Goal: Communication & Community: Share content

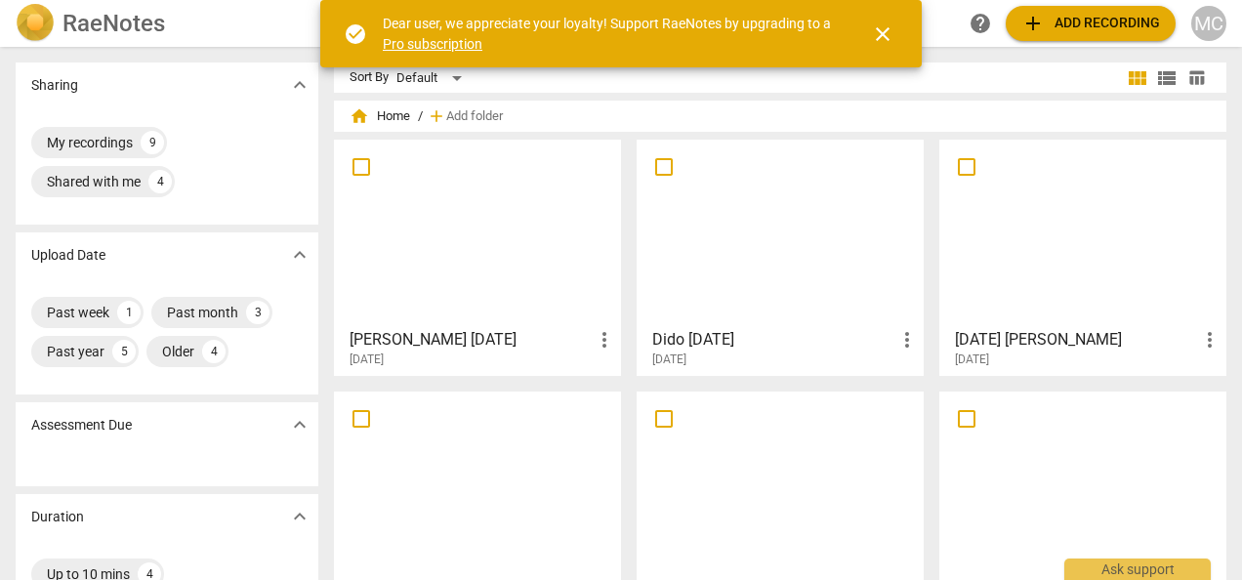
click at [702, 254] on div at bounding box center [779, 232] width 273 height 173
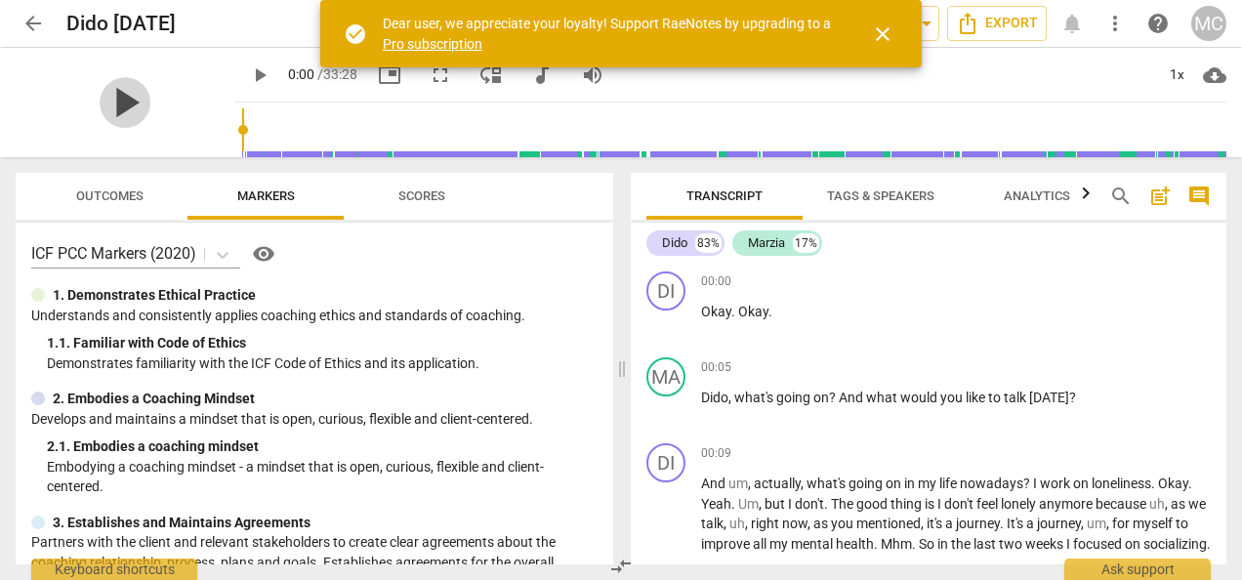
click at [108, 99] on span "play_arrow" at bounding box center [125, 102] width 51 height 51
click at [178, 72] on div "pause" at bounding box center [125, 102] width 219 height 109
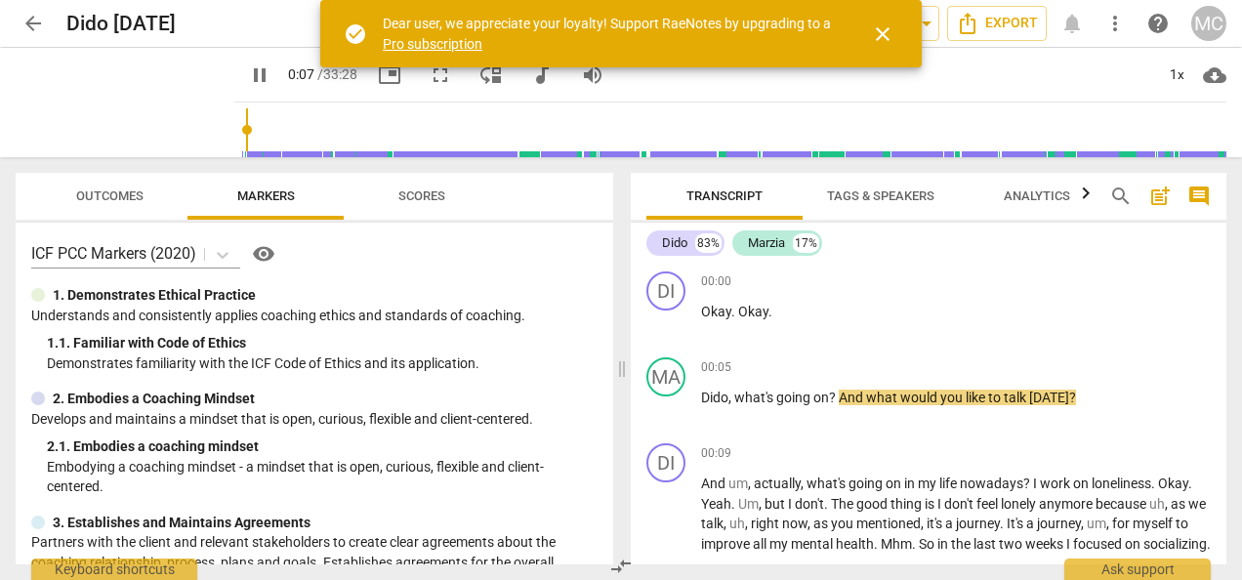
click at [428, 78] on span "fullscreen" at bounding box center [439, 74] width 23 height 23
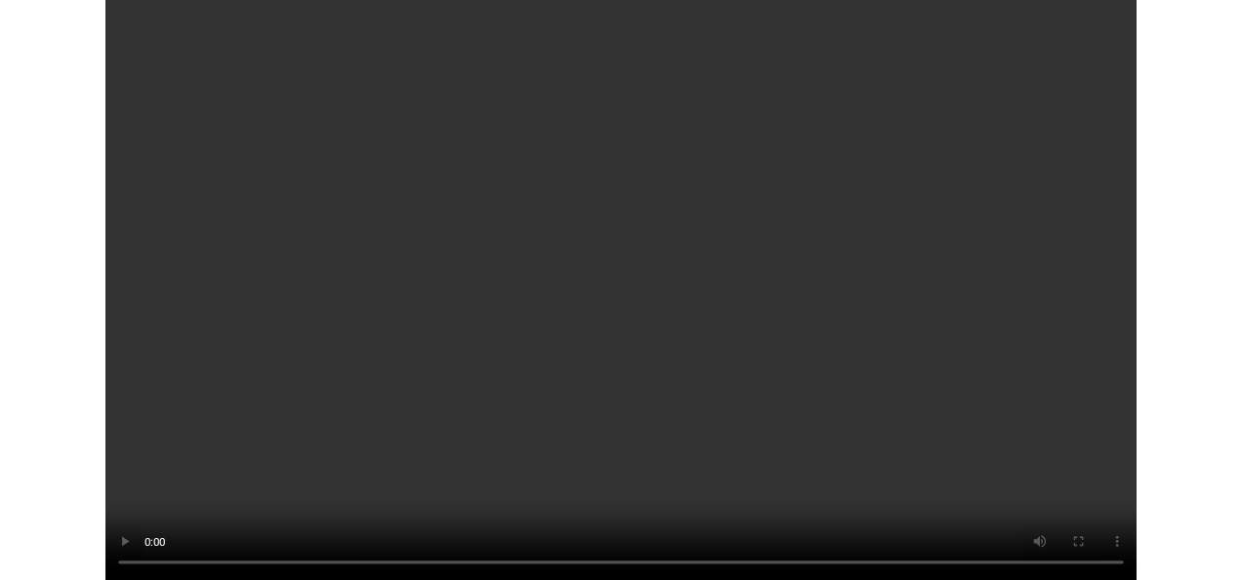
scroll to position [7664, 0]
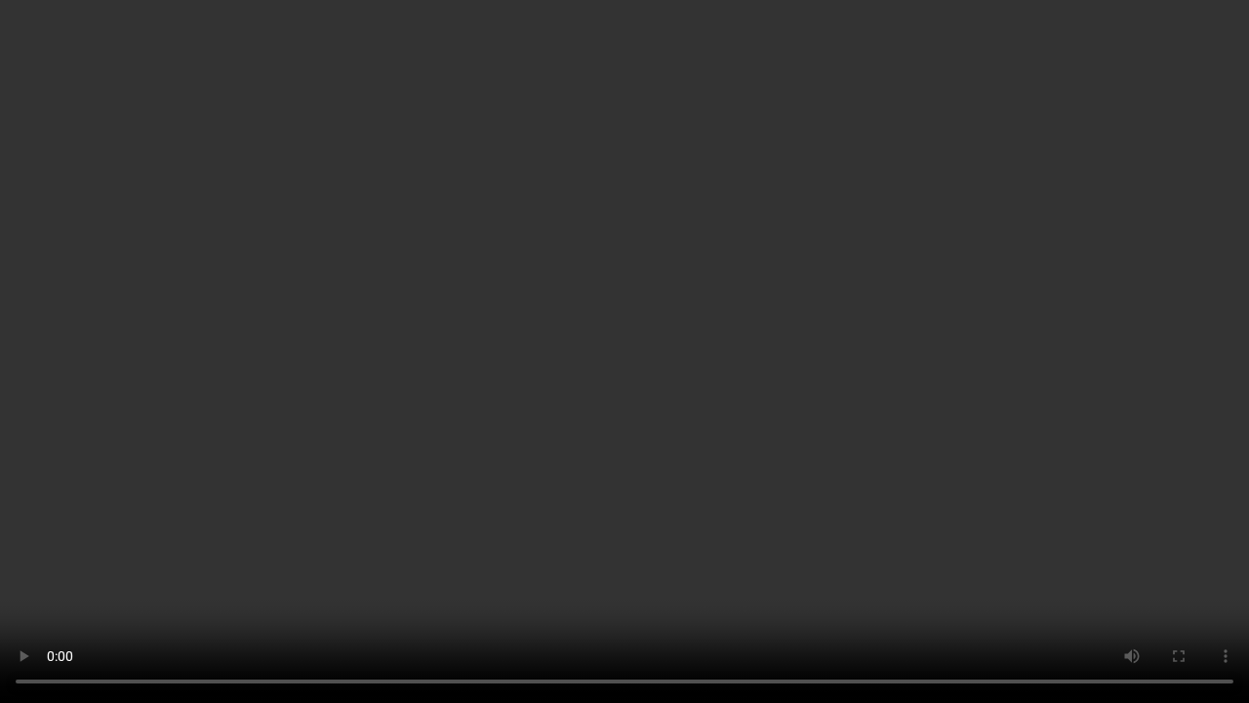
click at [655, 285] on video at bounding box center [624, 351] width 1249 height 703
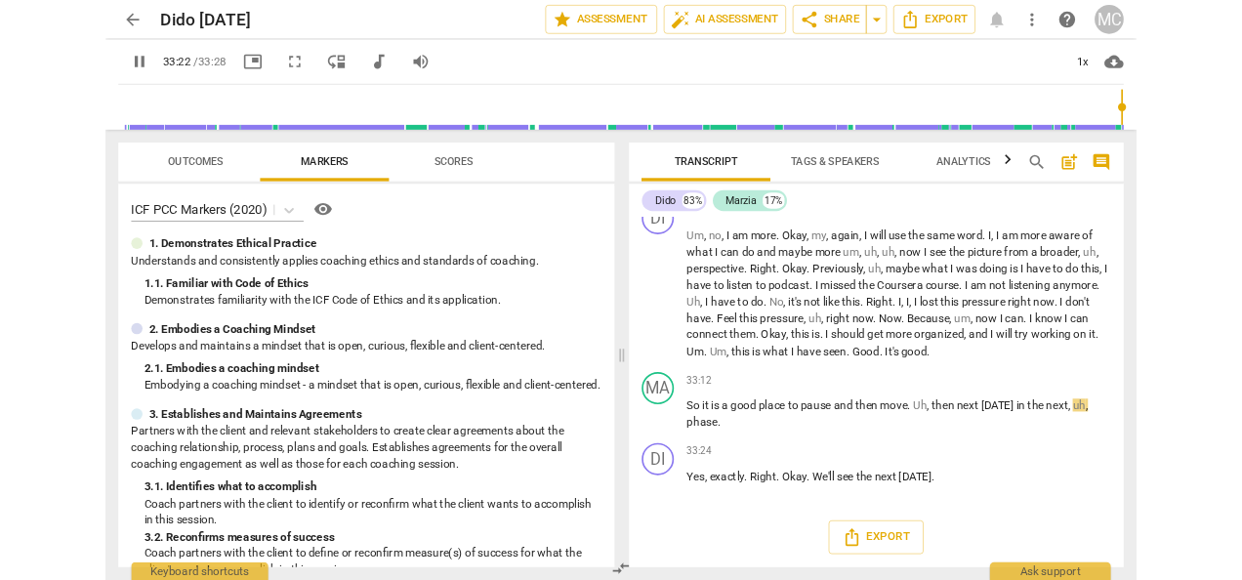
scroll to position [7704, 0]
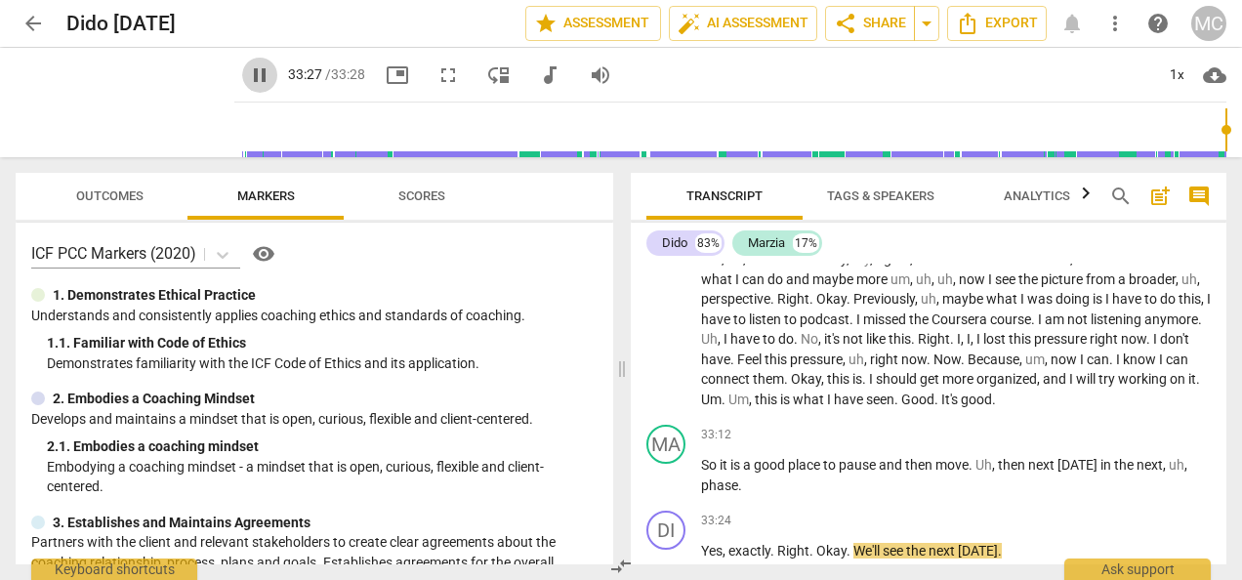
click at [248, 77] on span "pause" at bounding box center [259, 74] width 23 height 23
type input "2007"
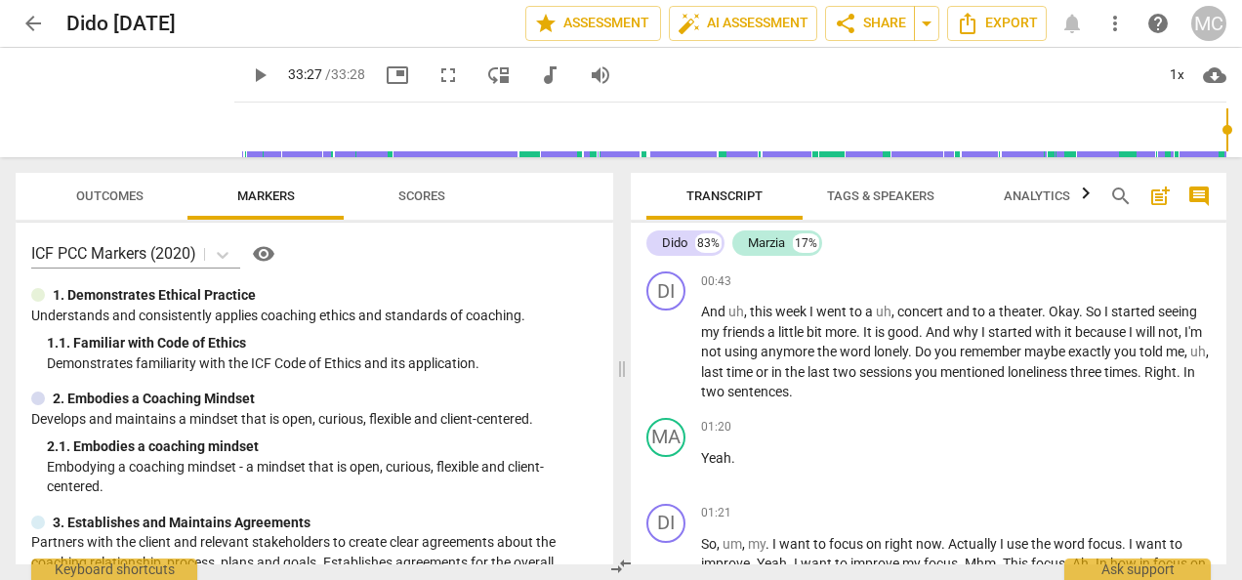
scroll to position [0, 0]
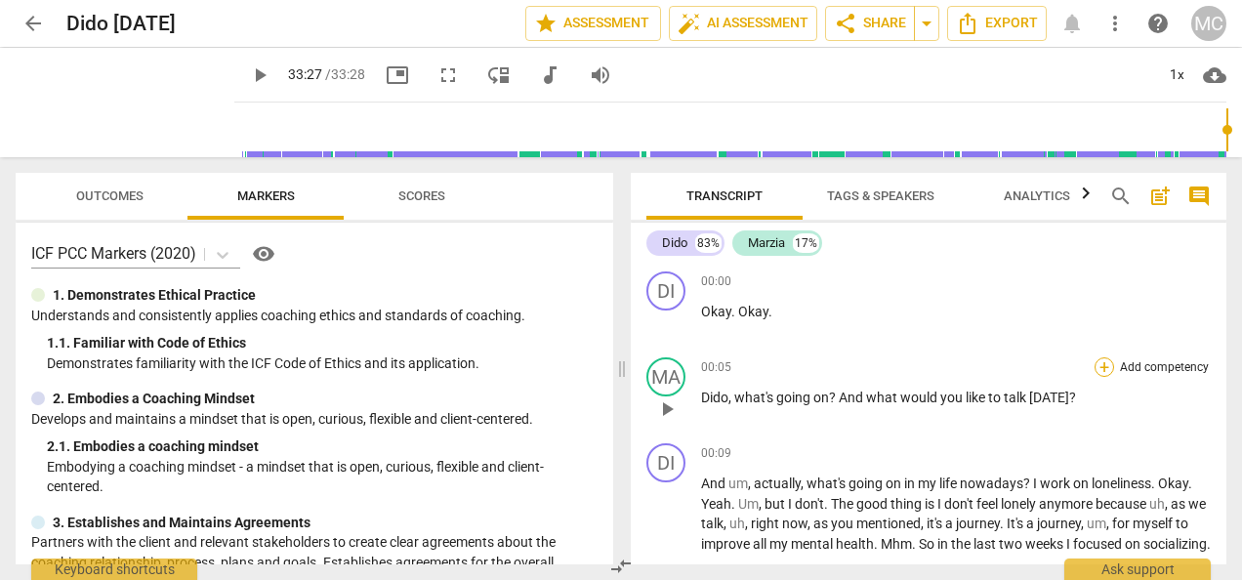
click at [1097, 367] on div "+" at bounding box center [1104, 367] width 20 height 20
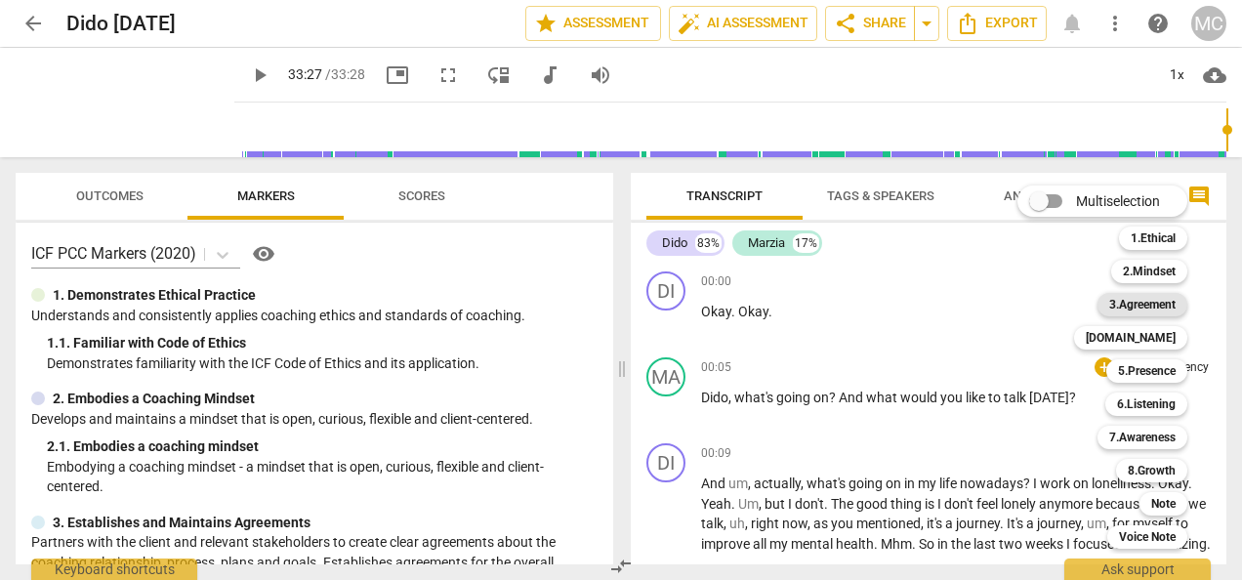
click at [1142, 308] on b "3.Agreement" at bounding box center [1142, 304] width 66 height 23
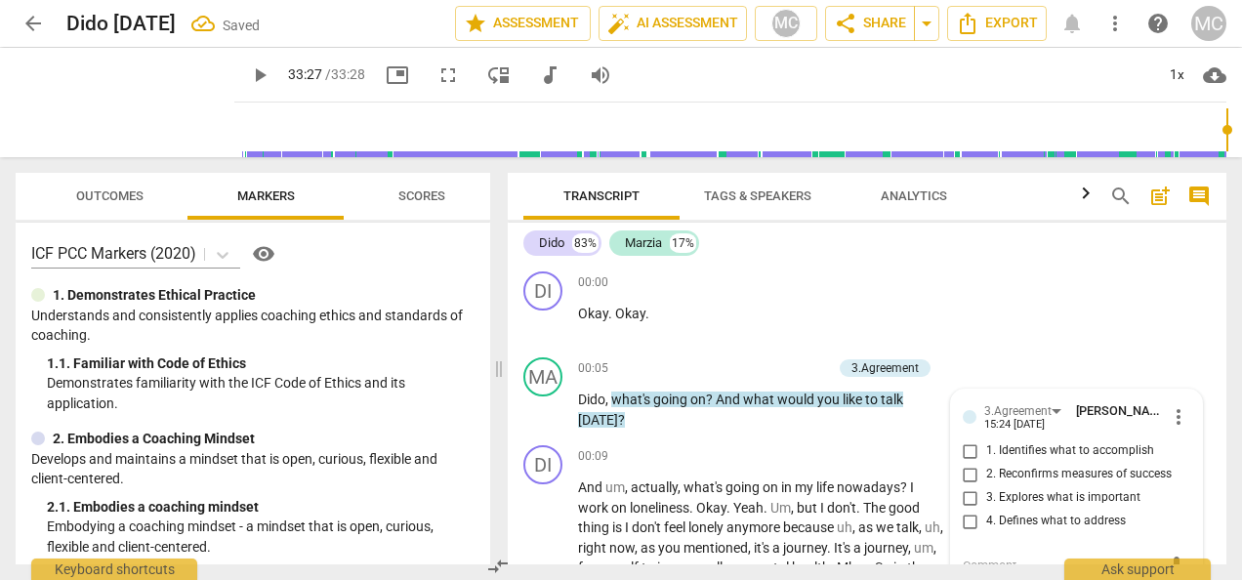
scroll to position [9, 0]
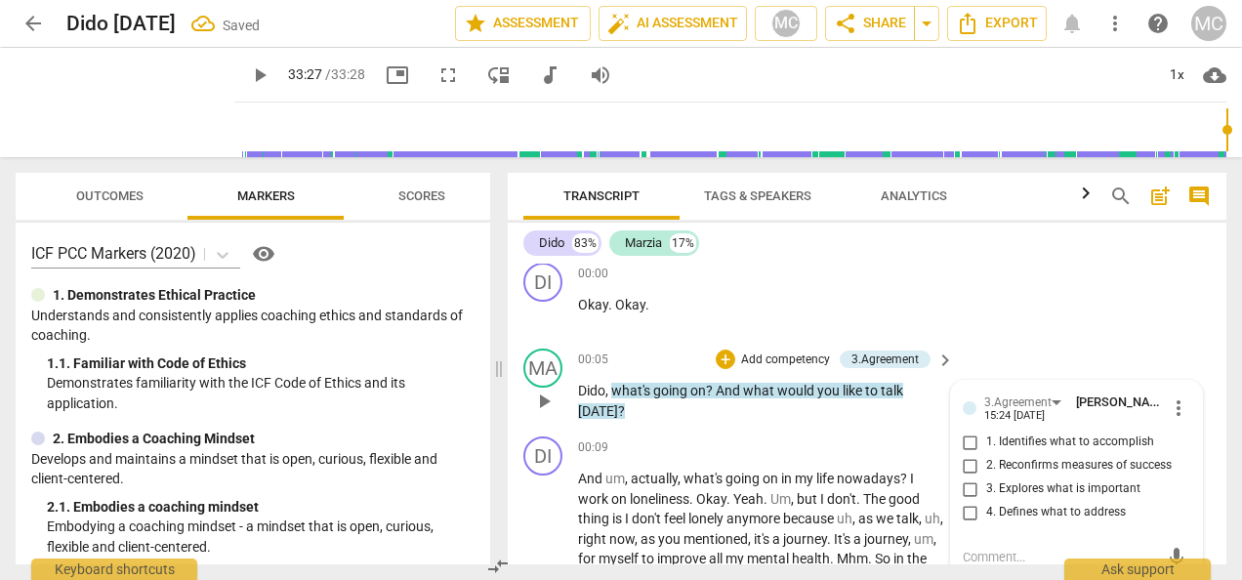
click at [968, 487] on input "3. Explores what is important" at bounding box center [970, 488] width 31 height 23
checkbox input "true"
click at [966, 513] on input "4. Defines what to address" at bounding box center [970, 512] width 31 height 23
checkbox input "true"
click at [1009, 312] on div "DI play_arrow pause 00:00 + Add competency keyboard_arrow_right Okay . Okay ." at bounding box center [867, 298] width 718 height 86
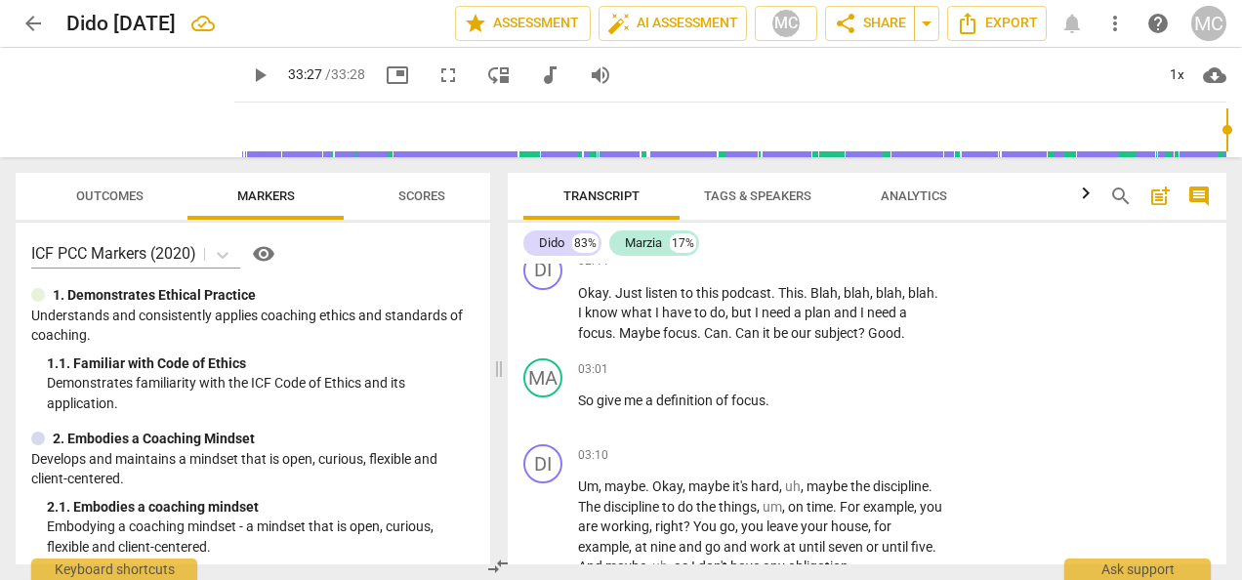
scroll to position [1082, 0]
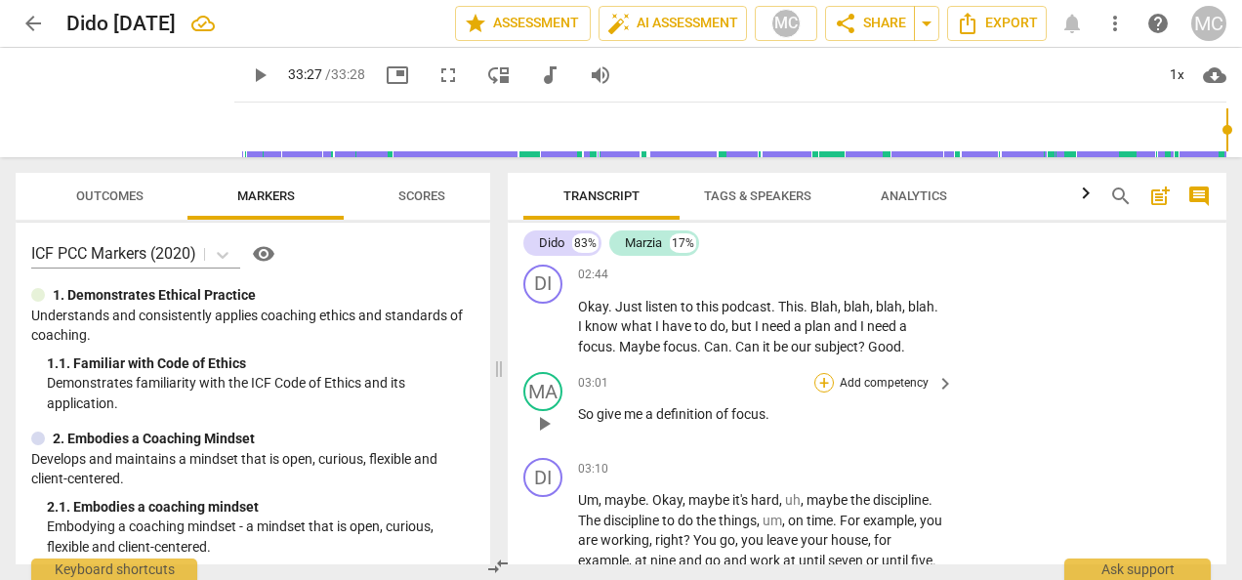
click at [826, 383] on div "+" at bounding box center [824, 383] width 20 height 20
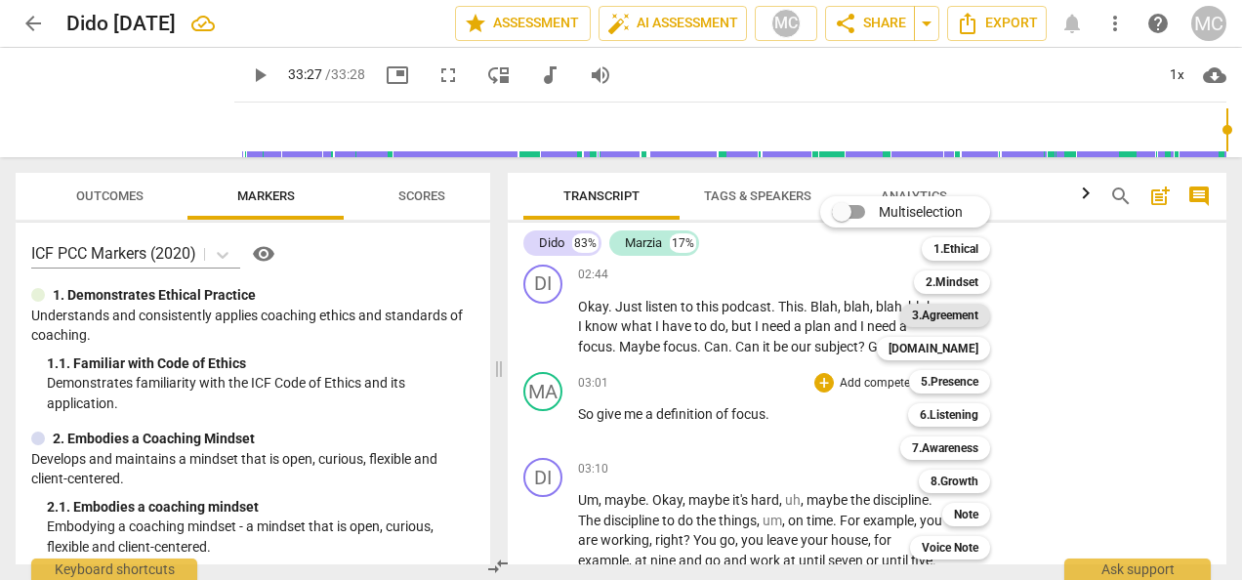
click at [941, 314] on b "3.Agreement" at bounding box center [945, 315] width 66 height 23
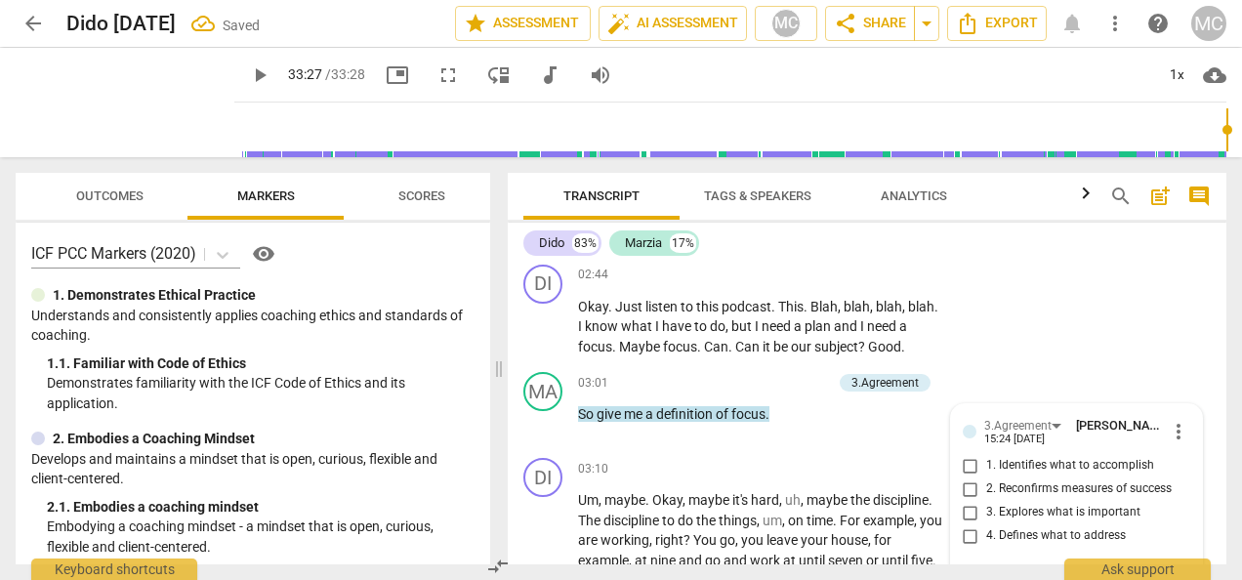
scroll to position [1248, 0]
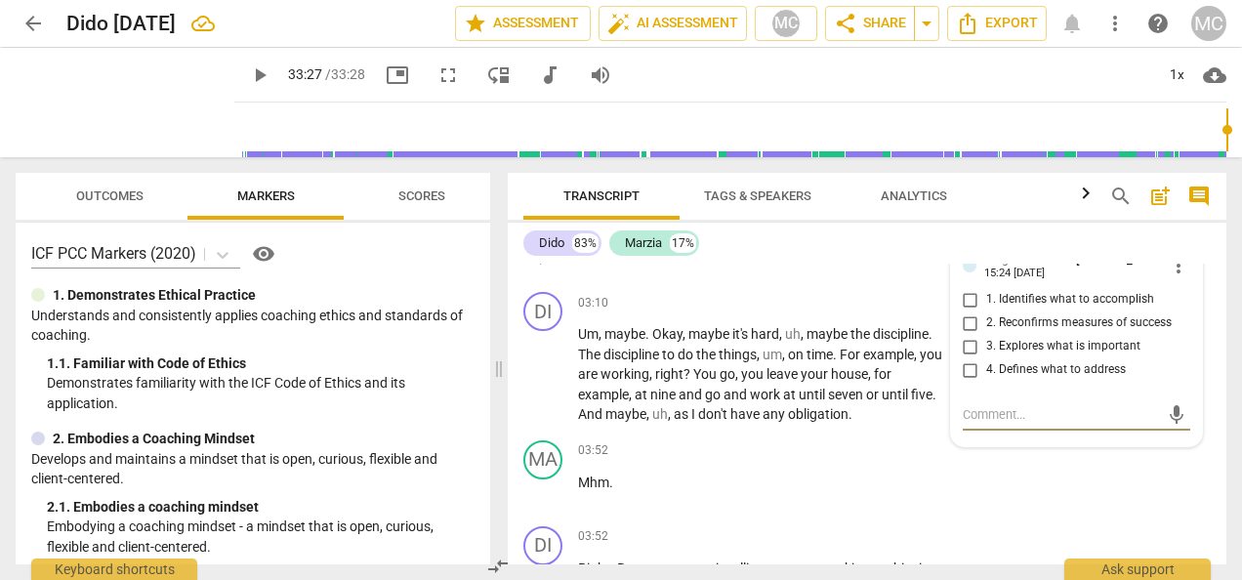
click at [968, 346] on input "3. Explores what is important" at bounding box center [970, 346] width 31 height 23
checkbox input "true"
click at [966, 299] on input "1. Identifies what to accomplish" at bounding box center [970, 299] width 31 height 23
checkbox input "true"
click at [825, 299] on div "+" at bounding box center [824, 303] width 20 height 20
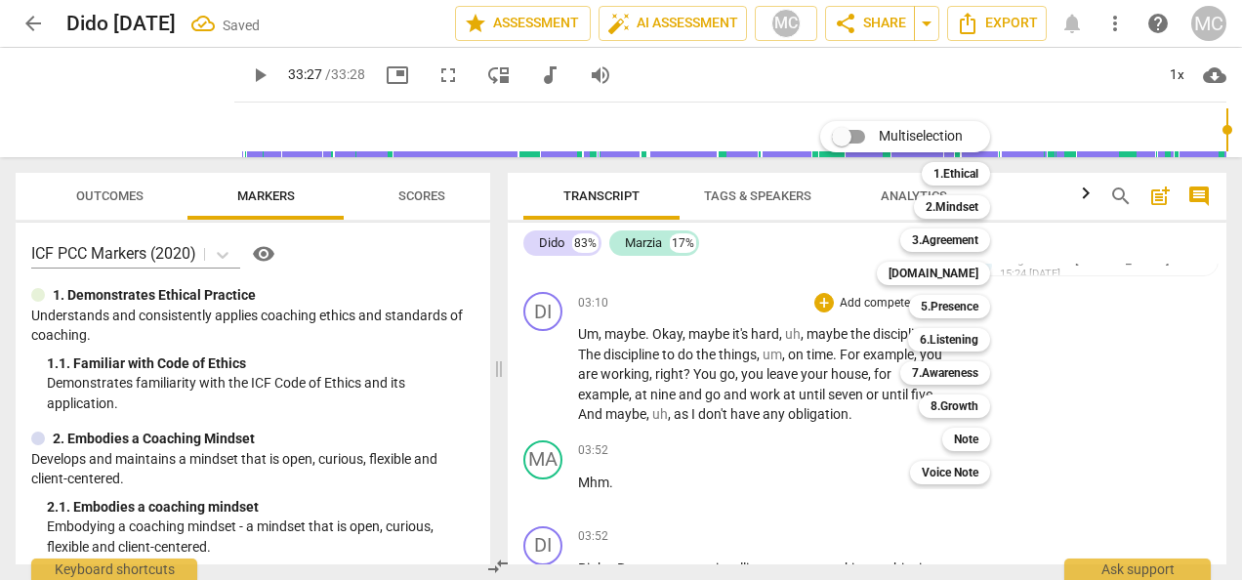
click at [759, 300] on div at bounding box center [621, 290] width 1242 height 580
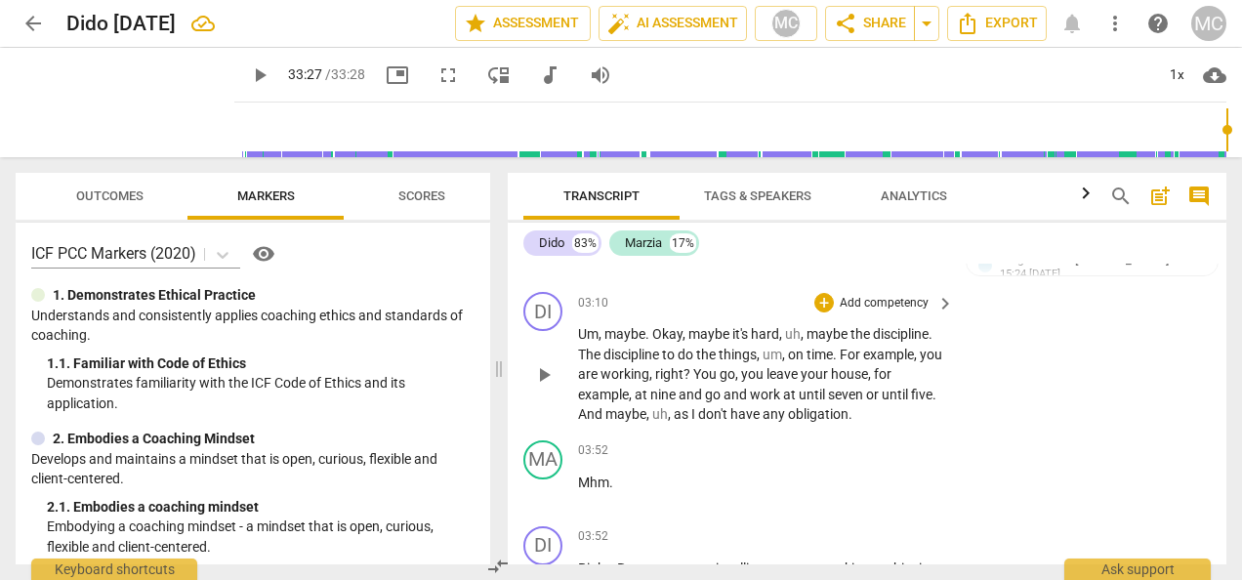
scroll to position [1053, 0]
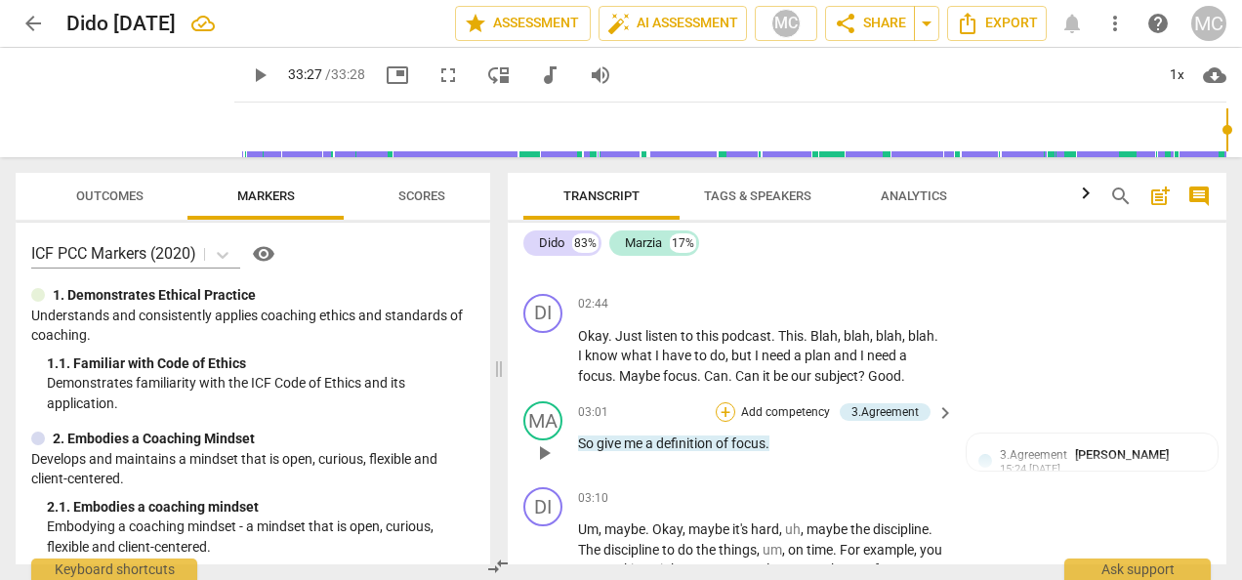
click at [728, 407] on div "+" at bounding box center [725, 412] width 20 height 20
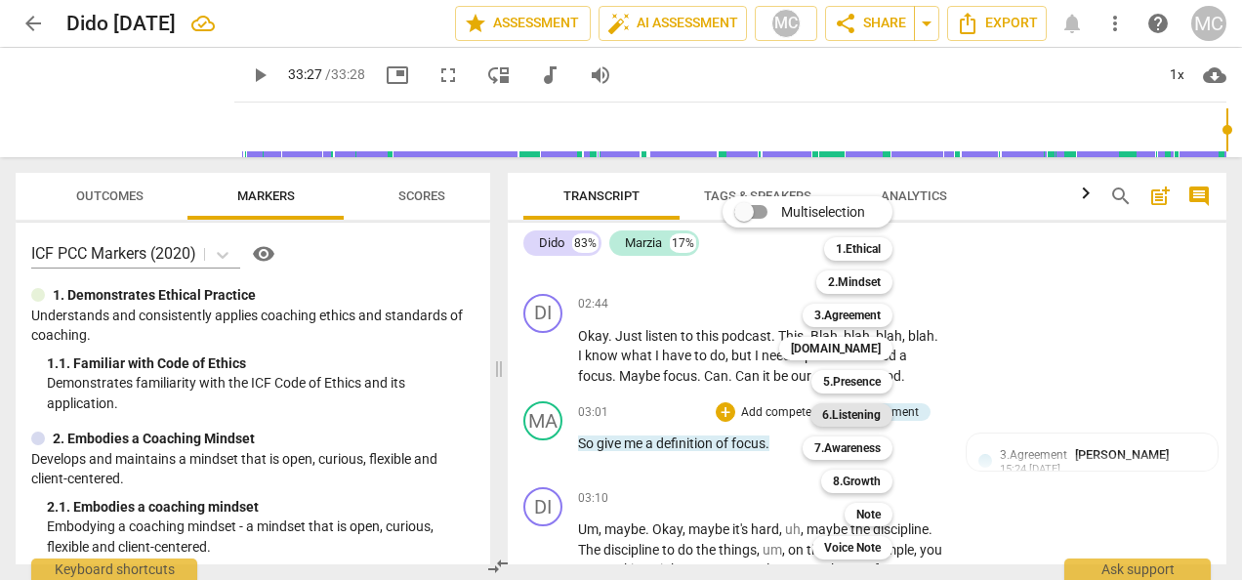
click at [852, 412] on b "6.Listening" at bounding box center [851, 414] width 59 height 23
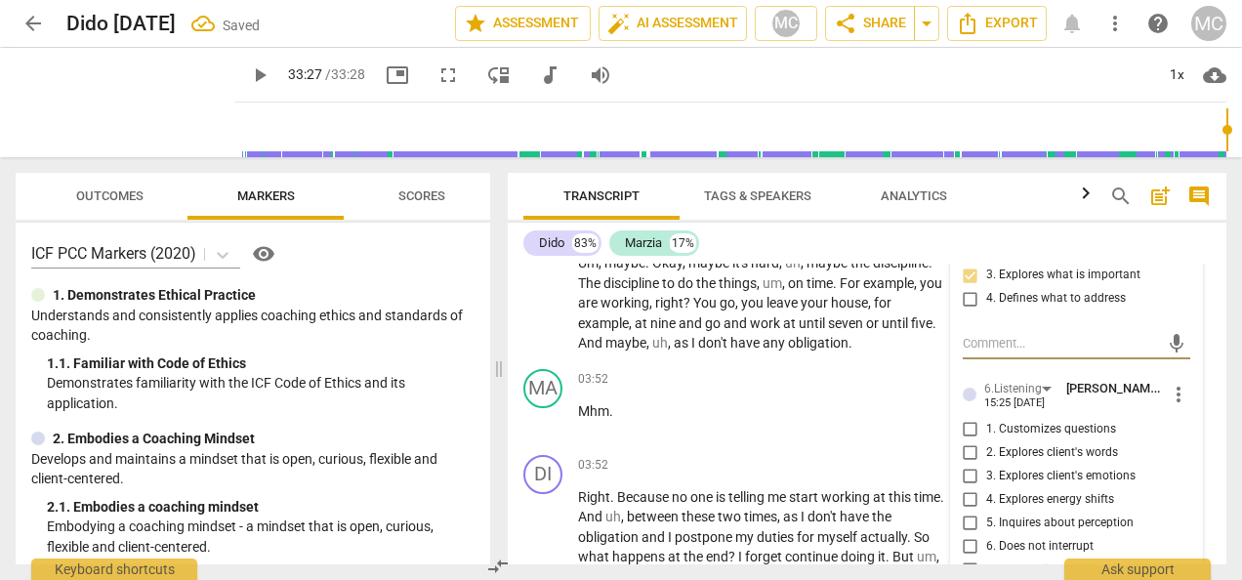
scroll to position [1346, 0]
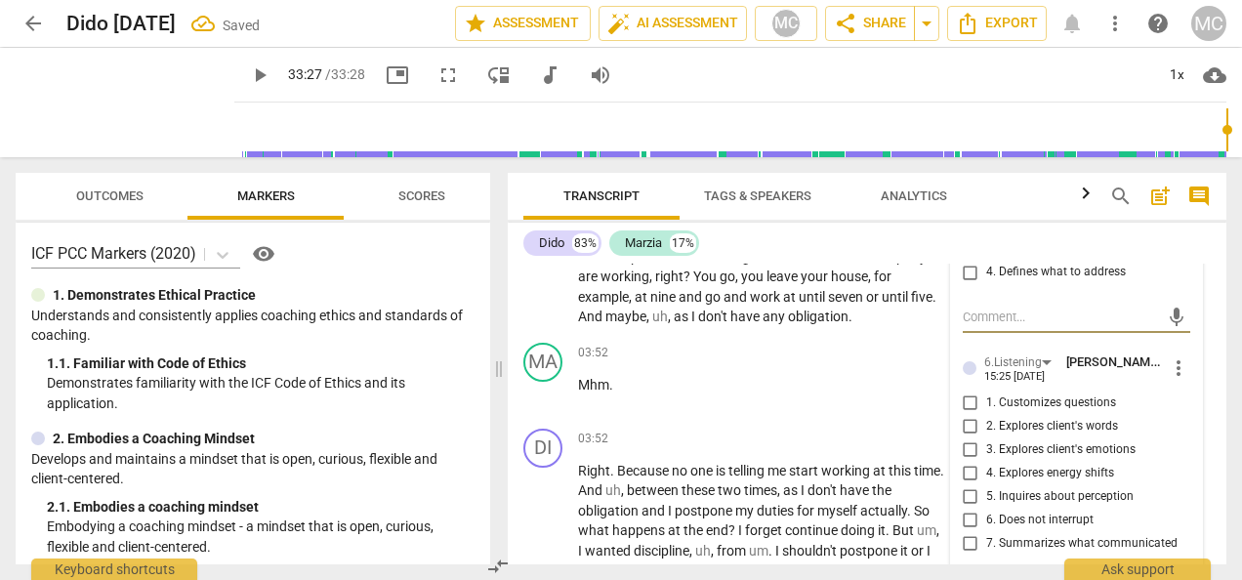
click at [971, 422] on input "2. Explores client's words" at bounding box center [970, 426] width 31 height 23
checkbox input "true"
click at [875, 239] on div "Dido 83% Marzia 17%" at bounding box center [866, 242] width 687 height 33
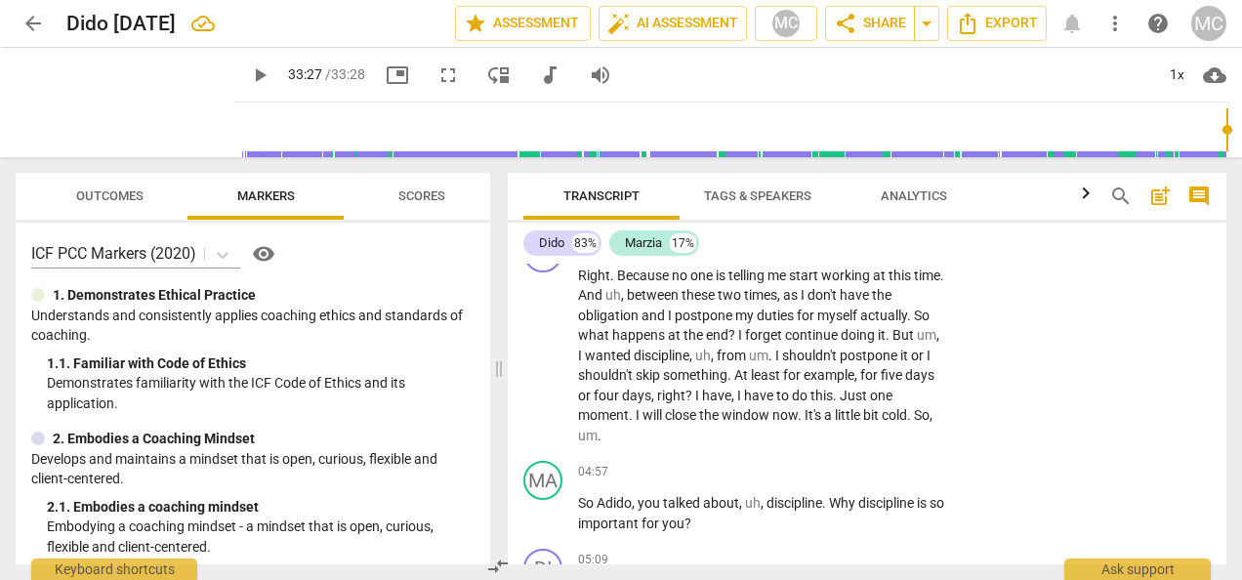
scroll to position [1639, 0]
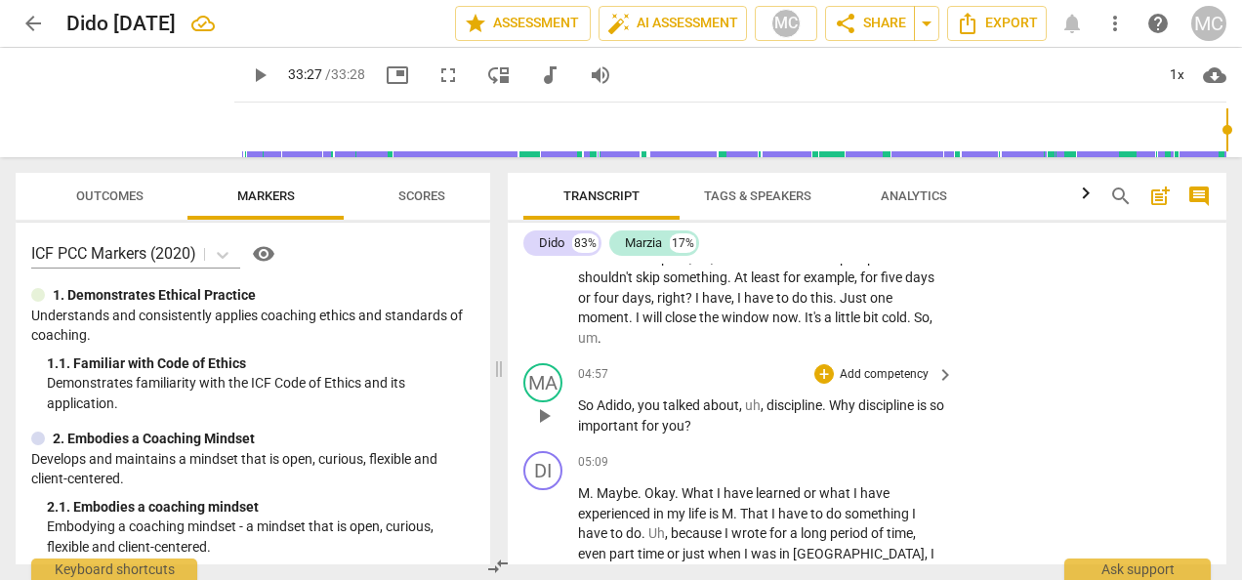
click at [601, 407] on span "Adido" at bounding box center [613, 405] width 35 height 16
click at [822, 371] on div "+" at bounding box center [824, 374] width 20 height 20
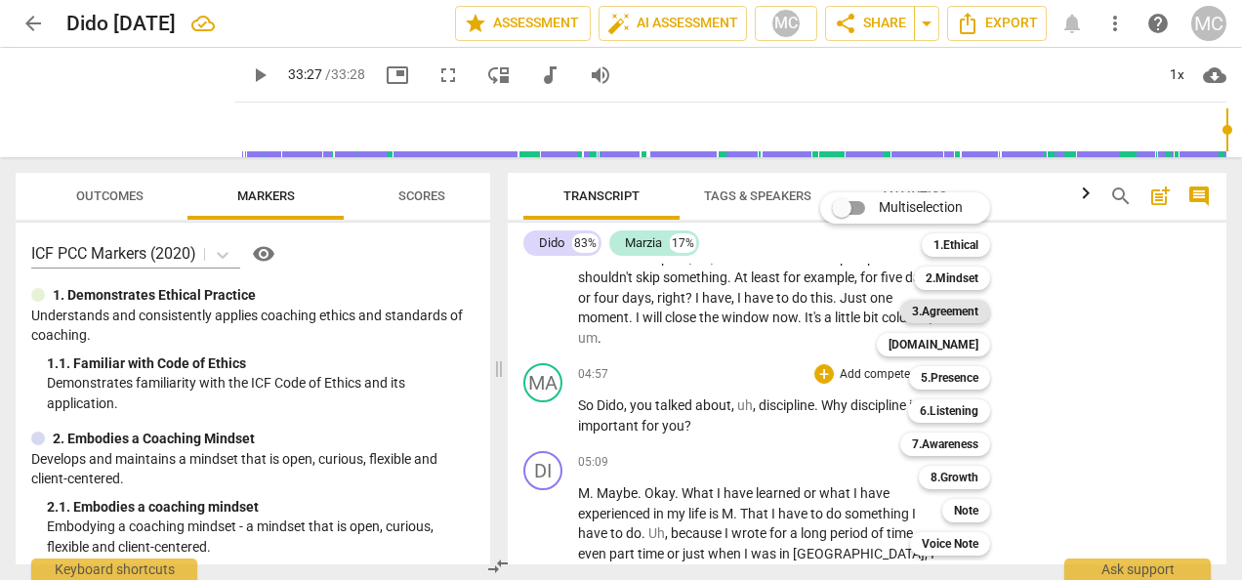
click at [945, 317] on b "3.Agreement" at bounding box center [945, 311] width 66 height 23
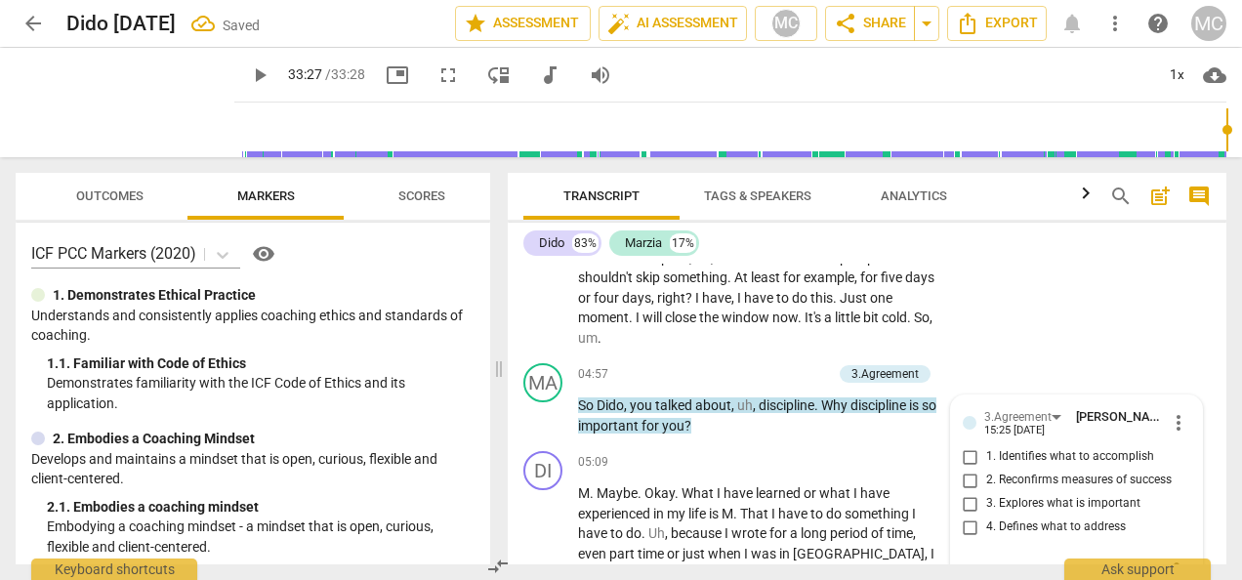
scroll to position [1653, 0]
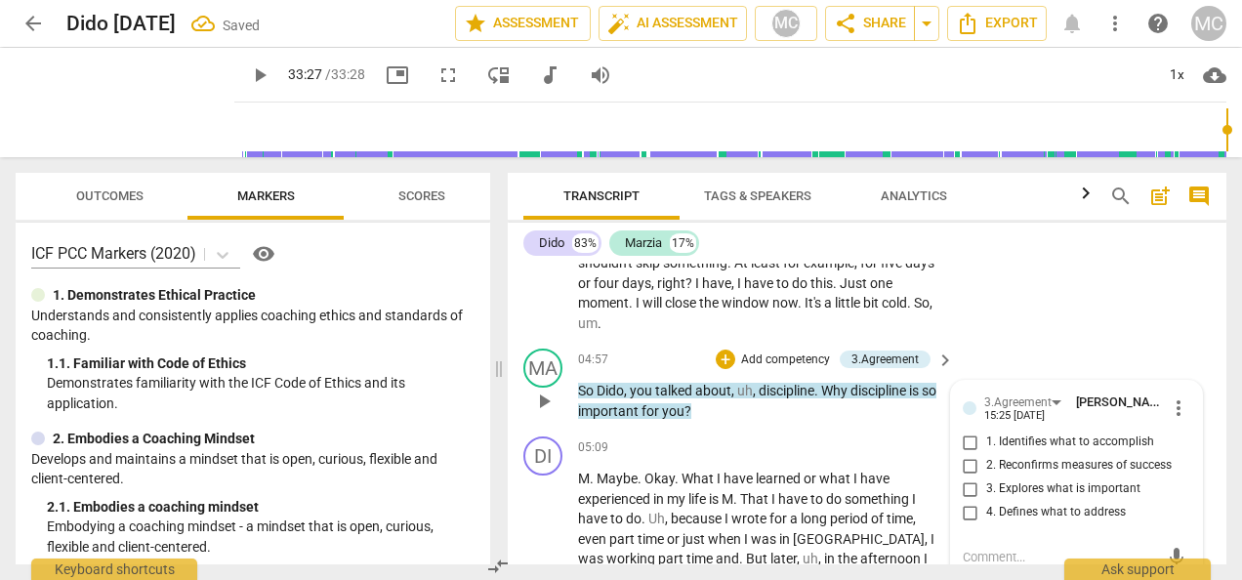
click at [971, 487] on input "3. Explores what is important" at bounding box center [970, 488] width 31 height 23
checkbox input "true"
click at [718, 357] on div "+" at bounding box center [725, 359] width 20 height 20
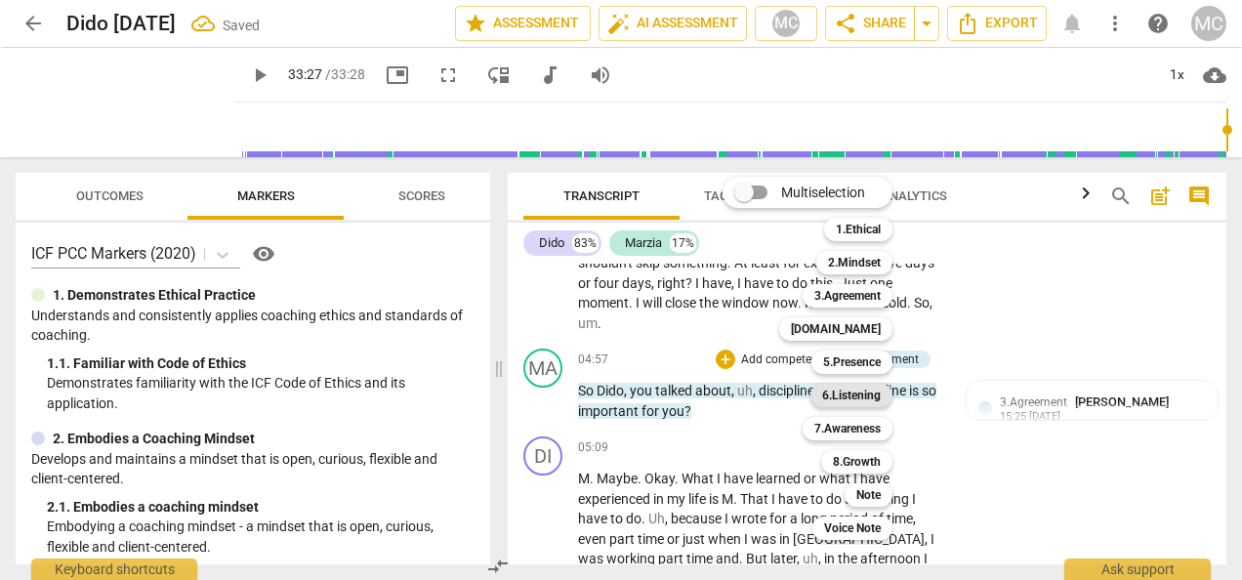
click at [863, 392] on b "6.Listening" at bounding box center [851, 395] width 59 height 23
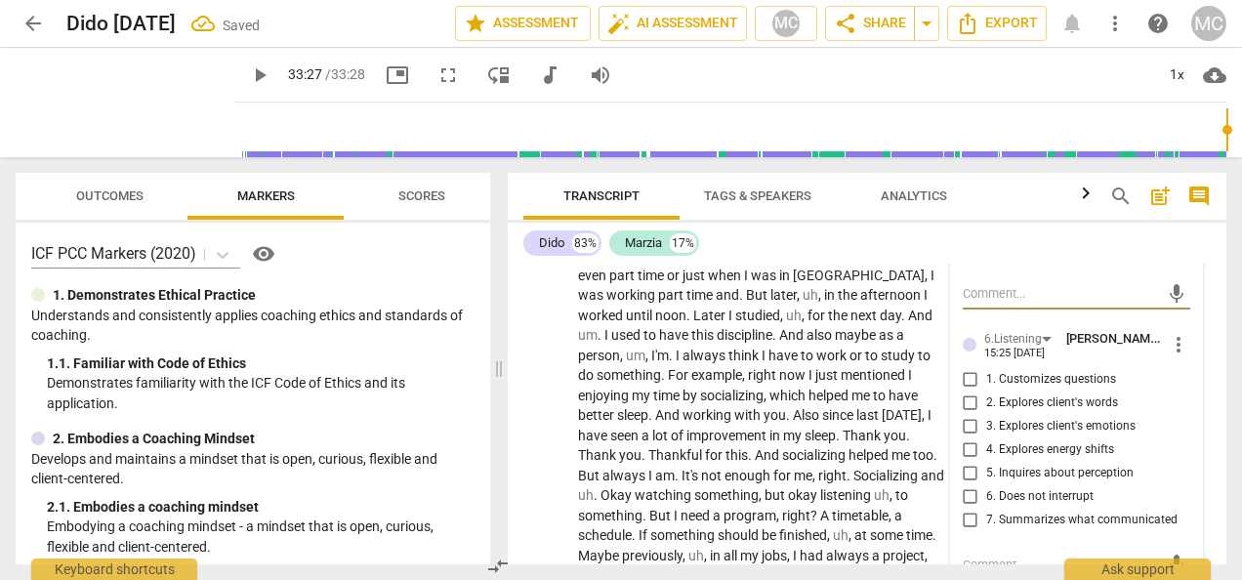
scroll to position [1946, 0]
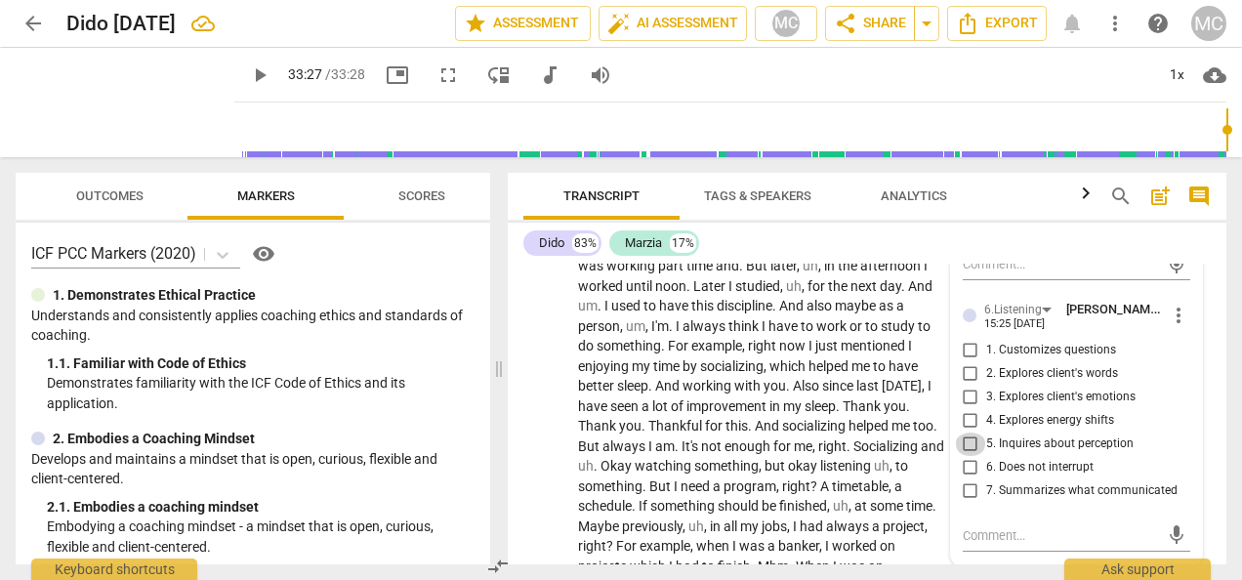
click at [962, 437] on input "5. Inquires about perception" at bounding box center [970, 443] width 31 height 23
checkbox input "true"
click at [967, 370] on input "2. Explores client's words" at bounding box center [970, 373] width 31 height 23
checkbox input "true"
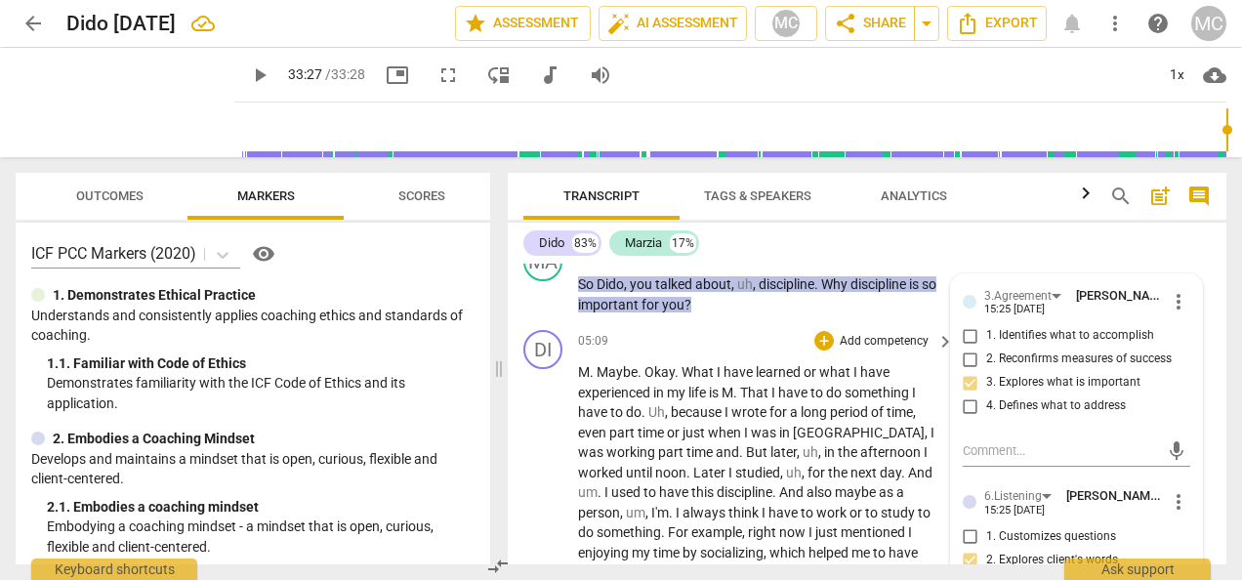
scroll to position [1751, 0]
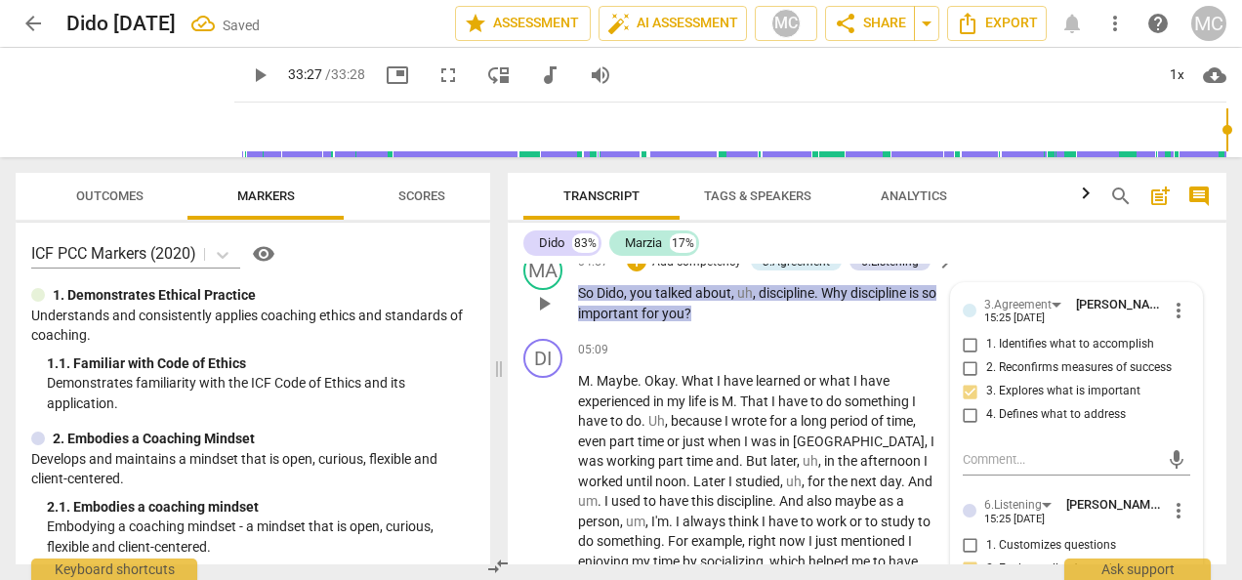
click at [763, 328] on div "MA play_arrow pause 04:57 + Add competency 3.Agreement 6.Listening keyboard_arr…" at bounding box center [867, 287] width 718 height 88
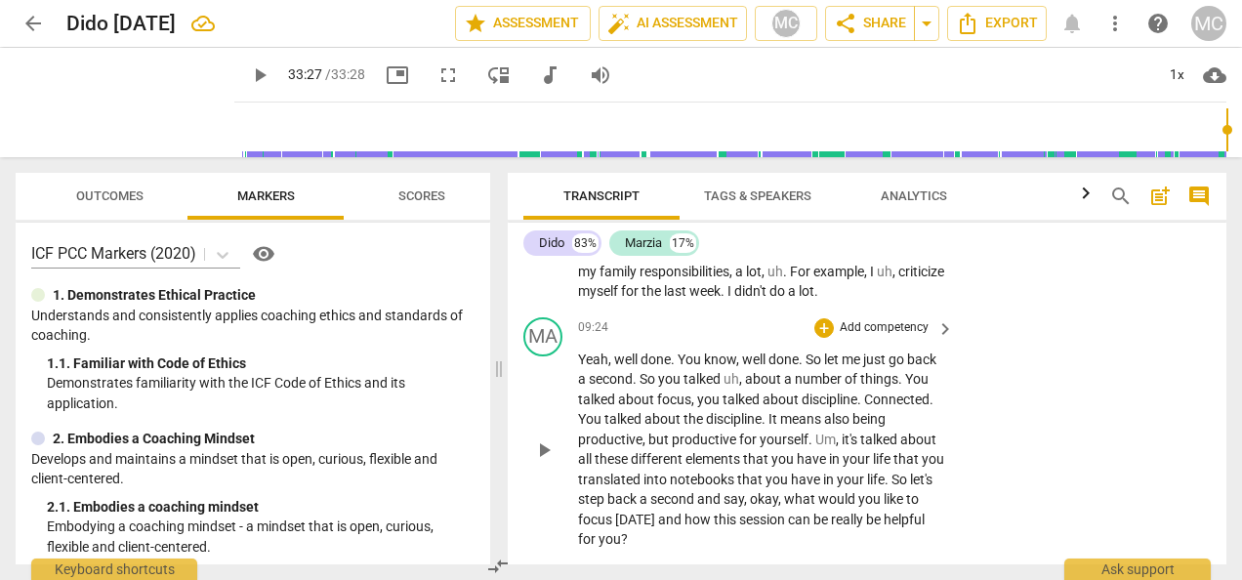
scroll to position [2532, 0]
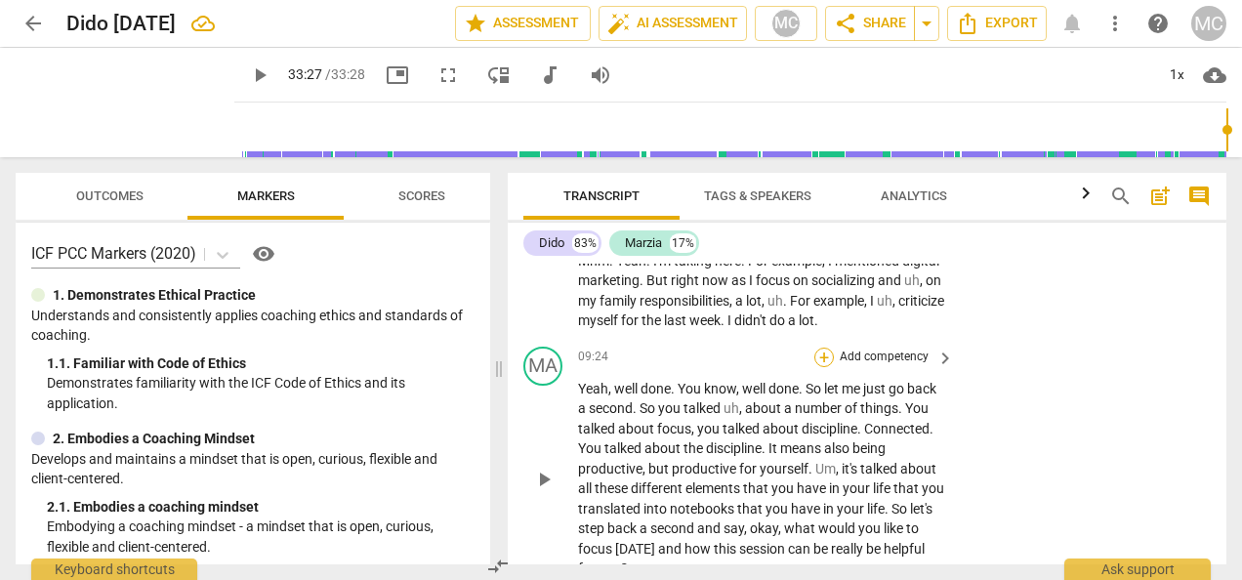
click at [821, 357] on div "+" at bounding box center [824, 357] width 20 height 20
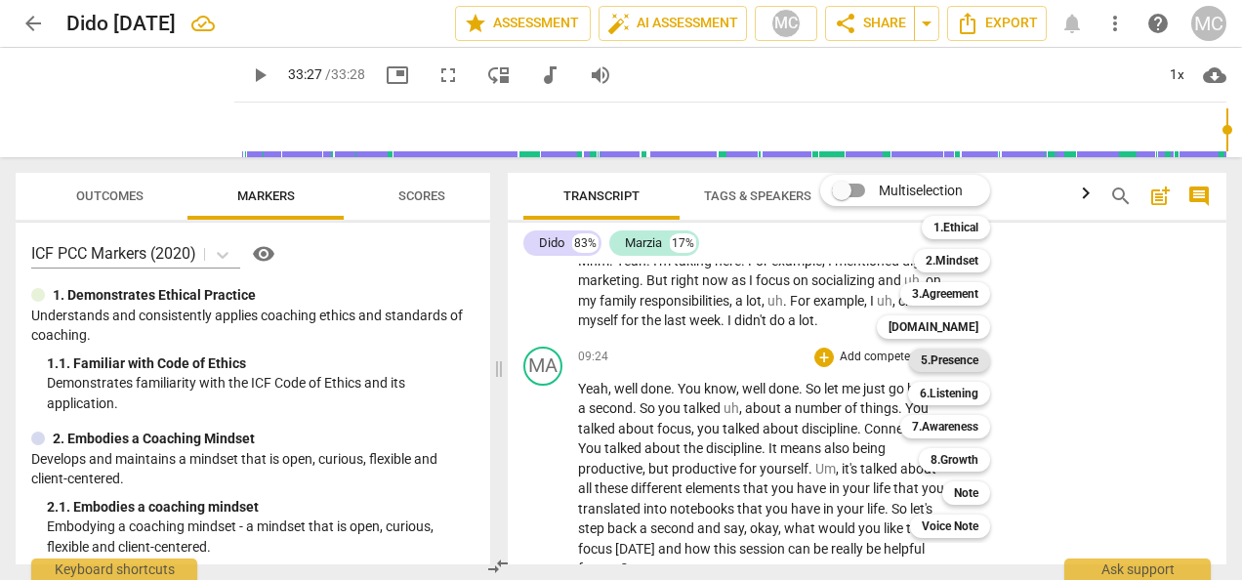
click at [958, 359] on b "5.Presence" at bounding box center [949, 359] width 58 height 23
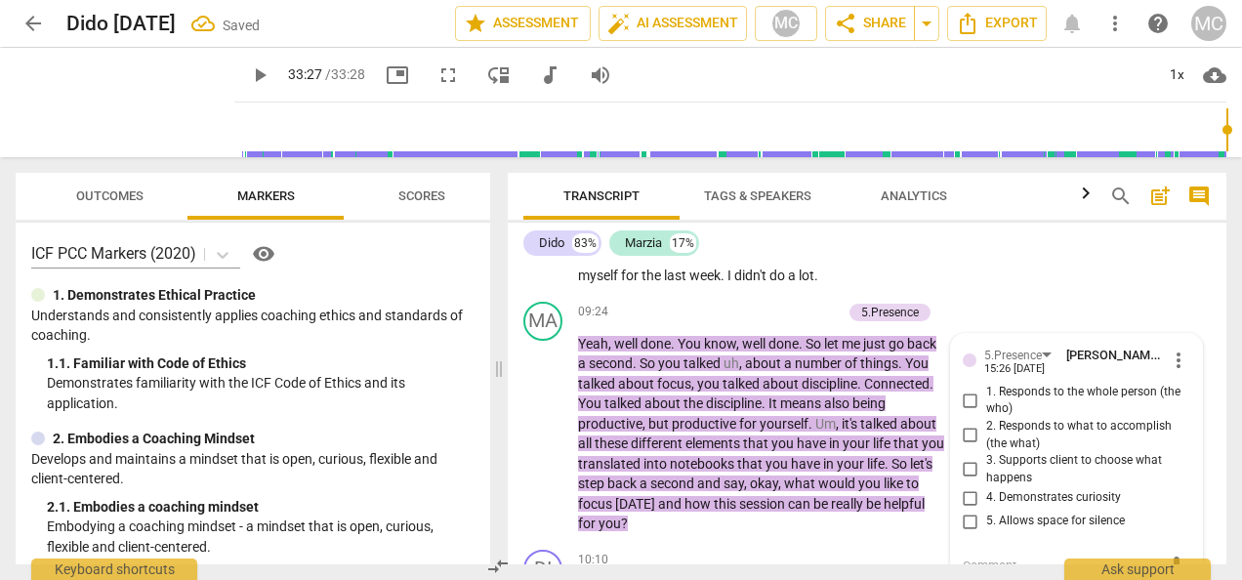
scroll to position [2586, 0]
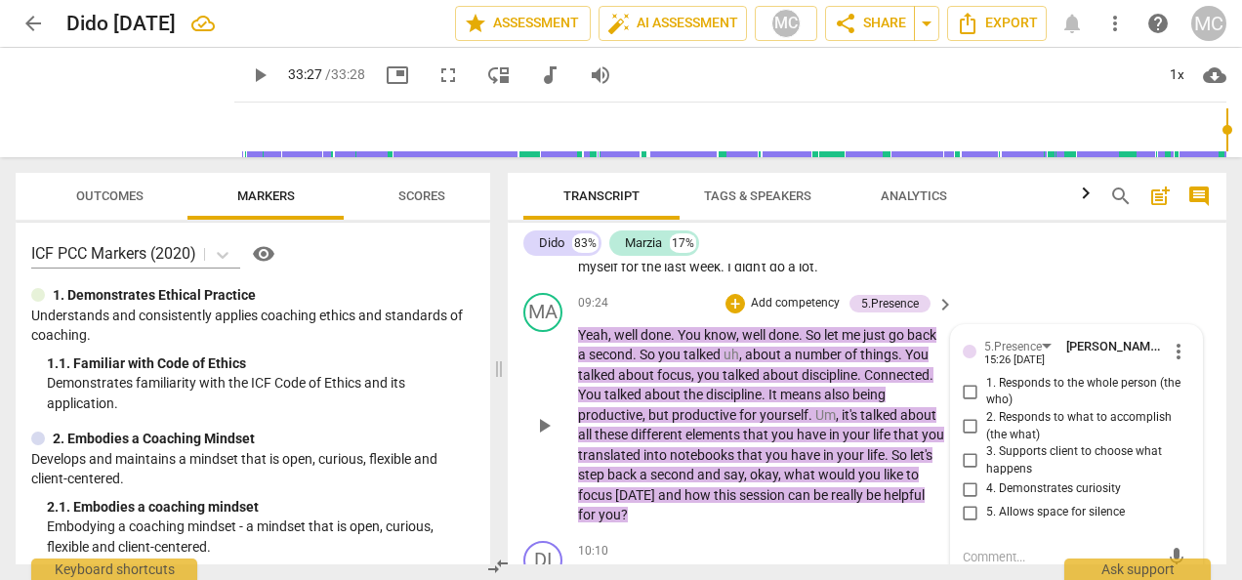
click at [1167, 348] on span "more_vert" at bounding box center [1177, 351] width 23 height 23
click at [1173, 382] on li "Delete" at bounding box center [1191, 387] width 67 height 37
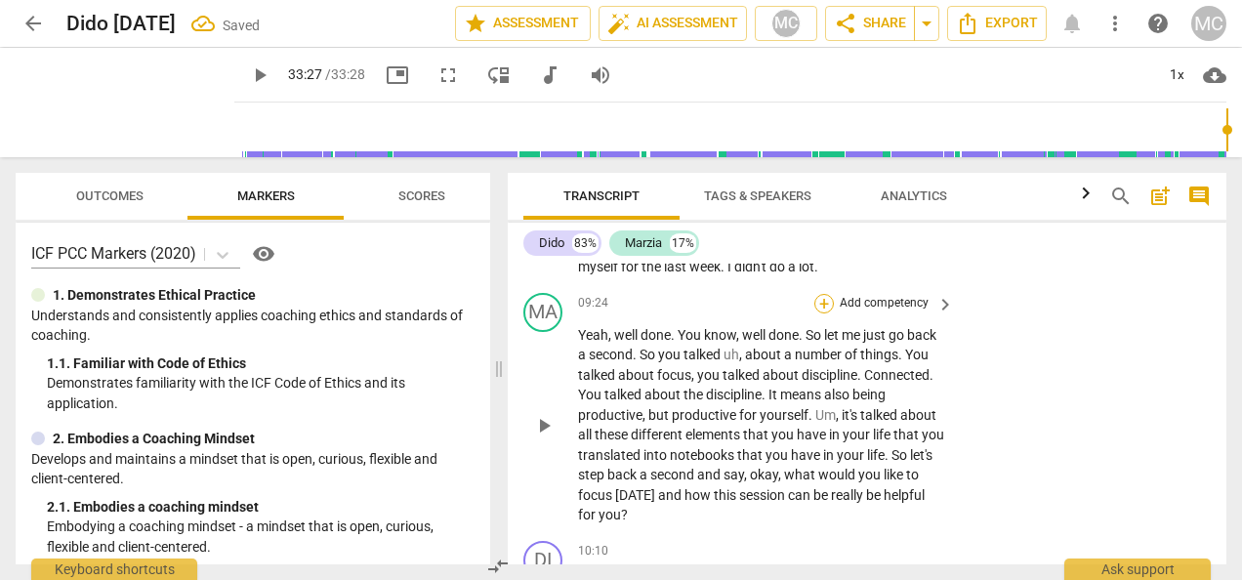
click at [819, 299] on div "+" at bounding box center [824, 304] width 20 height 20
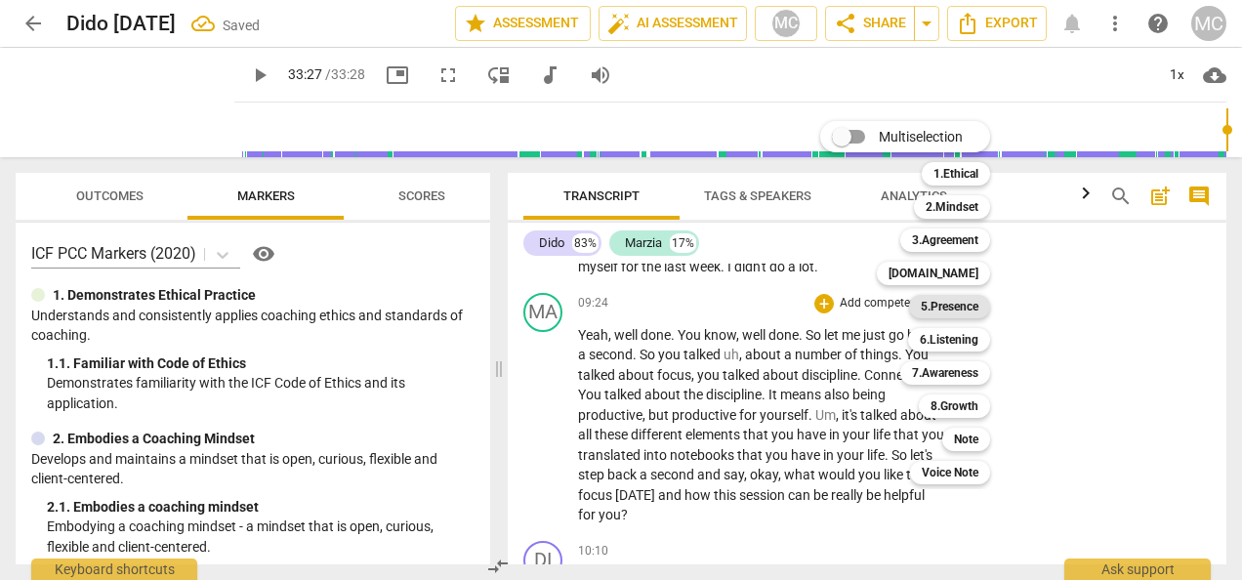
click at [957, 307] on b "5.Presence" at bounding box center [949, 306] width 58 height 23
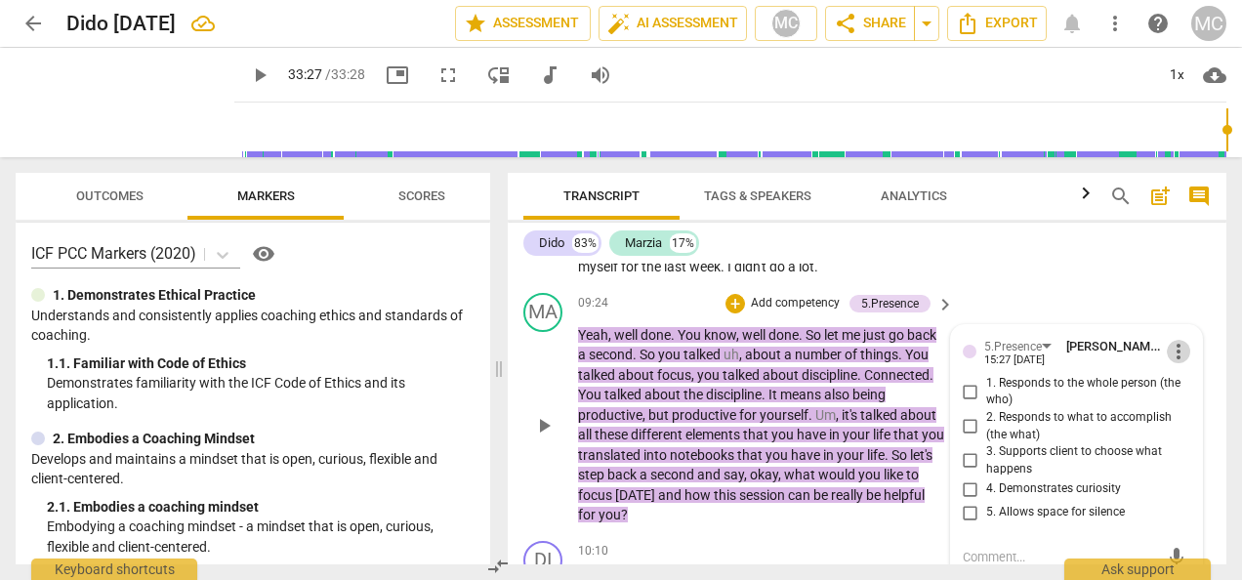
click at [1172, 349] on span "more_vert" at bounding box center [1177, 351] width 23 height 23
click at [1195, 395] on li "Delete" at bounding box center [1191, 387] width 67 height 37
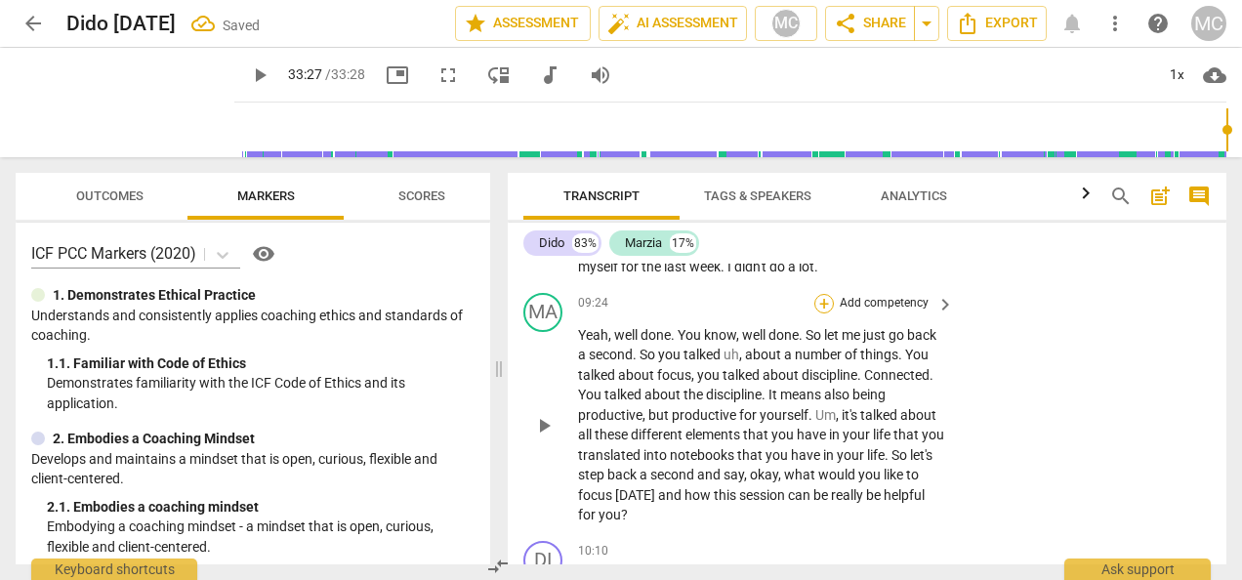
click at [817, 300] on div "+" at bounding box center [824, 304] width 20 height 20
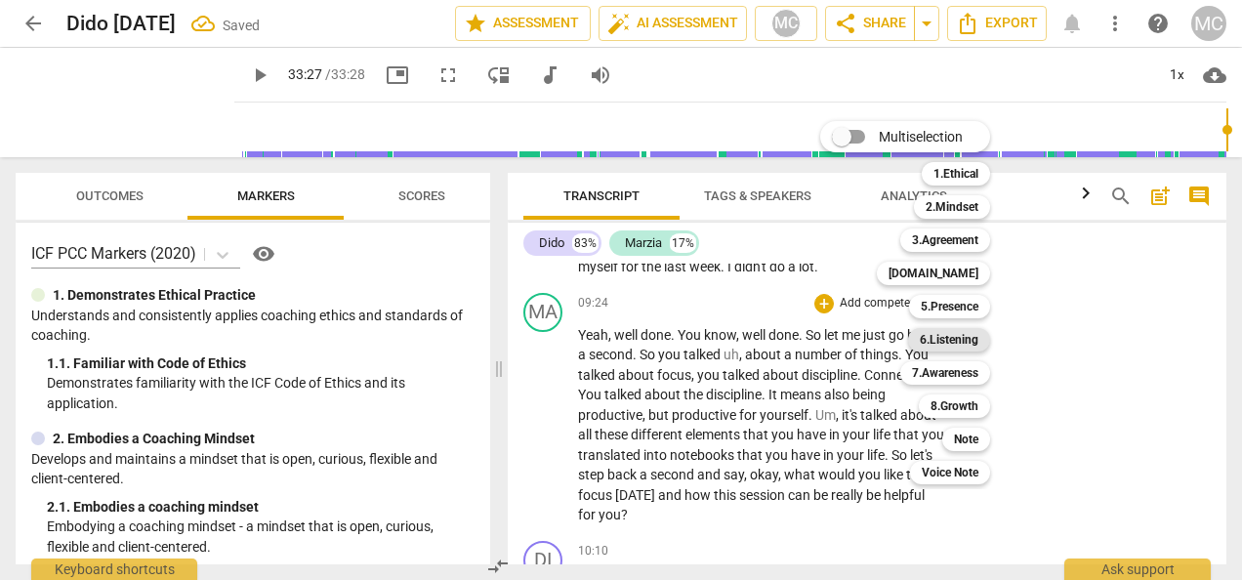
click at [927, 342] on b "6.Listening" at bounding box center [948, 339] width 59 height 23
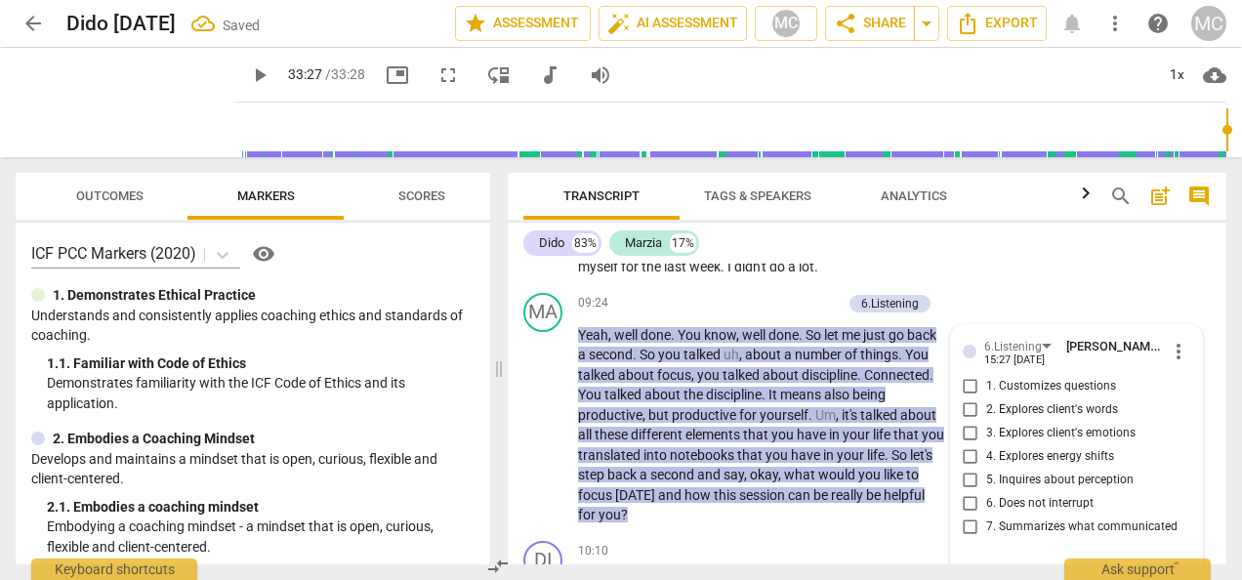
scroll to position [2600, 0]
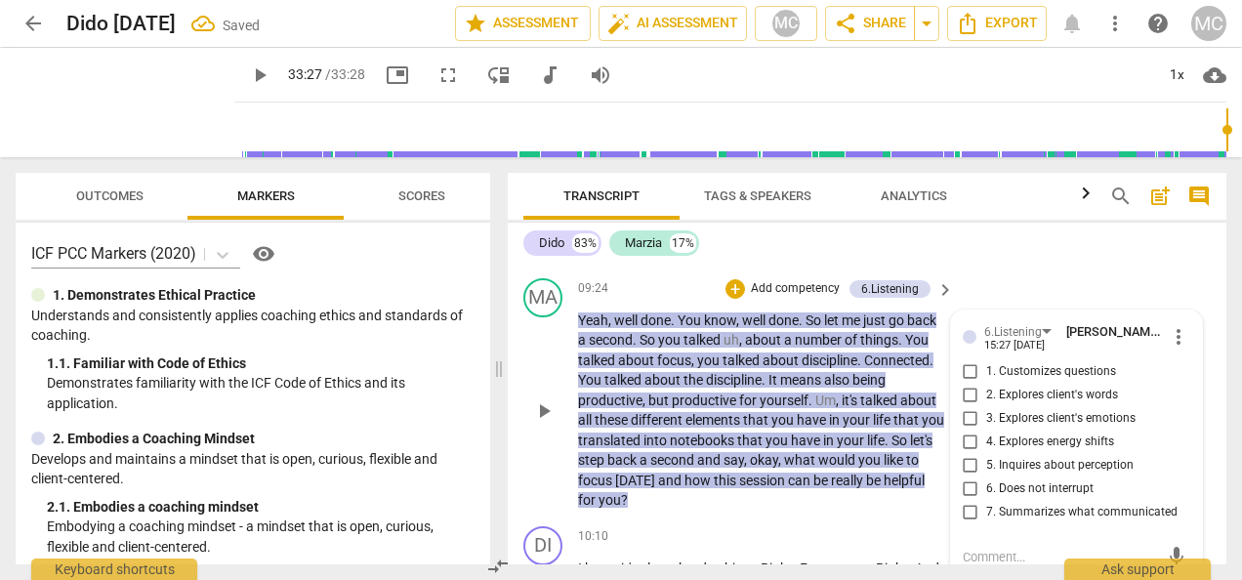
click at [962, 511] on input "7. Summarizes what communicated" at bounding box center [970, 512] width 31 height 23
checkbox input "true"
click at [735, 286] on div "+" at bounding box center [735, 289] width 20 height 20
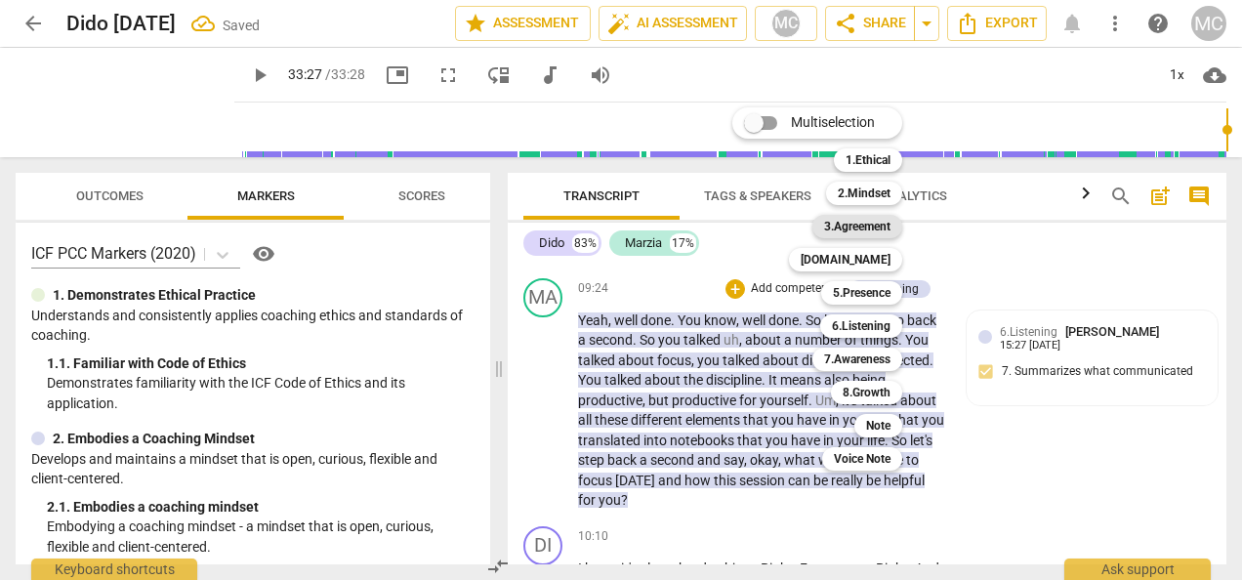
click at [855, 222] on b "3.Agreement" at bounding box center [857, 226] width 66 height 23
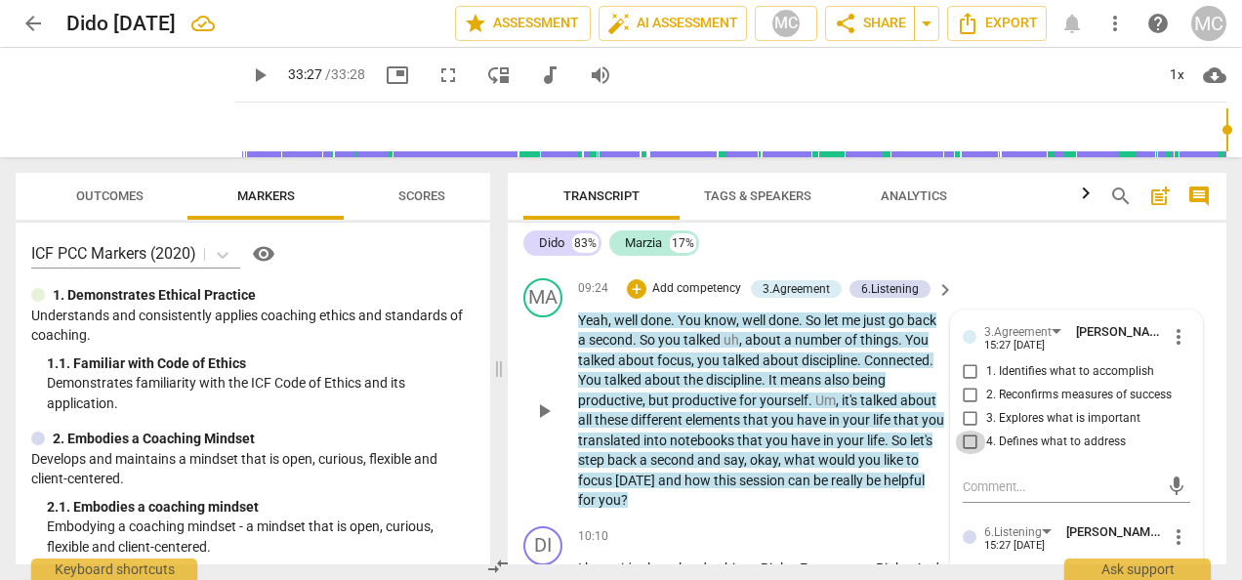
click at [966, 438] on input "4. Defines what to address" at bounding box center [970, 441] width 31 height 23
checkbox input "true"
click at [963, 414] on input "3. Explores what is important" at bounding box center [970, 418] width 31 height 23
checkbox input "true"
click at [1050, 246] on div "Dido 83% Marzia 17%" at bounding box center [866, 242] width 687 height 33
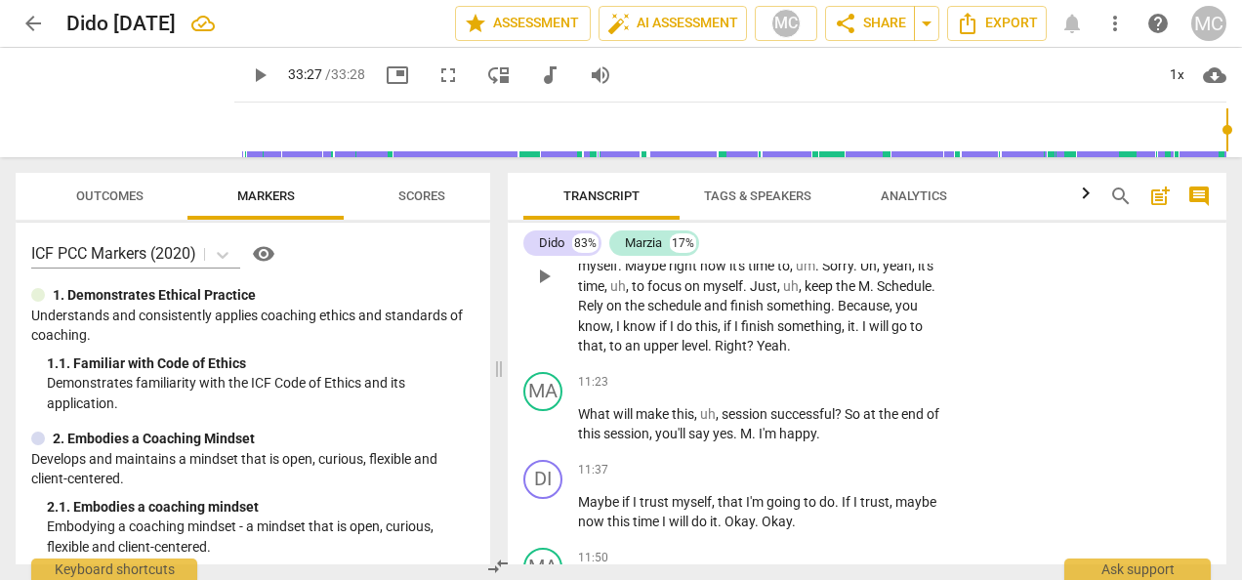
scroll to position [2991, 0]
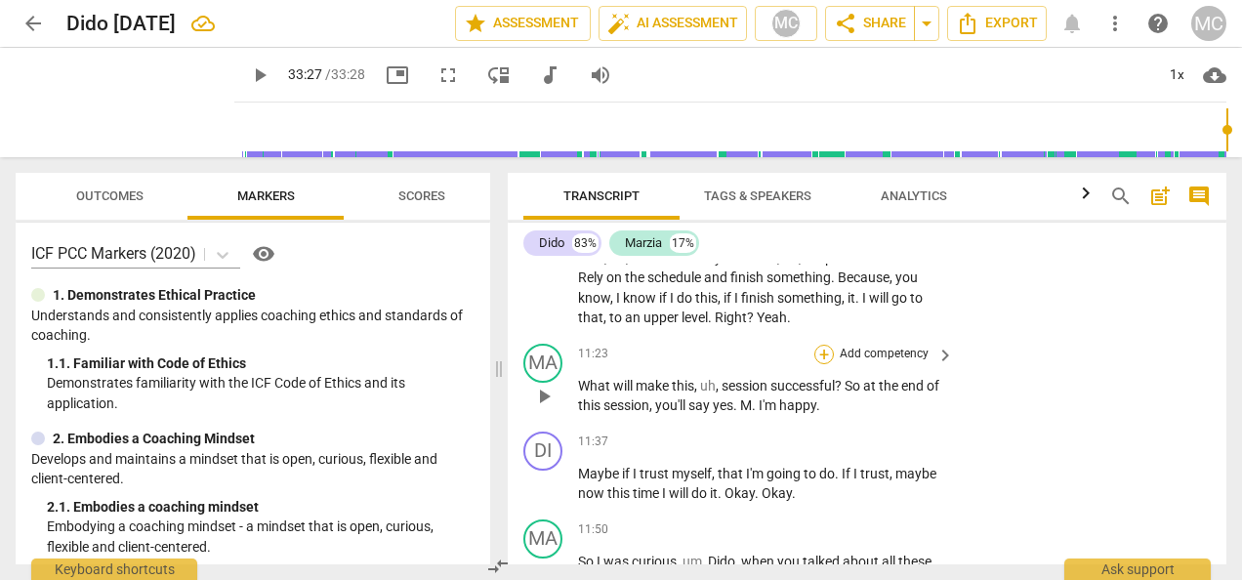
click at [827, 355] on div "+" at bounding box center [824, 355] width 20 height 20
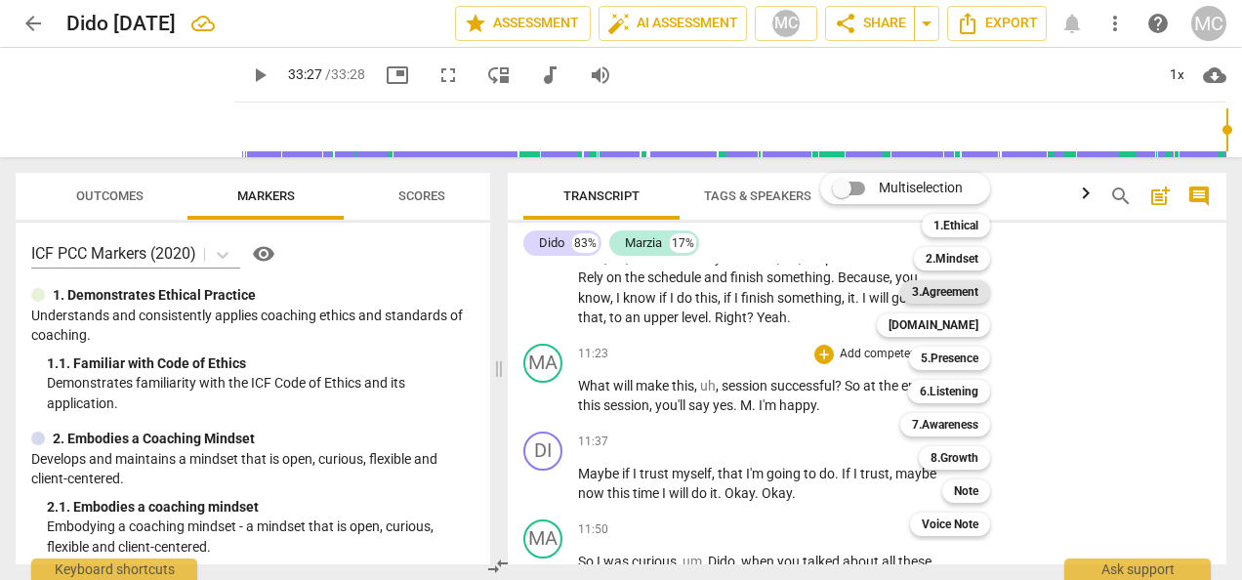
click at [954, 286] on b "3.Agreement" at bounding box center [945, 291] width 66 height 23
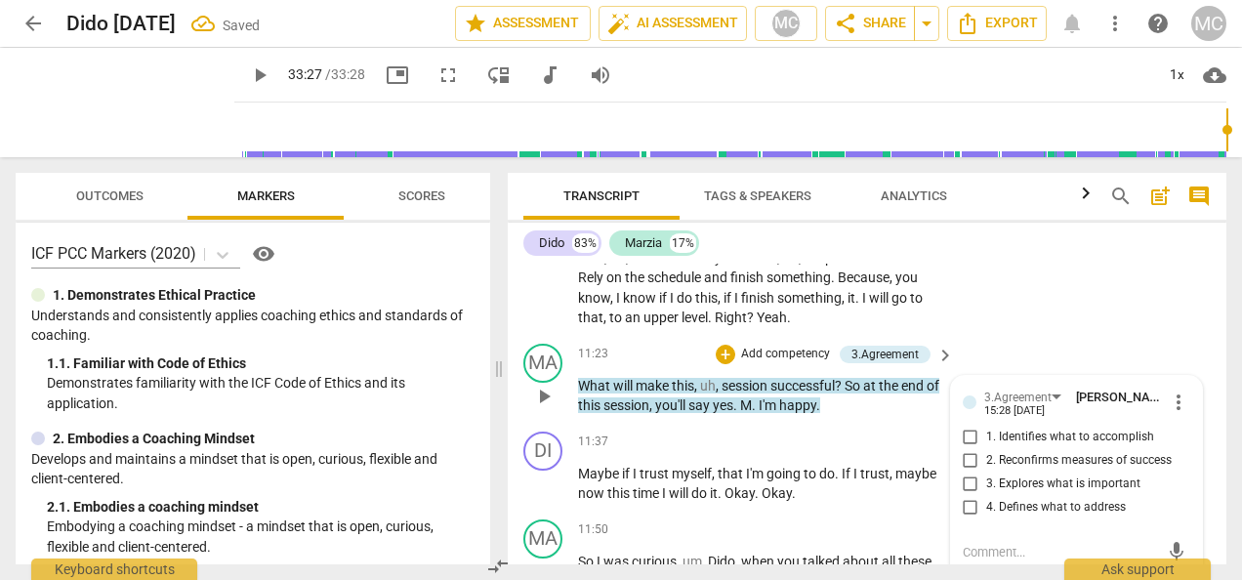
click at [963, 461] on input "2. Reconfirms measures of success" at bounding box center [970, 460] width 31 height 23
checkbox input "true"
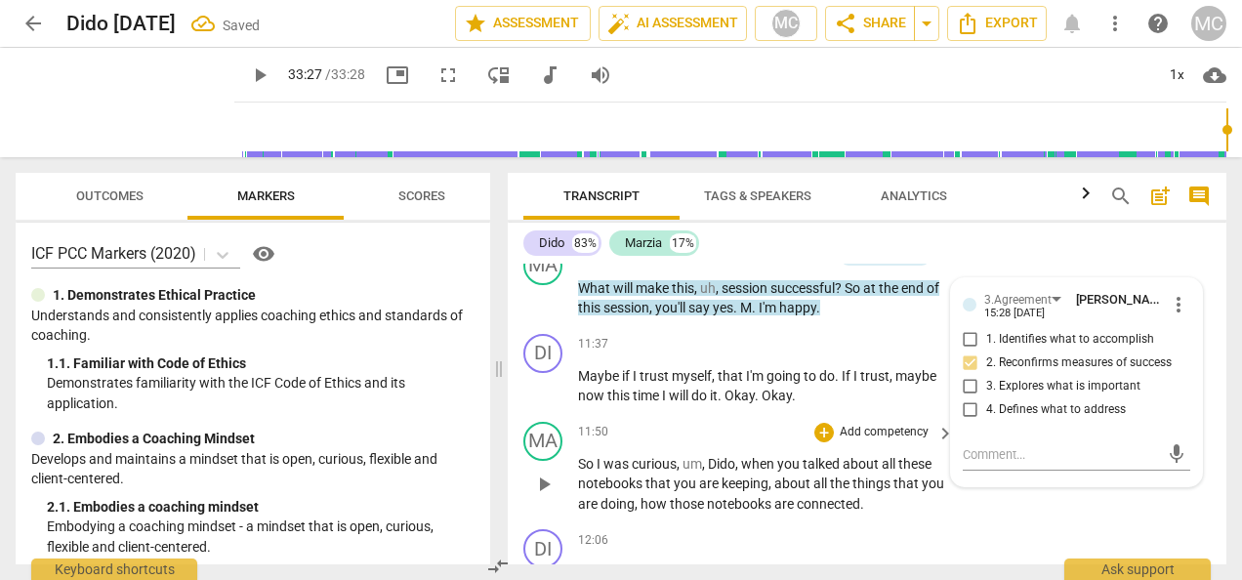
scroll to position [3186, 0]
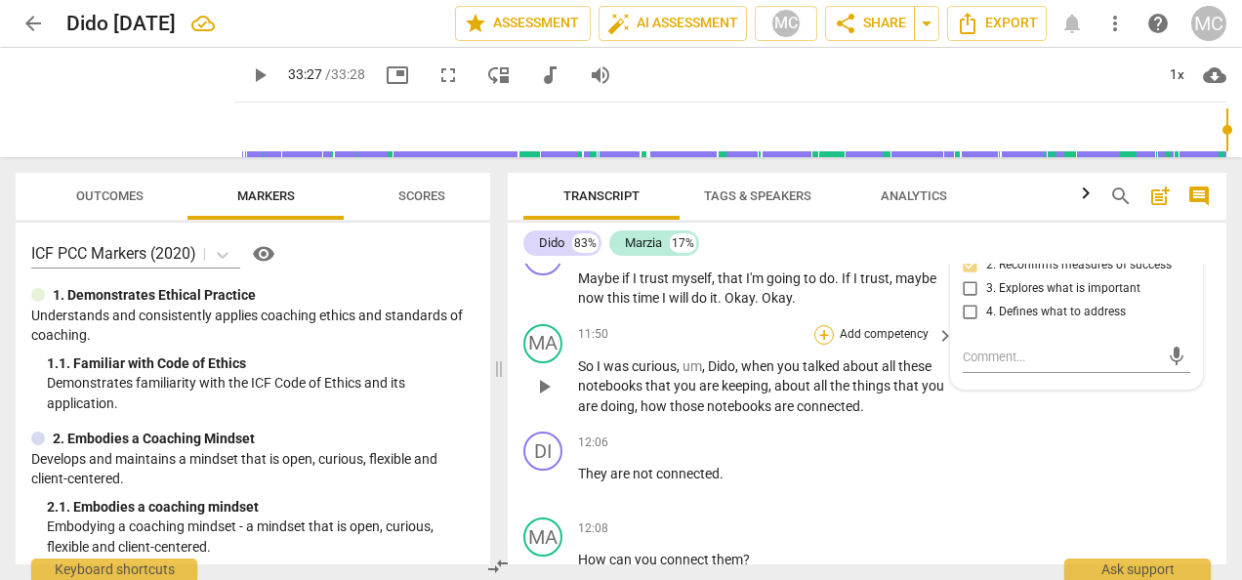
click at [821, 330] on div "+" at bounding box center [824, 335] width 20 height 20
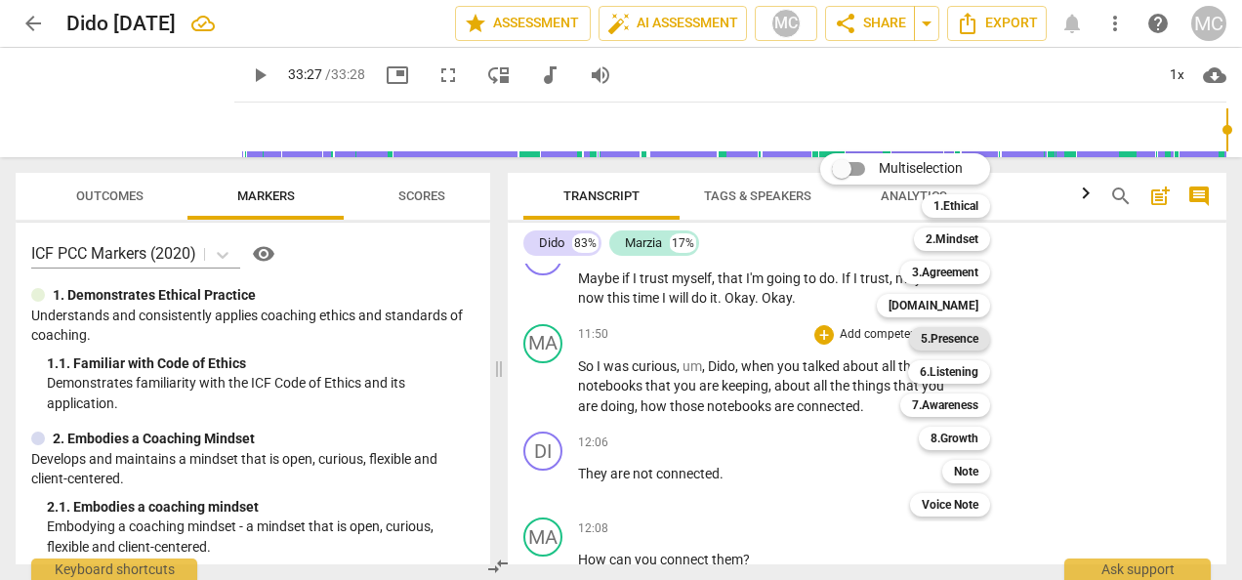
click at [962, 334] on b "5.Presence" at bounding box center [949, 338] width 58 height 23
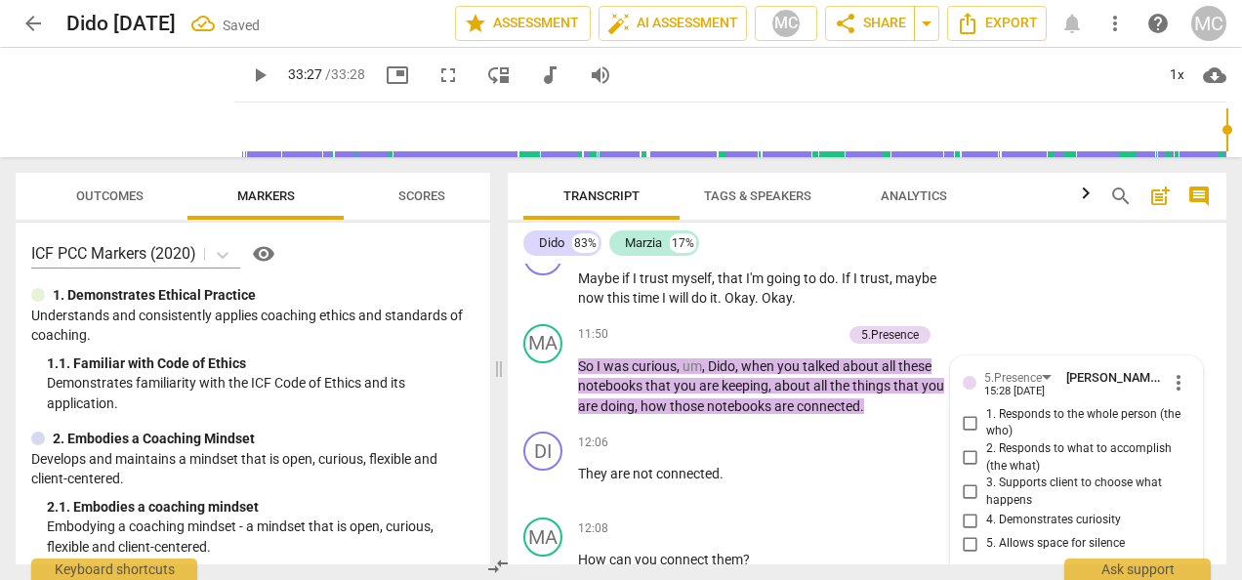
scroll to position [3360, 0]
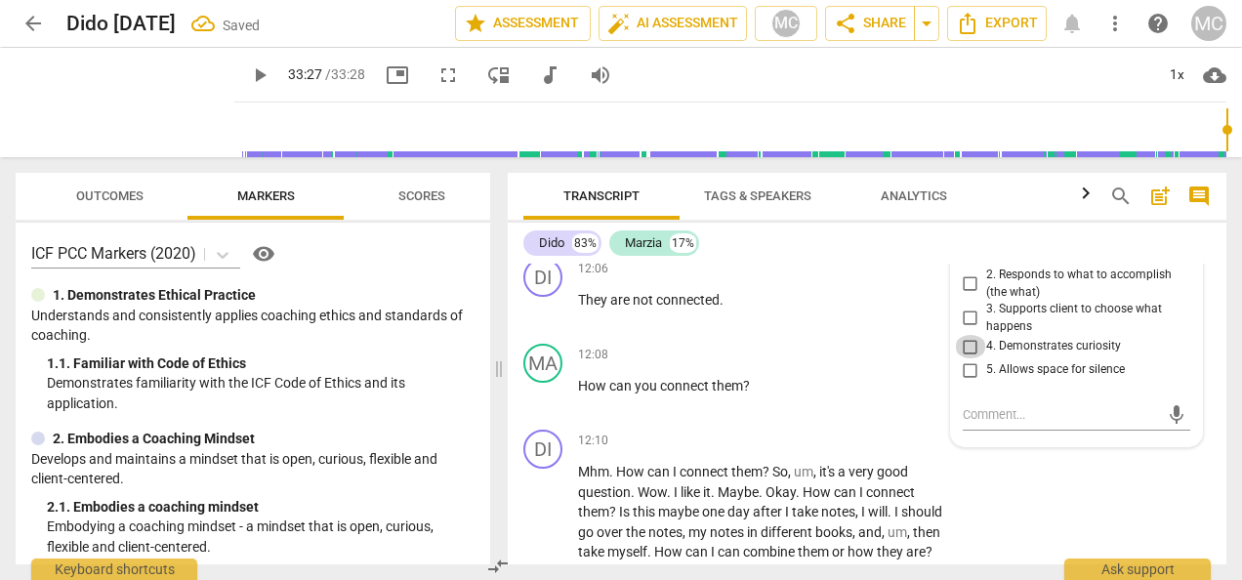
click at [973, 347] on input "4. Demonstrates curiosity" at bounding box center [970, 346] width 31 height 23
checkbox input "true"
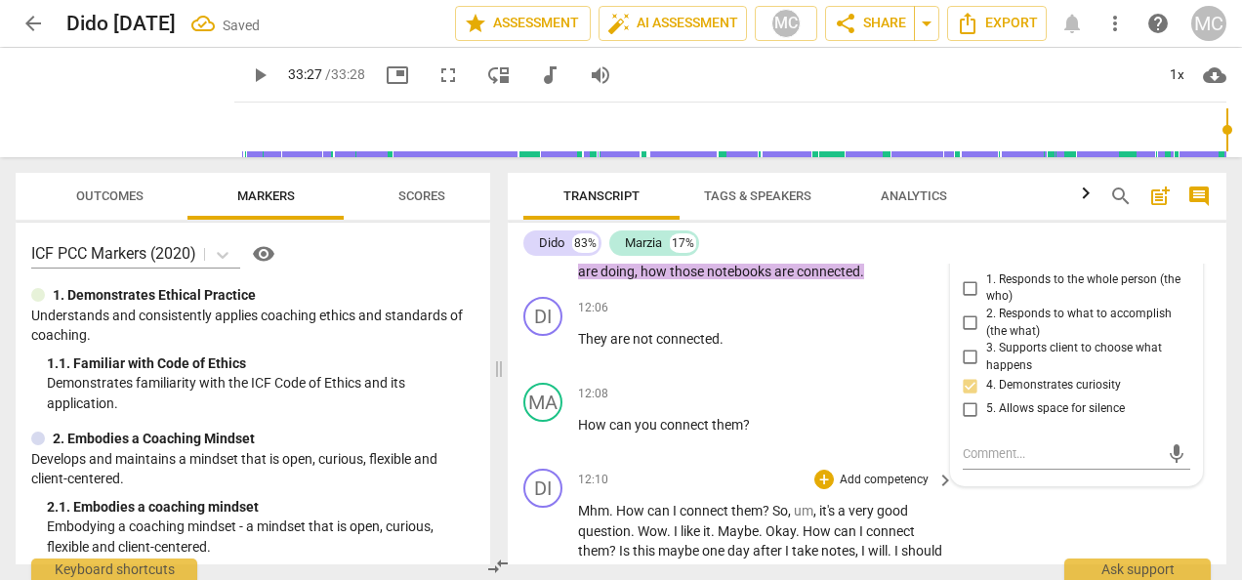
scroll to position [3262, 0]
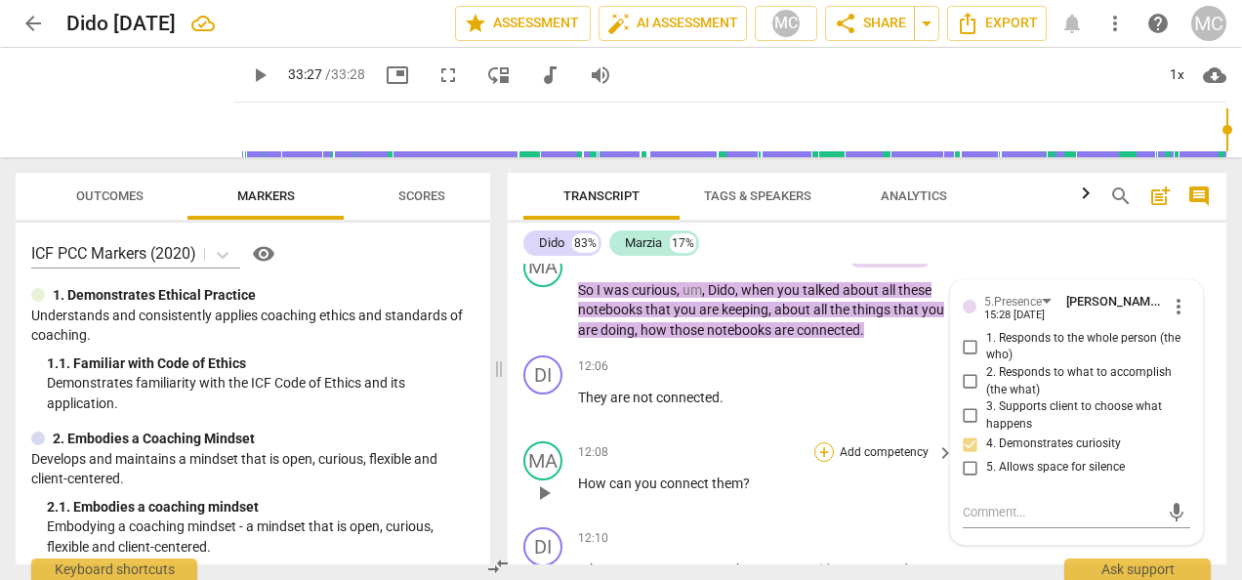
click at [830, 449] on div "+" at bounding box center [824, 452] width 20 height 20
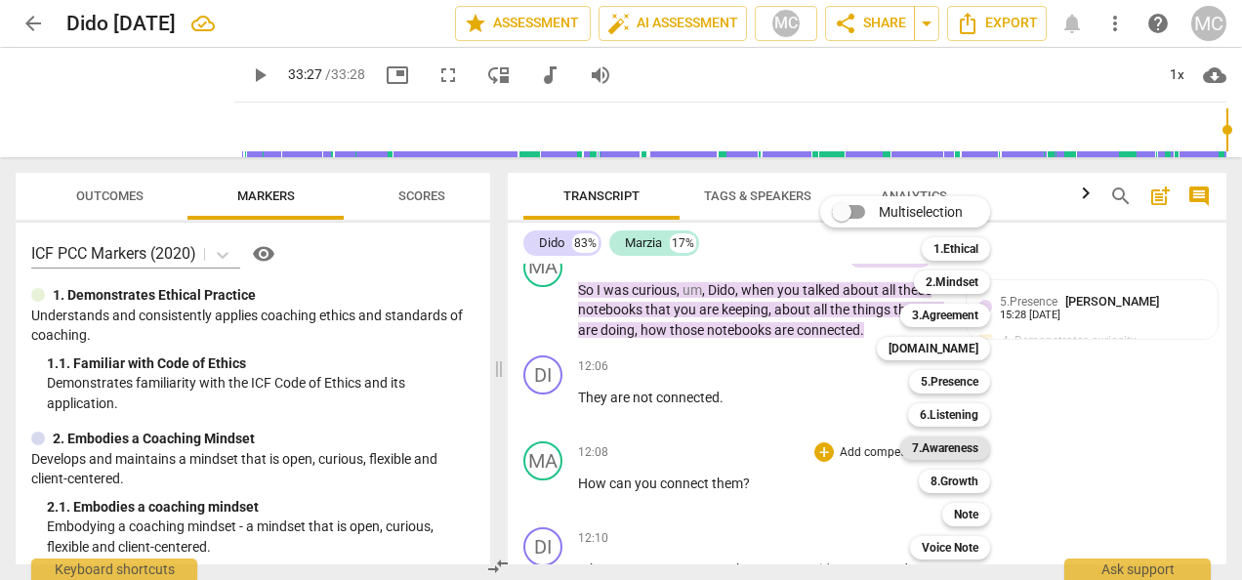
click at [947, 447] on b "7.Awareness" at bounding box center [945, 447] width 66 height 23
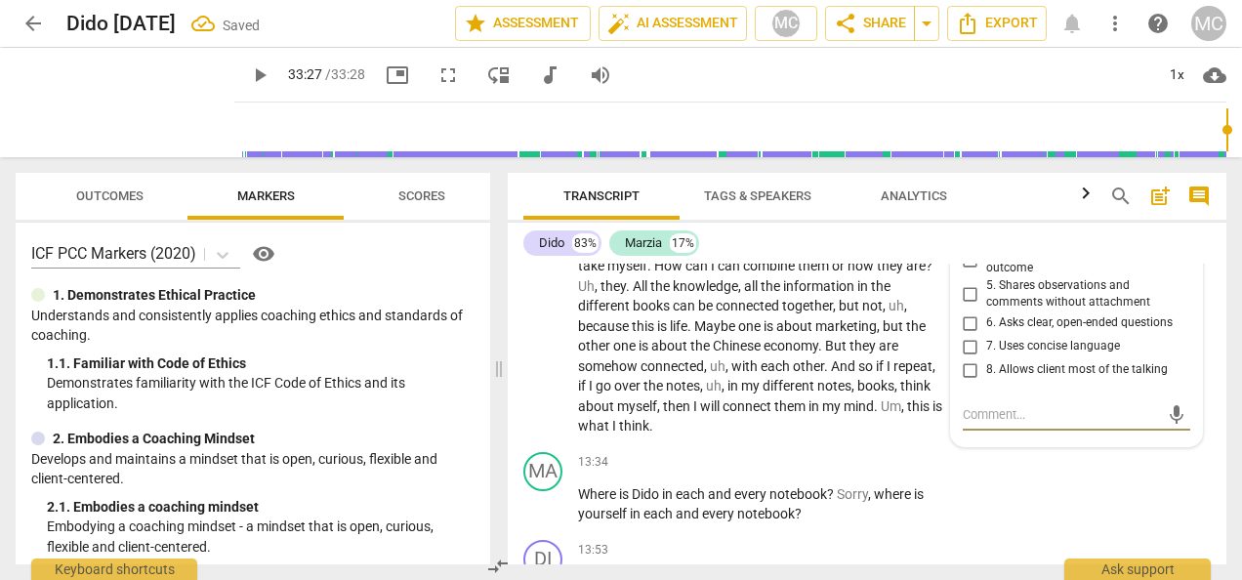
scroll to position [3450, 0]
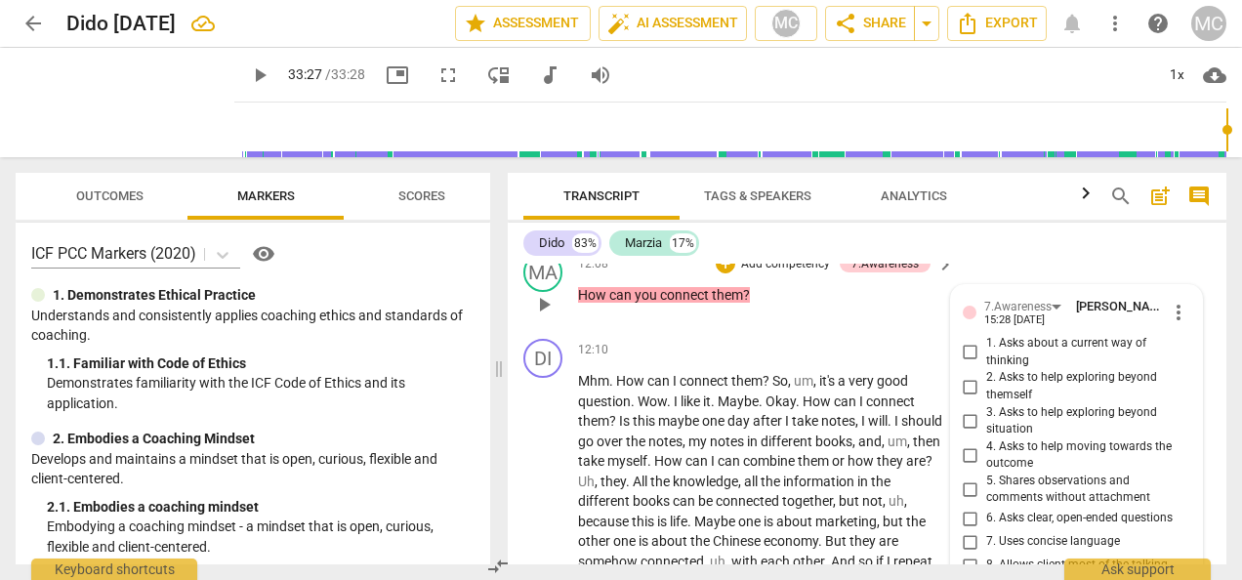
click at [966, 418] on input "3. Asks to help exploring beyond situation" at bounding box center [970, 420] width 31 height 23
checkbox input "true"
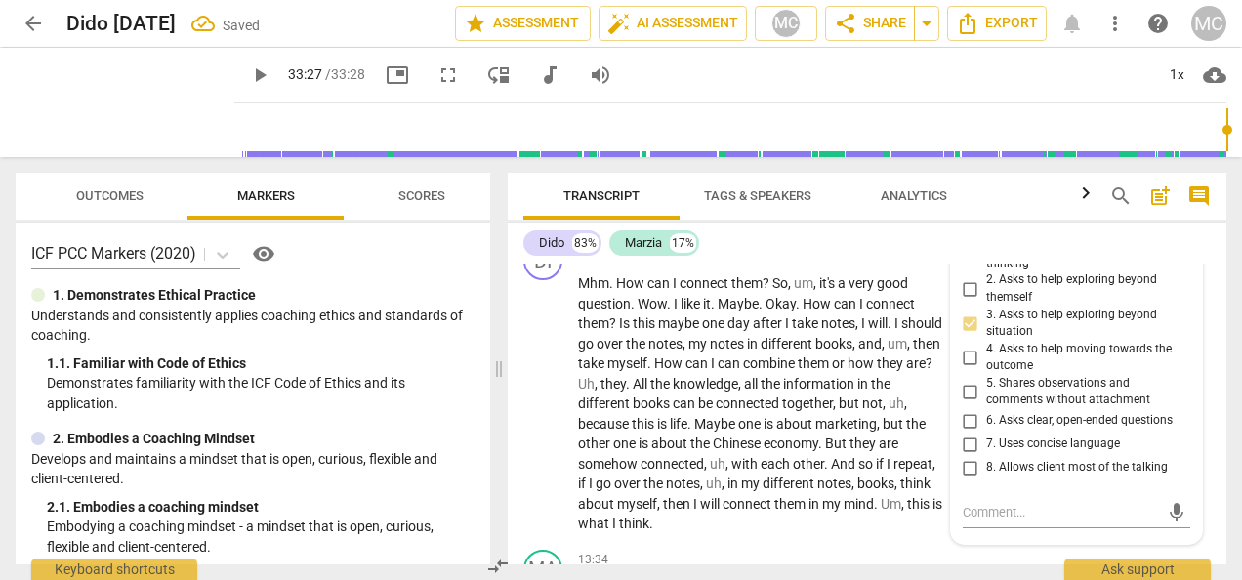
click at [970, 420] on input "6. Asks clear, open-ended questions" at bounding box center [970, 420] width 31 height 23
checkbox input "true"
click at [967, 467] on input "8. Allows client most of the talking" at bounding box center [970, 467] width 31 height 23
checkbox input "true"
click at [715, 533] on div "DI play_arrow pause 12:10 + Add competency keyboard_arrow_right Mhm . How can I…" at bounding box center [867, 387] width 718 height 308
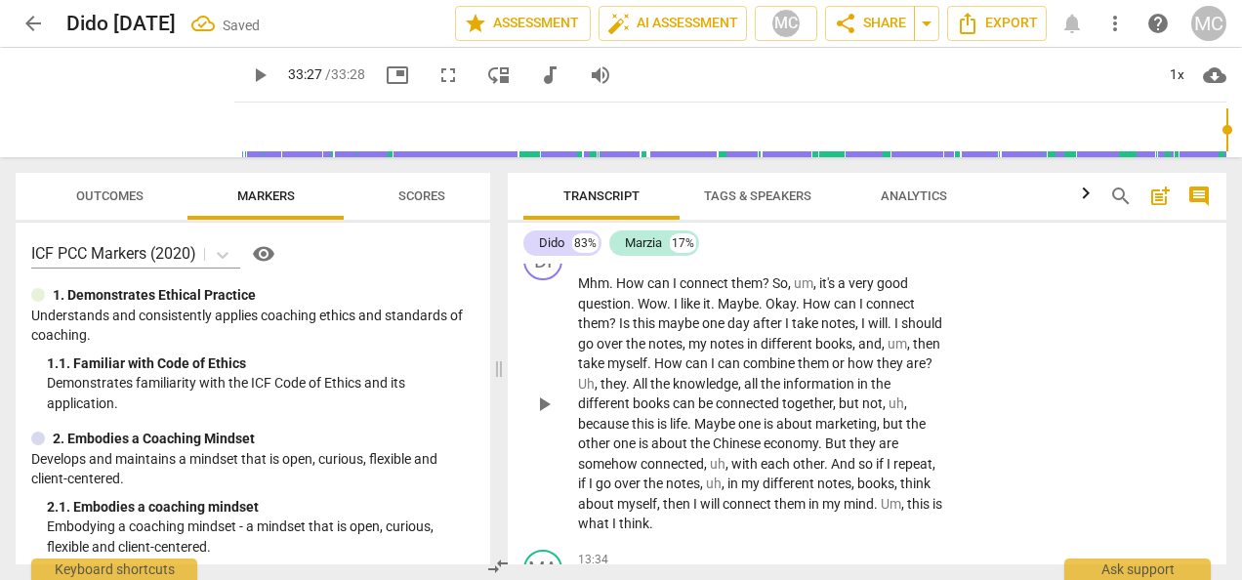
scroll to position [3646, 0]
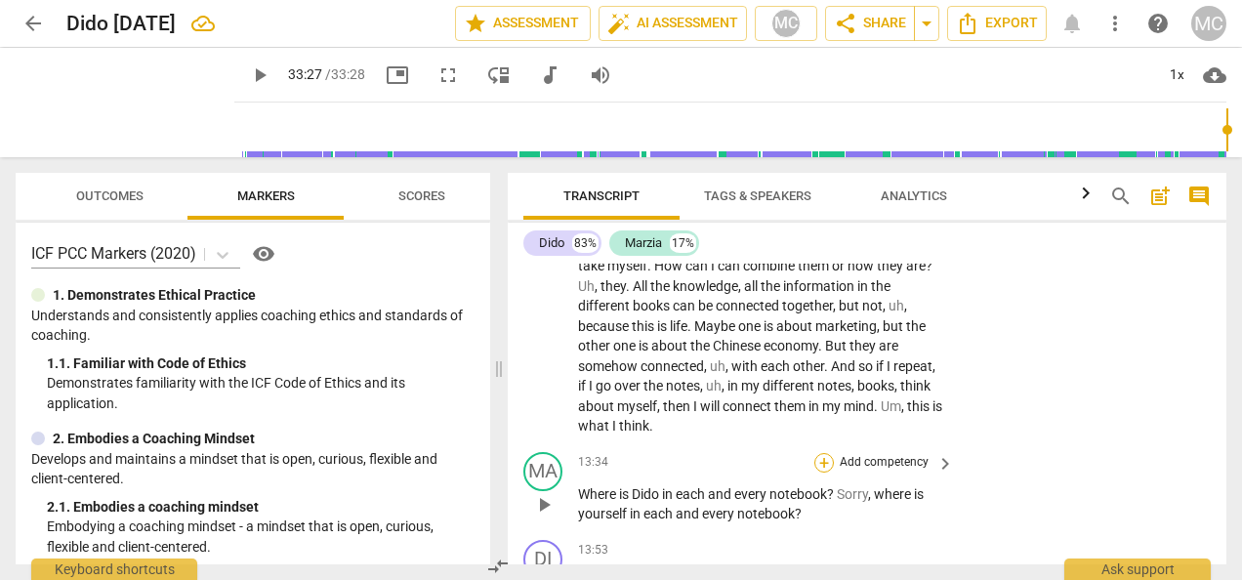
click at [825, 465] on div "+" at bounding box center [824, 463] width 20 height 20
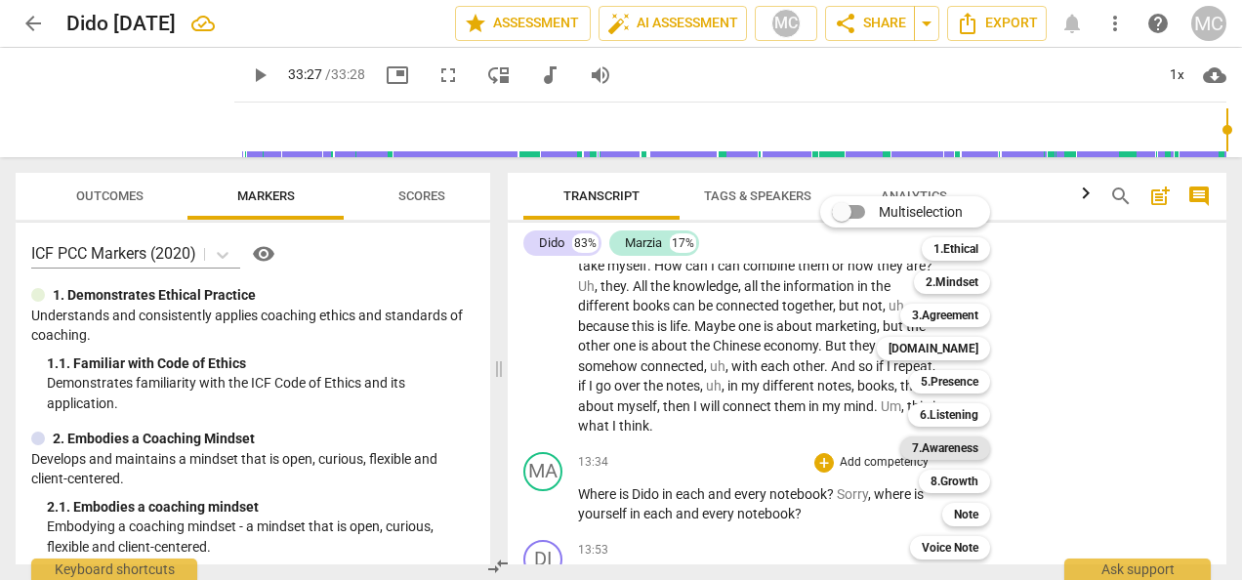
click at [962, 450] on b "7.Awareness" at bounding box center [945, 447] width 66 height 23
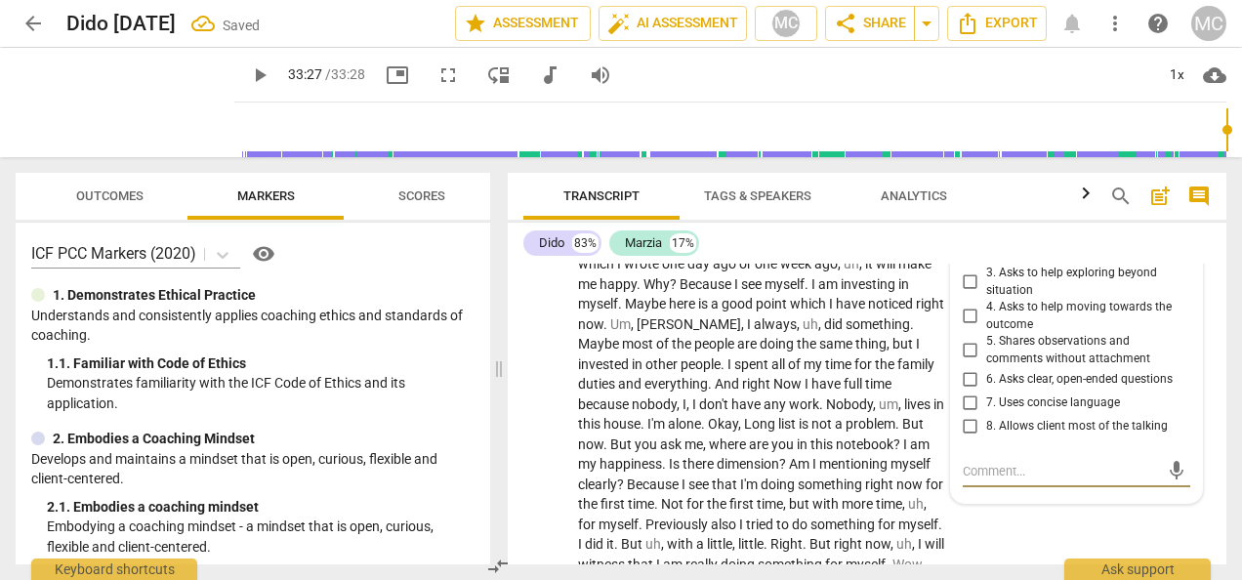
scroll to position [3844, 0]
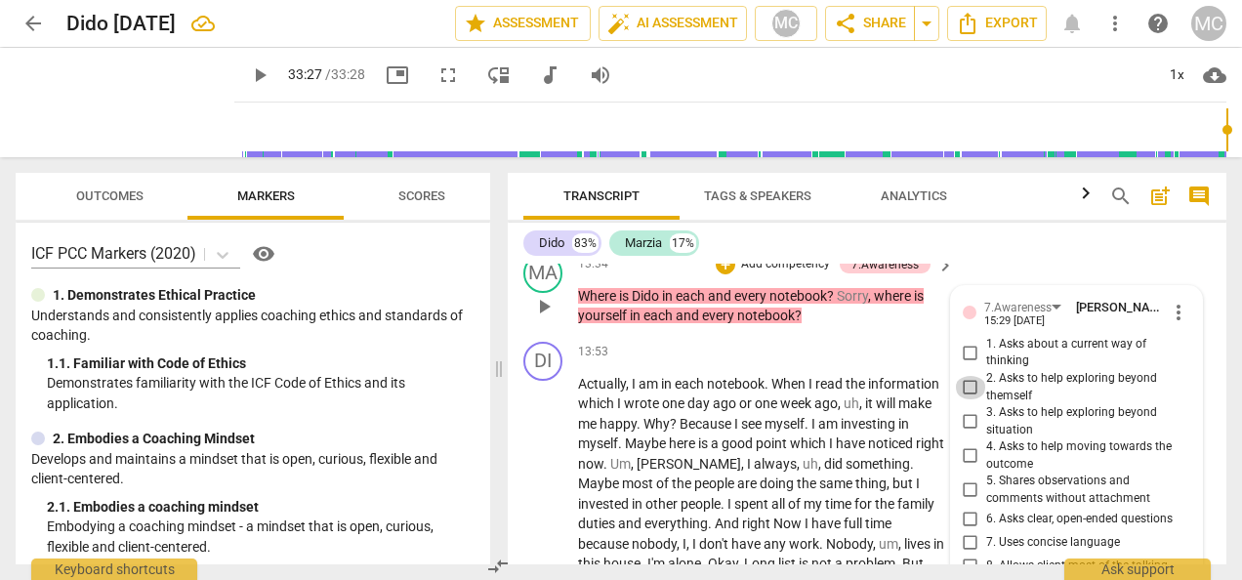
click at [969, 388] on input "2. Asks to help exploring beyond themself" at bounding box center [970, 387] width 31 height 23
checkbox input "true"
click at [965, 417] on input "3. Asks to help exploring beyond situation" at bounding box center [970, 421] width 31 height 23
checkbox input "true"
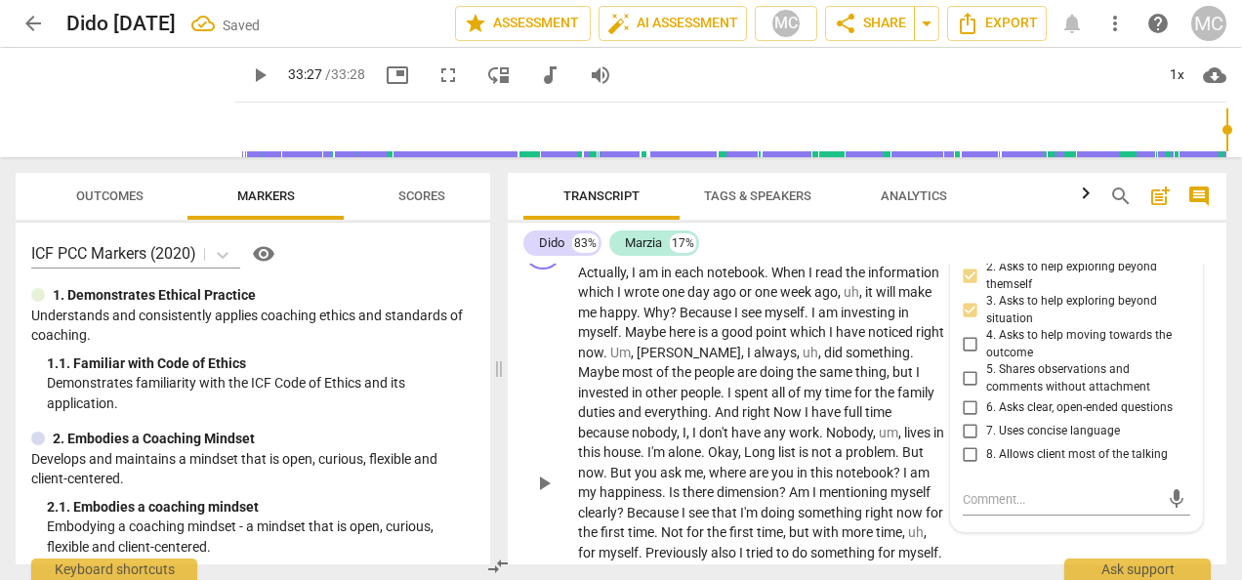
scroll to position [4039, 0]
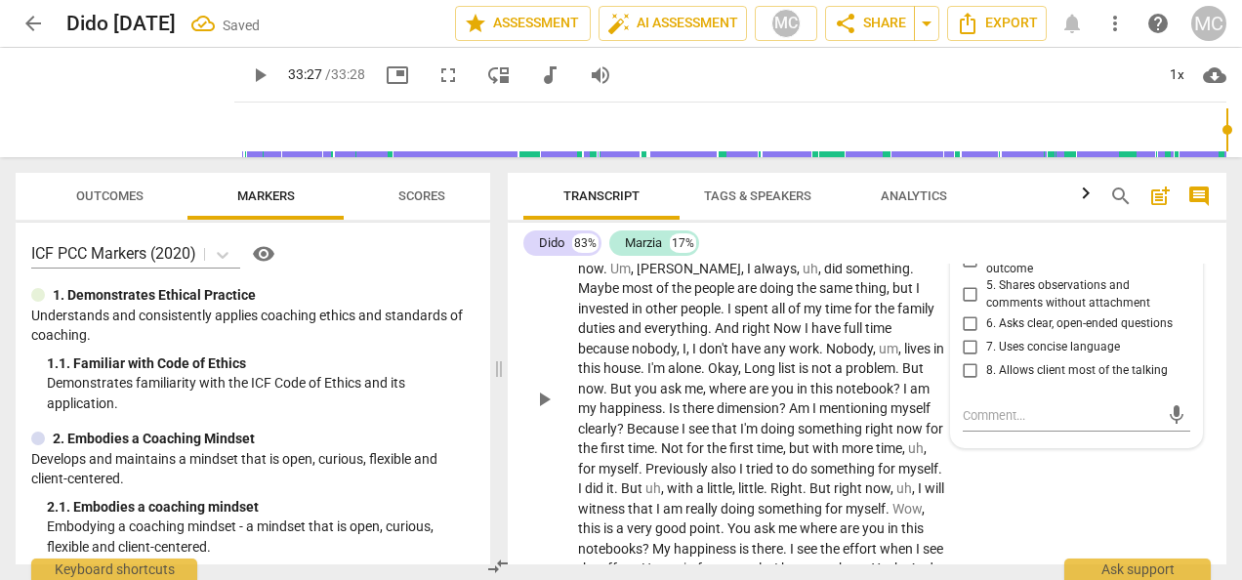
click at [783, 451] on span "time" at bounding box center [769, 448] width 26 height 16
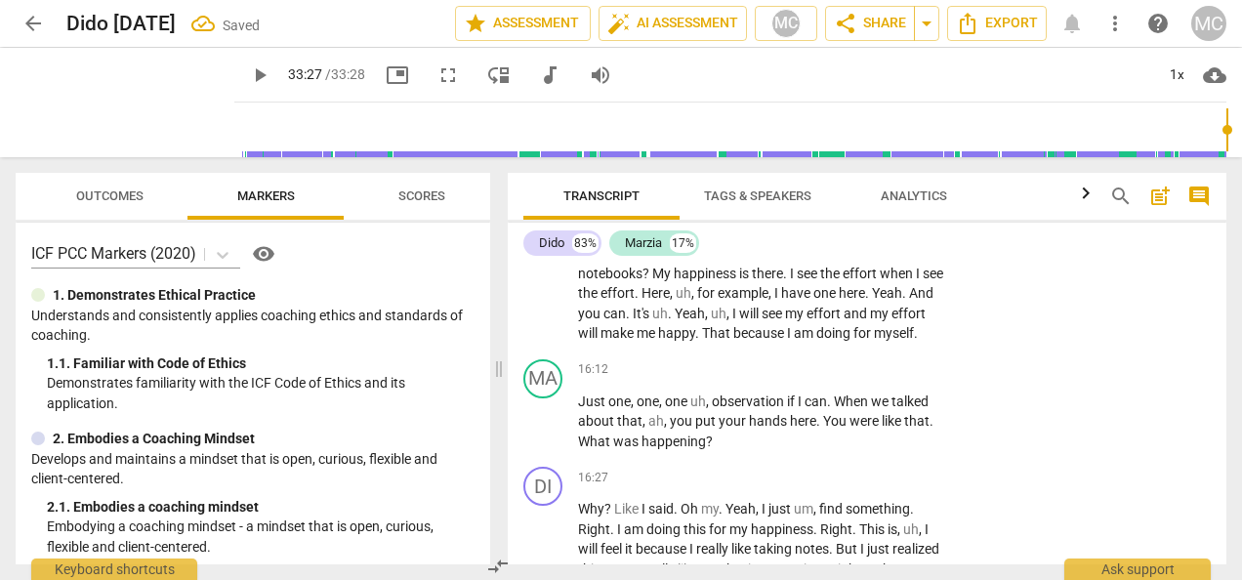
scroll to position [4332, 0]
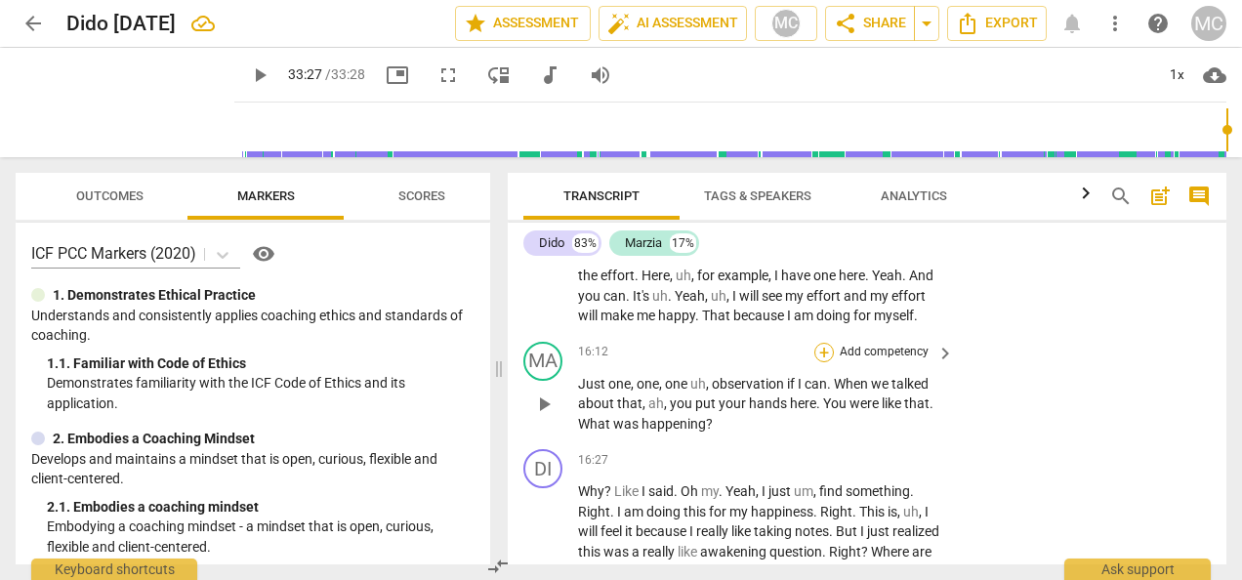
click at [826, 362] on div "+" at bounding box center [824, 353] width 20 height 20
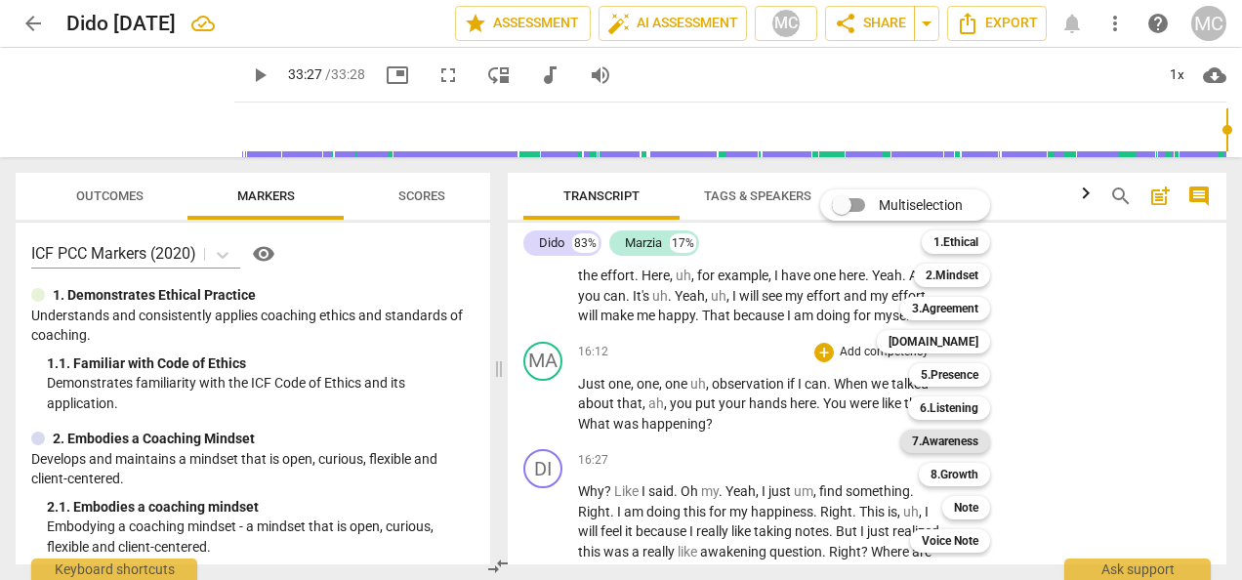
click at [947, 448] on b "7.Awareness" at bounding box center [945, 440] width 66 height 23
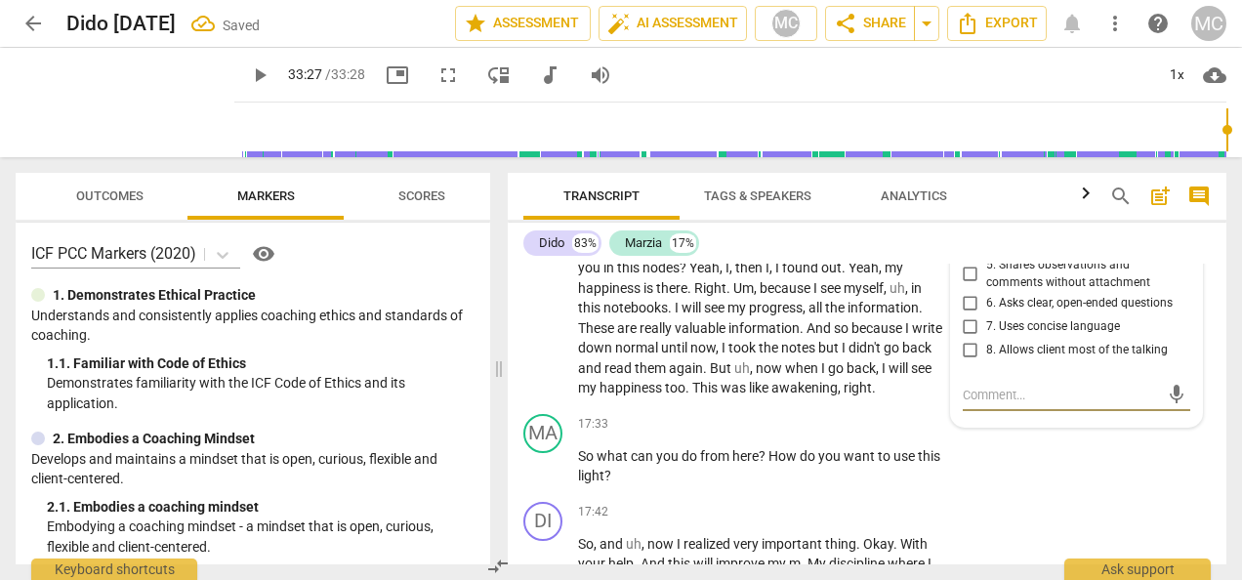
scroll to position [4538, 0]
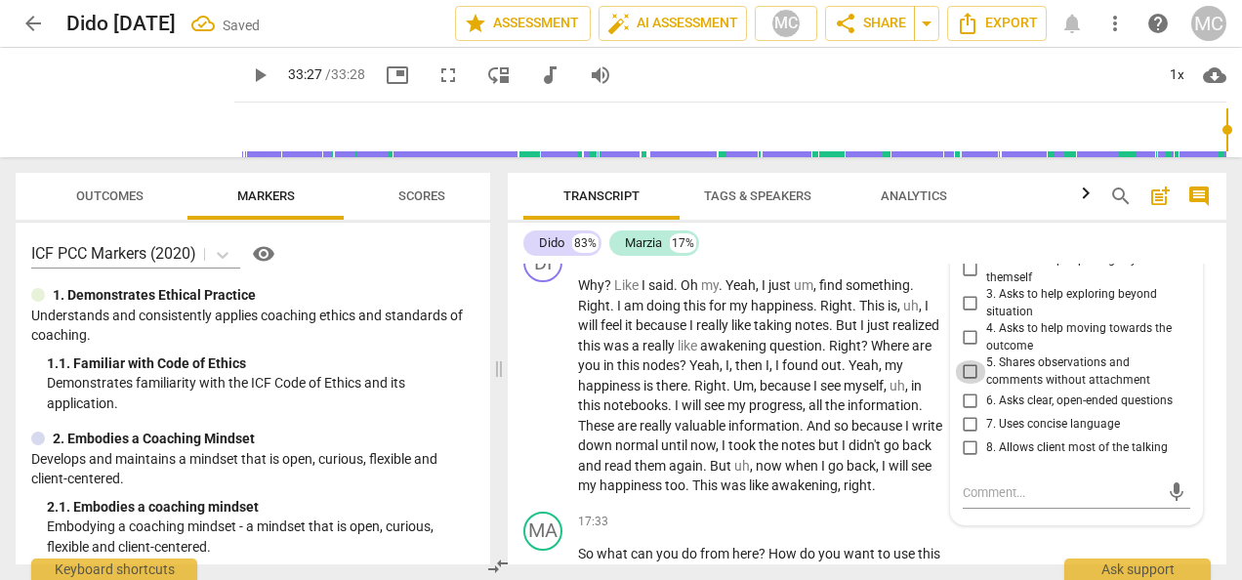
click at [967, 384] on input "5. Shares observations and comments without attachment" at bounding box center [970, 371] width 31 height 23
checkbox input "true"
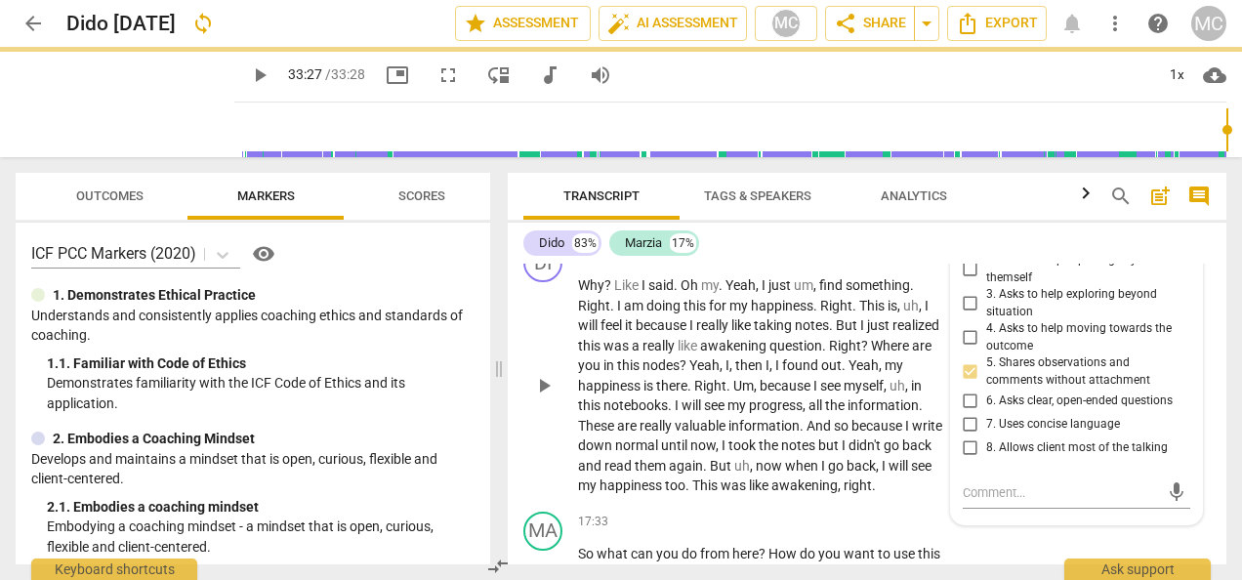
click at [865, 496] on p "Why ? Like I said . Oh my . Yeah , I just um , find something . Right . I am do…" at bounding box center [761, 385] width 366 height 221
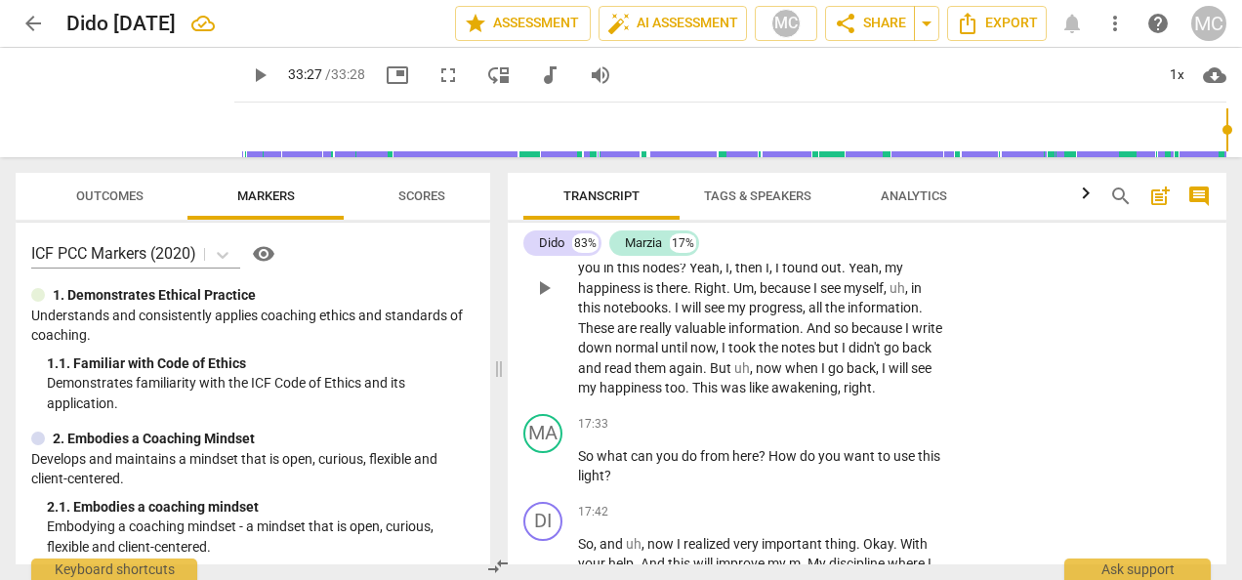
scroll to position [4733, 0]
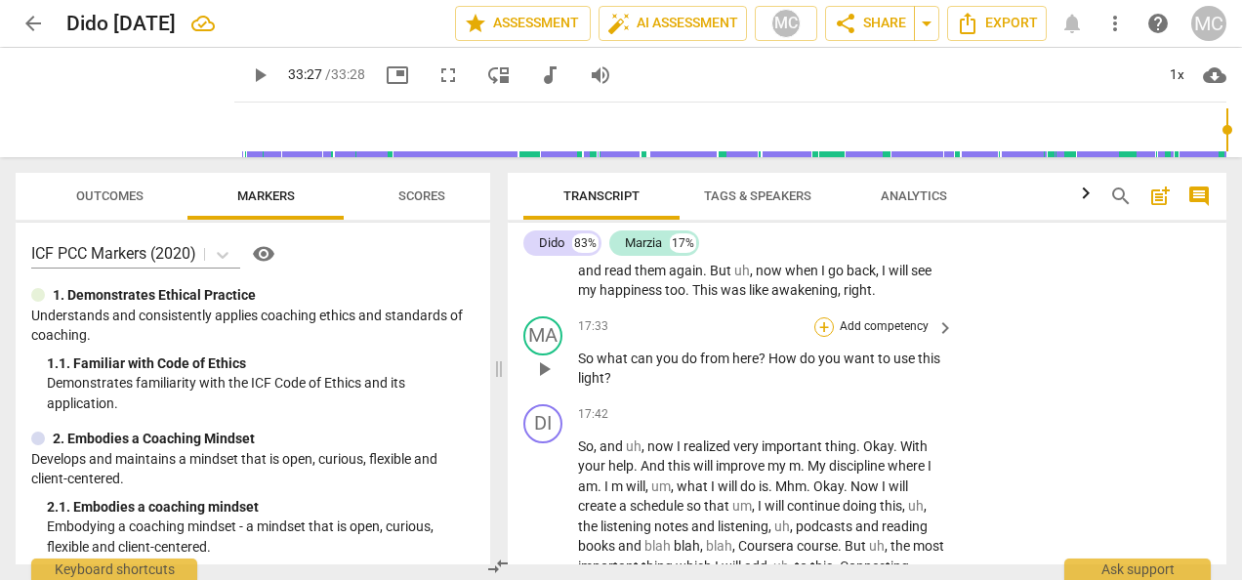
click at [817, 337] on div "+" at bounding box center [824, 327] width 20 height 20
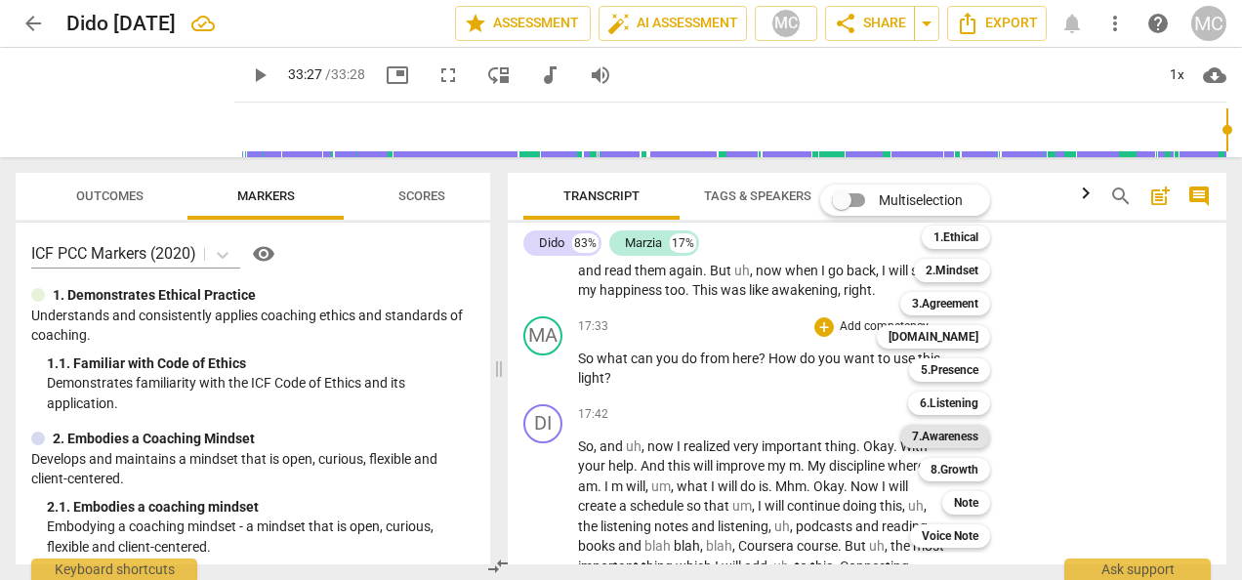
click at [951, 439] on b "7.Awareness" at bounding box center [945, 436] width 66 height 23
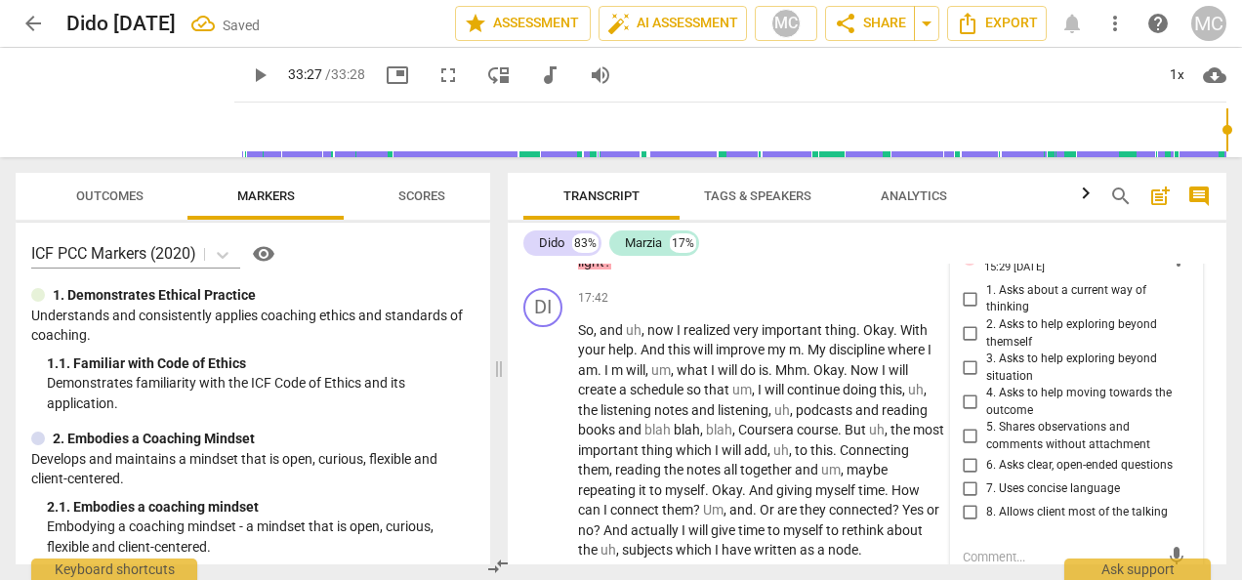
scroll to position [4835, 0]
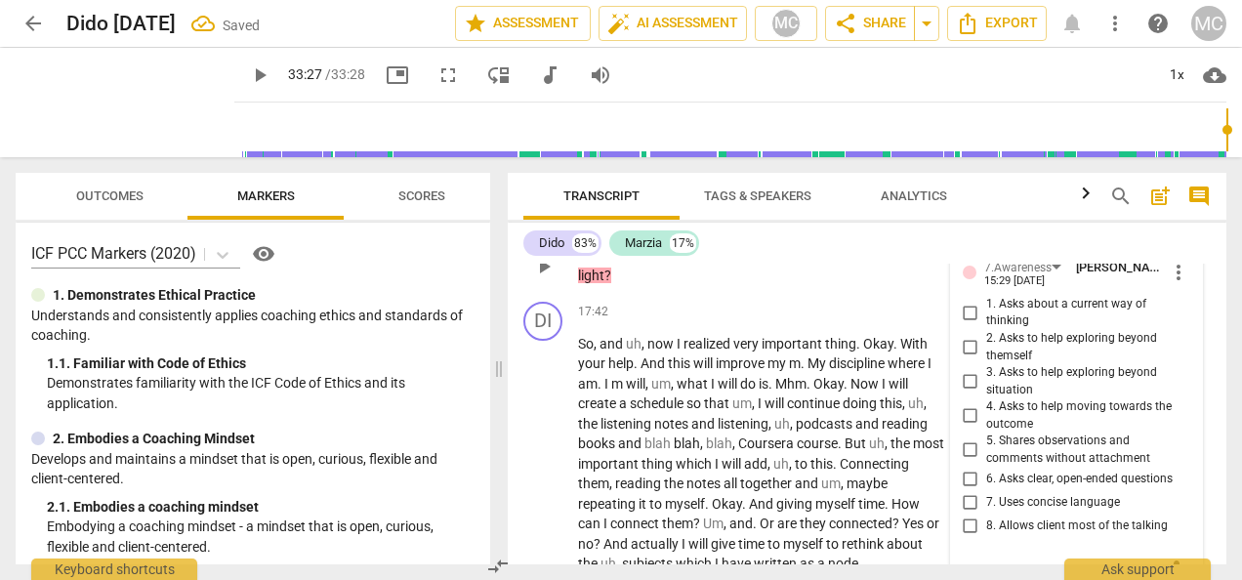
click at [968, 359] on input "2. Asks to help exploring beyond themself" at bounding box center [970, 347] width 31 height 23
checkbox input "true"
click at [972, 428] on input "4. Asks to help moving towards the outcome" at bounding box center [970, 415] width 31 height 23
checkbox input "true"
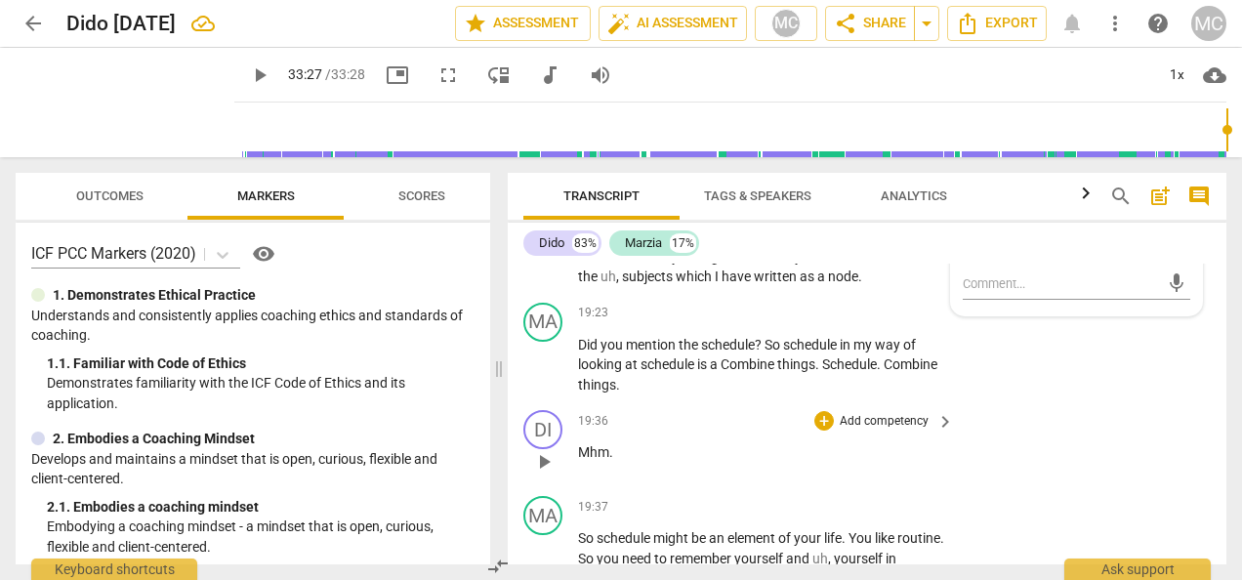
scroll to position [5128, 0]
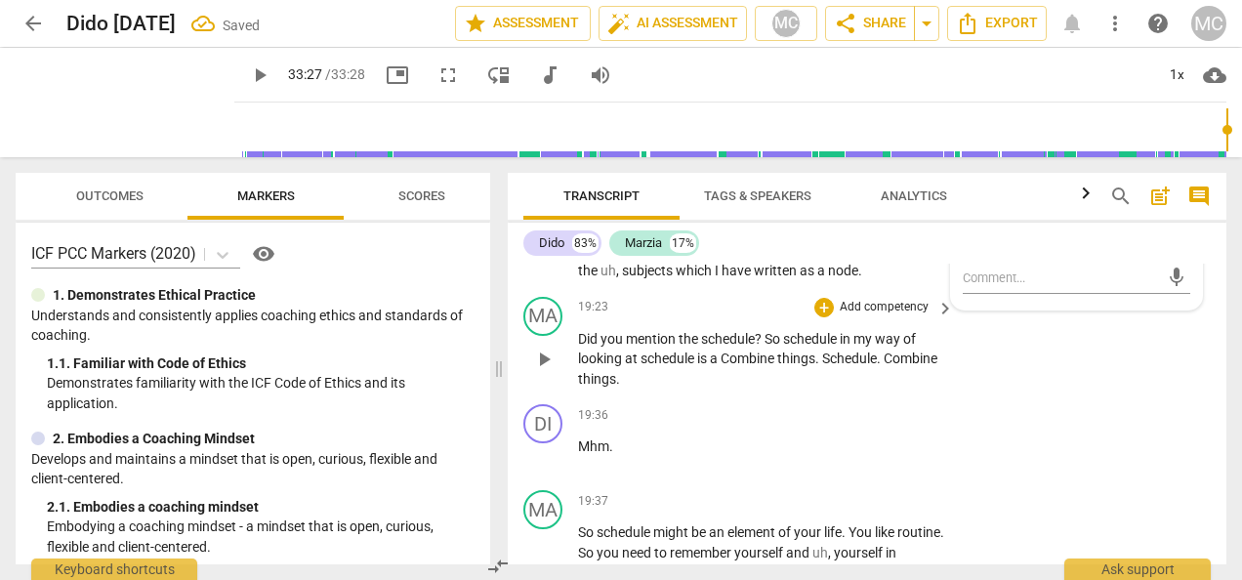
click at [722, 389] on p "Did you mention the schedule ? So schedule in my way of looking at schedule is …" at bounding box center [761, 359] width 366 height 61
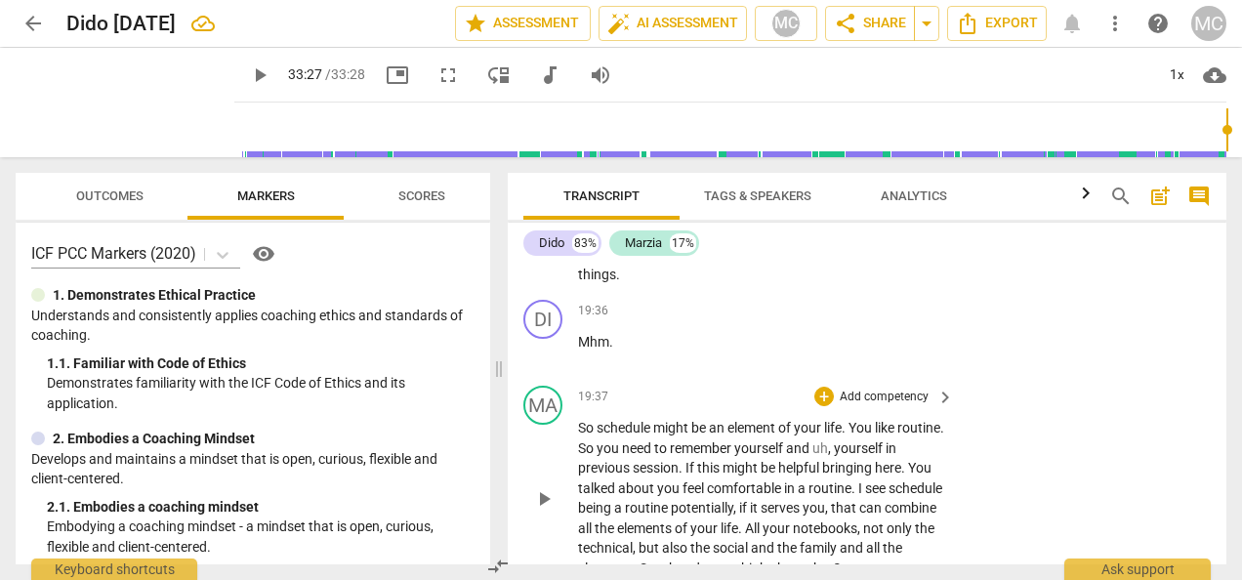
scroll to position [5031, 0]
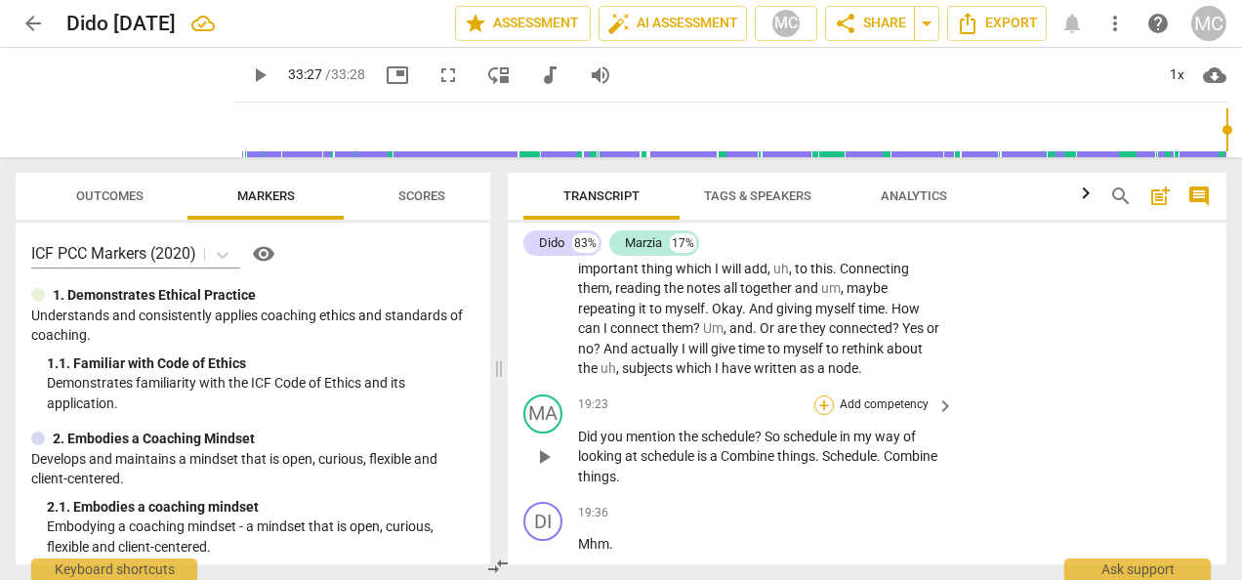
click at [827, 415] on div "+" at bounding box center [824, 405] width 20 height 20
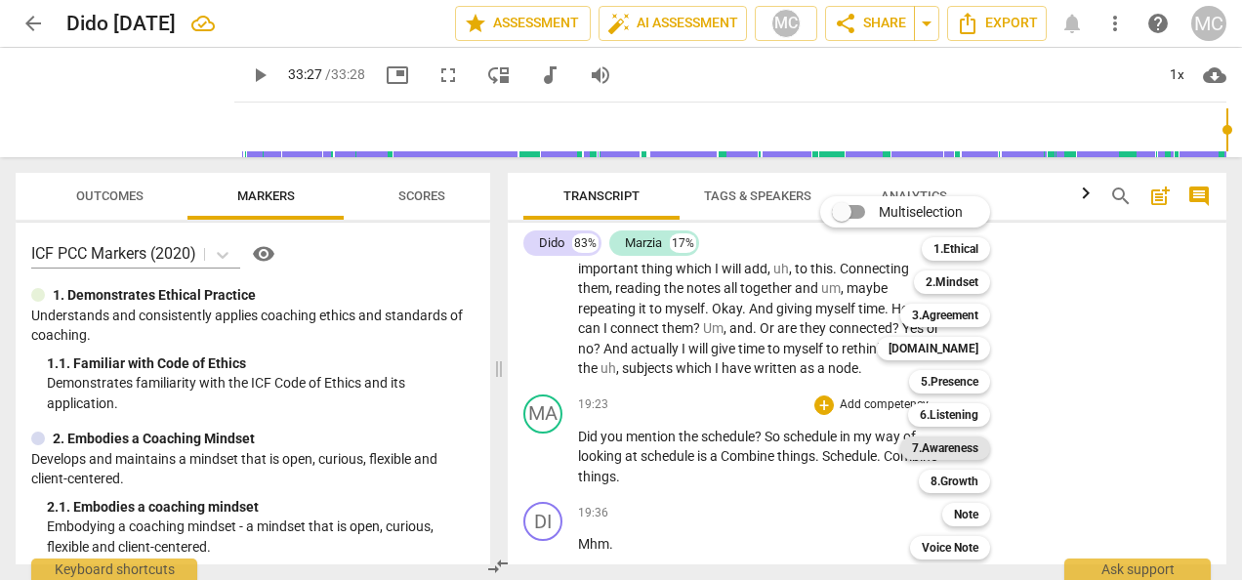
click at [958, 454] on b "7.Awareness" at bounding box center [945, 447] width 66 height 23
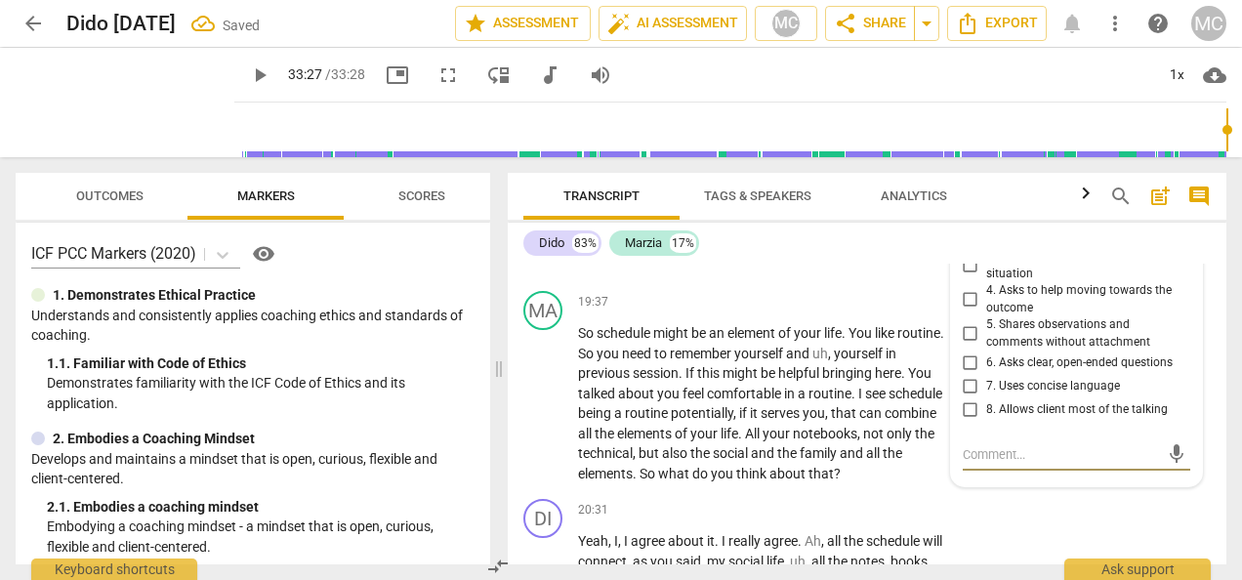
scroll to position [5310, 0]
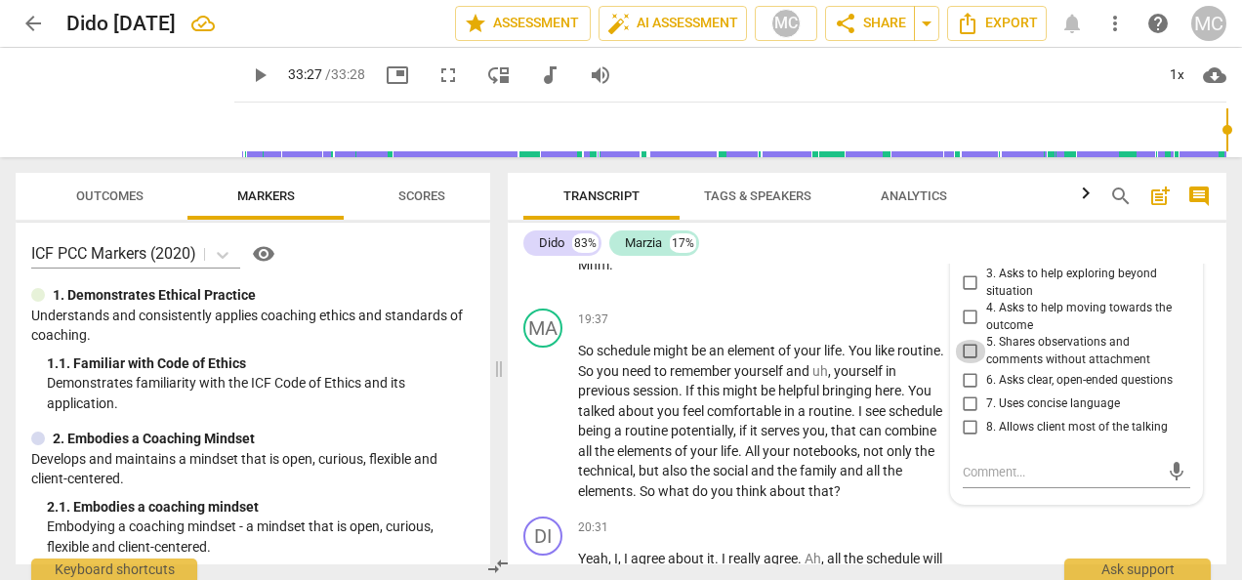
click at [973, 363] on input "5. Shares observations and comments without attachment" at bounding box center [970, 351] width 31 height 23
checkbox input "true"
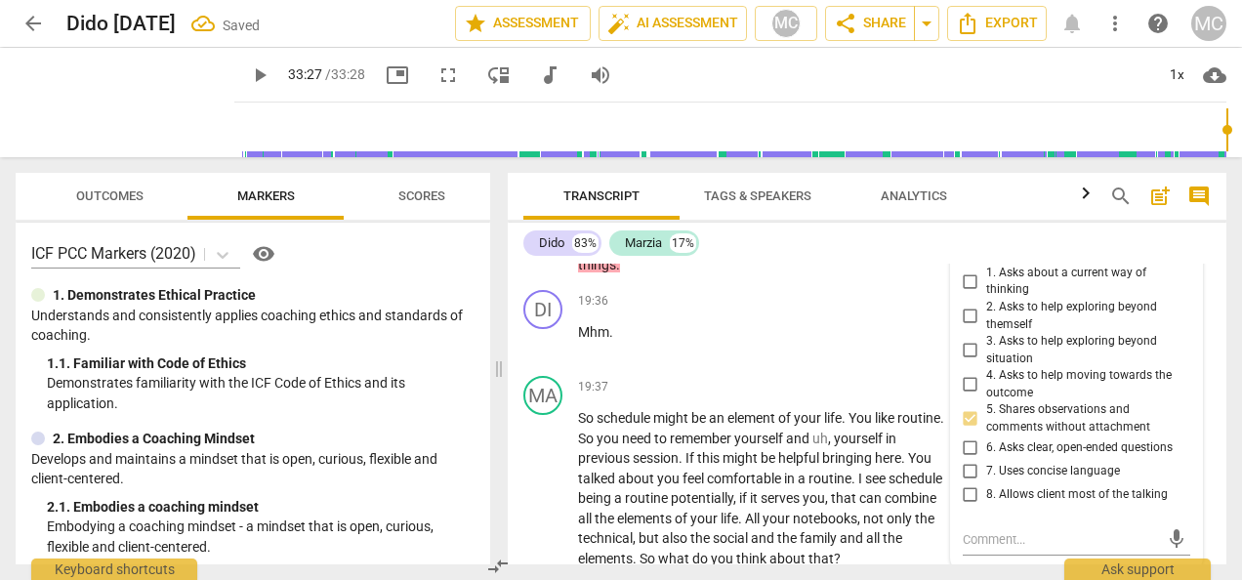
scroll to position [5212, 0]
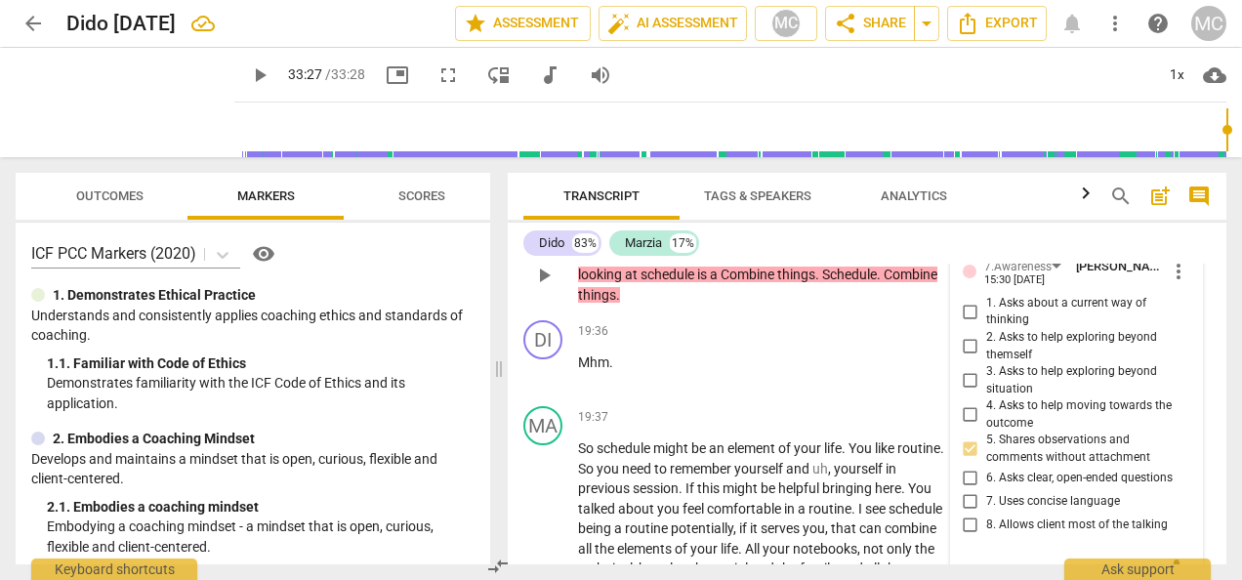
click at [969, 392] on input "3. Asks to help exploring beyond situation" at bounding box center [970, 380] width 31 height 23
checkbox input "true"
click at [965, 427] on input "4. Asks to help moving towards the outcome" at bounding box center [970, 414] width 31 height 23
checkbox input "true"
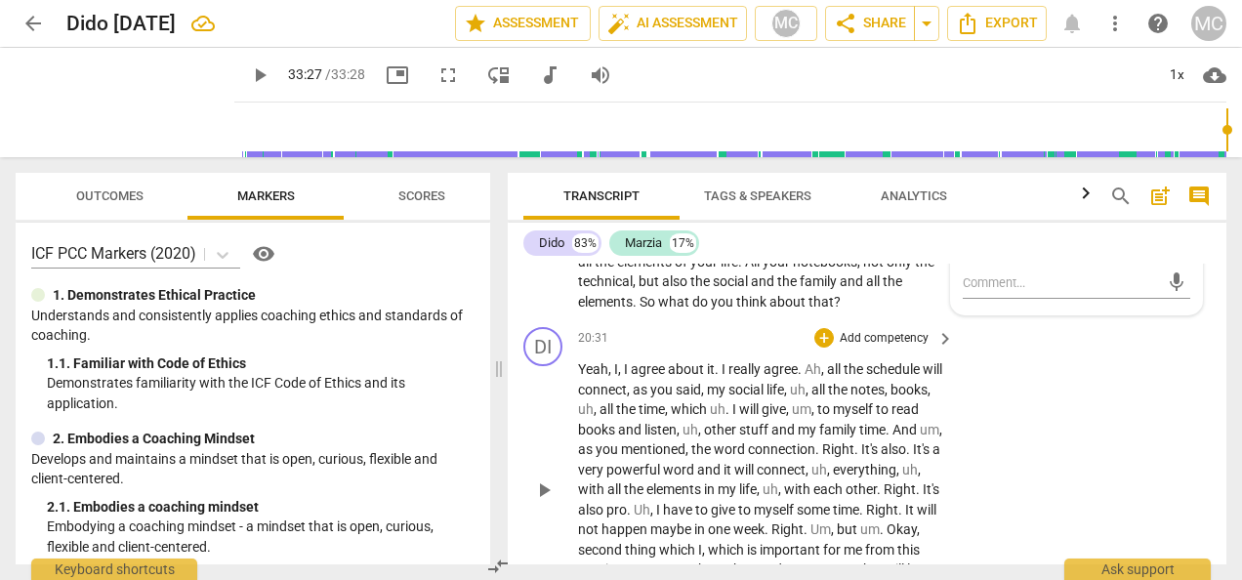
scroll to position [5505, 0]
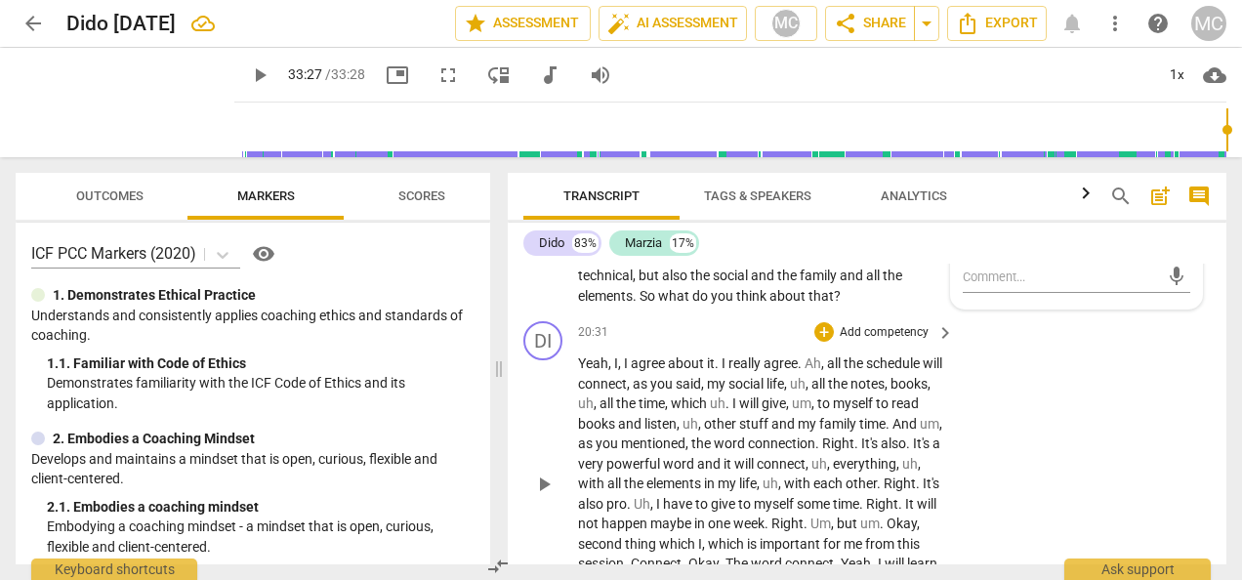
click at [962, 445] on div "DI play_arrow pause 20:31 + Add competency keyboard_arrow_right Yeah , I , I ag…" at bounding box center [867, 467] width 718 height 308
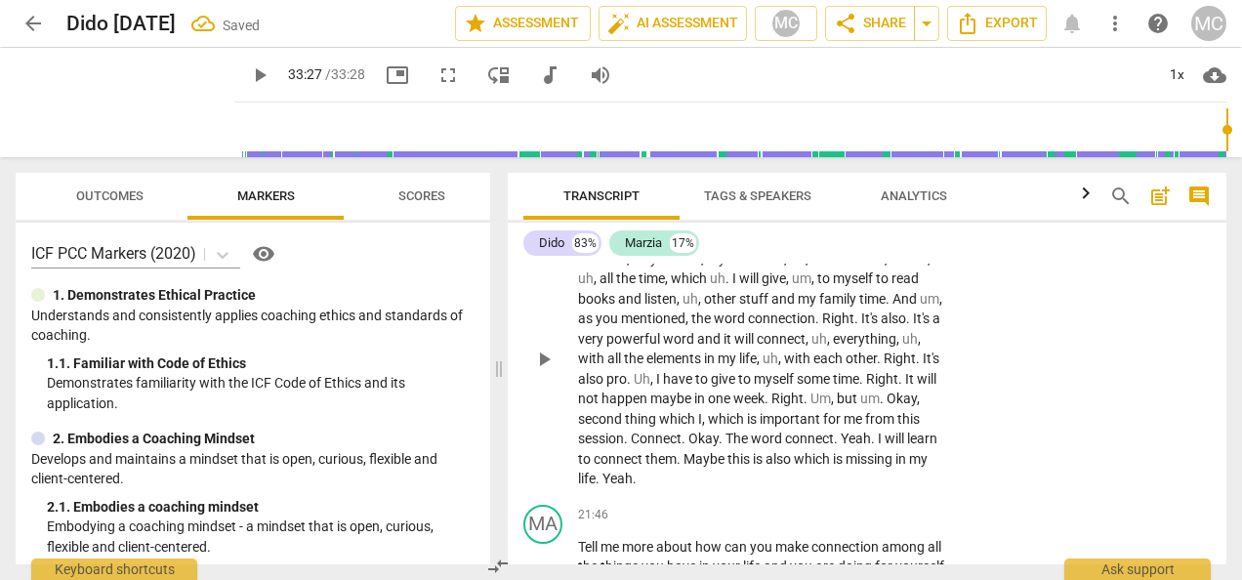
scroll to position [5603, 0]
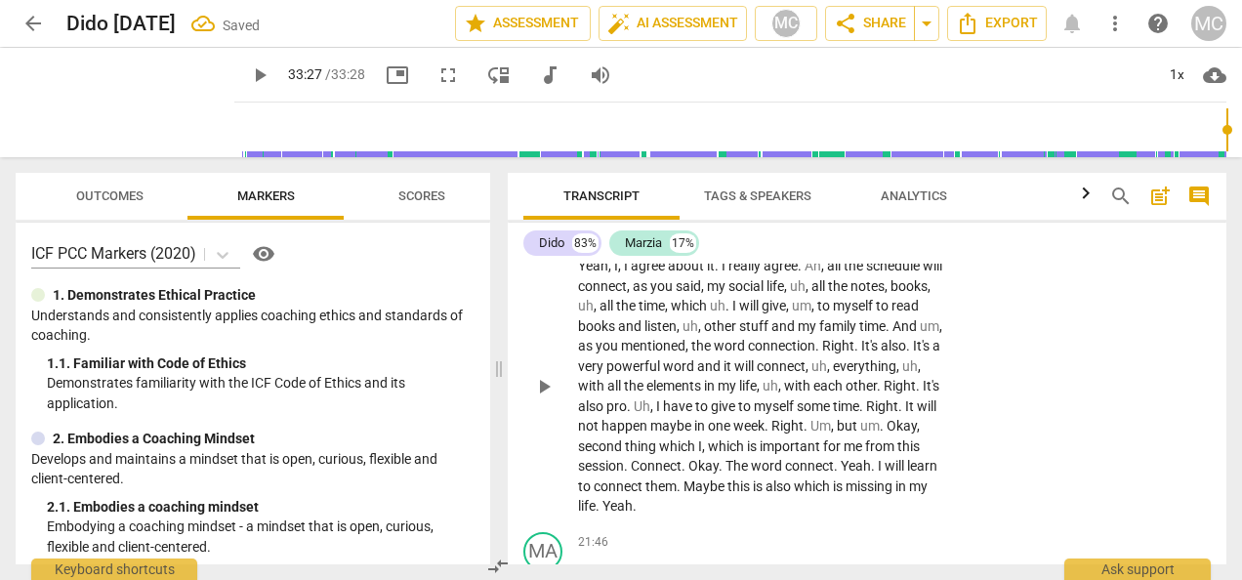
type input "2007"
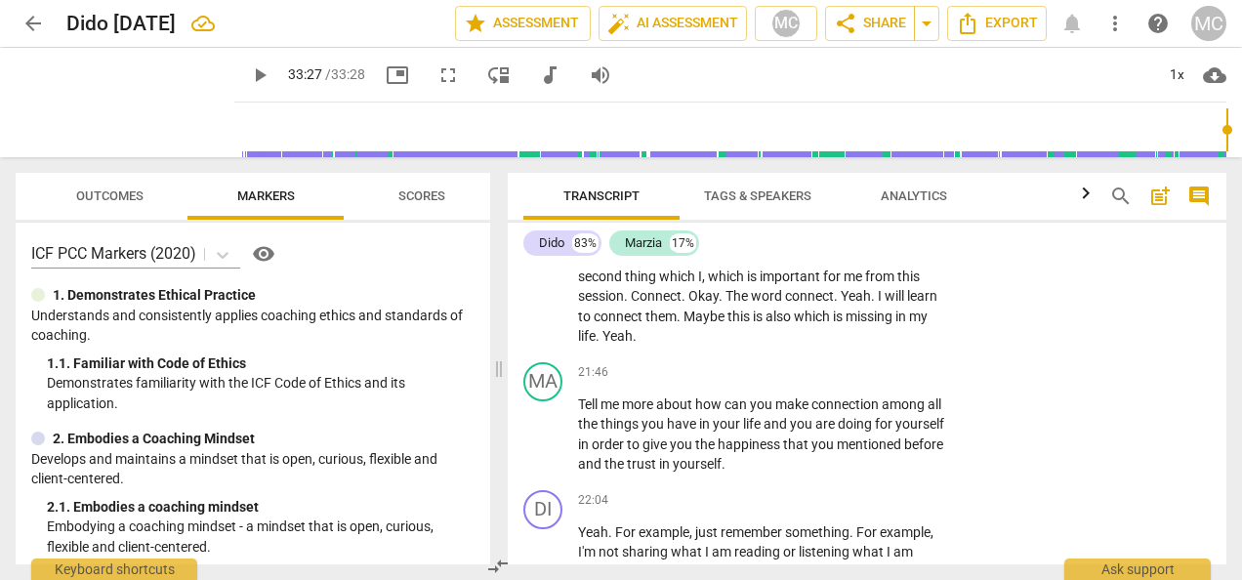
scroll to position [5798, 0]
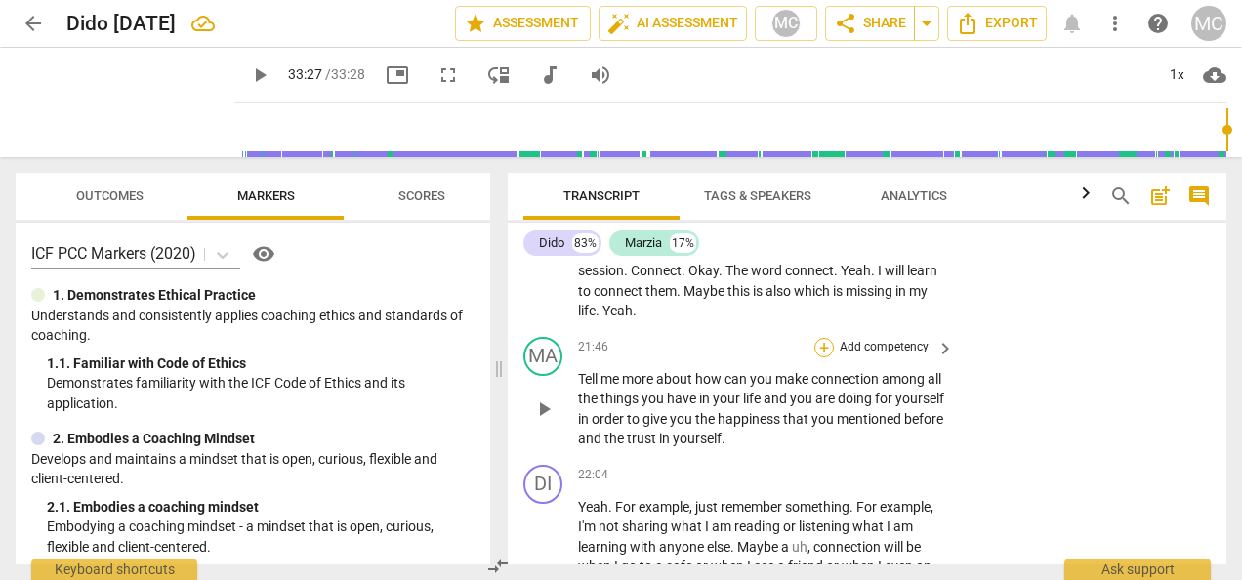
click at [822, 357] on div "+" at bounding box center [824, 348] width 20 height 20
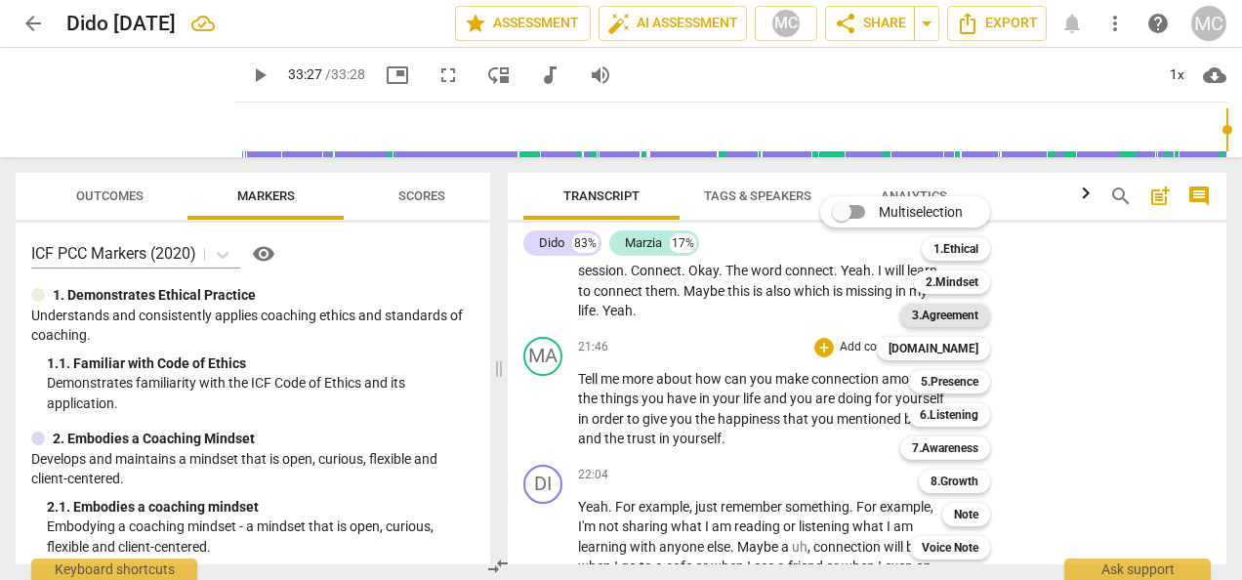
click at [951, 307] on b "3.Agreement" at bounding box center [945, 315] width 66 height 23
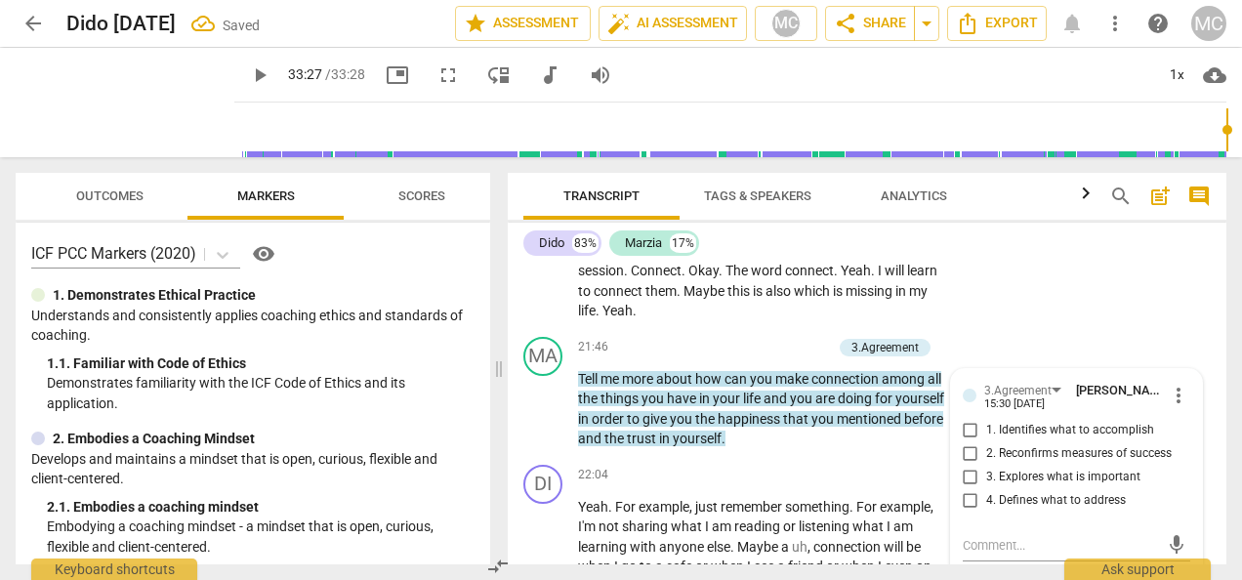
scroll to position [5988, 0]
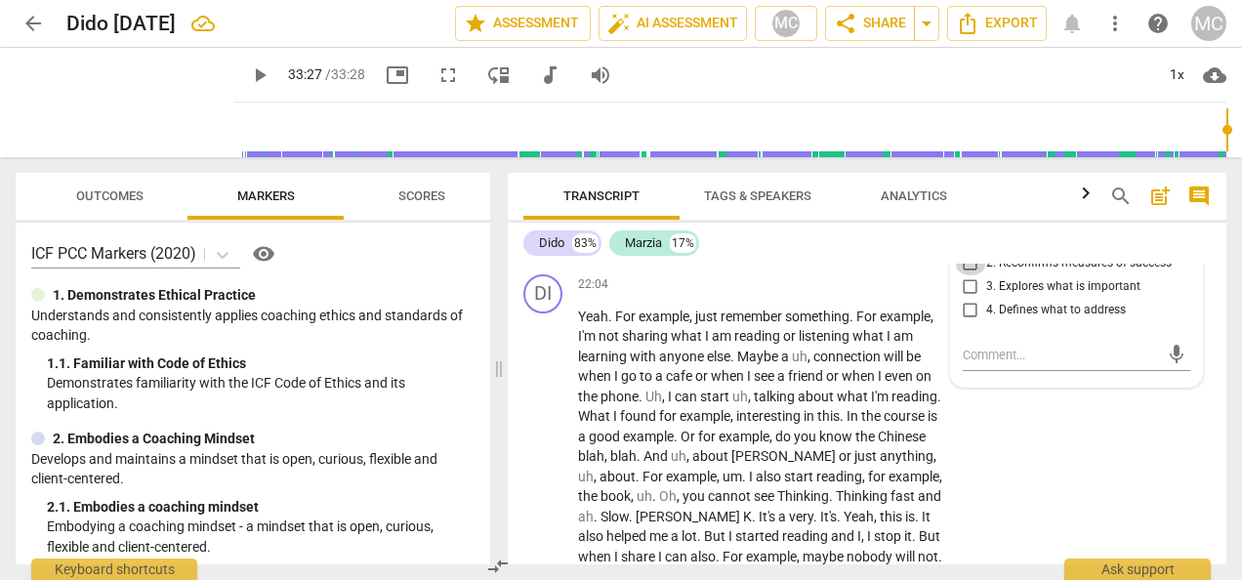
click at [963, 275] on input "2. Reconfirms measures of success" at bounding box center [970, 263] width 31 height 23
checkbox input "true"
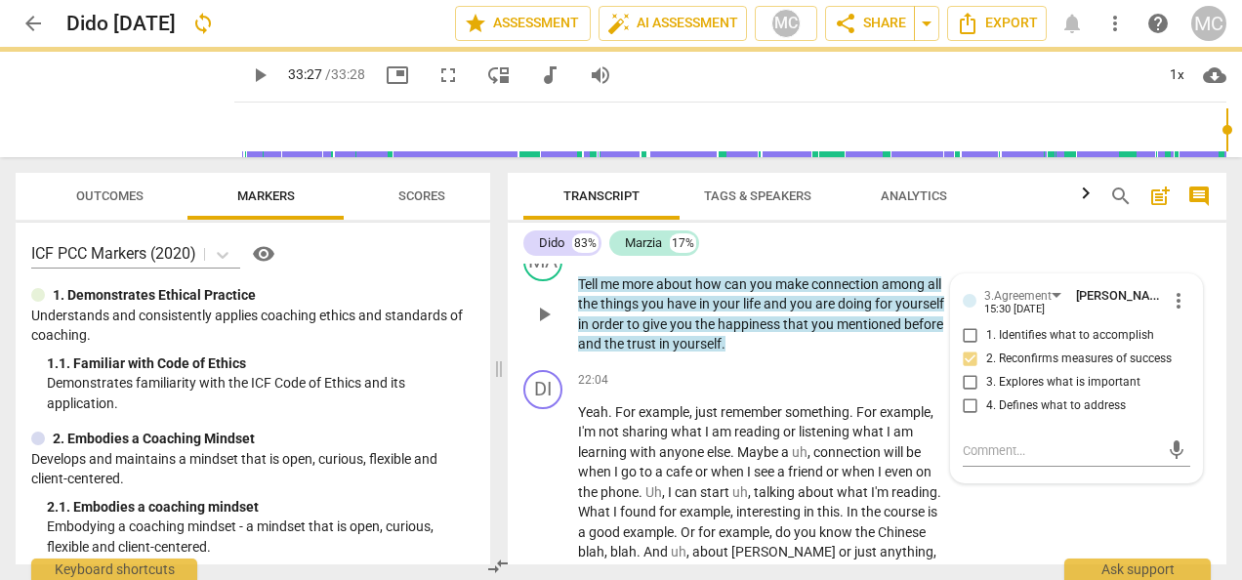
scroll to position [5890, 0]
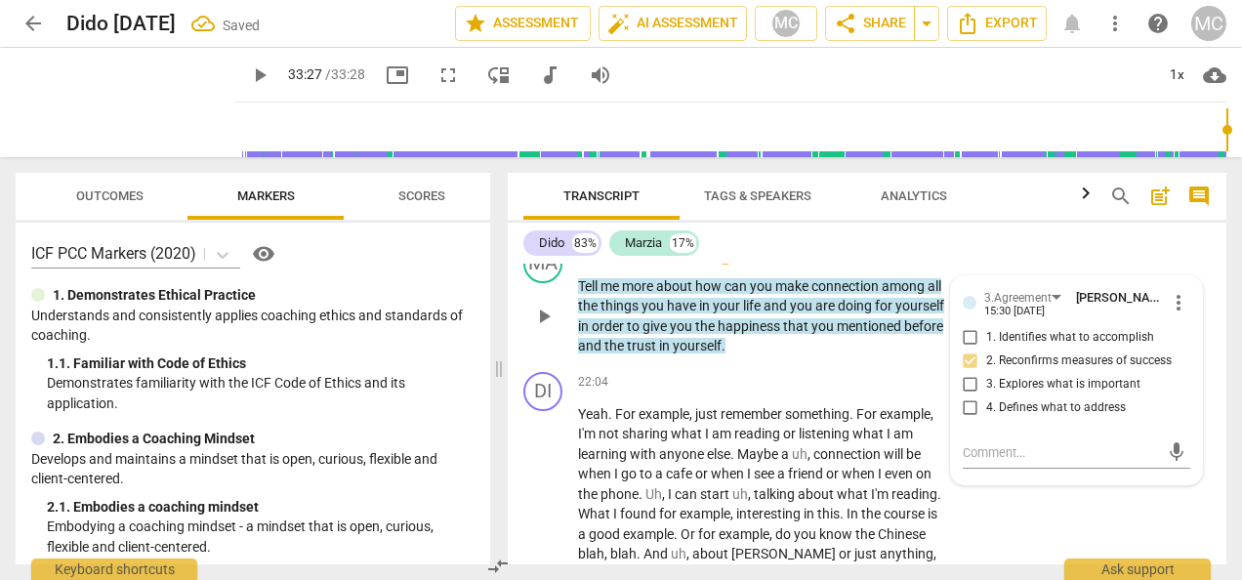
click at [722, 265] on div "+" at bounding box center [725, 255] width 20 height 20
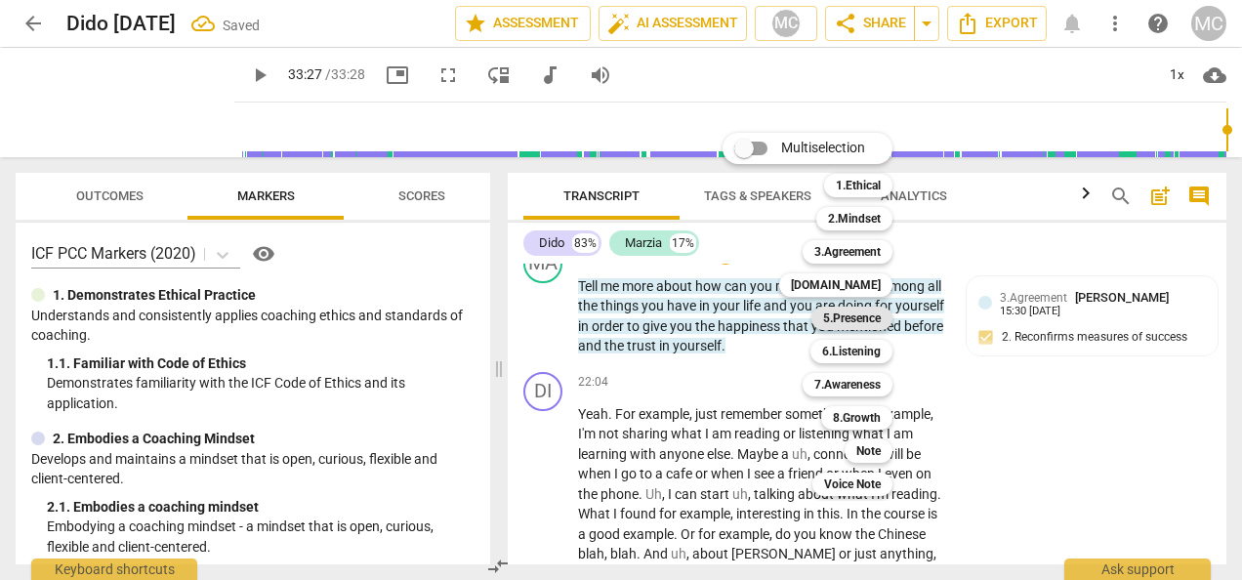
click at [853, 316] on b "5.Presence" at bounding box center [852, 317] width 58 height 23
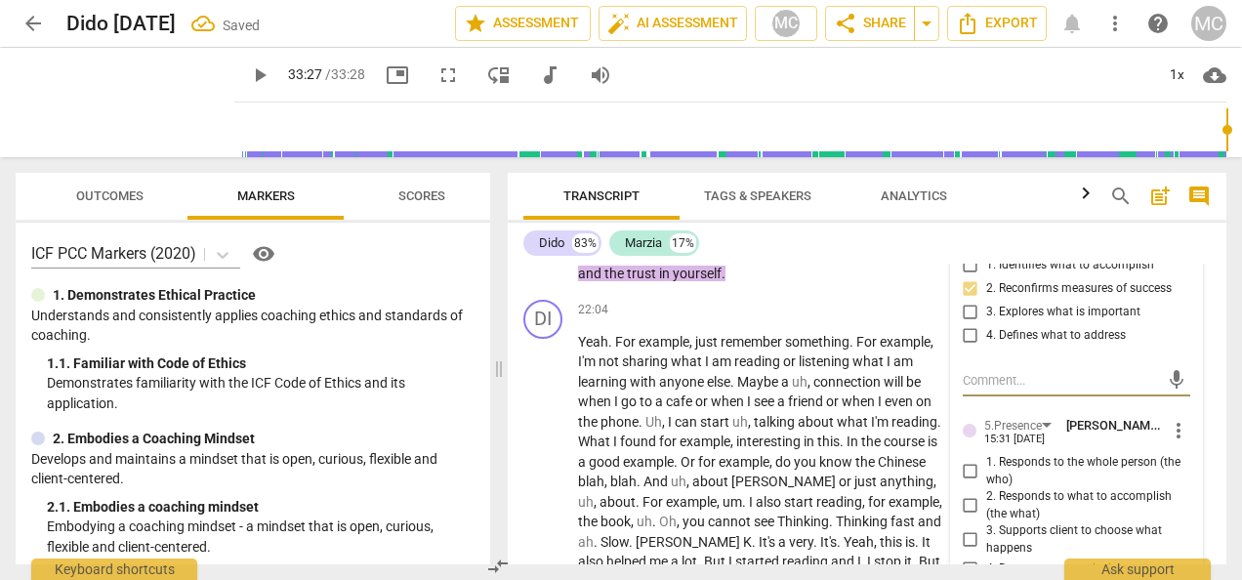
scroll to position [6086, 0]
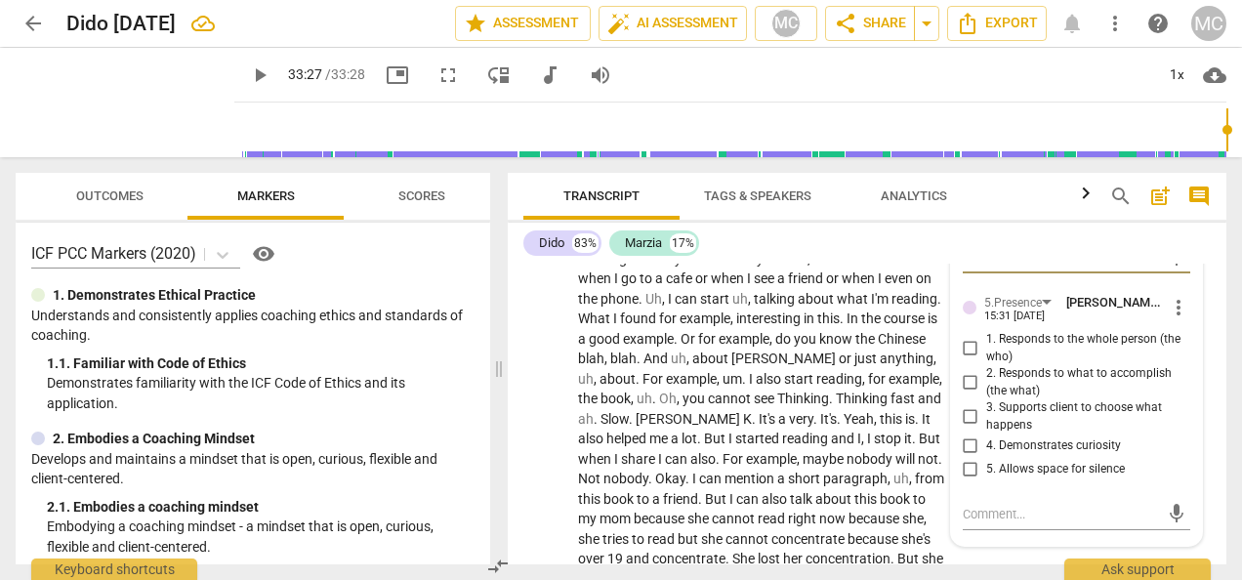
click at [964, 428] on input "3. Supports client to choose what happens" at bounding box center [970, 416] width 31 height 23
checkbox input "true"
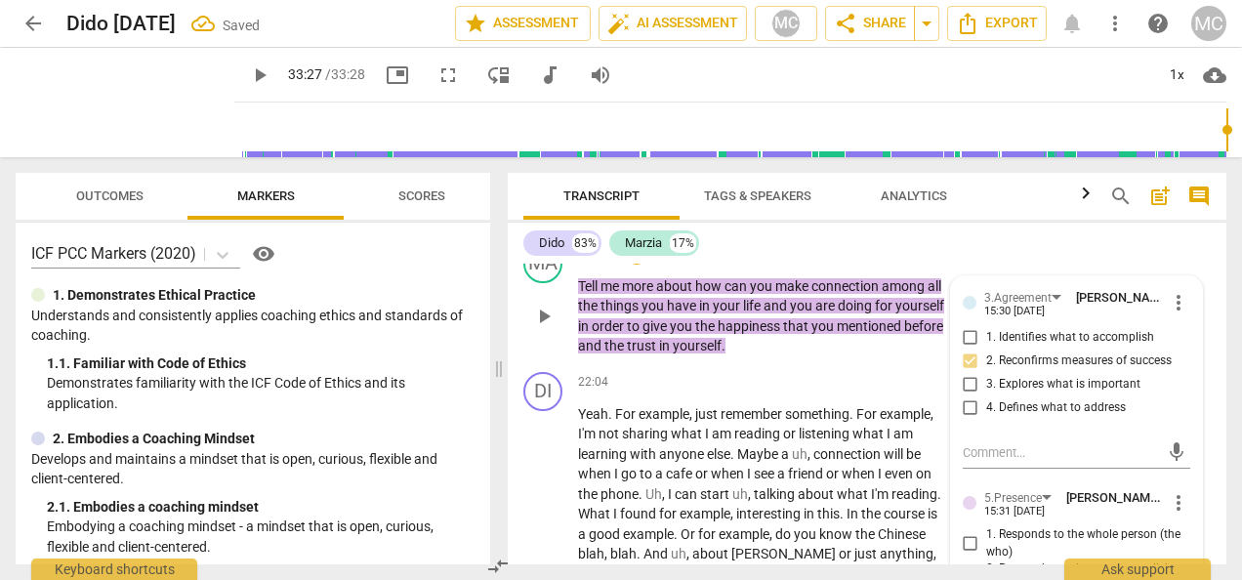
click at [638, 265] on div "+" at bounding box center [637, 255] width 20 height 20
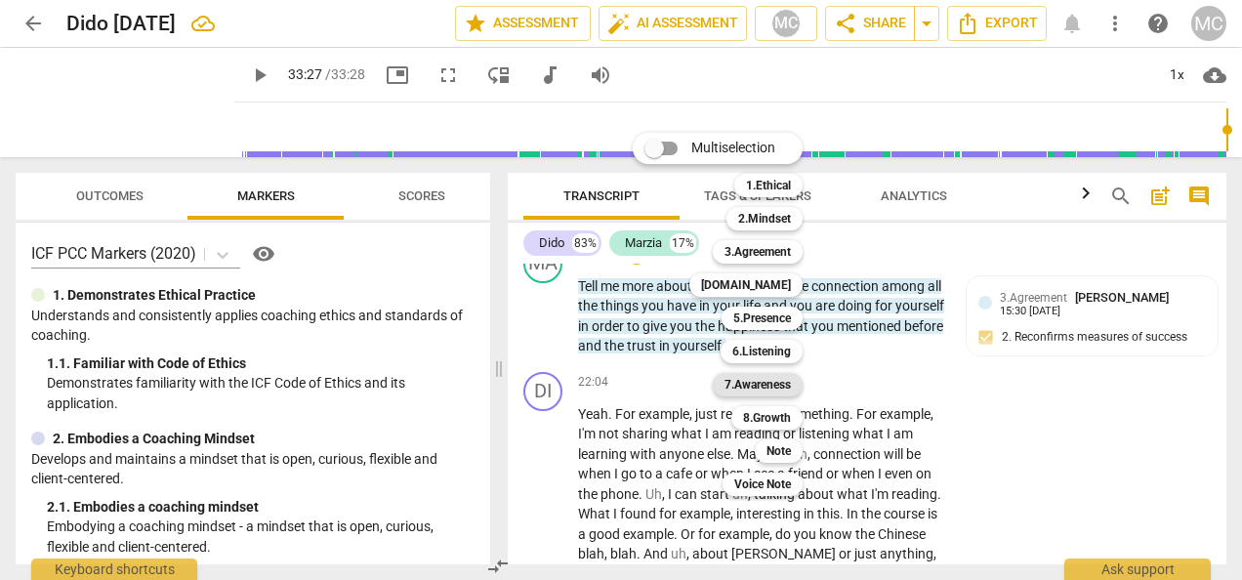
click at [765, 386] on b "7.Awareness" at bounding box center [757, 384] width 66 height 23
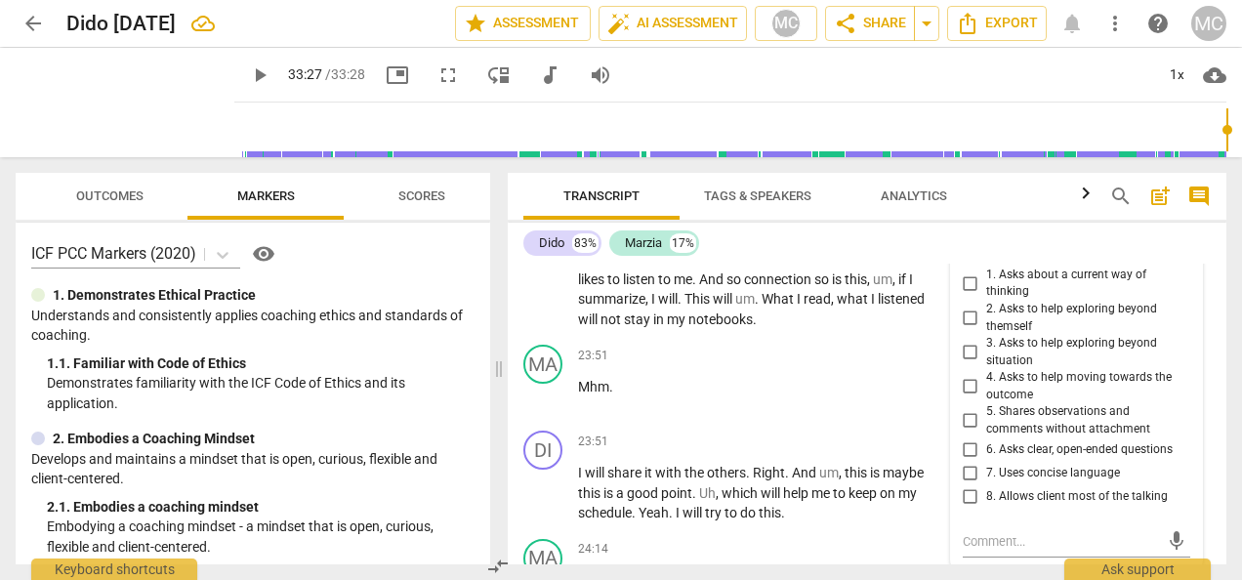
scroll to position [6379, 0]
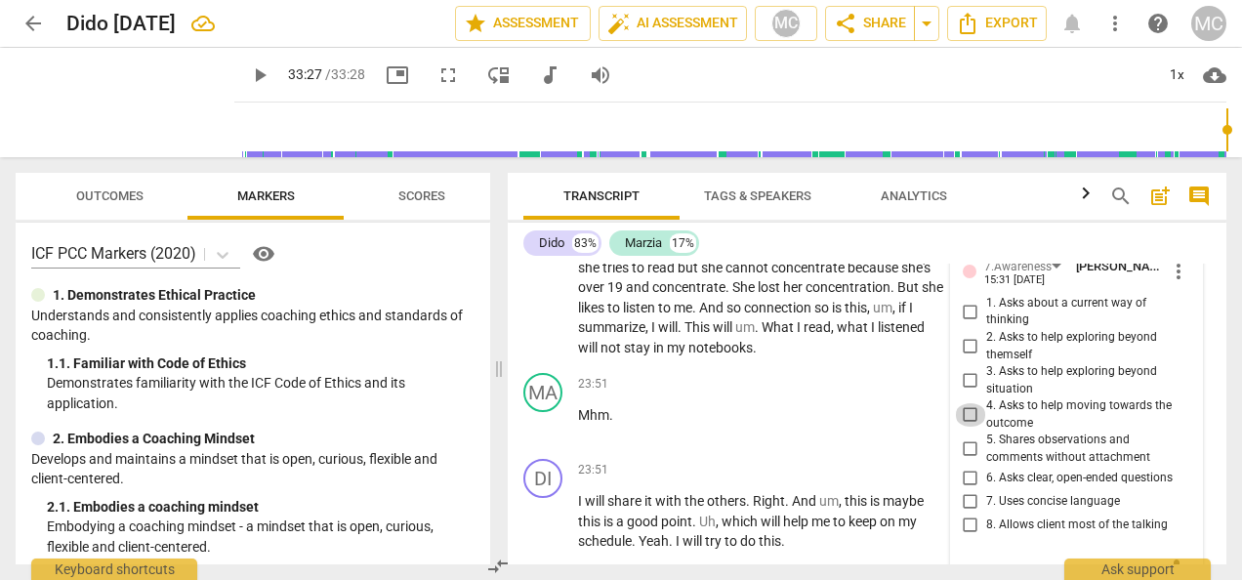
click at [972, 427] on input "4. Asks to help moving towards the outcome" at bounding box center [970, 414] width 31 height 23
checkbox input "true"
click at [972, 461] on input "5. Shares observations and comments without attachment" at bounding box center [970, 448] width 31 height 23
checkbox input "true"
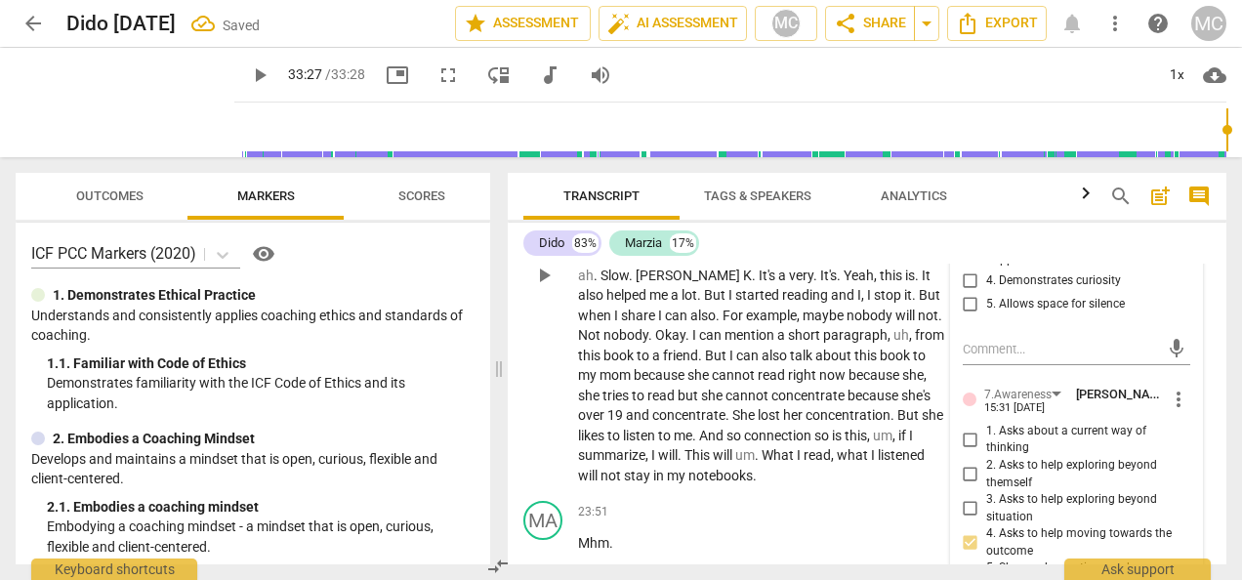
scroll to position [6281, 0]
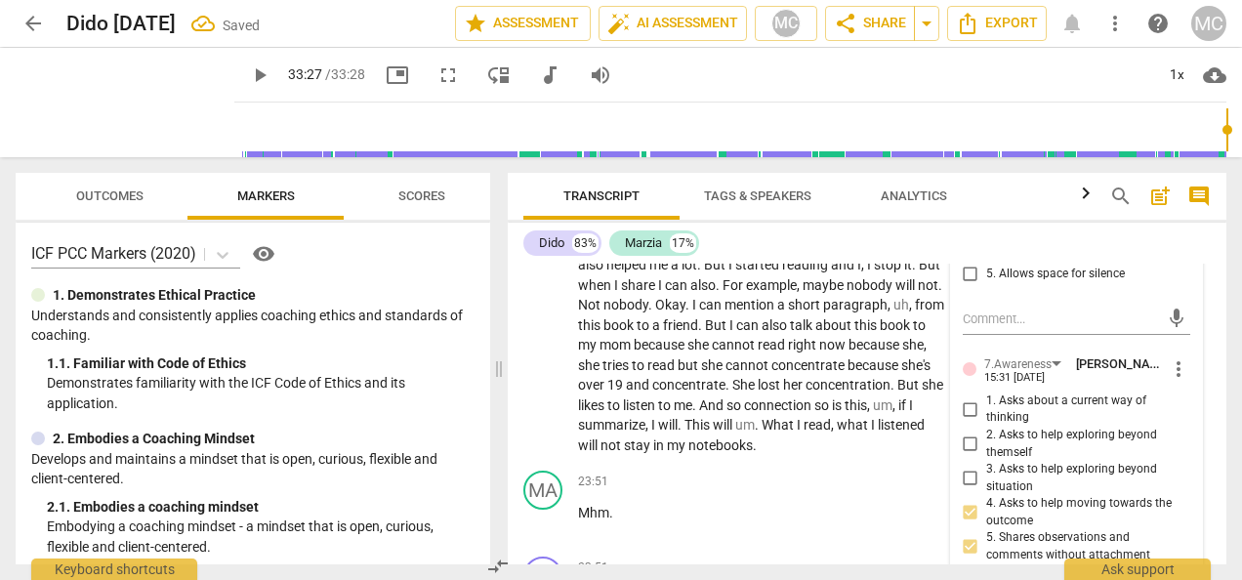
click at [776, 455] on p "Yeah . For example , just remember something . For example , I'm not sharing wh…" at bounding box center [761, 245] width 366 height 421
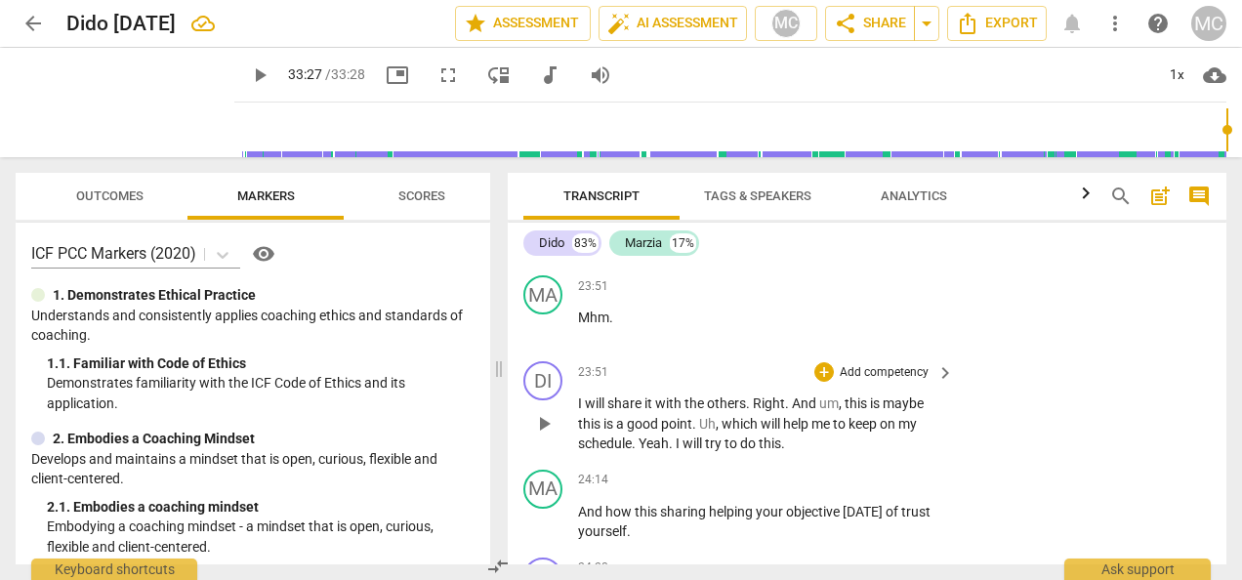
scroll to position [6671, 0]
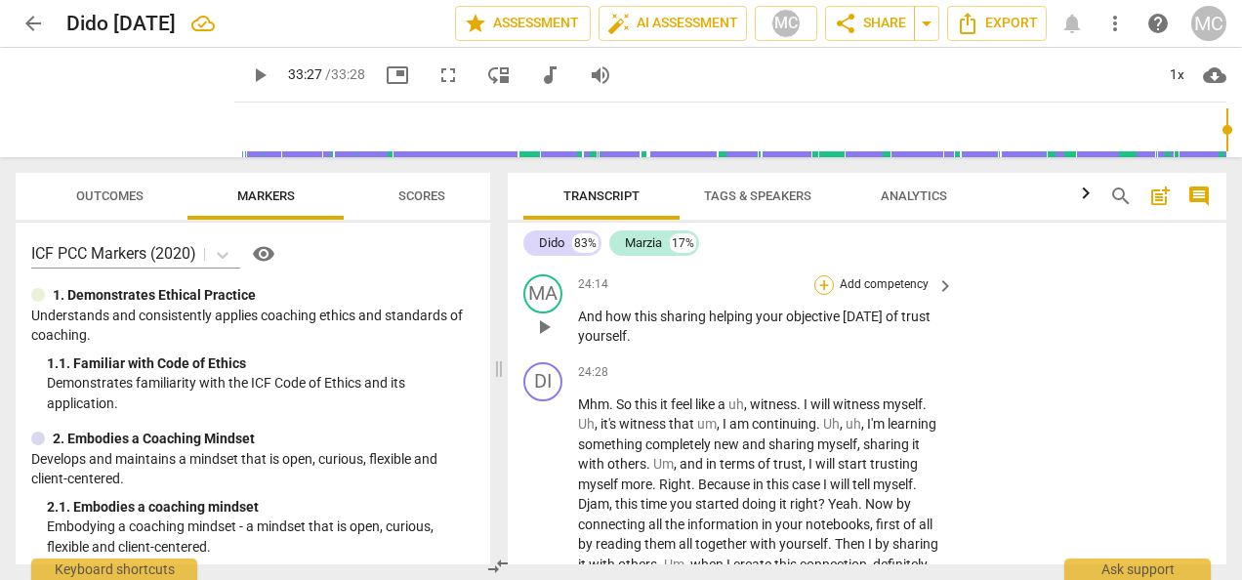
click at [825, 295] on div "+" at bounding box center [824, 285] width 20 height 20
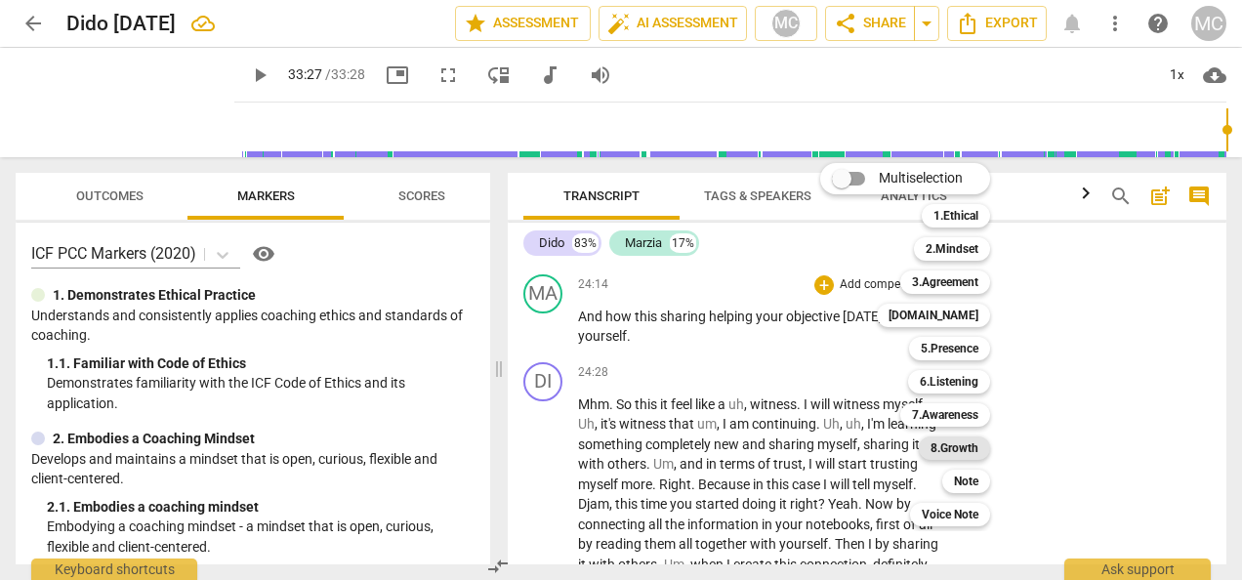
click at [947, 442] on b "8.Growth" at bounding box center [954, 447] width 48 height 23
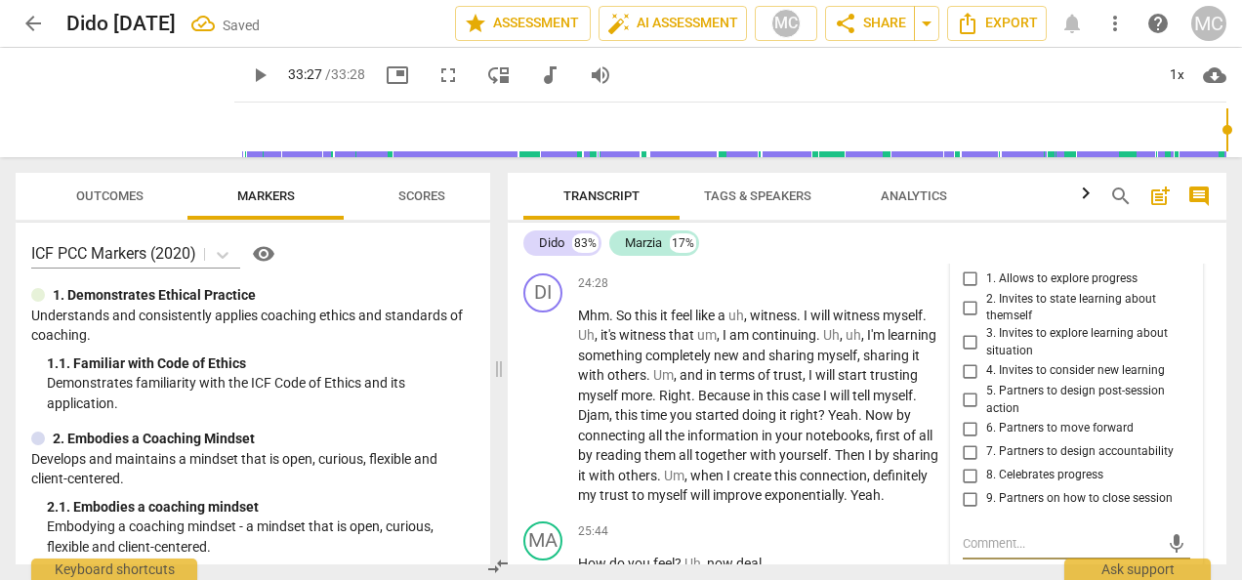
scroll to position [6754, 0]
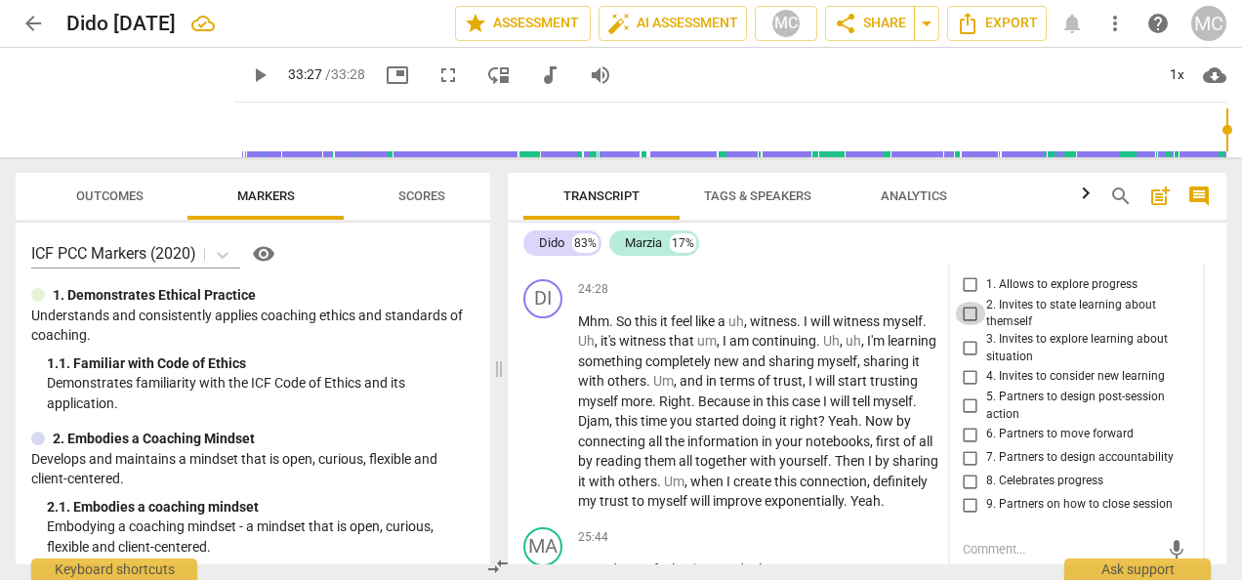
click at [969, 325] on input "2. Invites to state learning about themself" at bounding box center [970, 313] width 31 height 23
checkbox input "true"
click at [966, 360] on input "3. Invites to explore learning about situation" at bounding box center [970, 348] width 31 height 23
checkbox input "true"
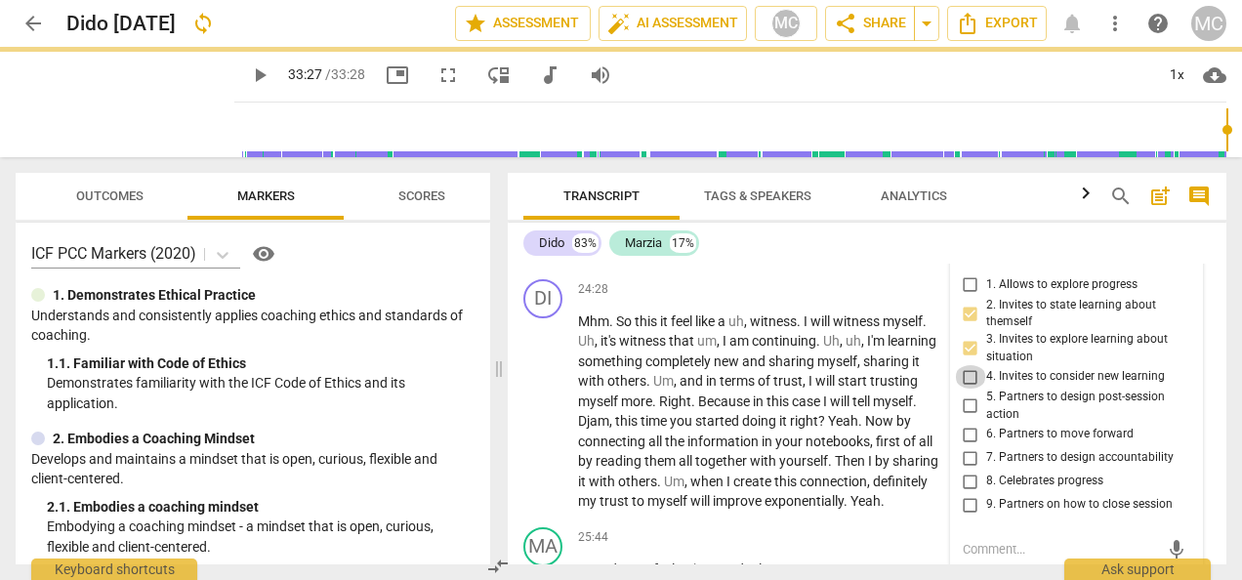
click at [964, 388] on input "4. Invites to consider new learning" at bounding box center [970, 376] width 31 height 23
checkbox input "true"
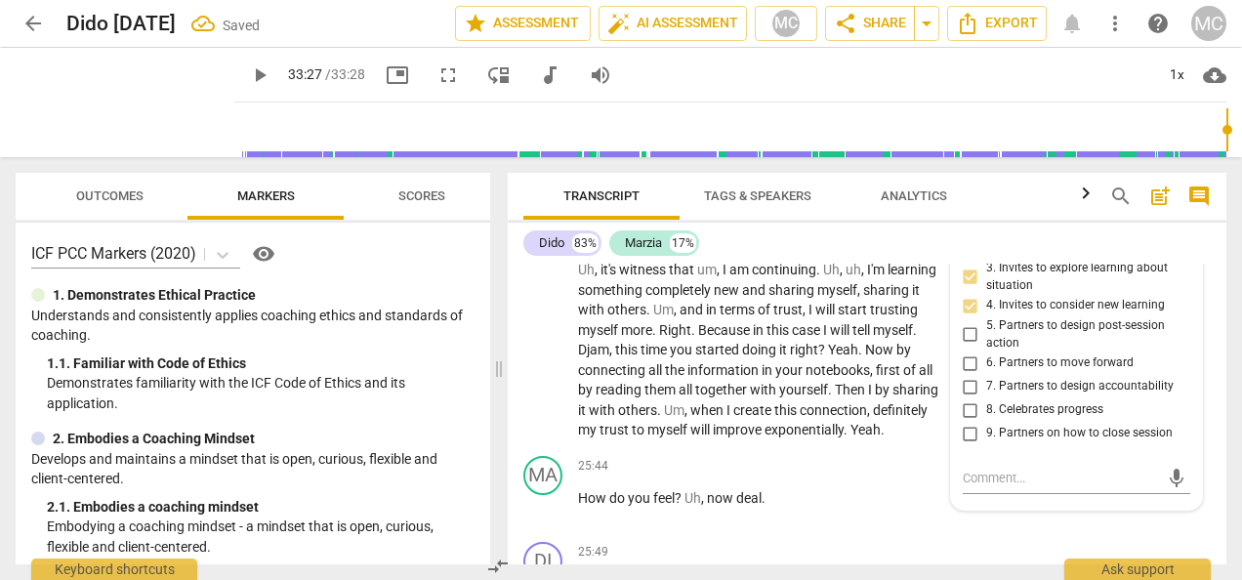
scroll to position [6852, 0]
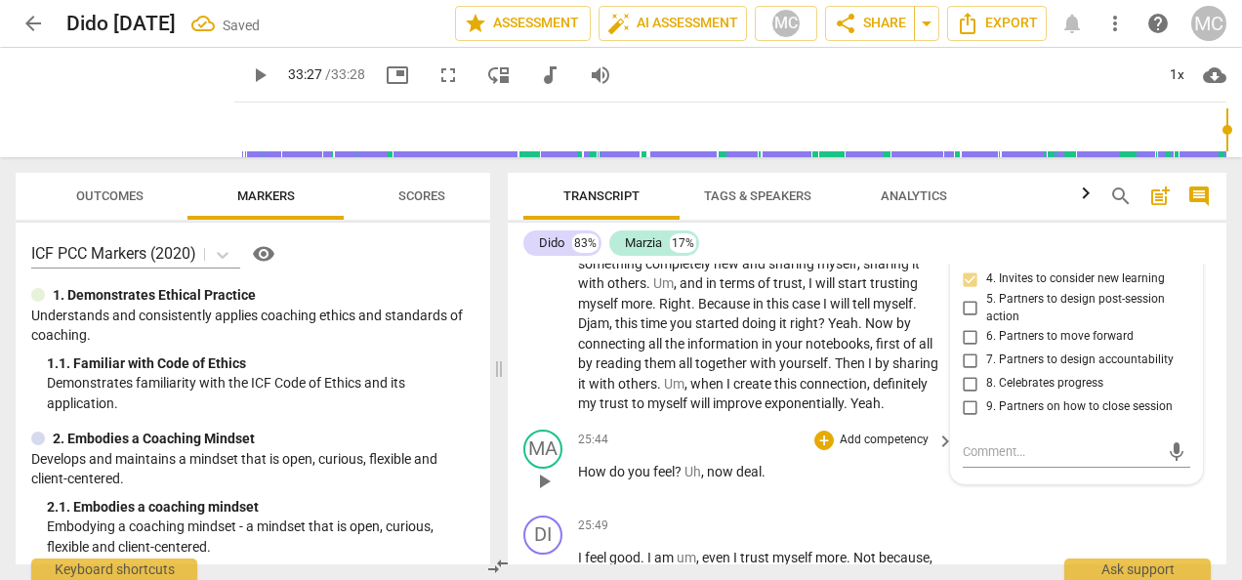
click at [737, 451] on div "25:44 + Add competency keyboard_arrow_right" at bounding box center [767, 439] width 378 height 21
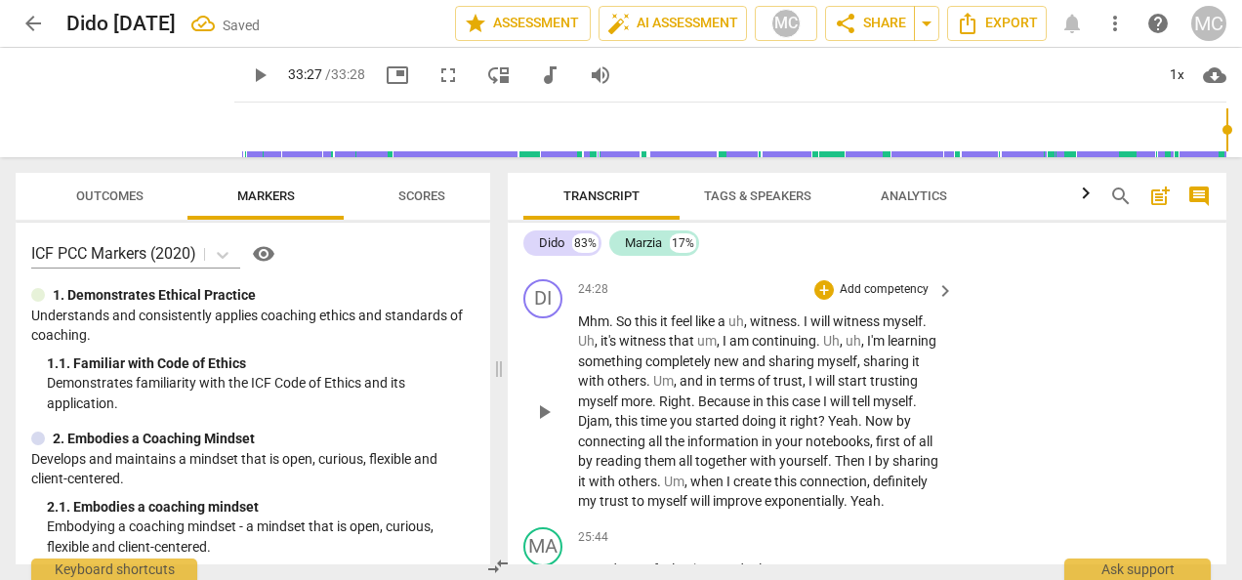
scroll to position [6950, 0]
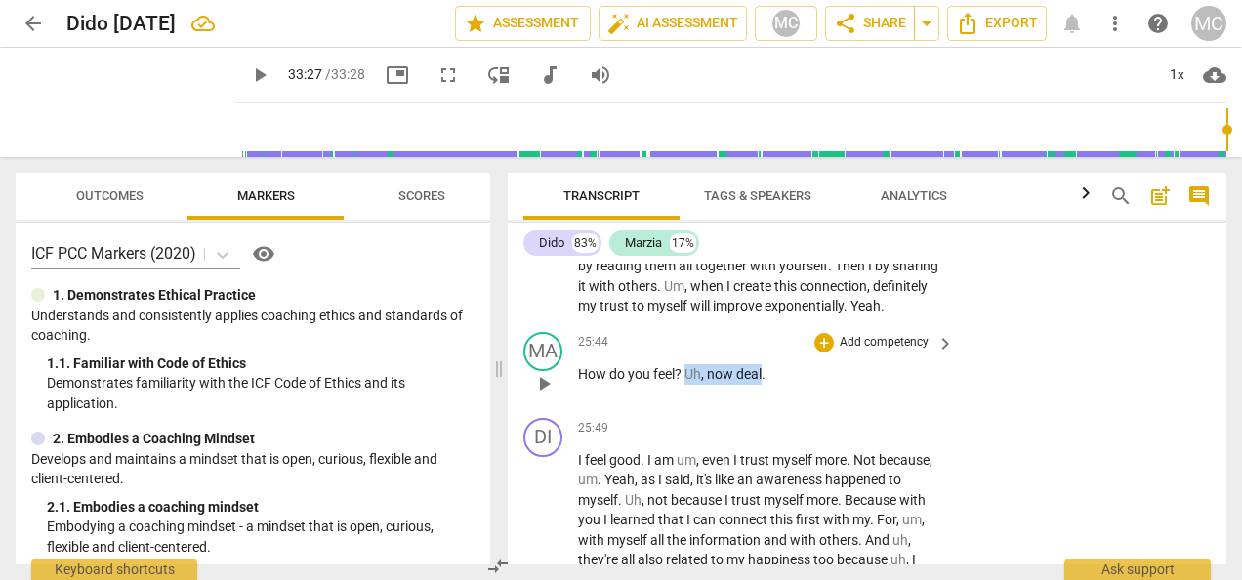
drag, startPoint x: 761, startPoint y: 435, endPoint x: 686, endPoint y: 434, distance: 75.2
click at [686, 385] on p "How do you feel ? Uh , now deal ." at bounding box center [761, 374] width 366 height 20
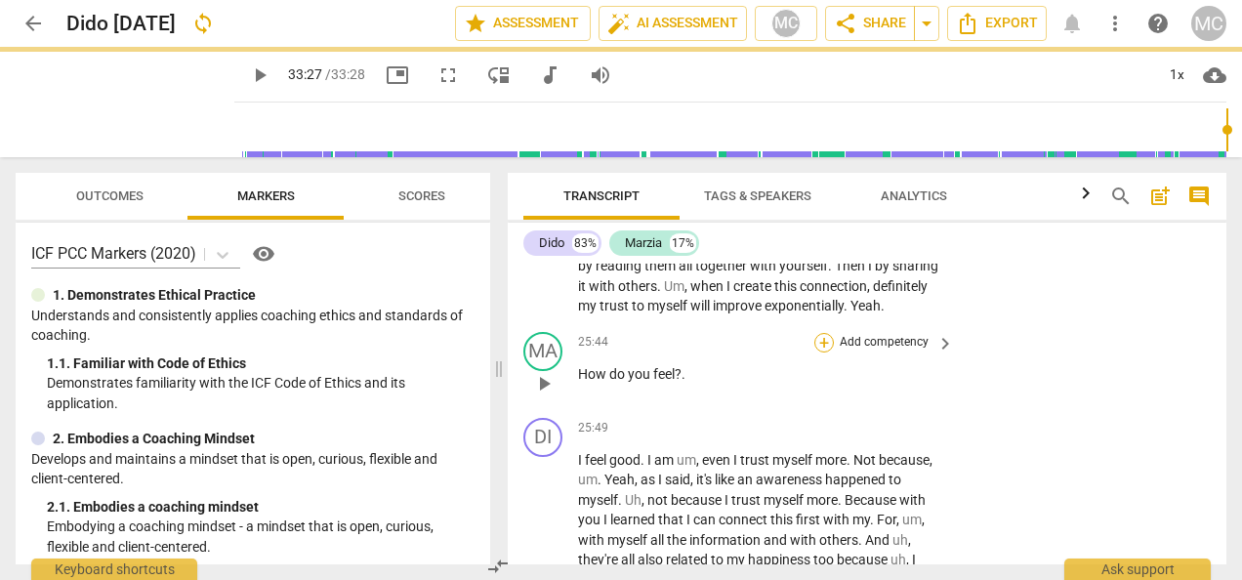
click at [822, 352] on div "+" at bounding box center [824, 343] width 20 height 20
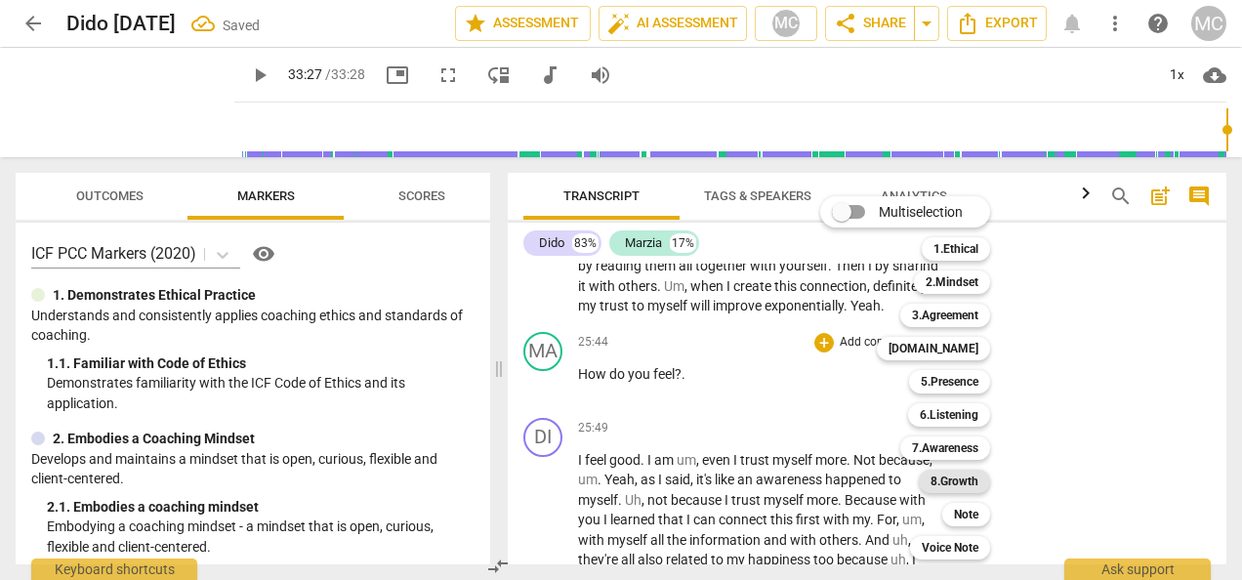
click at [955, 478] on b "8.Growth" at bounding box center [954, 480] width 48 height 23
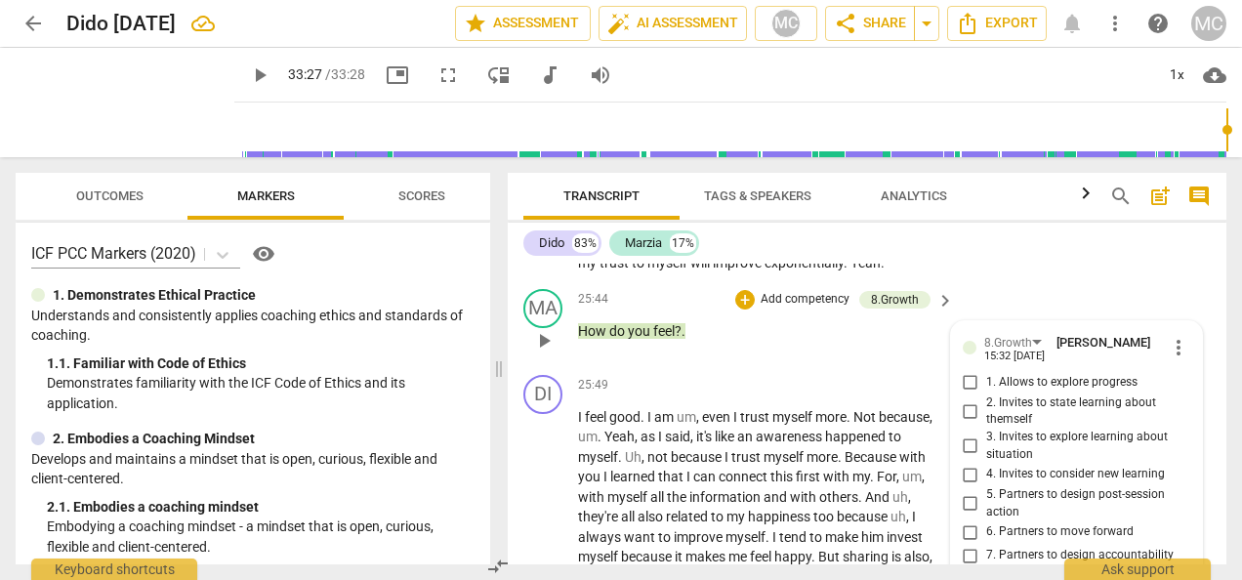
scroll to position [7090, 0]
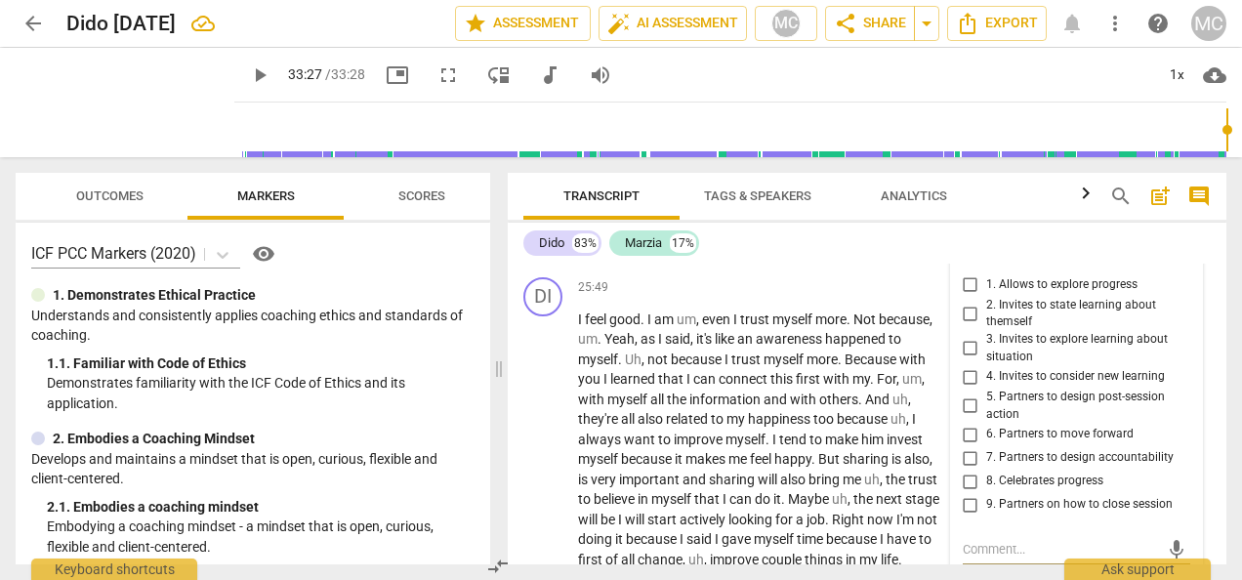
click at [970, 360] on input "3. Invites to explore learning about situation" at bounding box center [970, 348] width 31 height 23
checkbox input "true"
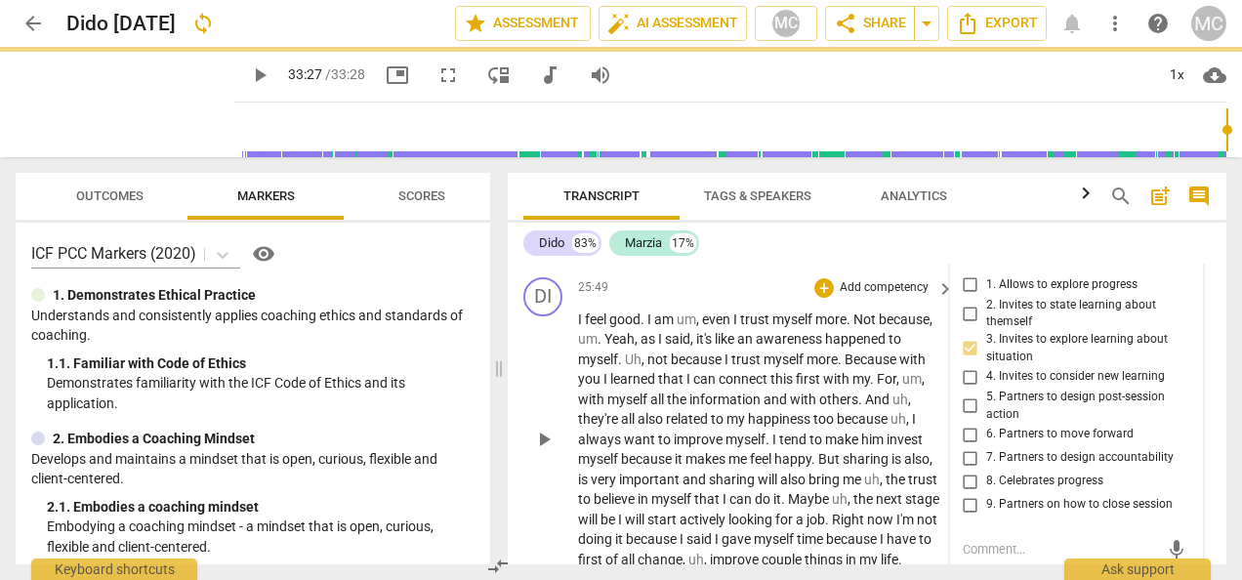
scroll to position [6992, 0]
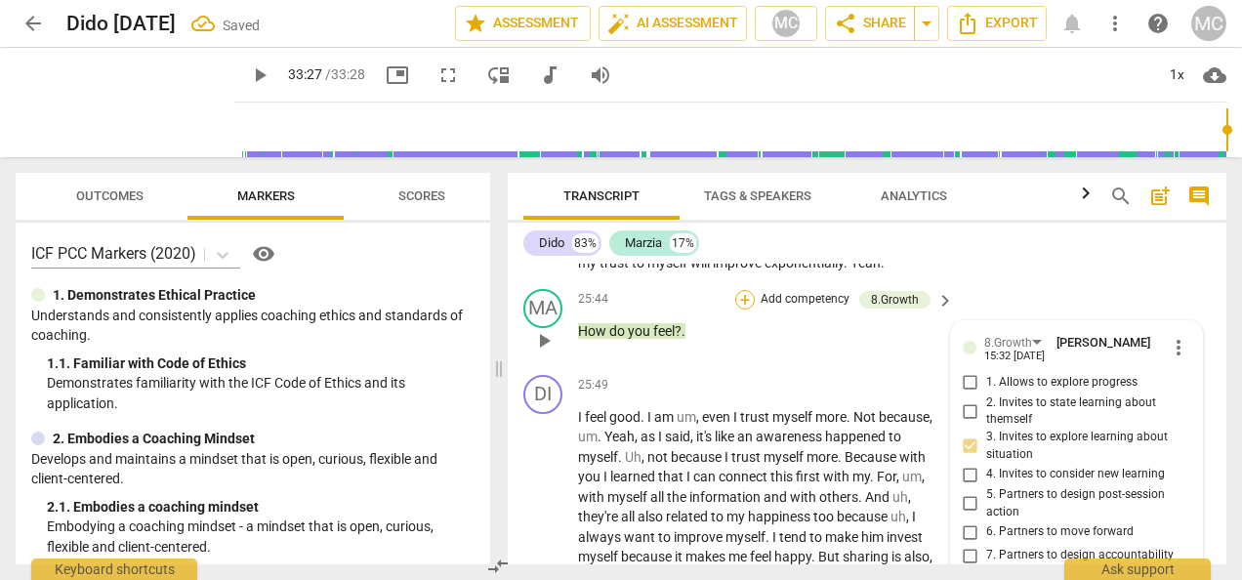
click at [748, 309] on div "+" at bounding box center [745, 300] width 20 height 20
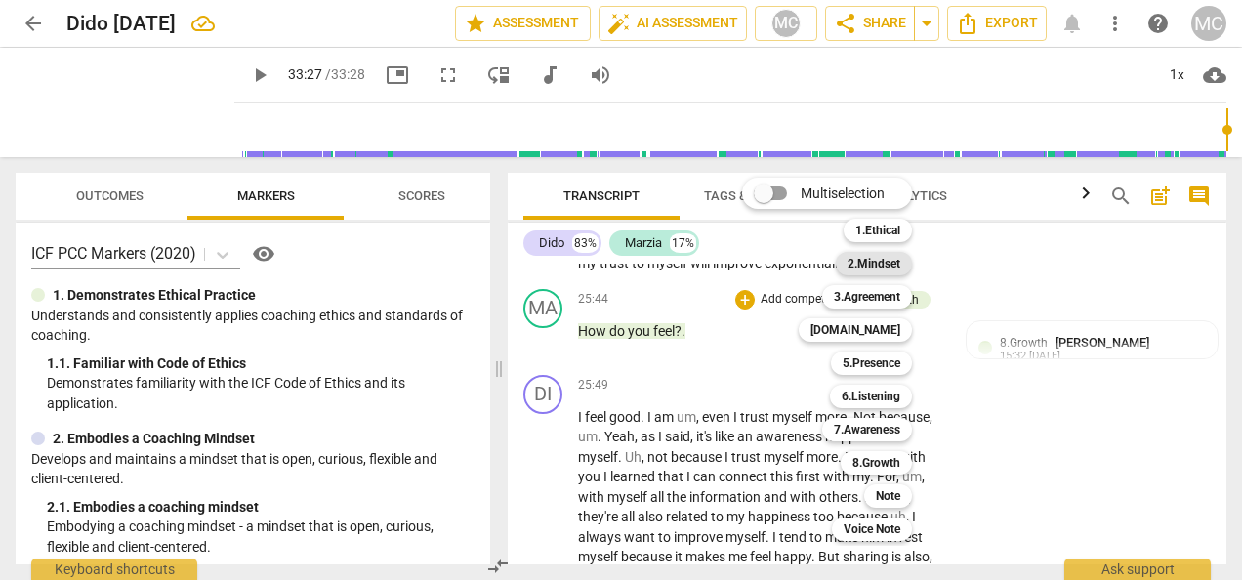
click at [869, 263] on b "2.Mindset" at bounding box center [873, 263] width 53 height 23
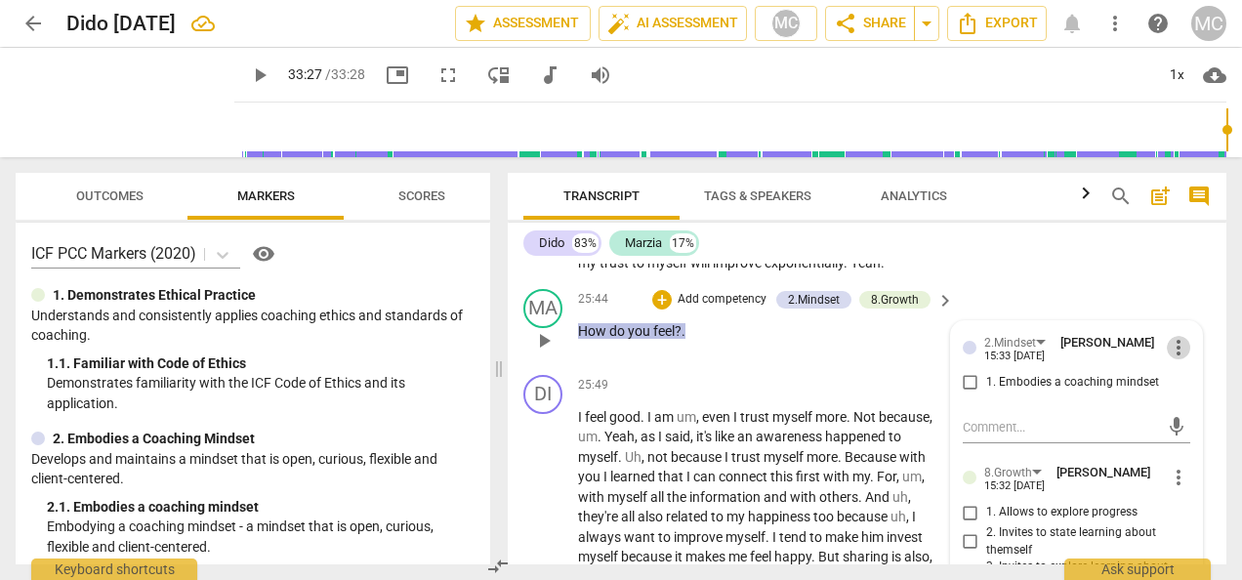
click at [1169, 359] on span "more_vert" at bounding box center [1177, 347] width 23 height 23
click at [1180, 443] on li "Delete" at bounding box center [1191, 444] width 67 height 37
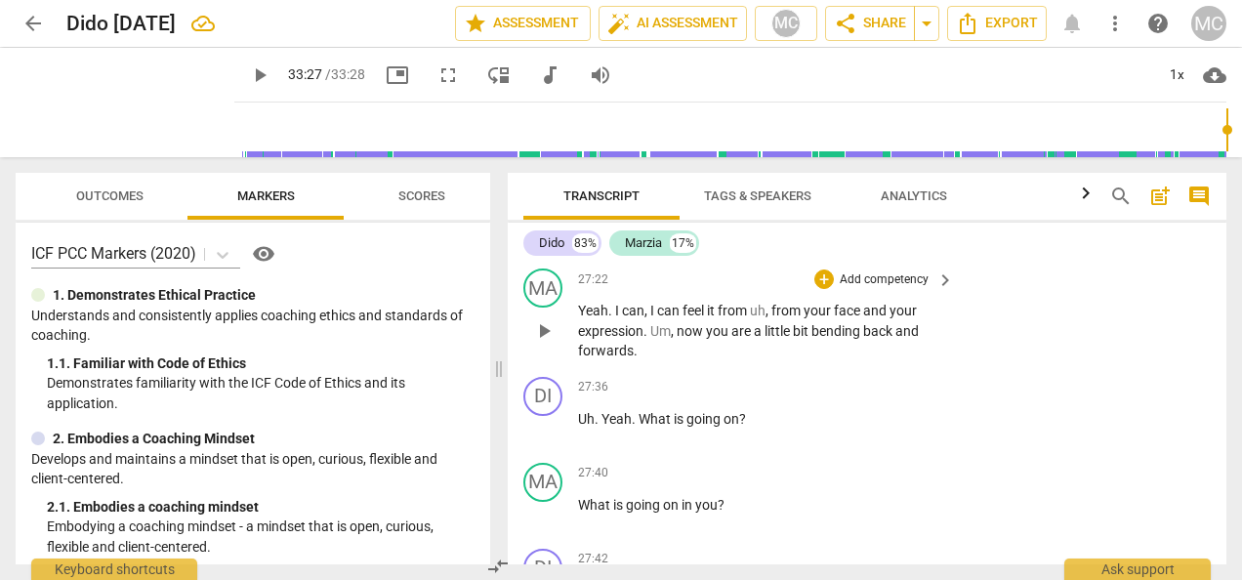
scroll to position [7676, 0]
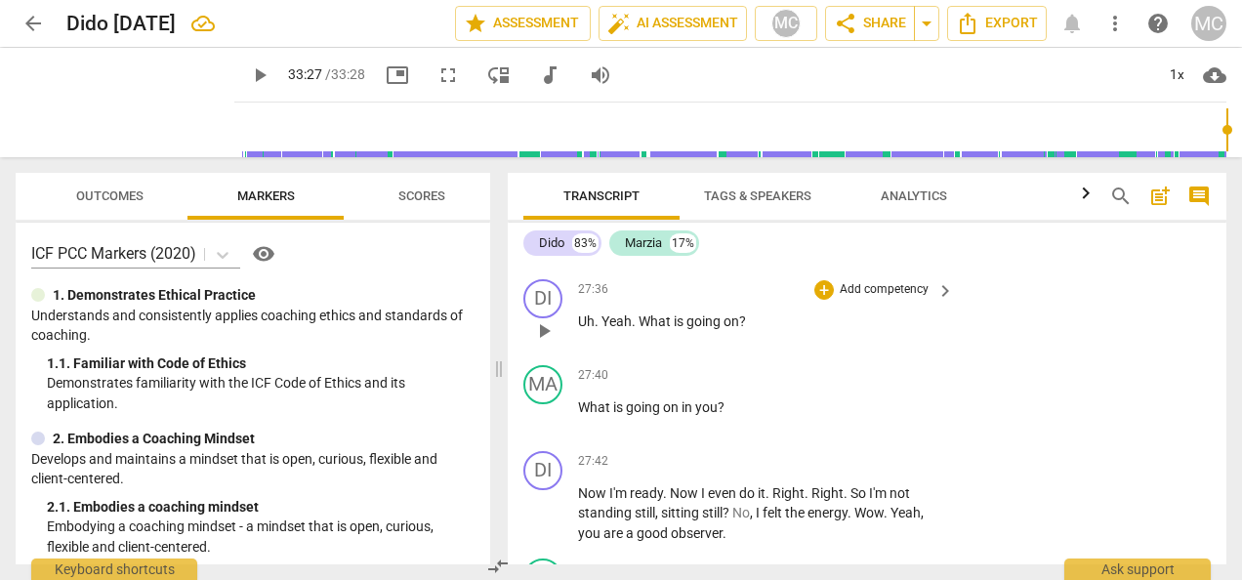
click at [728, 329] on span "on" at bounding box center [731, 321] width 16 height 16
drag, startPoint x: 782, startPoint y: 398, endPoint x: 586, endPoint y: 398, distance: 196.2
click at [580, 332] on p "Uh . Yeah . What is going on ?" at bounding box center [761, 321] width 366 height 20
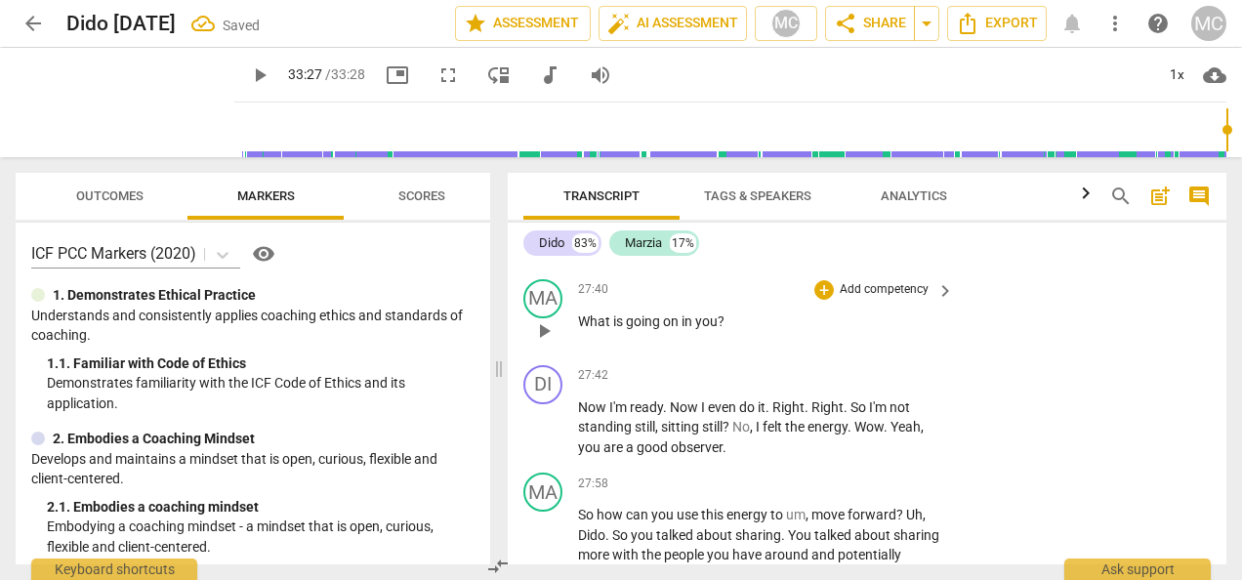
click at [580, 329] on span "What" at bounding box center [595, 321] width 35 height 16
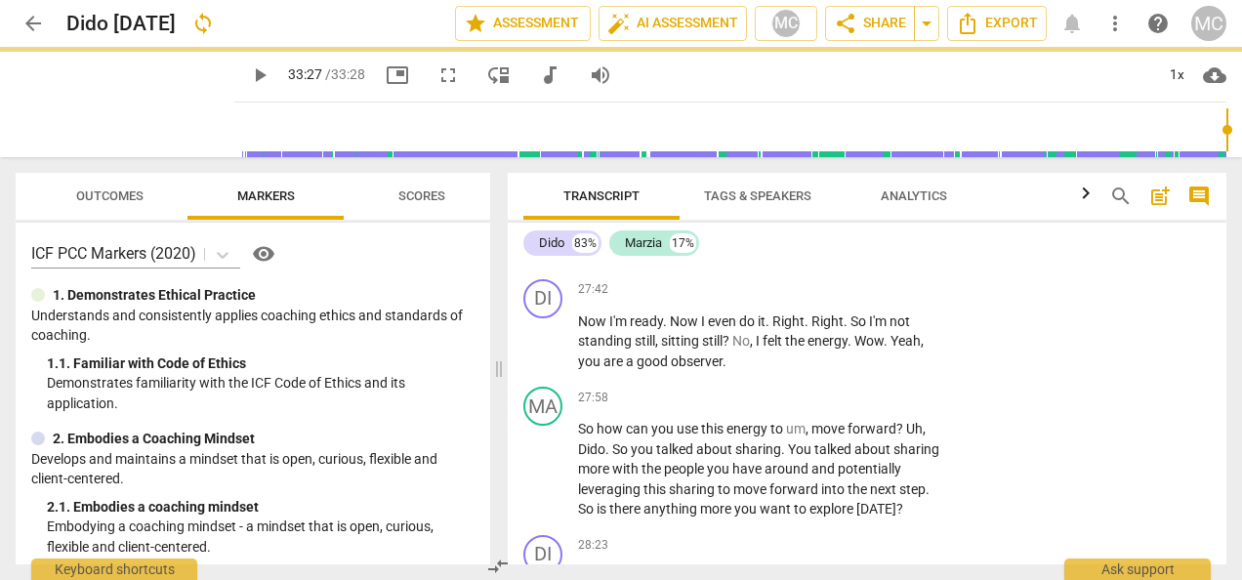
scroll to position [7590, 0]
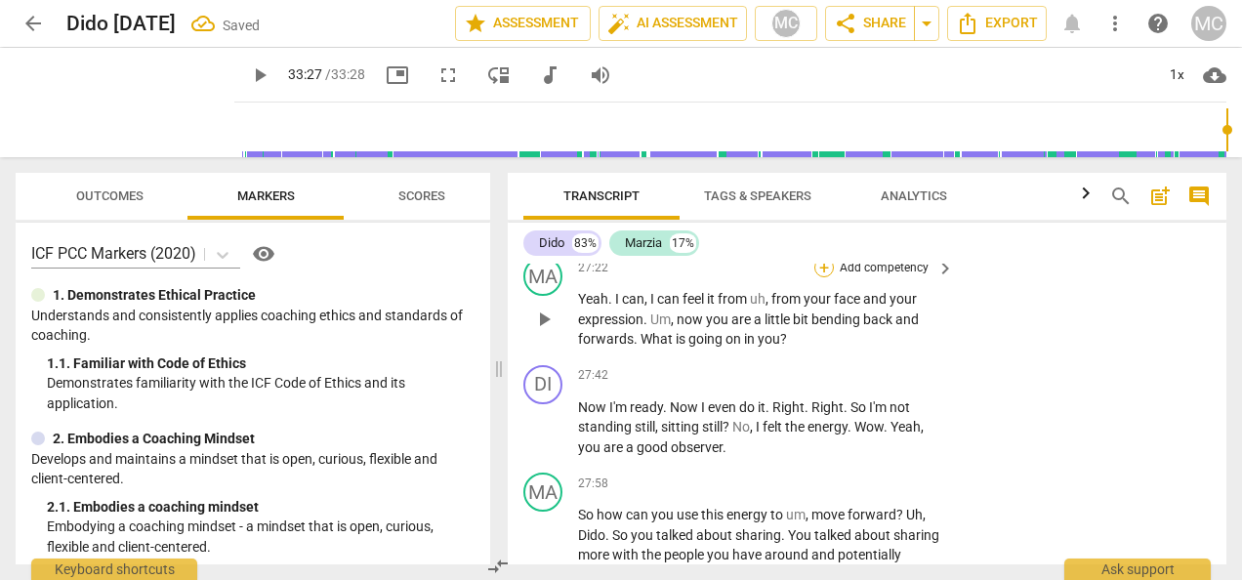
click at [820, 277] on div "+" at bounding box center [824, 268] width 20 height 20
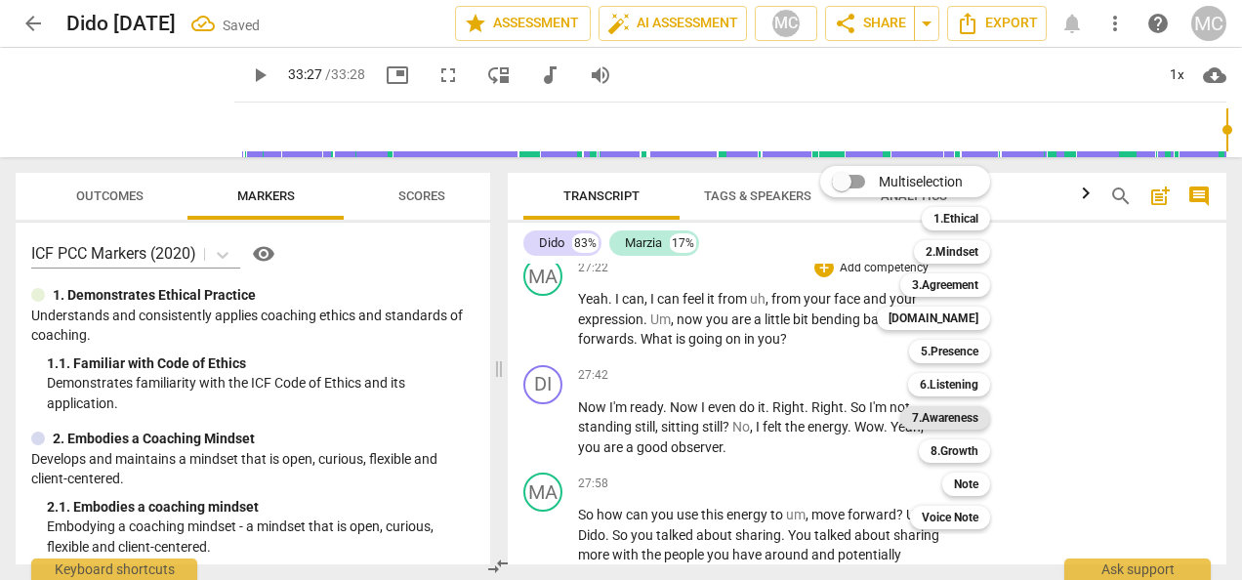
click at [945, 424] on b "7.Awareness" at bounding box center [945, 417] width 66 height 23
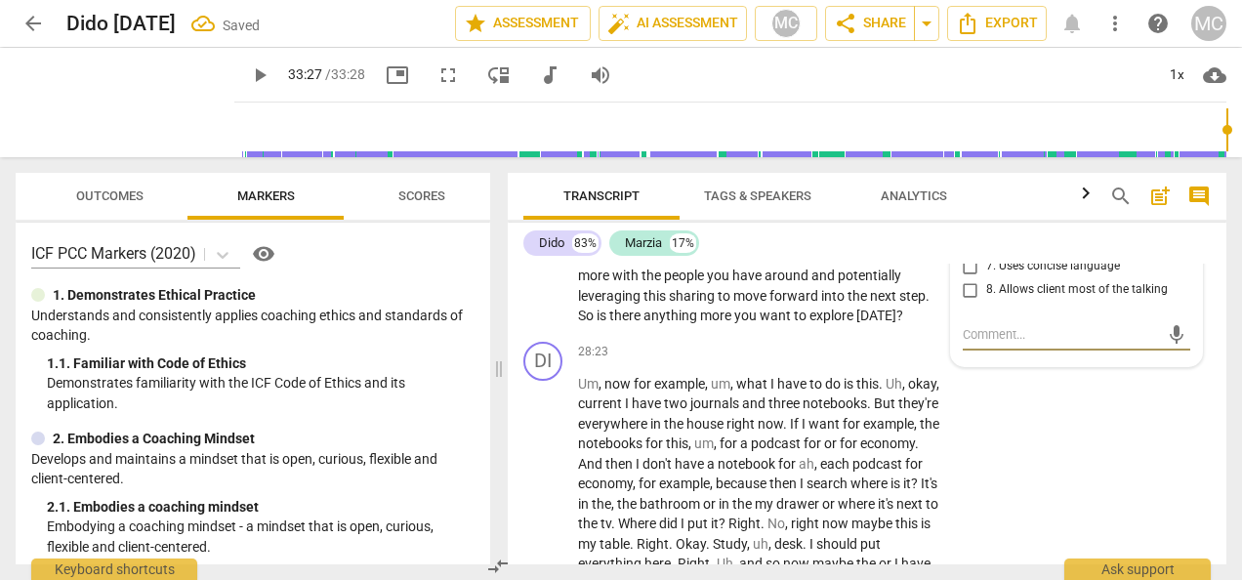
scroll to position [7771, 0]
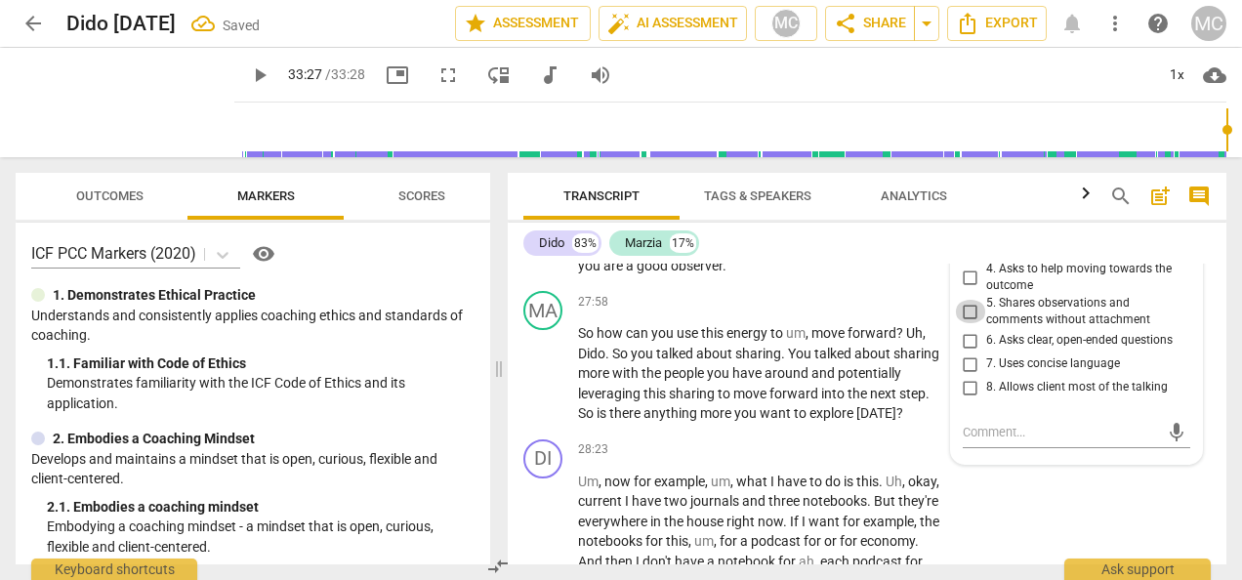
click at [966, 323] on input "5. Shares observations and comments without attachment" at bounding box center [970, 311] width 31 height 23
checkbox input "true"
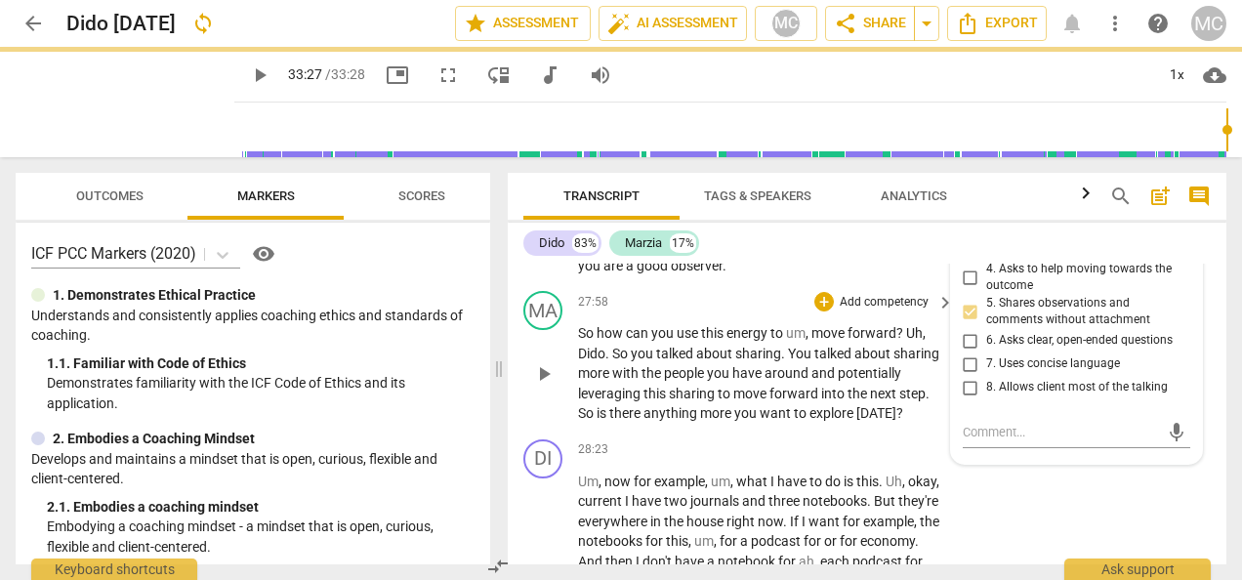
click at [761, 400] on div "27:58 + Add competency keyboard_arrow_right So how can you use this energy to u…" at bounding box center [767, 357] width 378 height 133
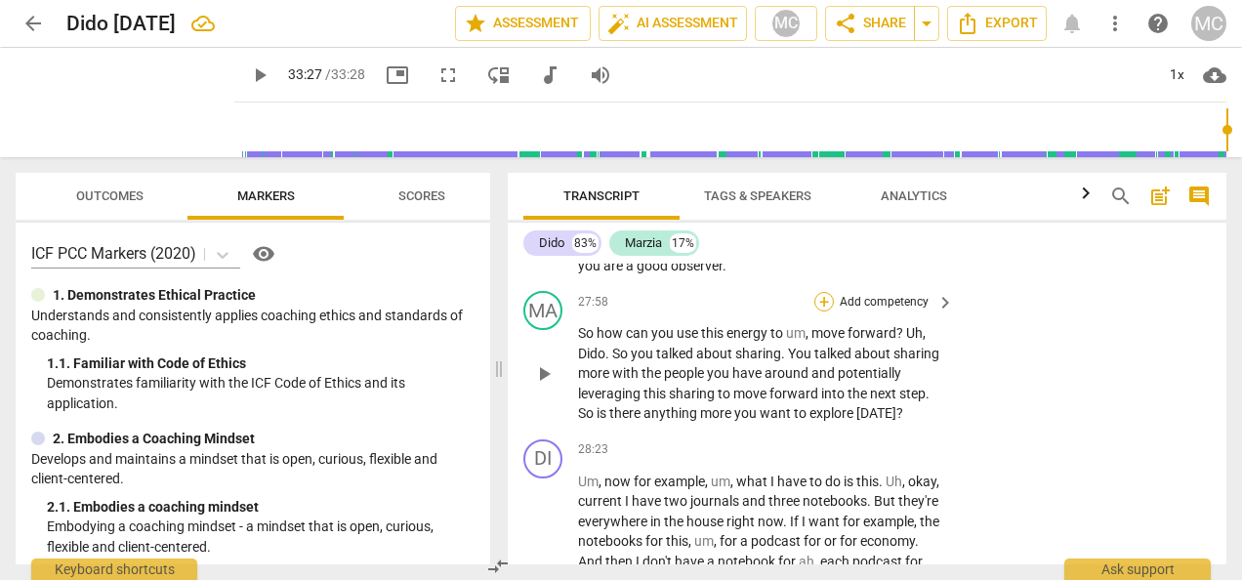
click at [822, 311] on div "+" at bounding box center [824, 302] width 20 height 20
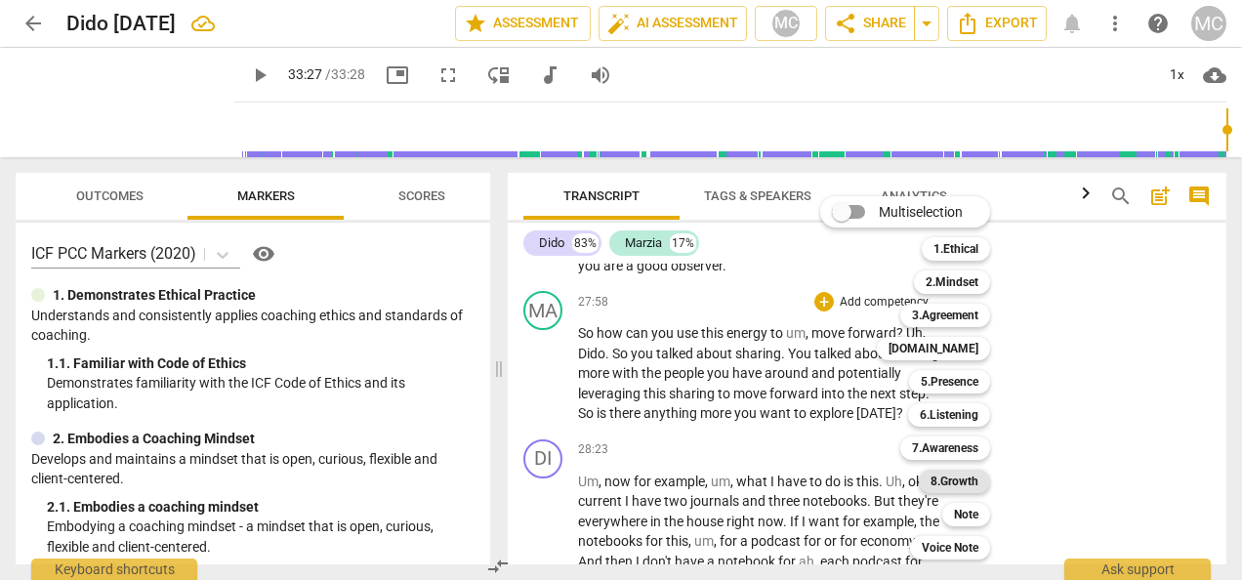
click at [948, 476] on b "8.Growth" at bounding box center [954, 480] width 48 height 23
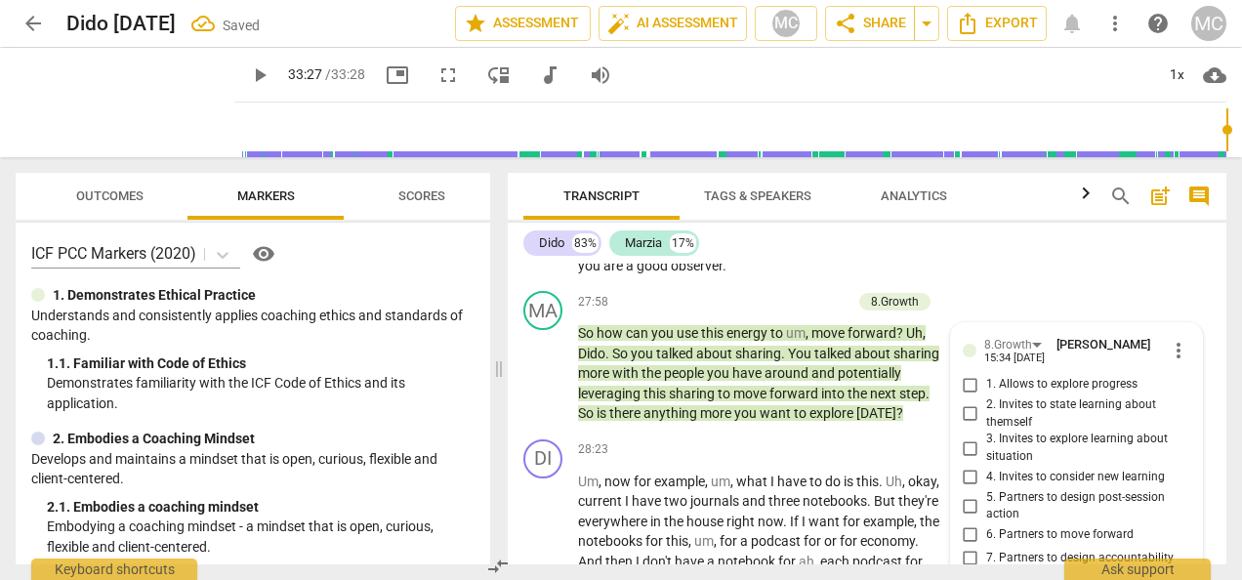
scroll to position [8086, 0]
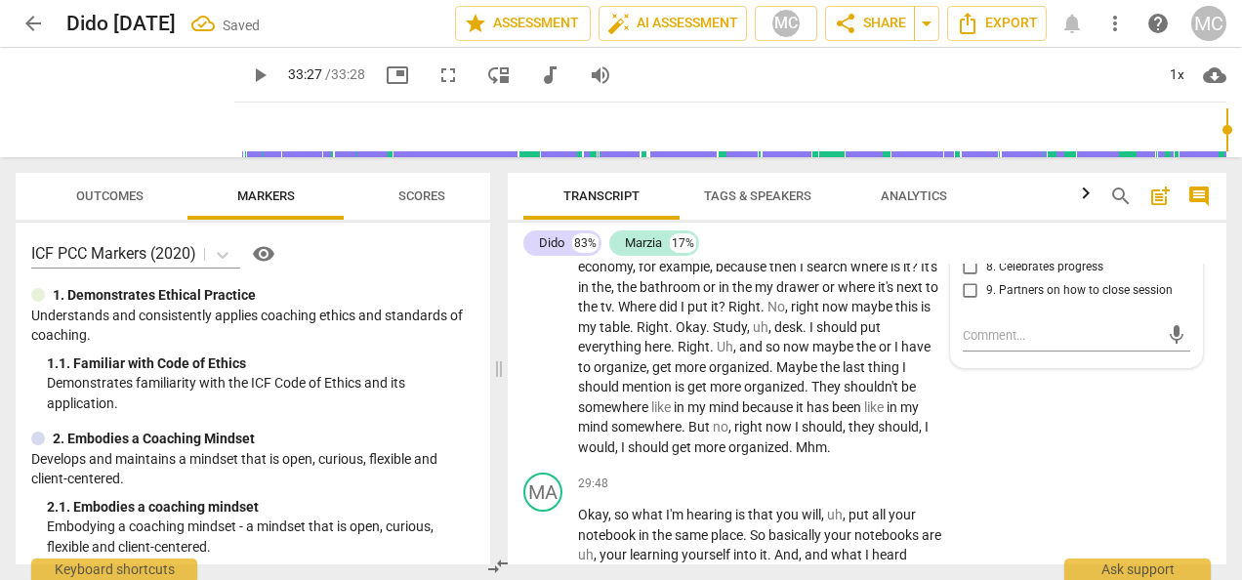
click at [966, 232] on input "6. Partners to move forward" at bounding box center [970, 220] width 31 height 23
checkbox input "true"
click at [994, 466] on div "DI play_arrow pause 28:23 + Add competency keyboard_arrow_right Um , now for ex…" at bounding box center [867, 291] width 718 height 348
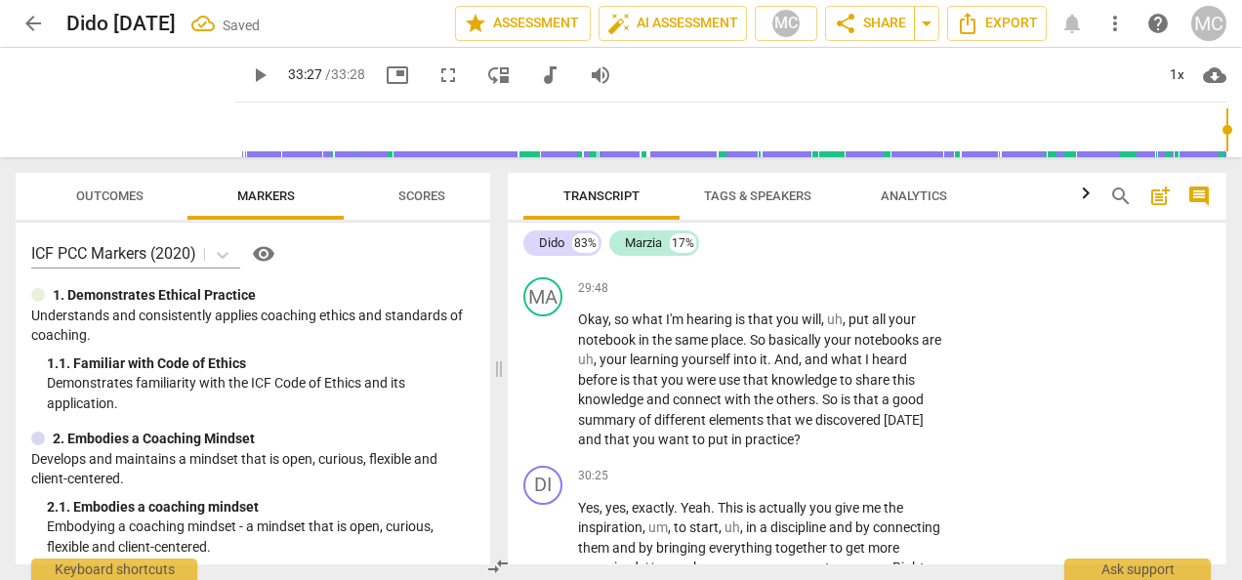
scroll to position [8378, 0]
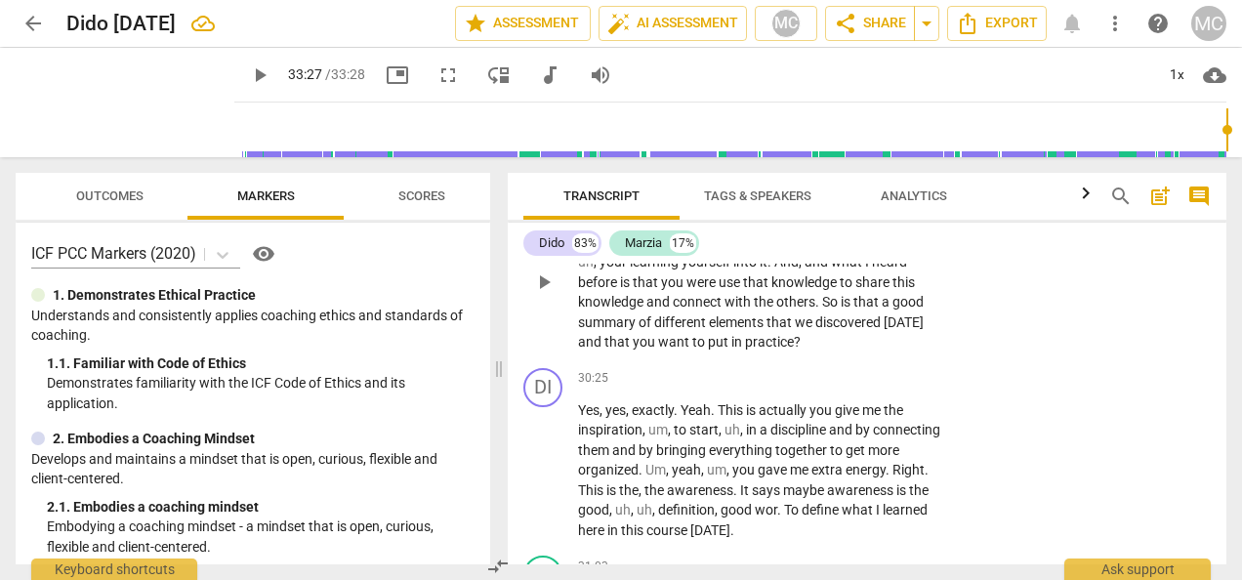
click at [824, 200] on div "+" at bounding box center [824, 191] width 20 height 20
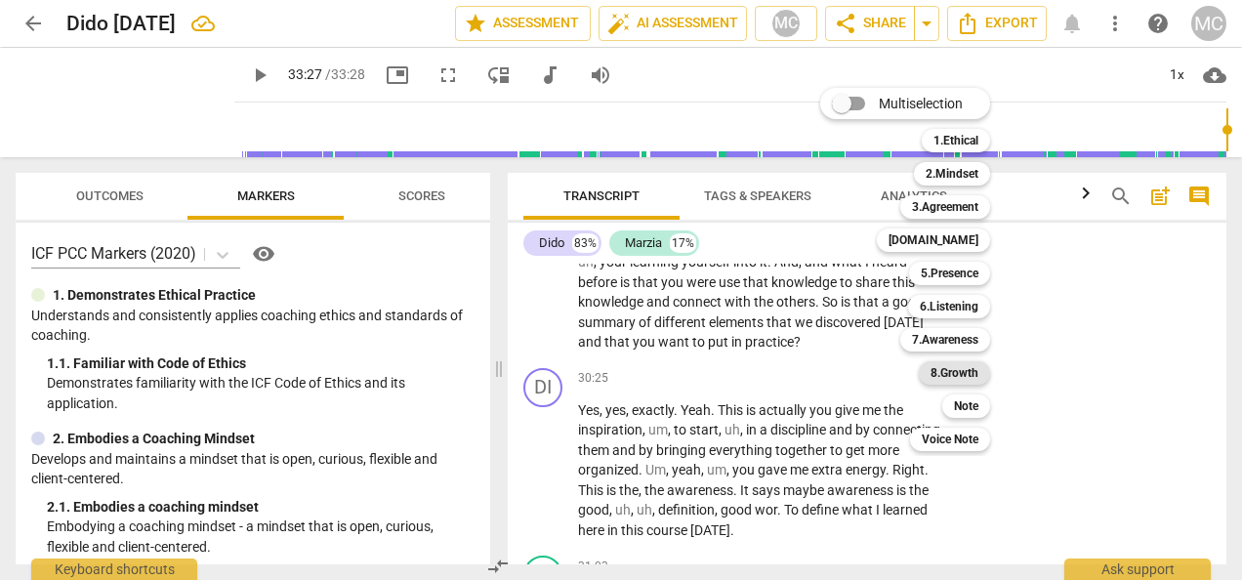
click at [957, 371] on b "8.Growth" at bounding box center [954, 372] width 48 height 23
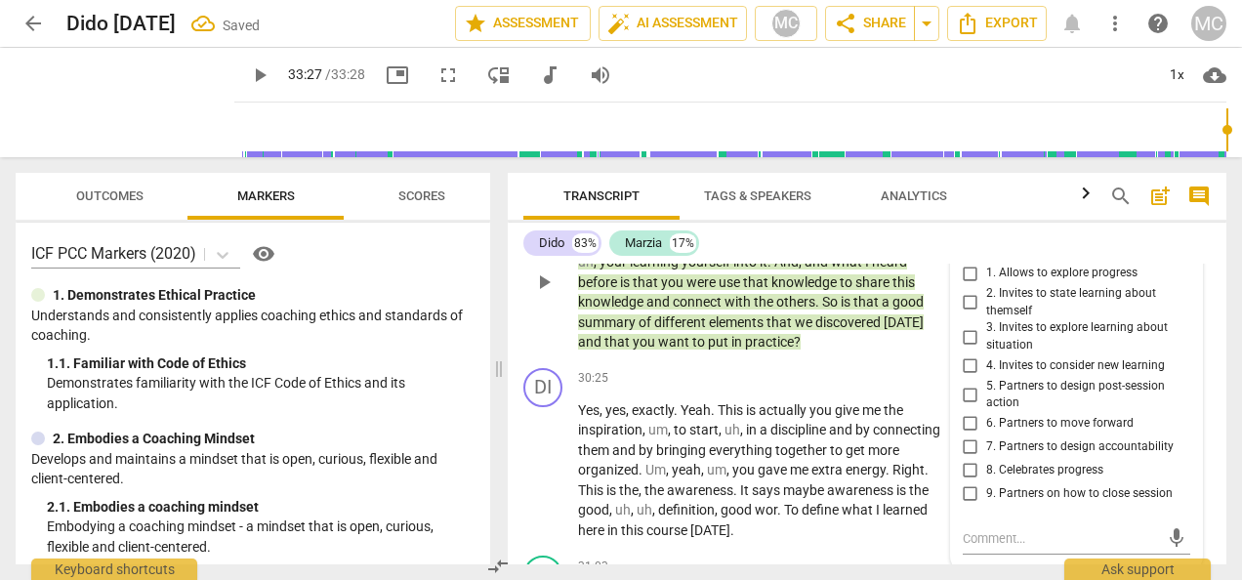
scroll to position [8581, 0]
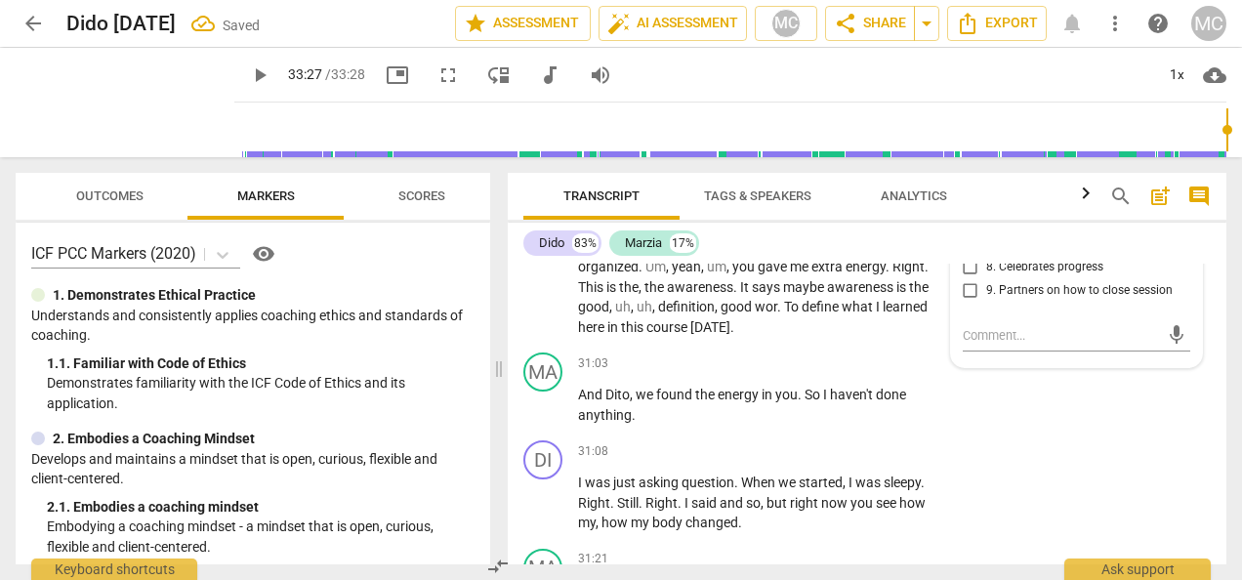
click at [963, 232] on input "6. Partners to move forward" at bounding box center [970, 220] width 31 height 23
checkbox input "true"
click at [968, 256] on input "7. Partners to design accountability" at bounding box center [970, 243] width 31 height 23
checkbox input "true"
click at [853, 338] on p "Yes , yes , exactly . Yeah . This is actually you give me the inspiration , um …" at bounding box center [761, 267] width 366 height 141
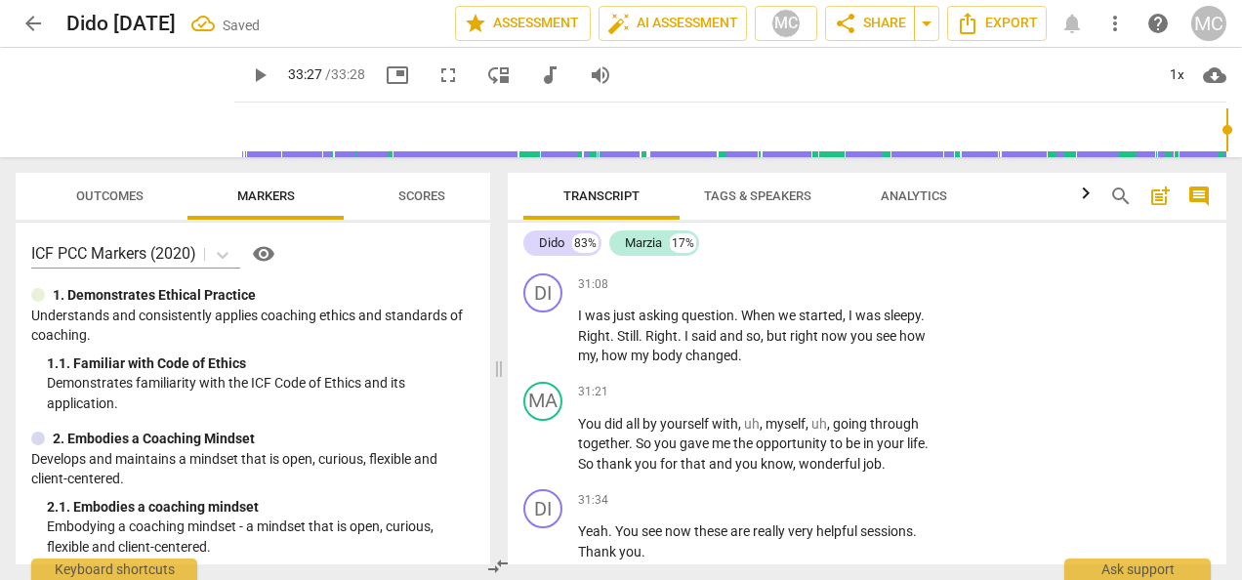
scroll to position [8777, 0]
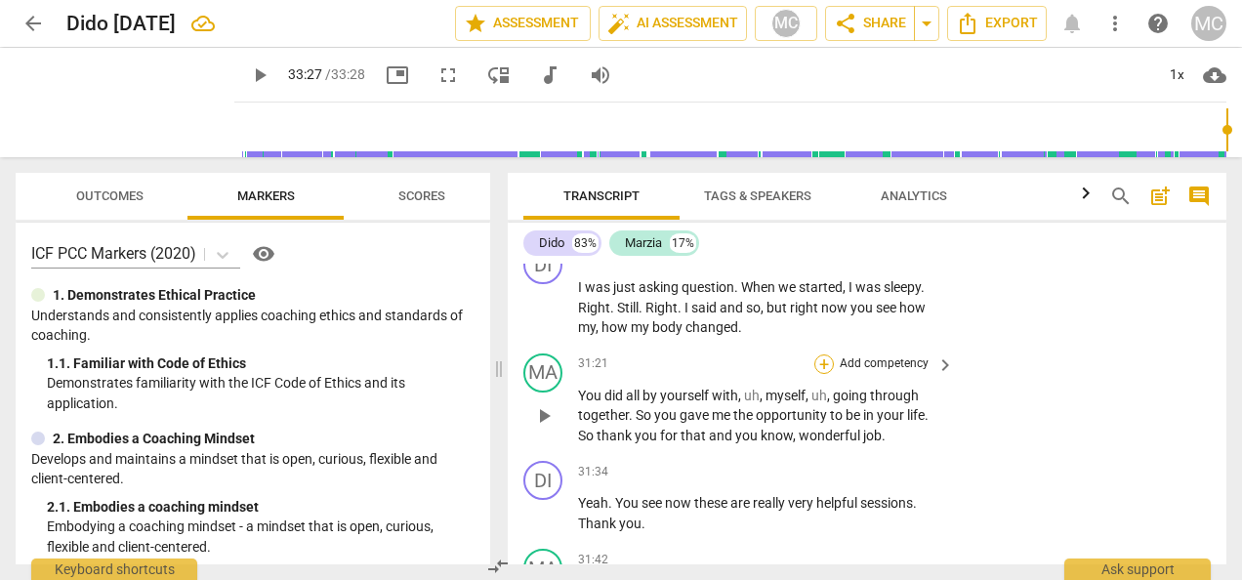
click at [822, 374] on div "+" at bounding box center [824, 364] width 20 height 20
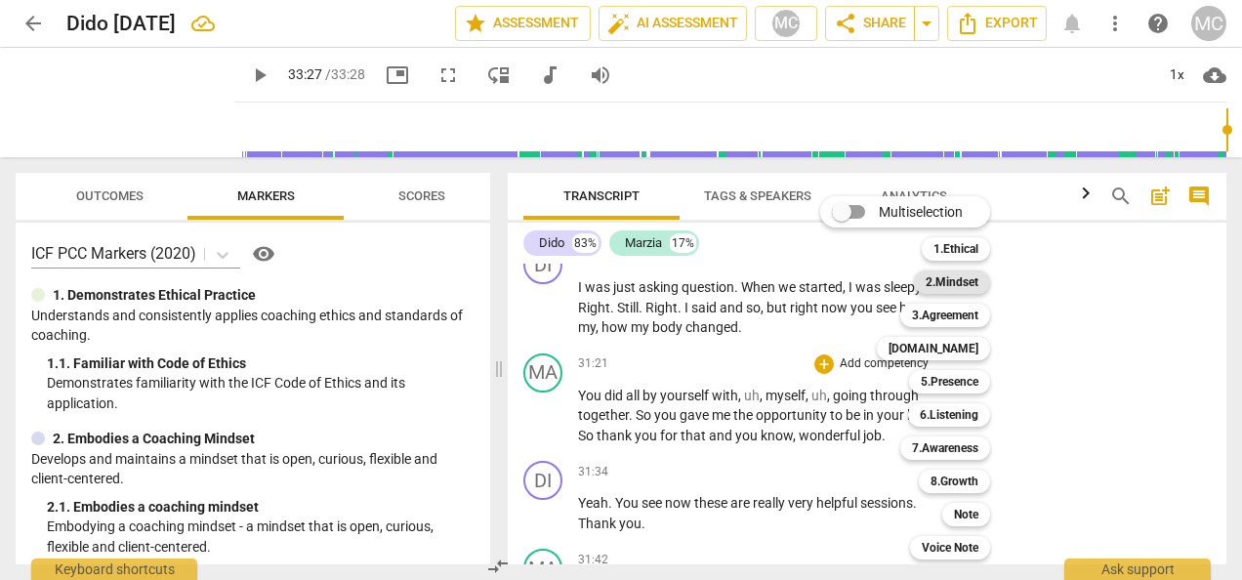
click at [961, 275] on b "2.Mindset" at bounding box center [951, 281] width 53 height 23
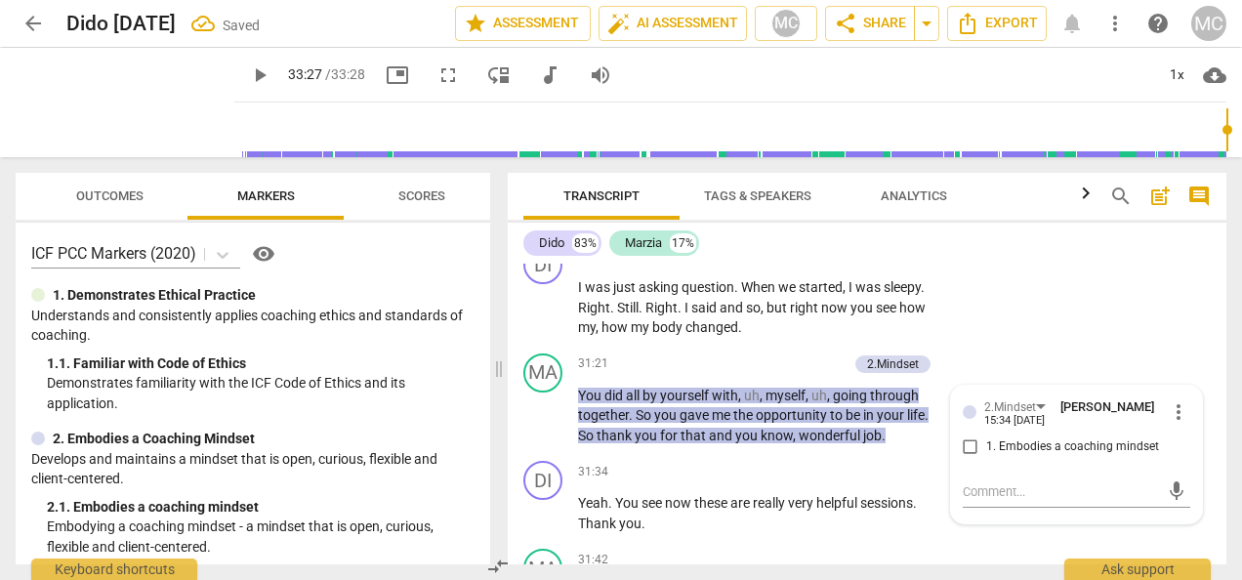
scroll to position [8790, 0]
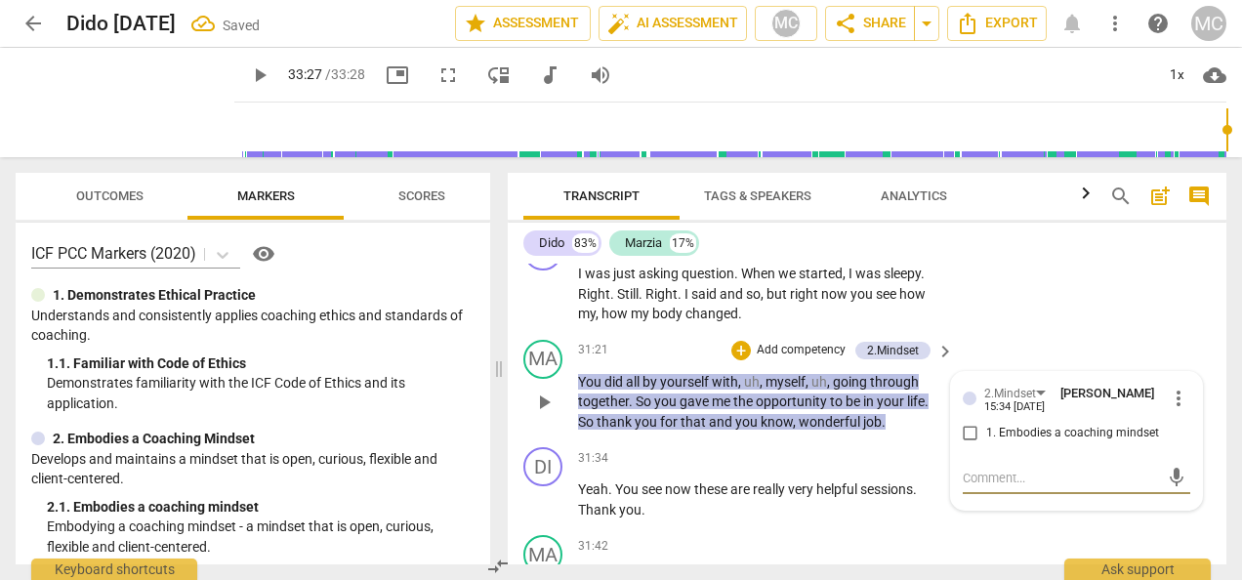
click at [963, 445] on input "1. Embodies a coaching mindset" at bounding box center [970, 433] width 31 height 23
checkbox input "true"
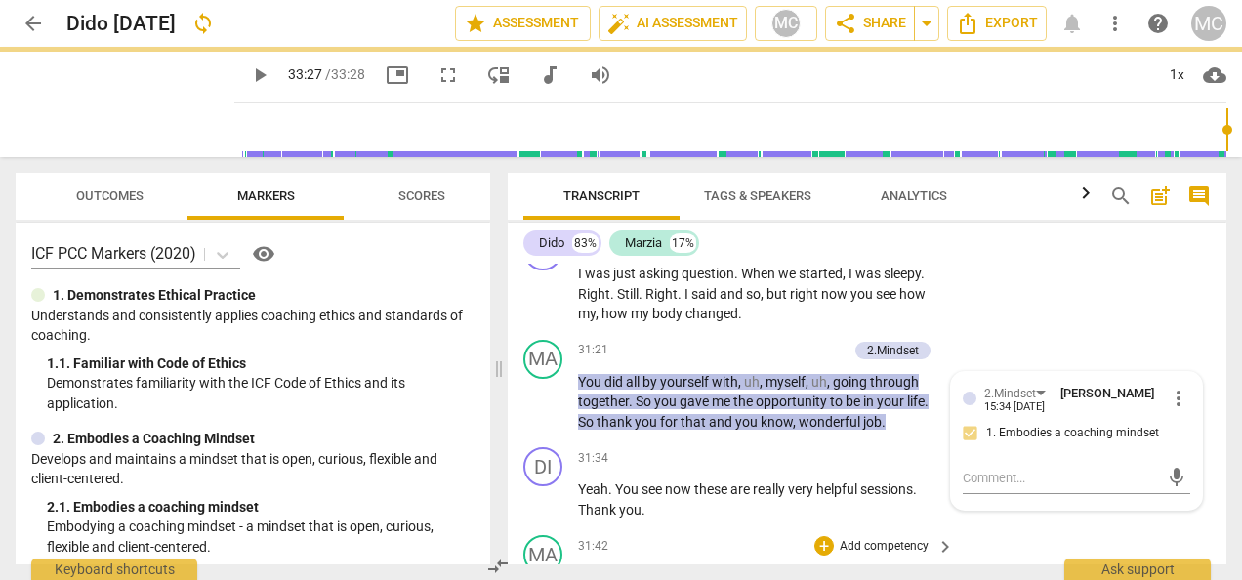
scroll to position [8986, 0]
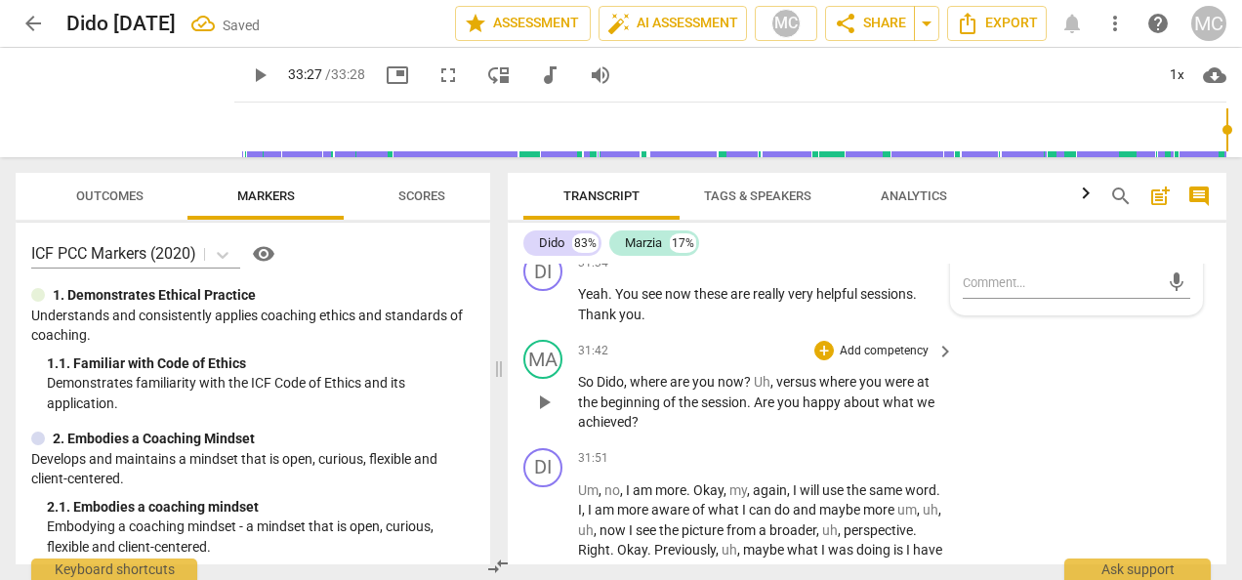
click at [698, 361] on div "31:42 + Add competency keyboard_arrow_right" at bounding box center [767, 350] width 378 height 21
click at [818, 360] on div "+" at bounding box center [824, 351] width 20 height 20
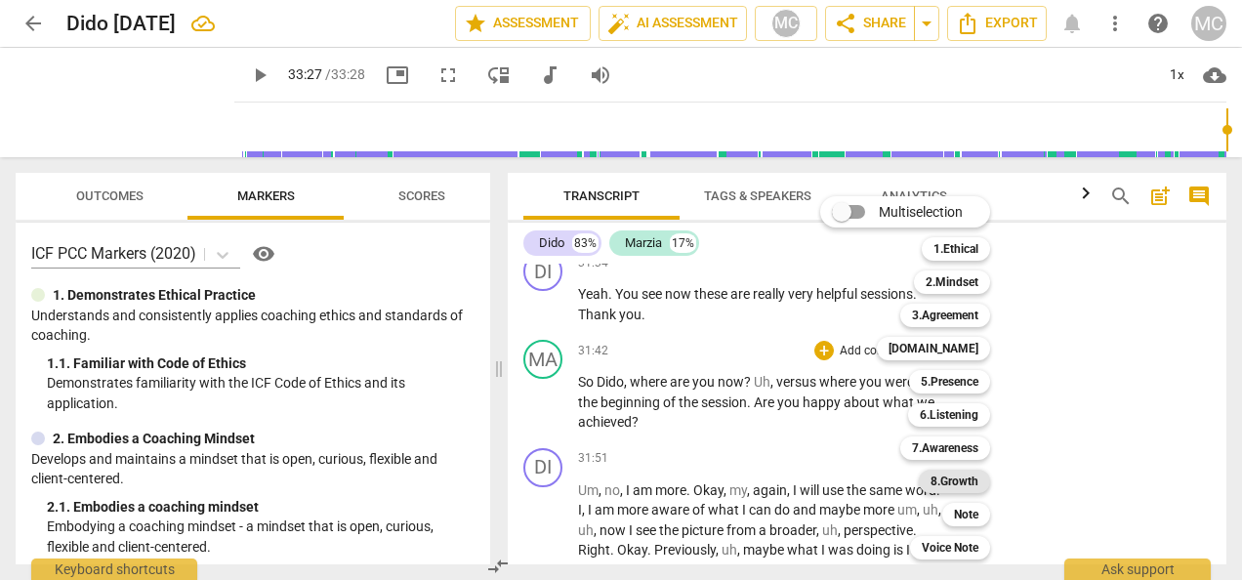
click at [945, 471] on b "8.Growth" at bounding box center [954, 480] width 48 height 23
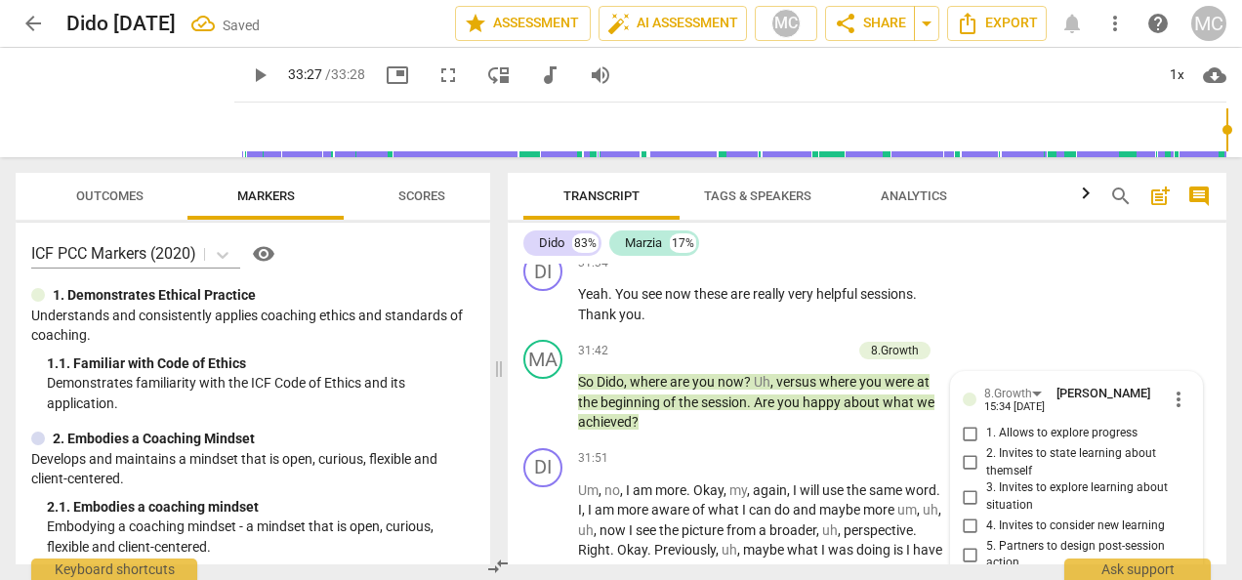
scroll to position [9349, 0]
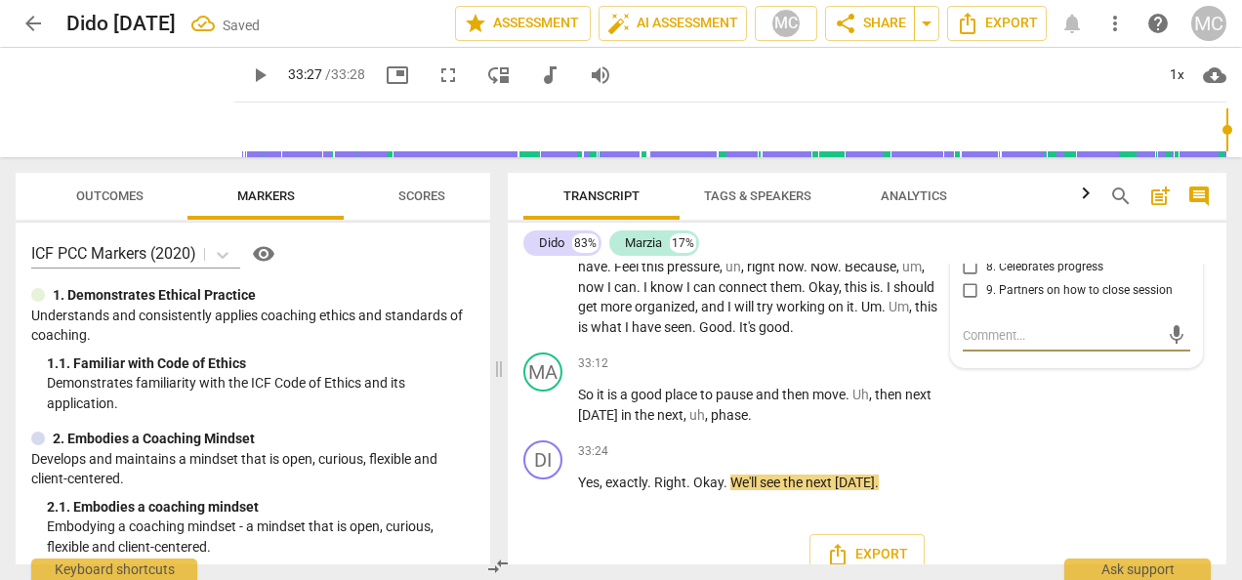
click at [969, 303] on input "9. Partners on how to close session" at bounding box center [970, 290] width 31 height 23
checkbox input "true"
click at [1025, 432] on div "MA play_arrow pause 33:12 + Add competency keyboard_arrow_right So it is a good…" at bounding box center [867, 389] width 718 height 88
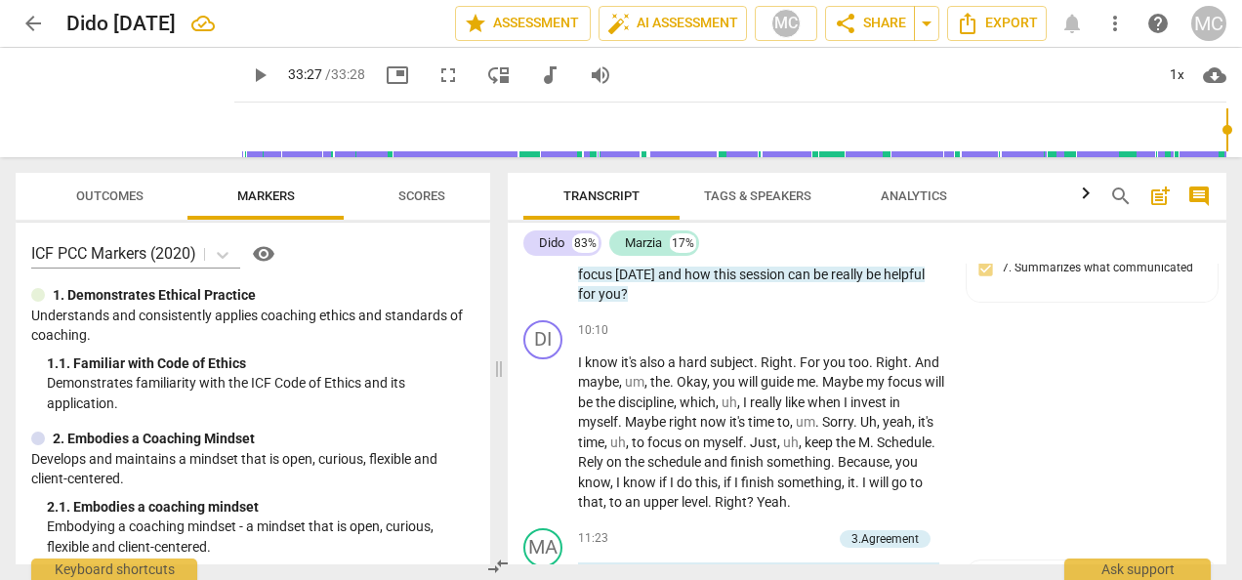
scroll to position [2836, 0]
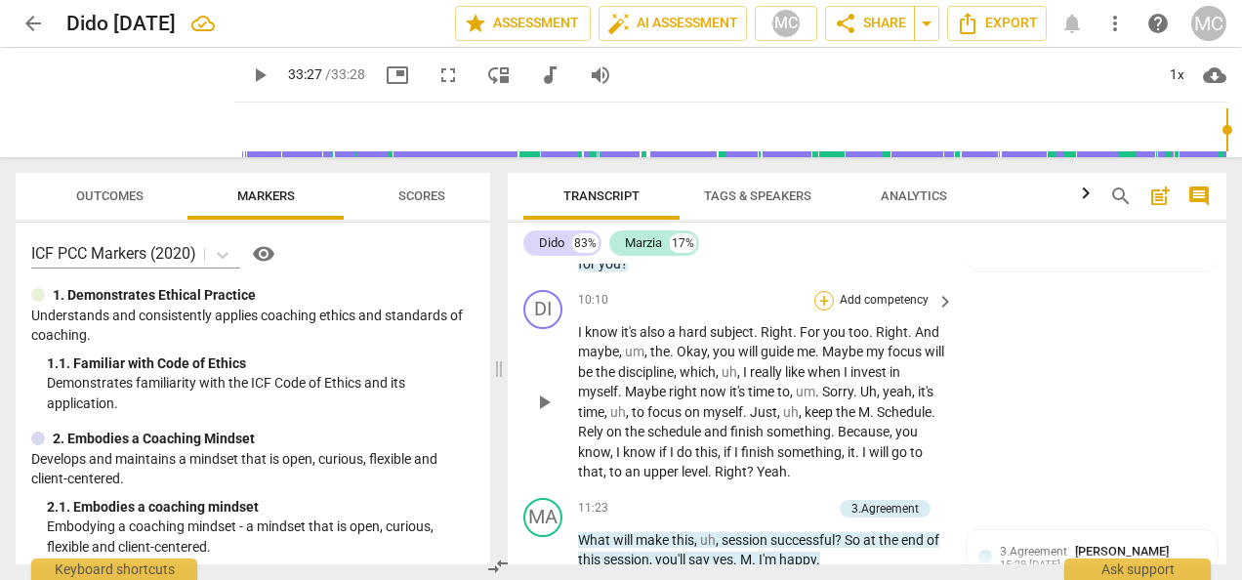
click at [826, 292] on div "+" at bounding box center [824, 301] width 20 height 20
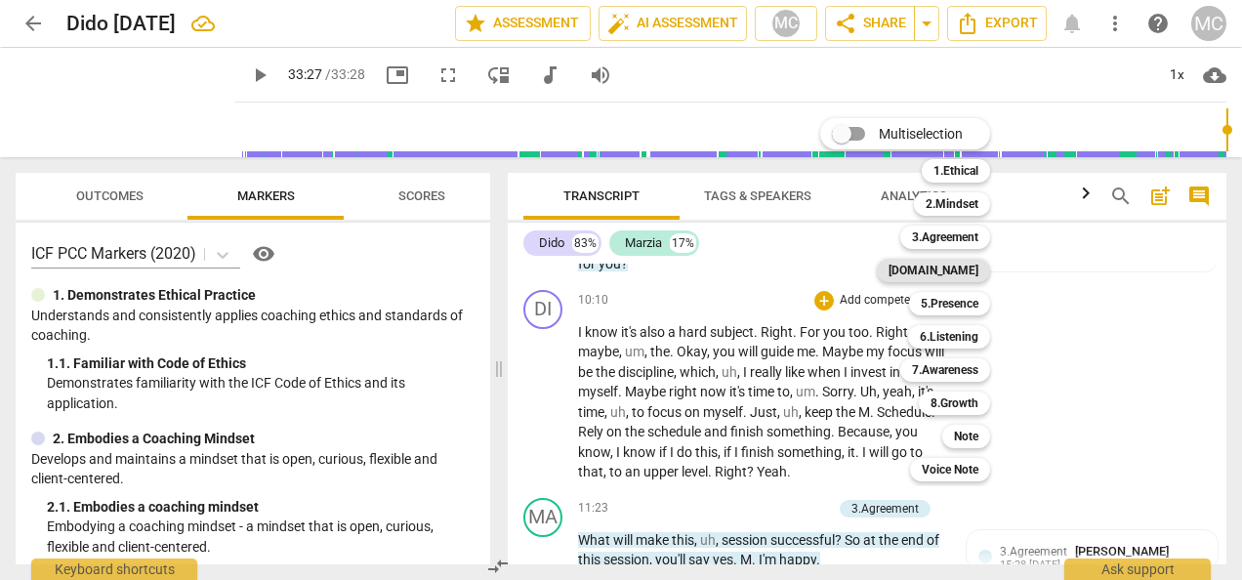
click at [949, 265] on b "[DOMAIN_NAME]" at bounding box center [933, 270] width 90 height 23
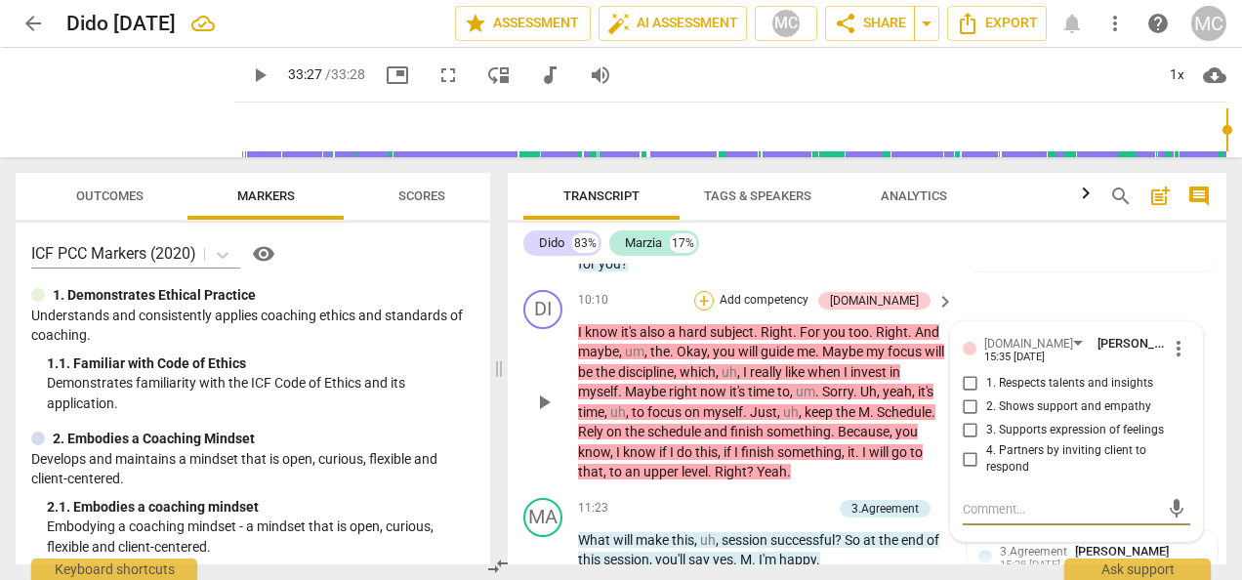
click at [713, 297] on div "+" at bounding box center [704, 301] width 20 height 20
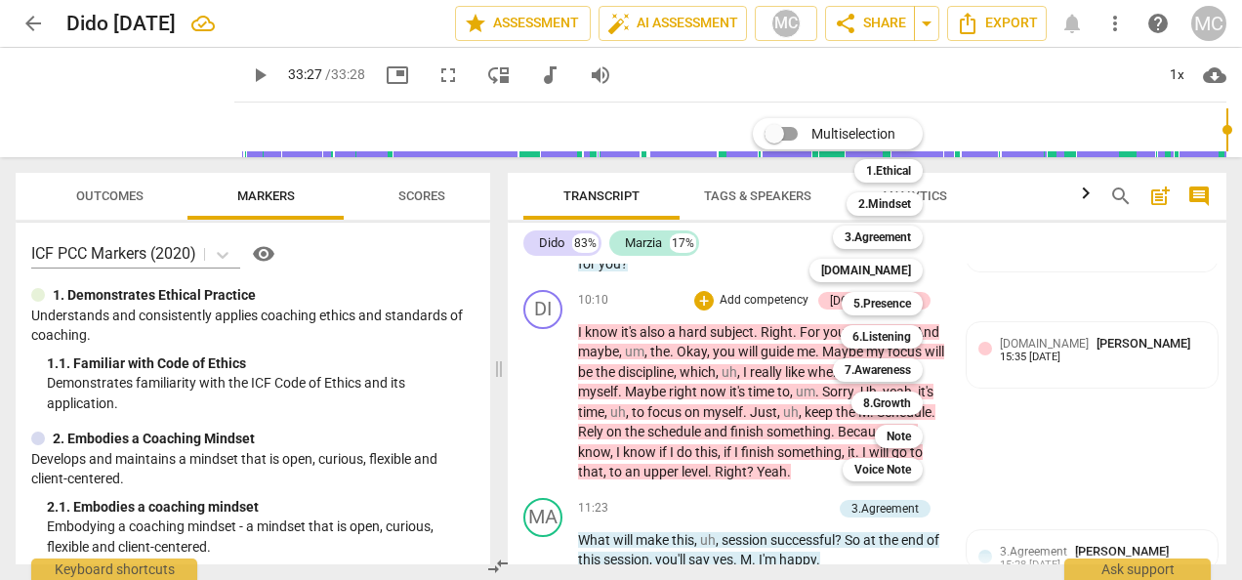
click at [733, 276] on div at bounding box center [621, 290] width 1242 height 580
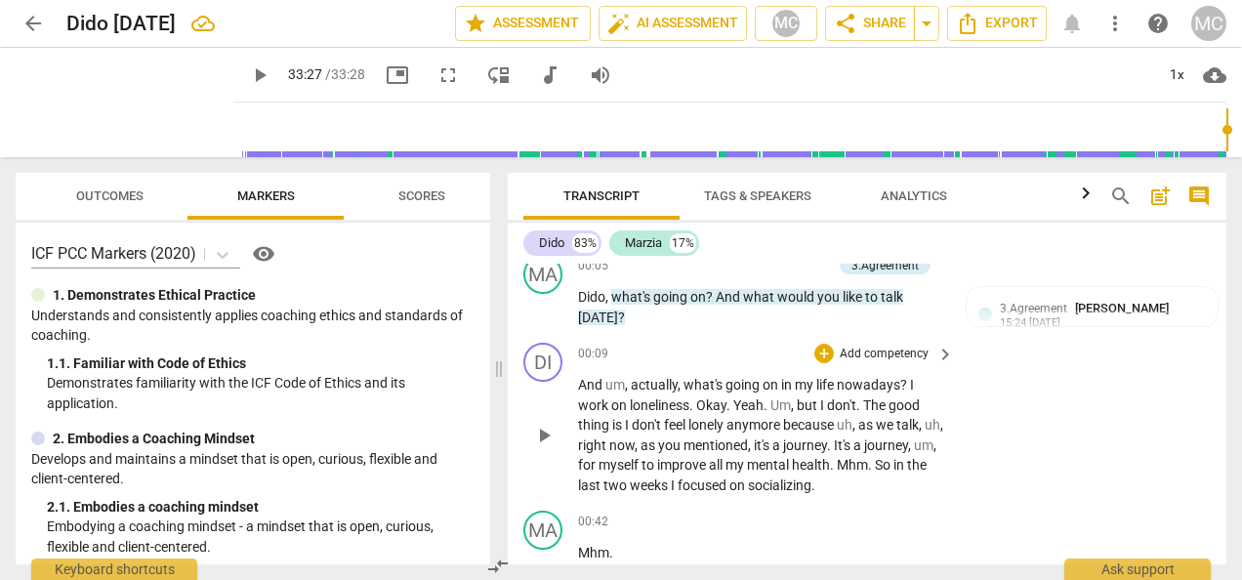
scroll to position [0, 0]
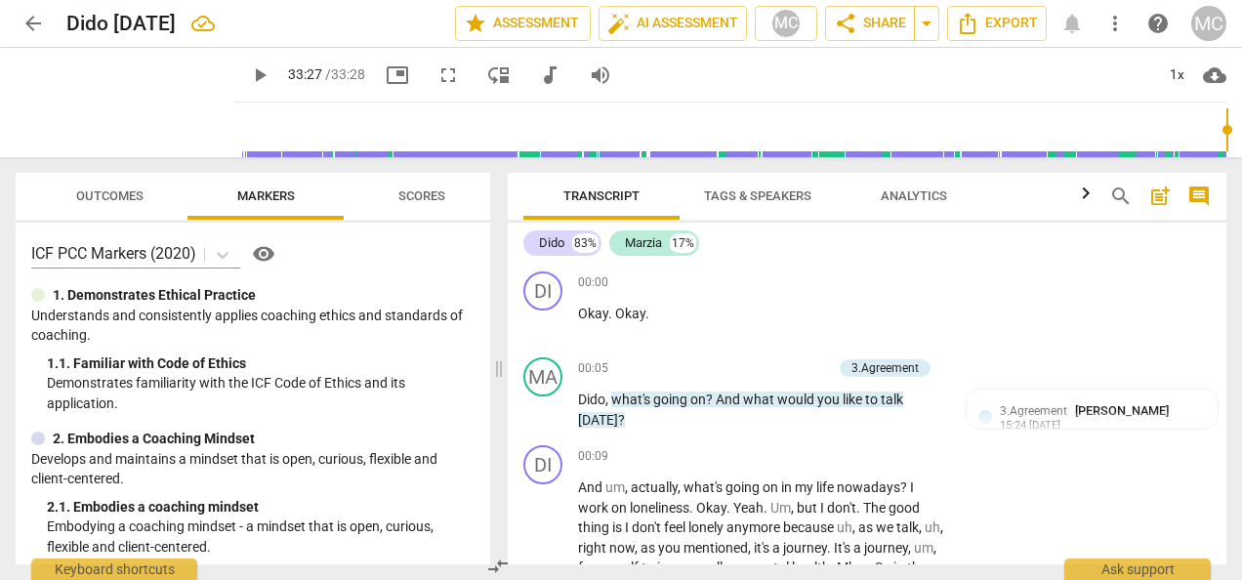
click at [1158, 193] on span "post_add" at bounding box center [1159, 195] width 23 height 23
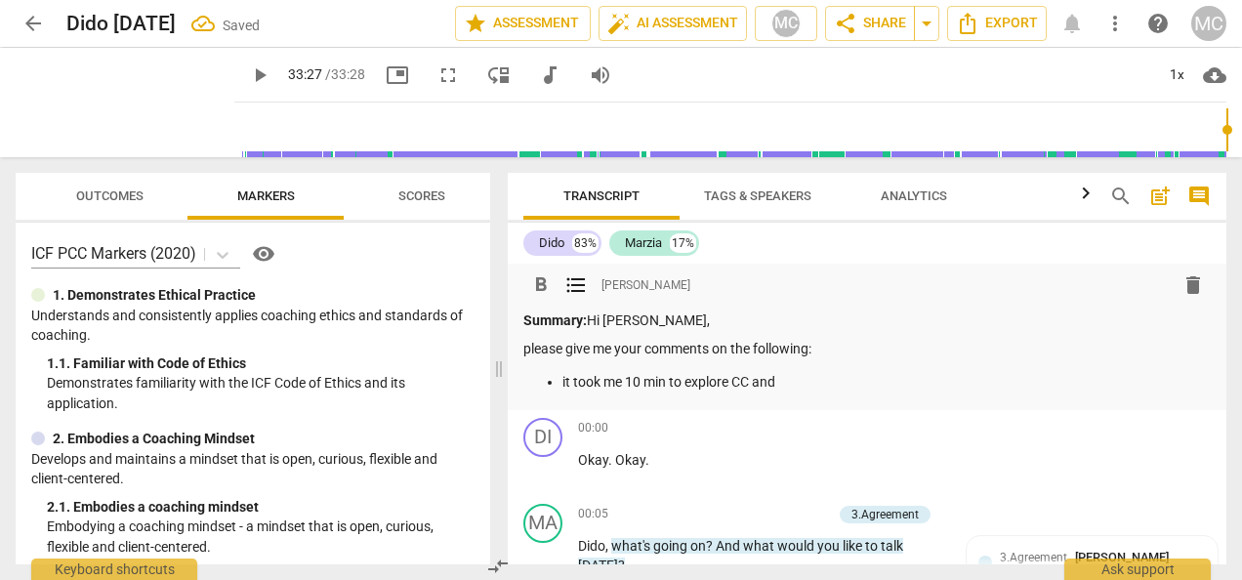
click at [754, 377] on p "it took me 10 min to explore CC and" at bounding box center [886, 382] width 648 height 20
click at [795, 378] on p "it took me 10 min to explore CC3 and" at bounding box center [886, 382] width 648 height 20
click at [851, 381] on p "it took me 10 min to explore CC3 and I have no" at bounding box center [886, 382] width 648 height 20
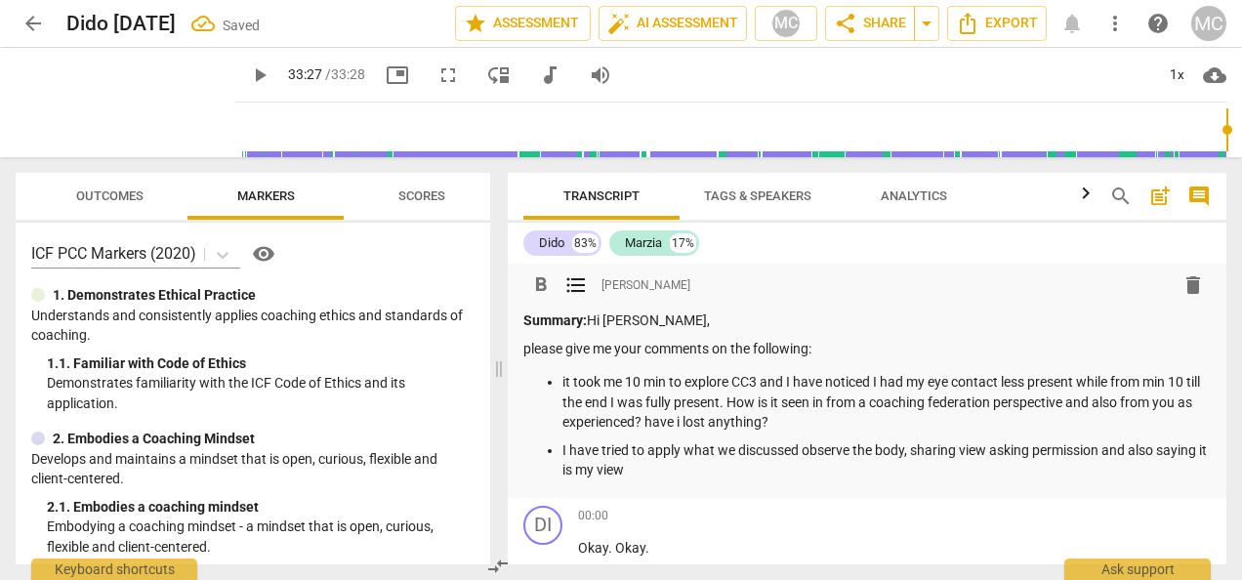
click at [638, 470] on p "I have tried to apply what we discussed observe the body, sharing view asking p…" at bounding box center [886, 460] width 648 height 40
click at [660, 471] on p "I have tried to apply what we discussed observe the body, sharing view asking p…" at bounding box center [886, 460] width 648 height 40
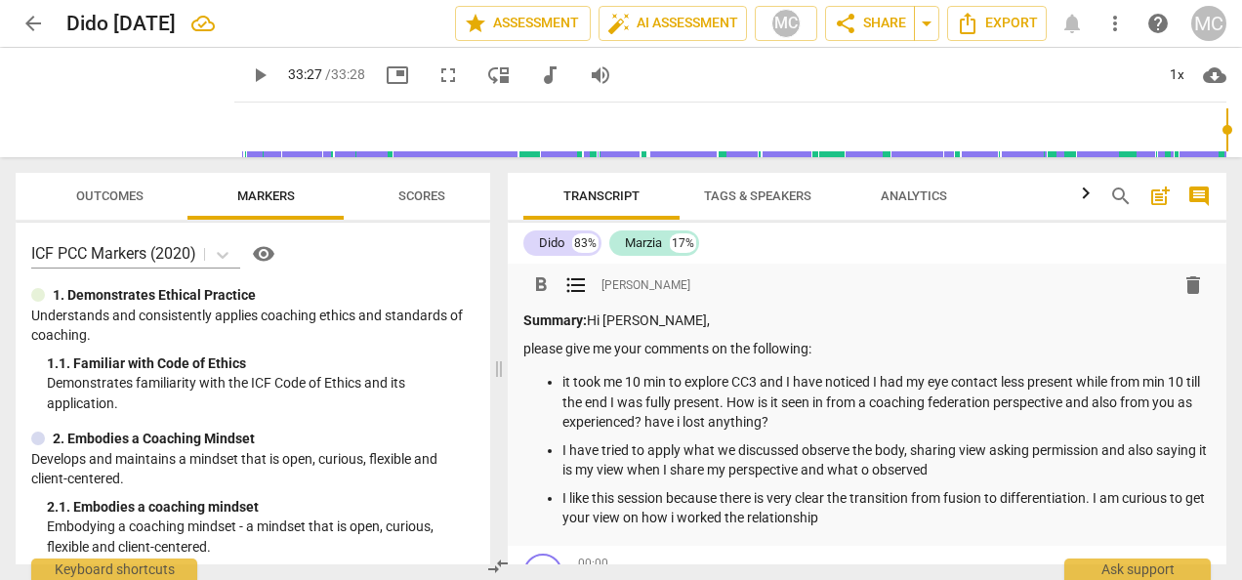
click at [699, 520] on p "I like this session because there is very clear the transition from fusion to d…" at bounding box center [886, 508] width 648 height 40
click at [740, 382] on p "it took me 10 min to explore CC3 and I have noticed I had my eye contact less p…" at bounding box center [886, 402] width 648 height 61
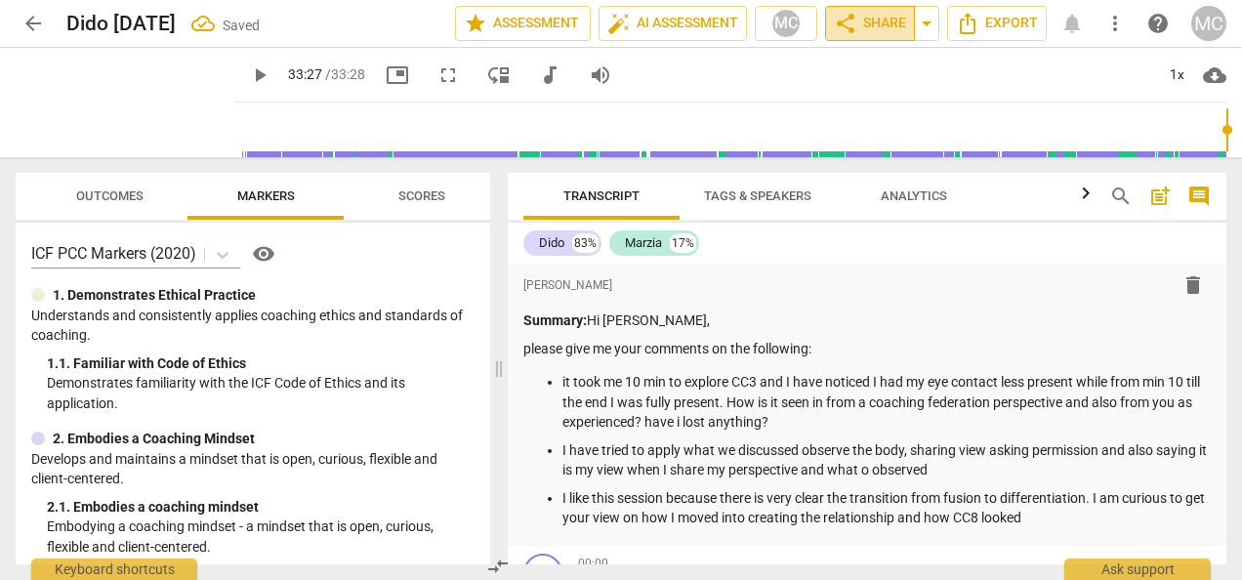
click at [900, 23] on span "share Share" at bounding box center [870, 23] width 72 height 23
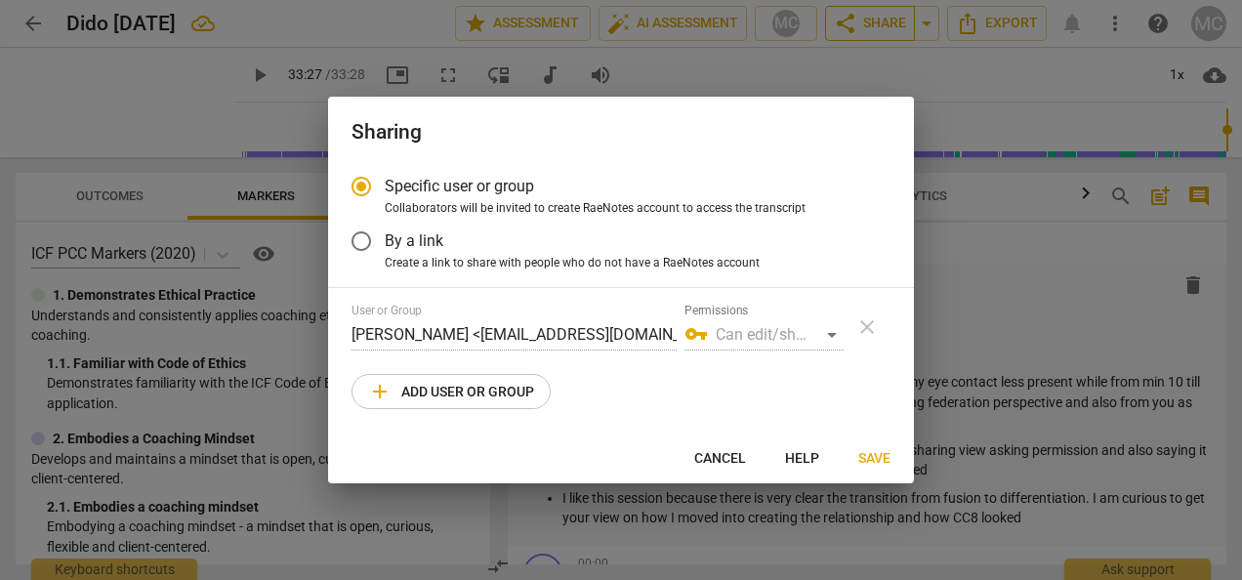
radio input "false"
click at [358, 235] on input "By a link" at bounding box center [361, 241] width 47 height 47
radio input "false"
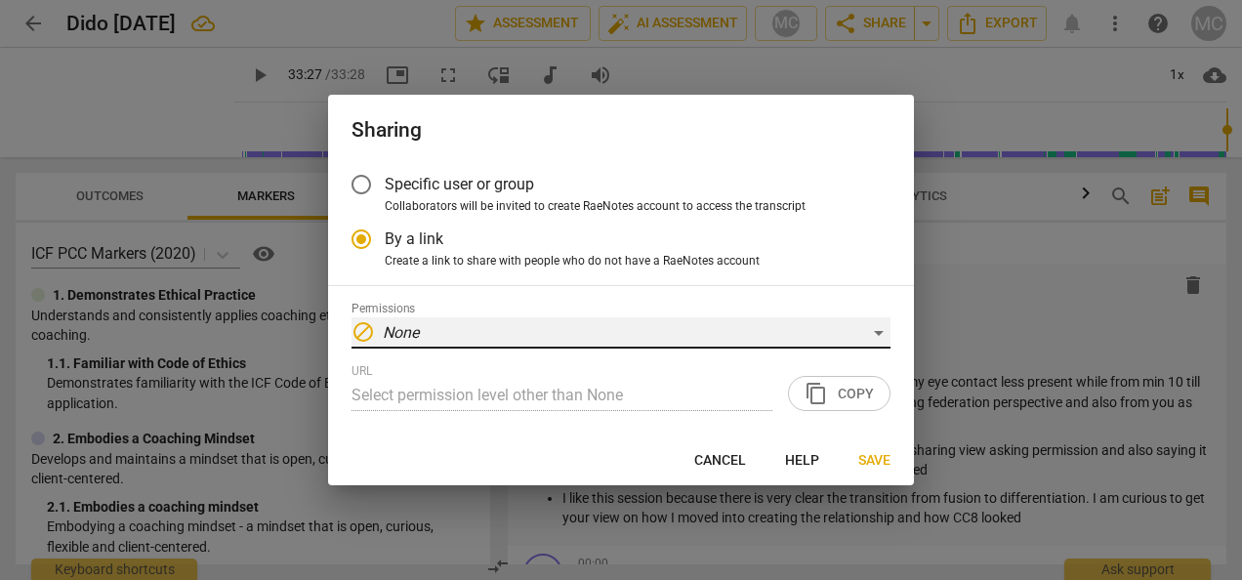
click at [408, 338] on em "None" at bounding box center [401, 332] width 36 height 19
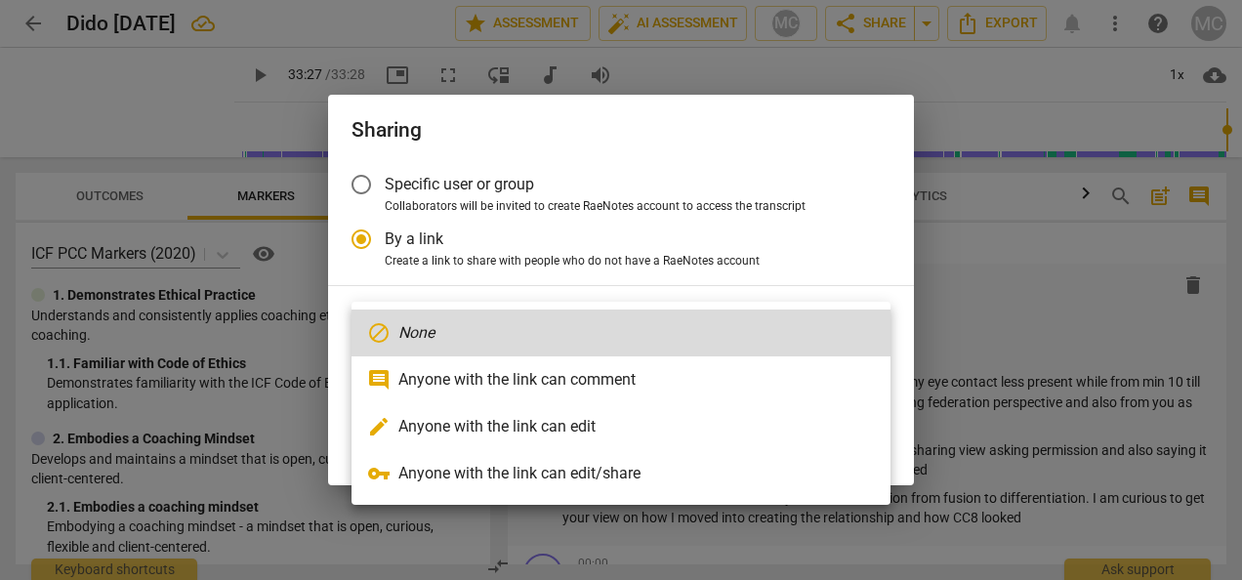
click at [407, 253] on div at bounding box center [621, 290] width 1242 height 580
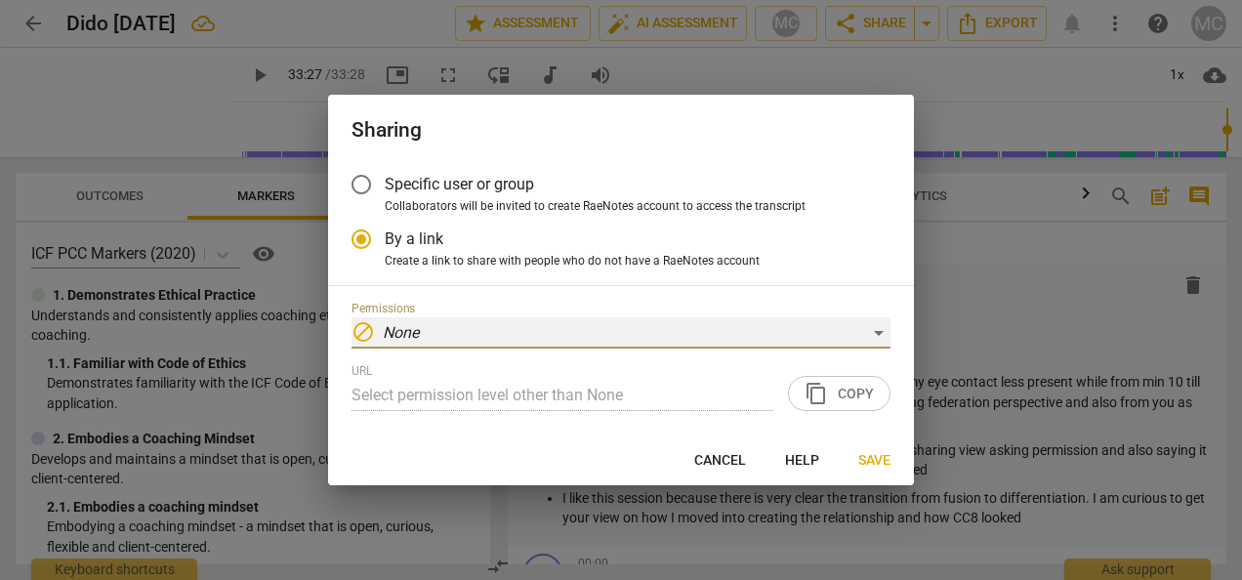
click at [400, 332] on em "None" at bounding box center [401, 332] width 36 height 19
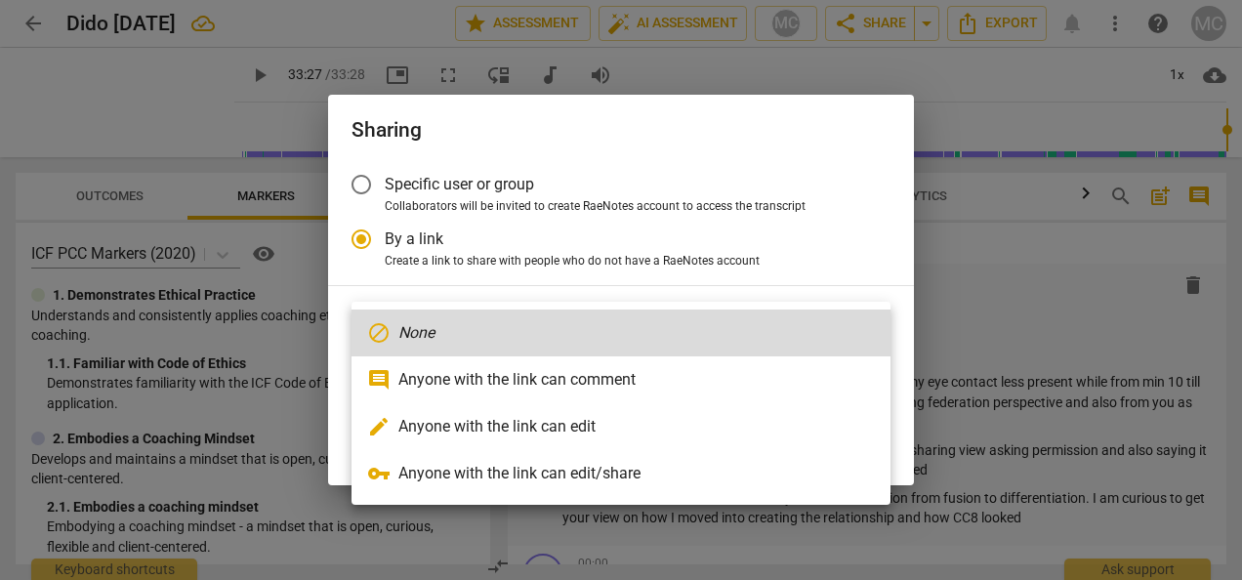
click at [655, 209] on div at bounding box center [621, 290] width 1242 height 580
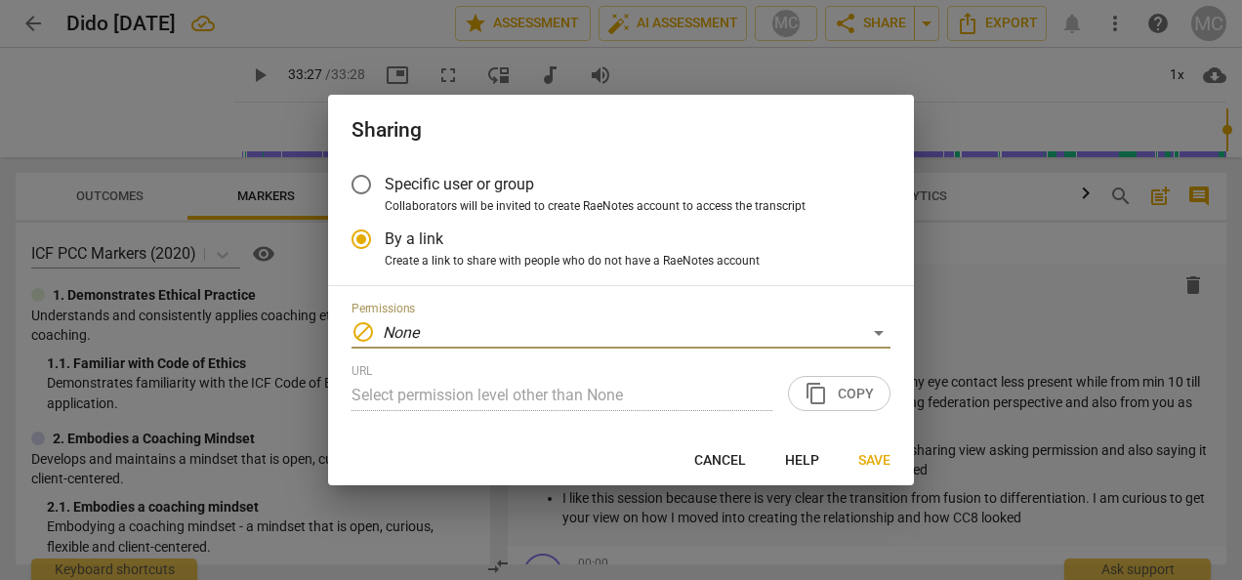
click at [357, 187] on input "Specific user or group" at bounding box center [361, 184] width 47 height 47
radio input "false"
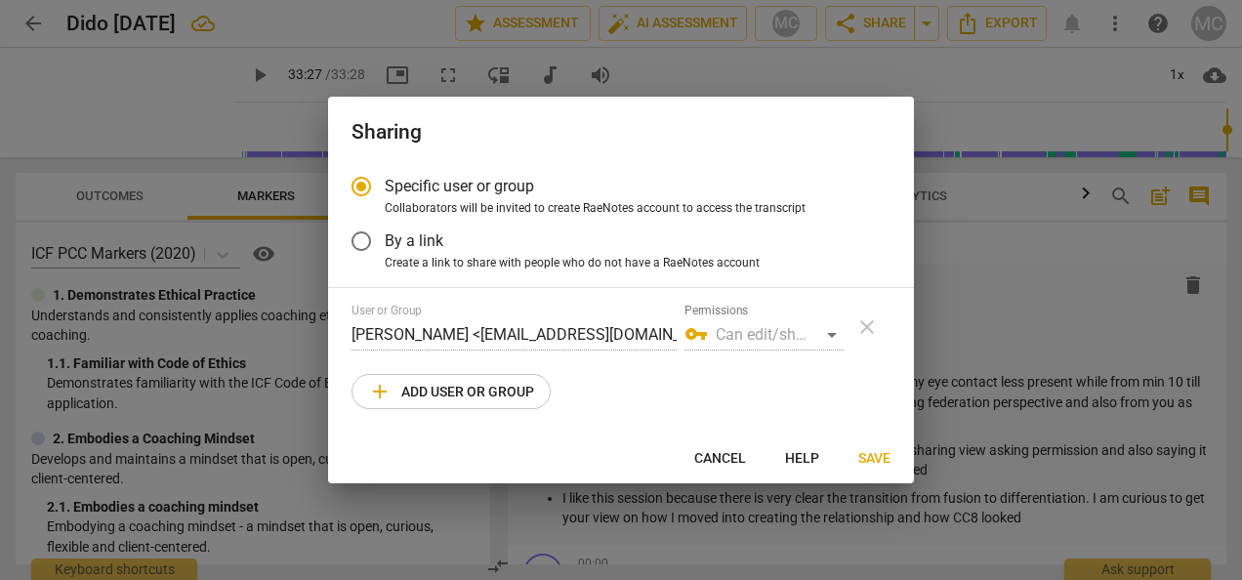
click at [363, 239] on input "By a link" at bounding box center [361, 241] width 47 height 47
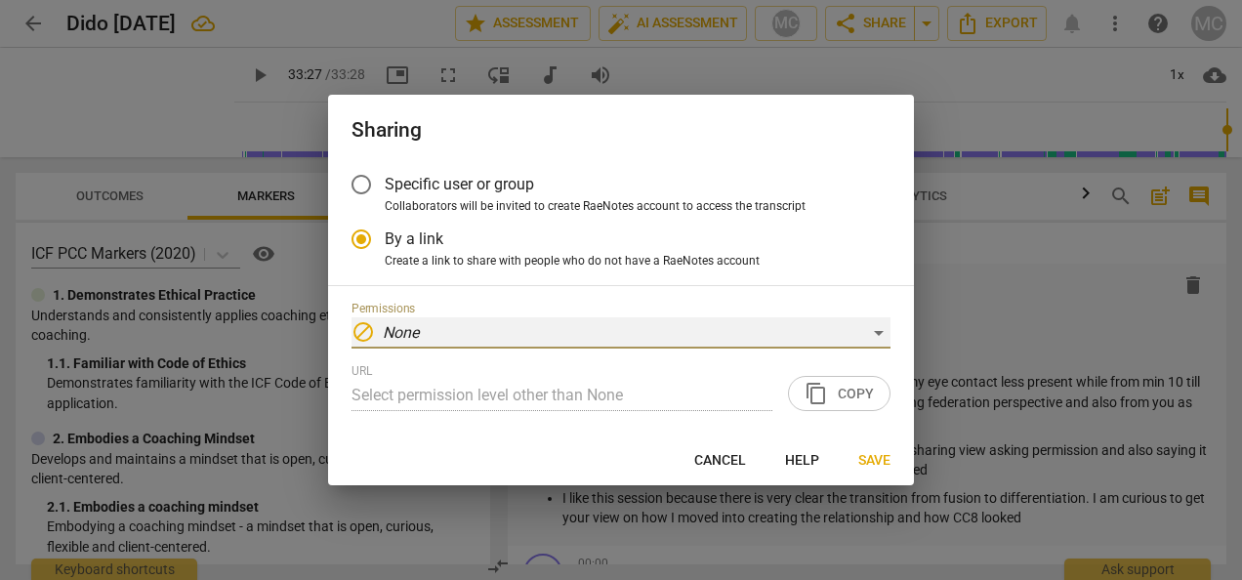
click at [887, 326] on div "block None" at bounding box center [620, 332] width 539 height 31
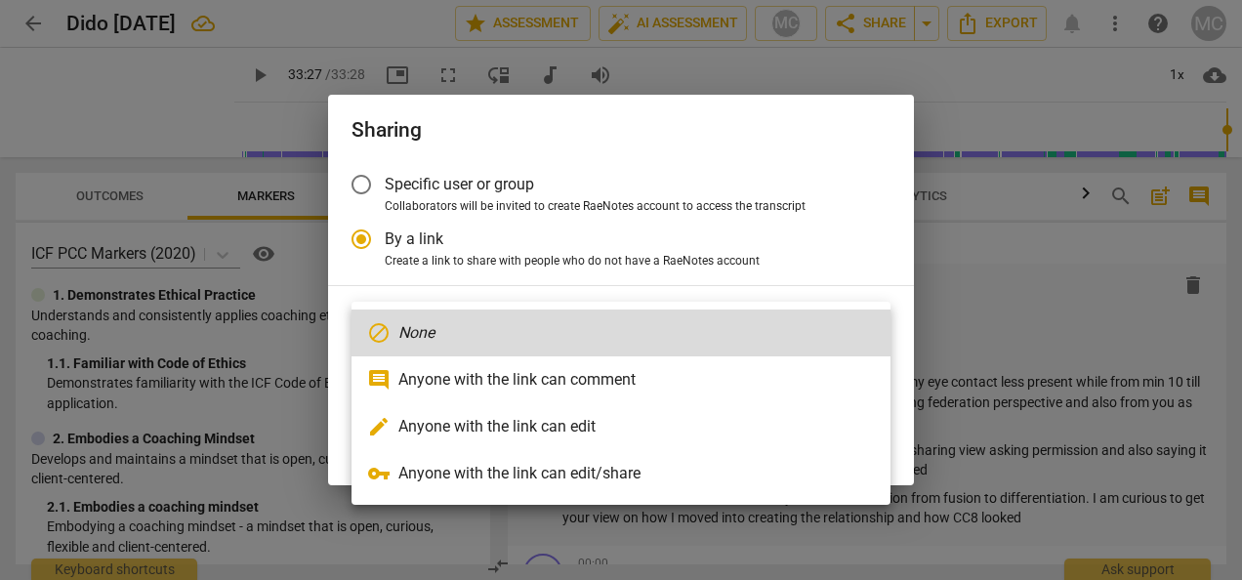
click at [470, 433] on li "edit Anyone with the link can edit" at bounding box center [620, 426] width 539 height 47
radio input "false"
type input "[URL][DOMAIN_NAME]"
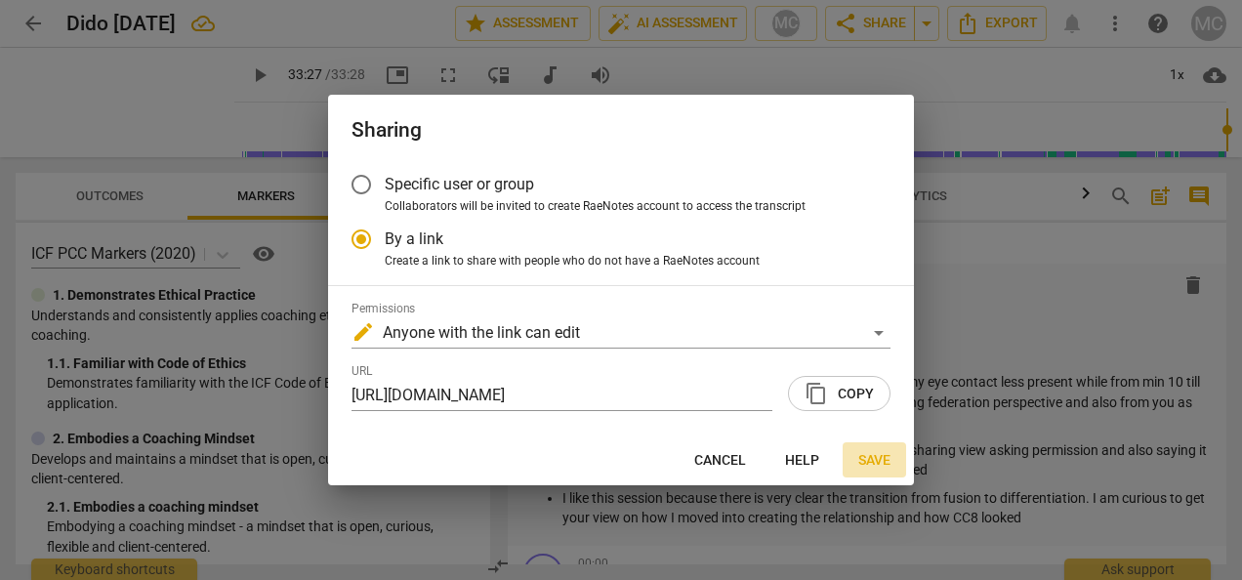
click at [876, 459] on span "Save" at bounding box center [874, 461] width 32 height 20
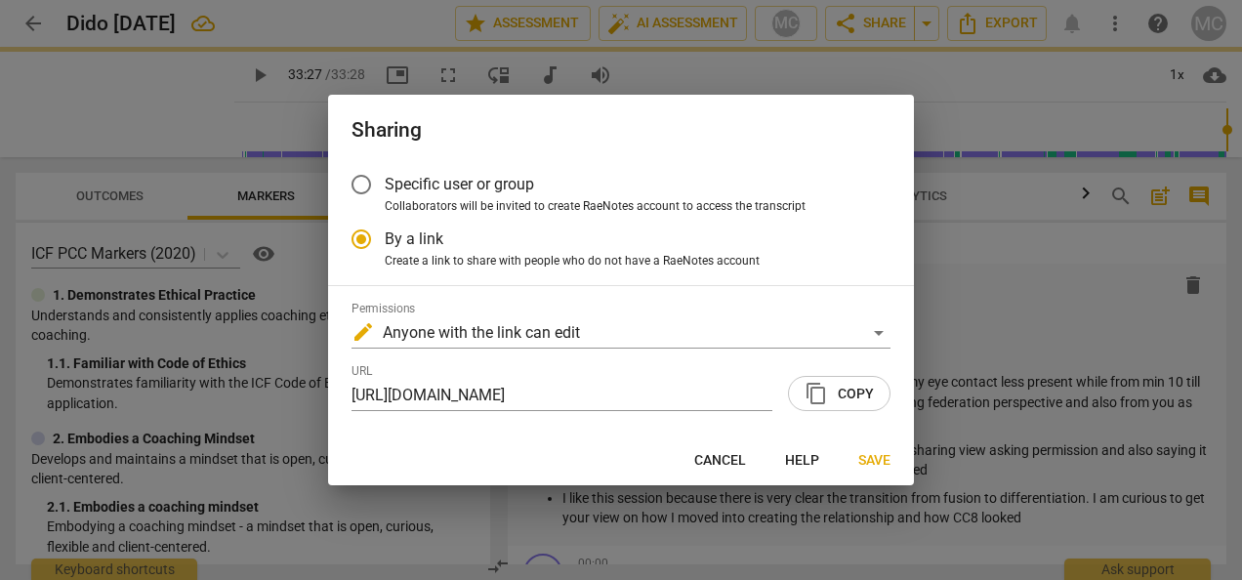
radio input "false"
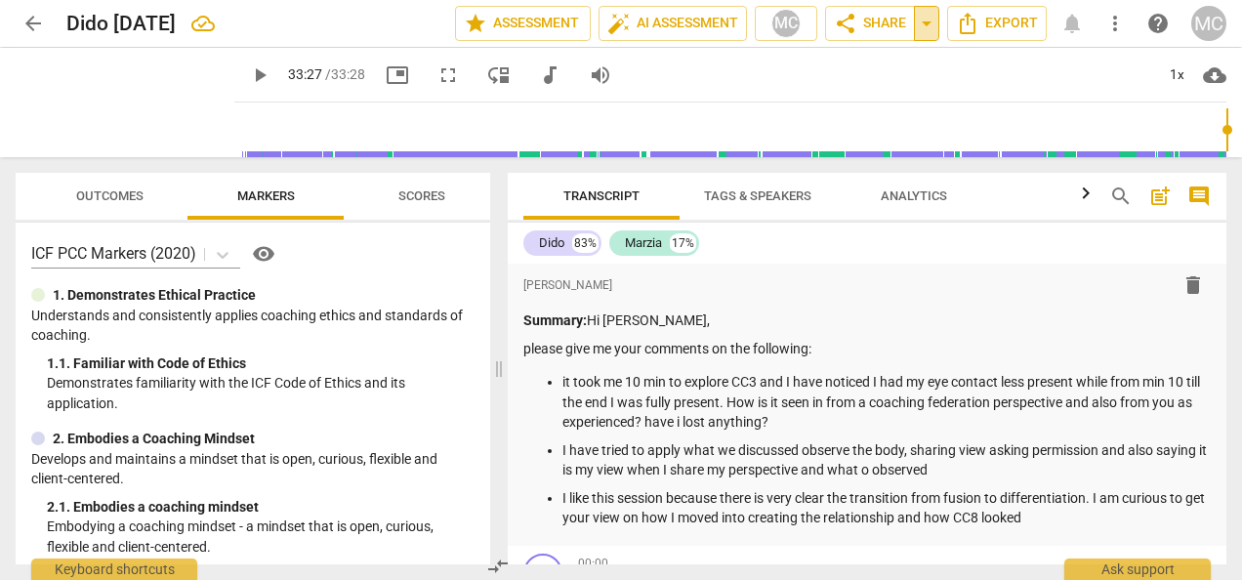
click at [933, 23] on span "arrow_drop_down" at bounding box center [926, 23] width 23 height 23
click at [968, 95] on div "play_arrow 33:27 / 33:28 picture_in_picture fullscreen move_down audiotrack vol…" at bounding box center [730, 75] width 992 height 55
click at [443, 199] on span "Scores" at bounding box center [421, 195] width 47 height 15
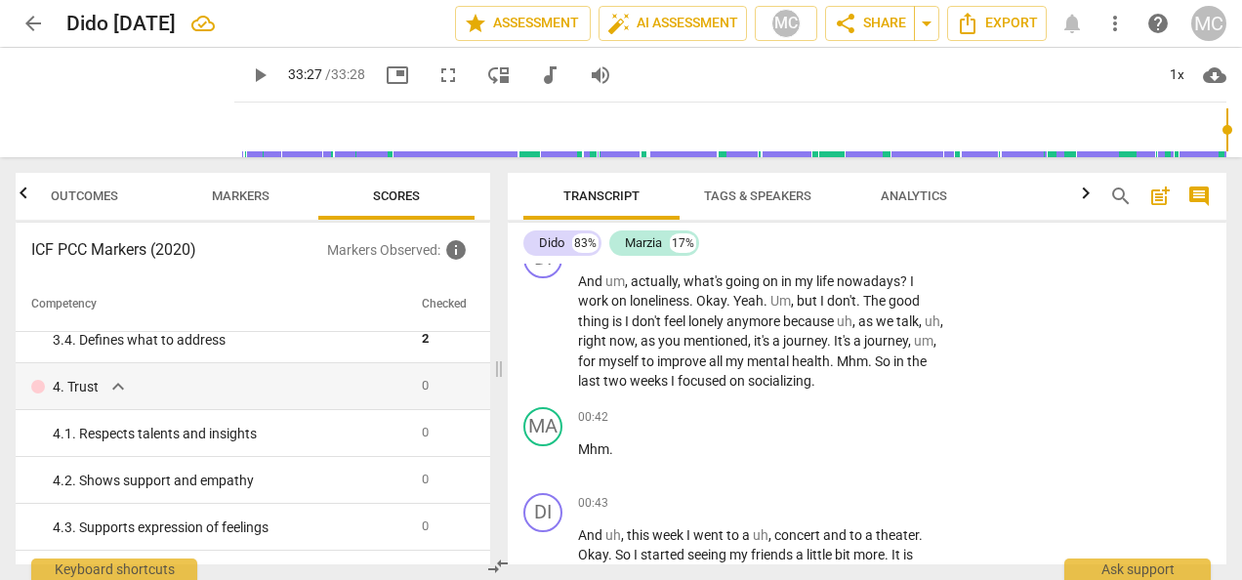
scroll to position [781, 0]
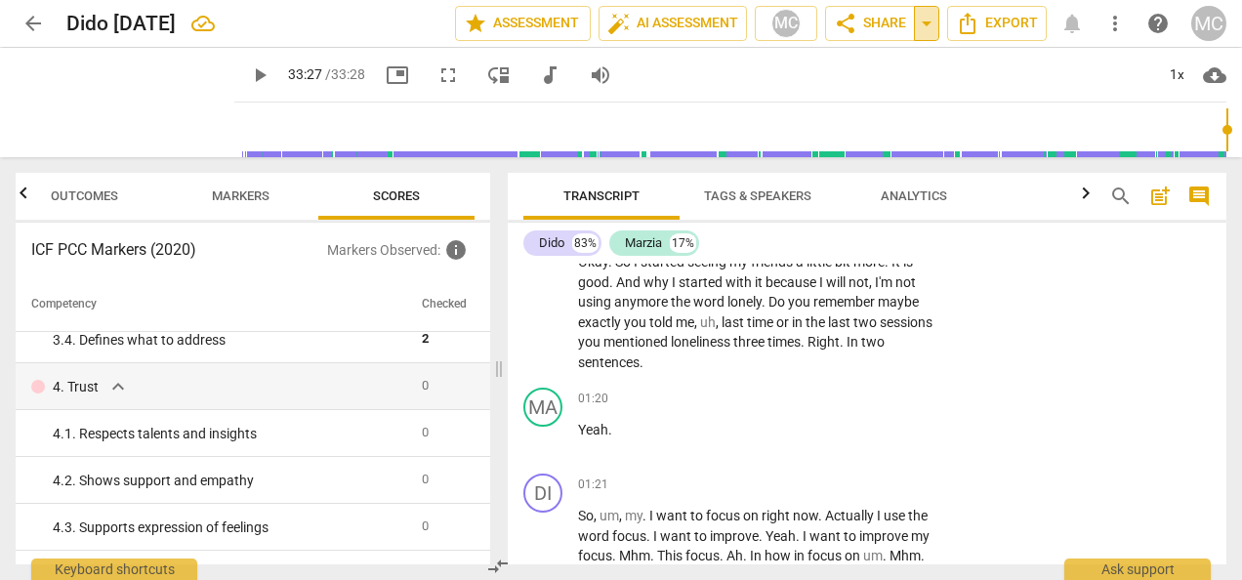
click at [921, 20] on span "arrow_drop_down" at bounding box center [926, 23] width 23 height 23
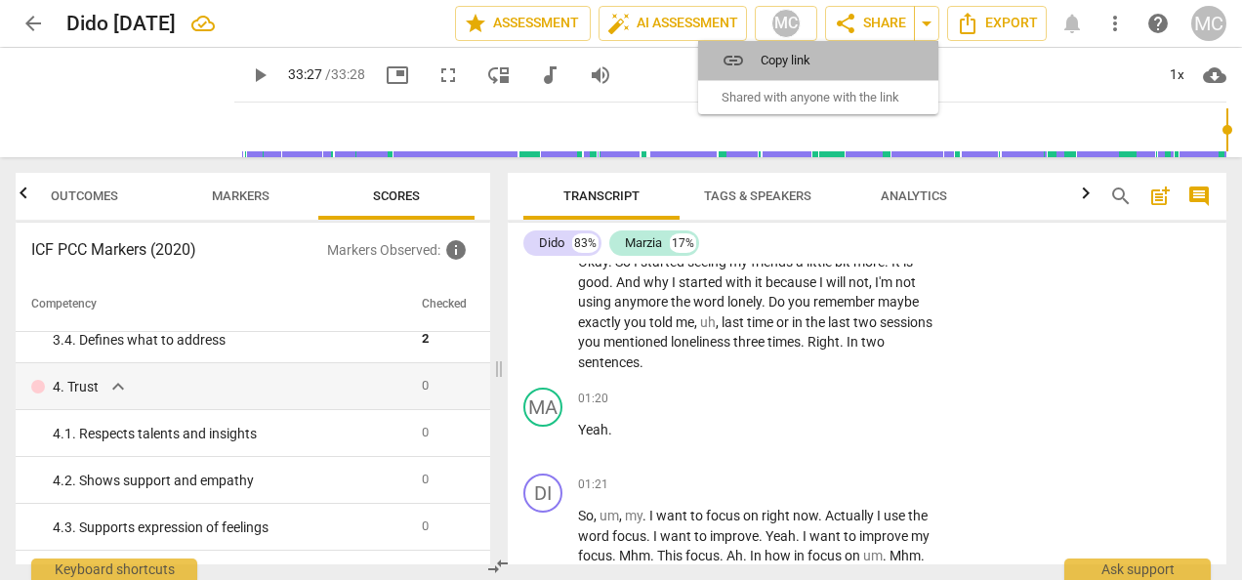
click at [779, 59] on span "Copy link" at bounding box center [829, 60] width 139 height 19
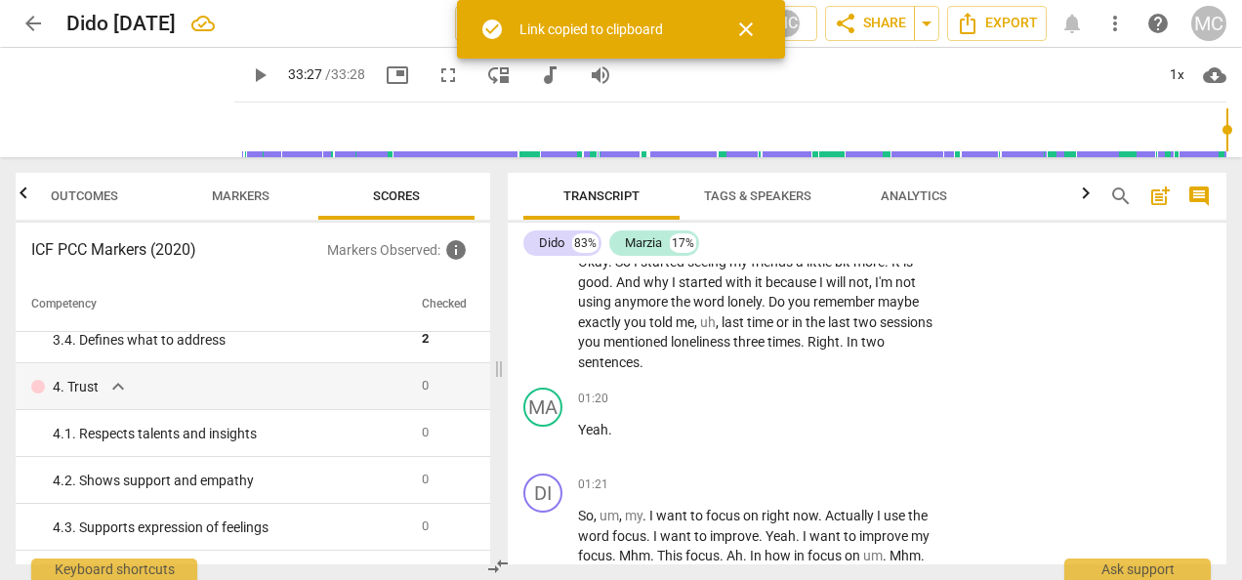
click at [847, 59] on div "play_arrow 33:27 / 33:28 picture_in_picture fullscreen move_down audiotrack vol…" at bounding box center [730, 75] width 992 height 55
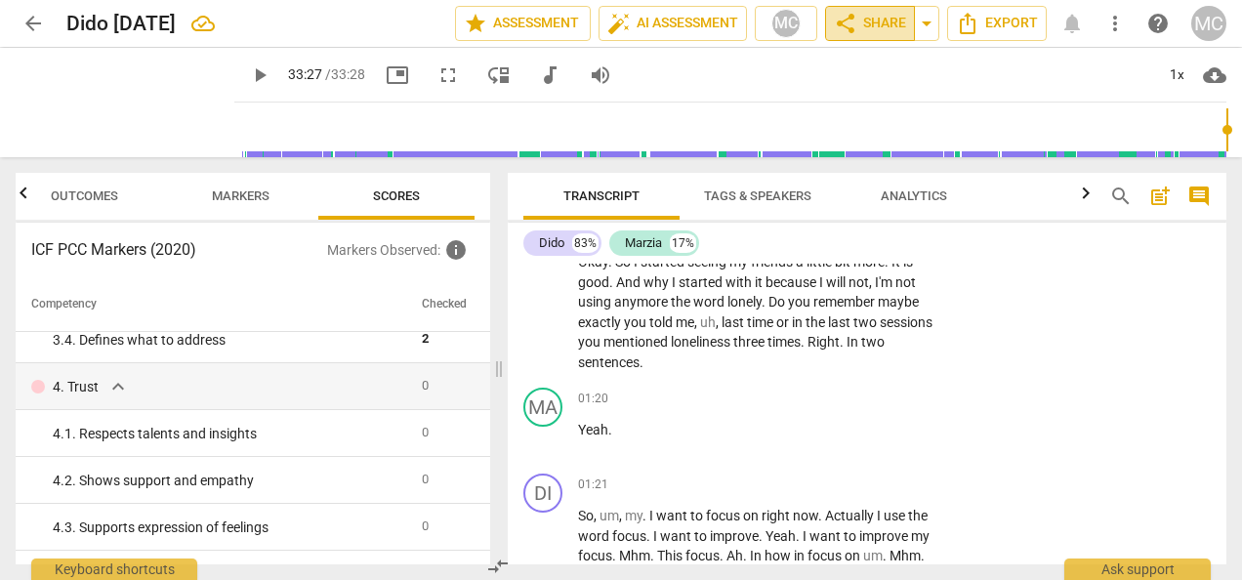
click at [855, 21] on span "share" at bounding box center [845, 23] width 23 height 23
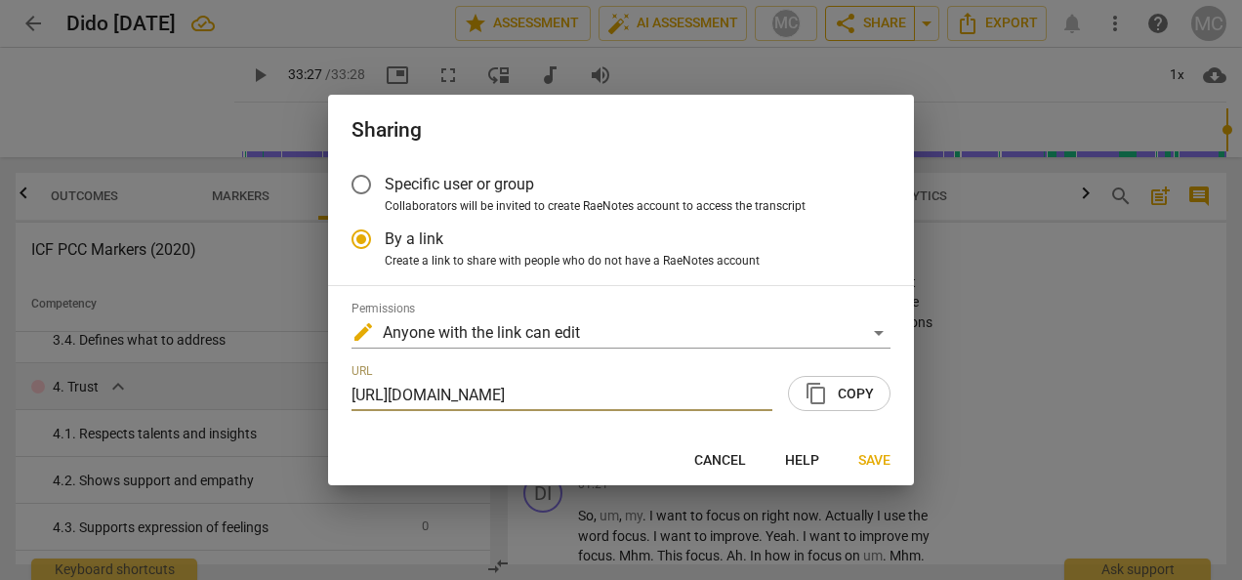
radio input "false"
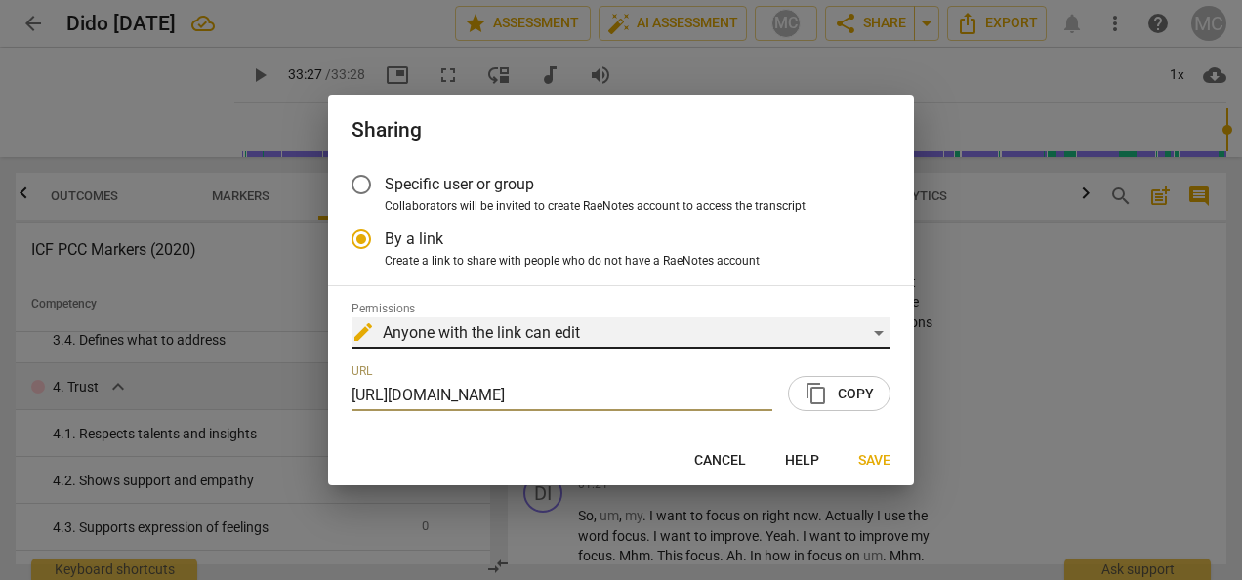
click at [521, 332] on div "edit Anyone with the link can edit" at bounding box center [620, 332] width 539 height 31
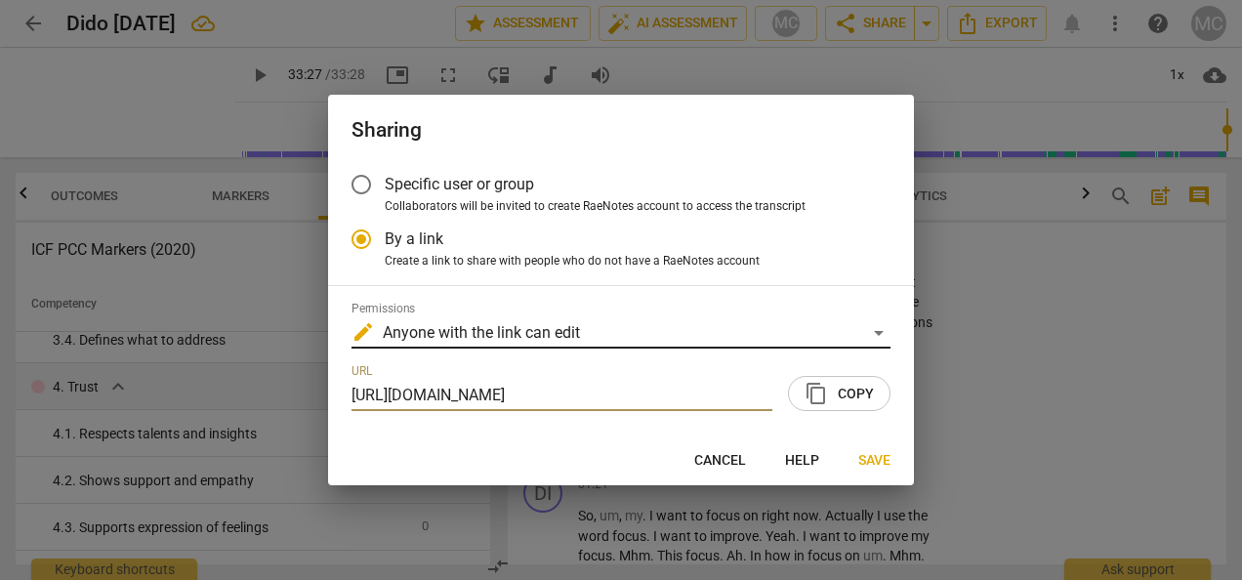
scroll to position [0, 0]
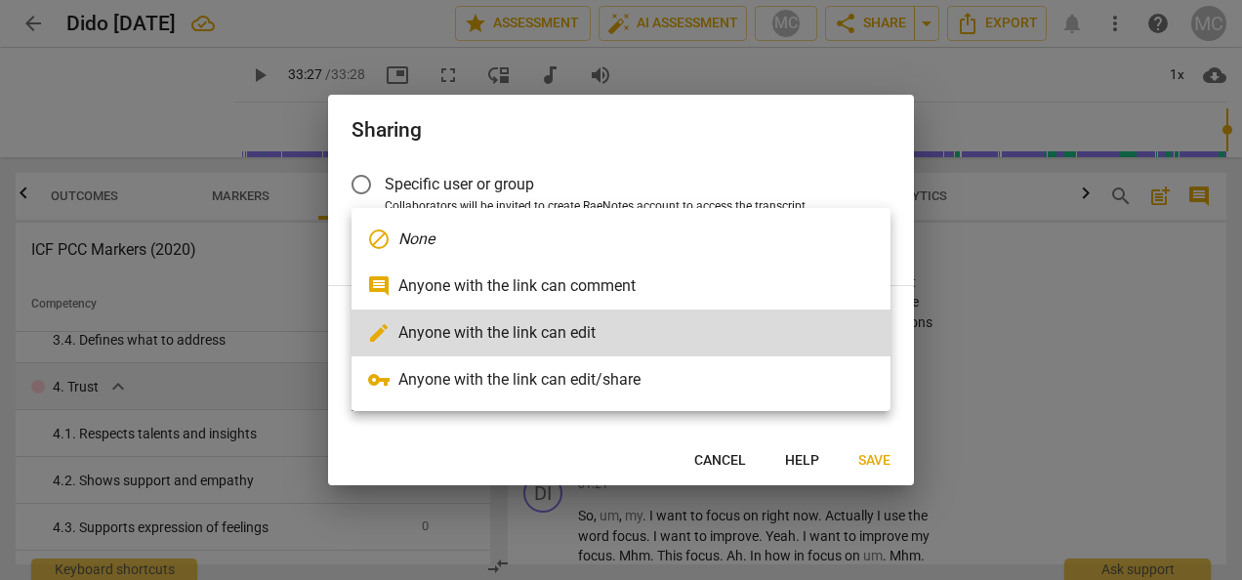
click at [1037, 291] on div at bounding box center [621, 290] width 1242 height 580
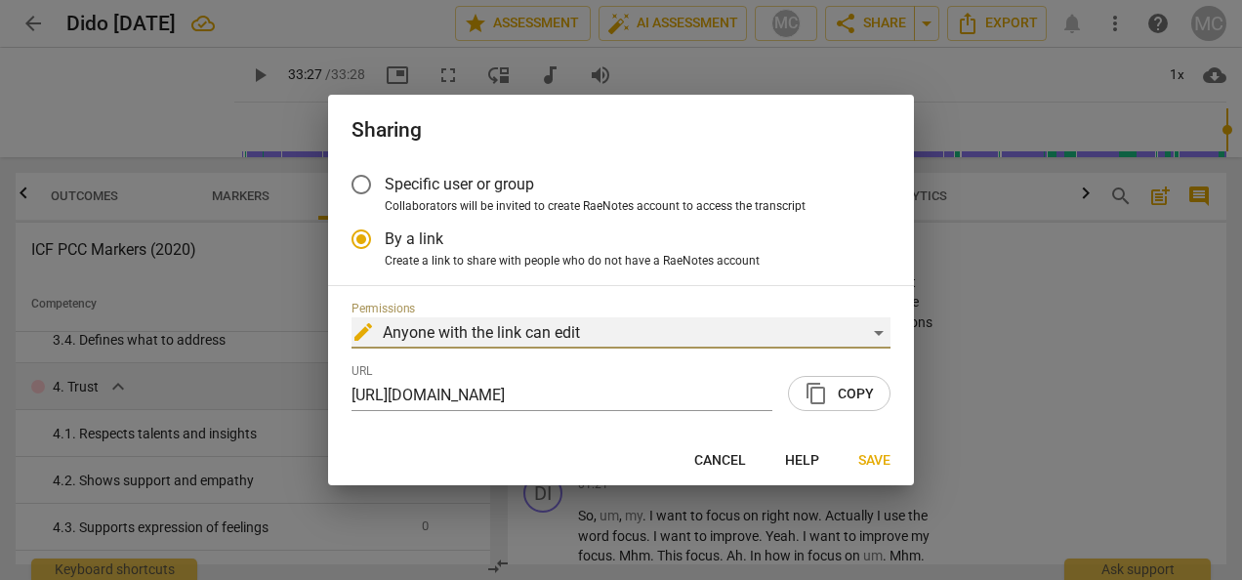
click at [429, 330] on div "edit Anyone with the link can edit" at bounding box center [620, 332] width 539 height 31
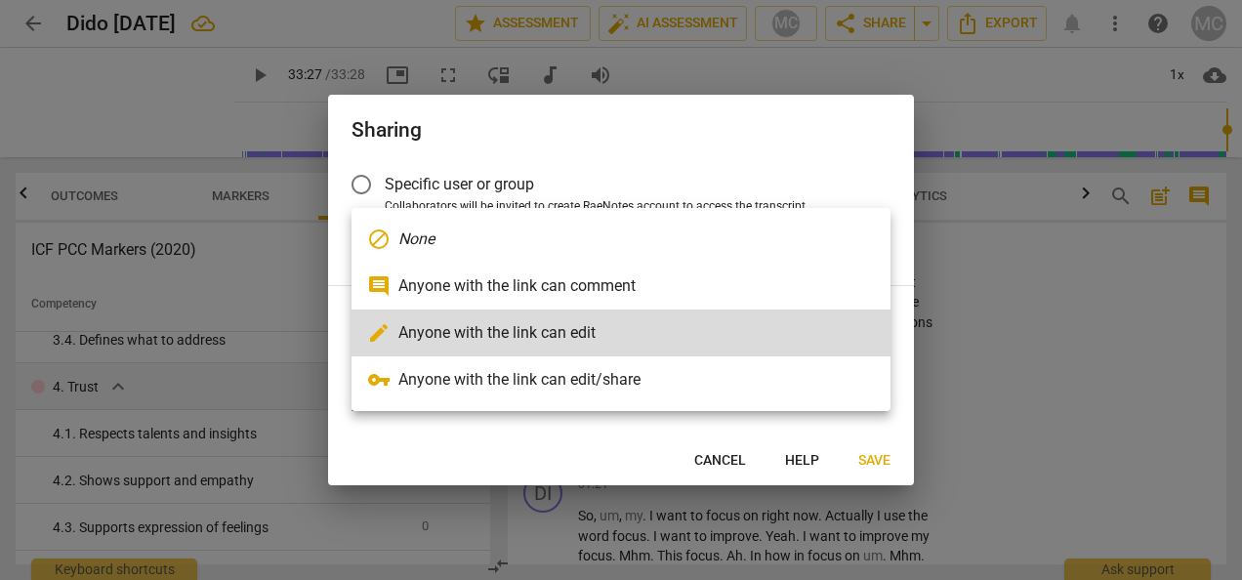
click at [1142, 381] on div at bounding box center [621, 290] width 1242 height 580
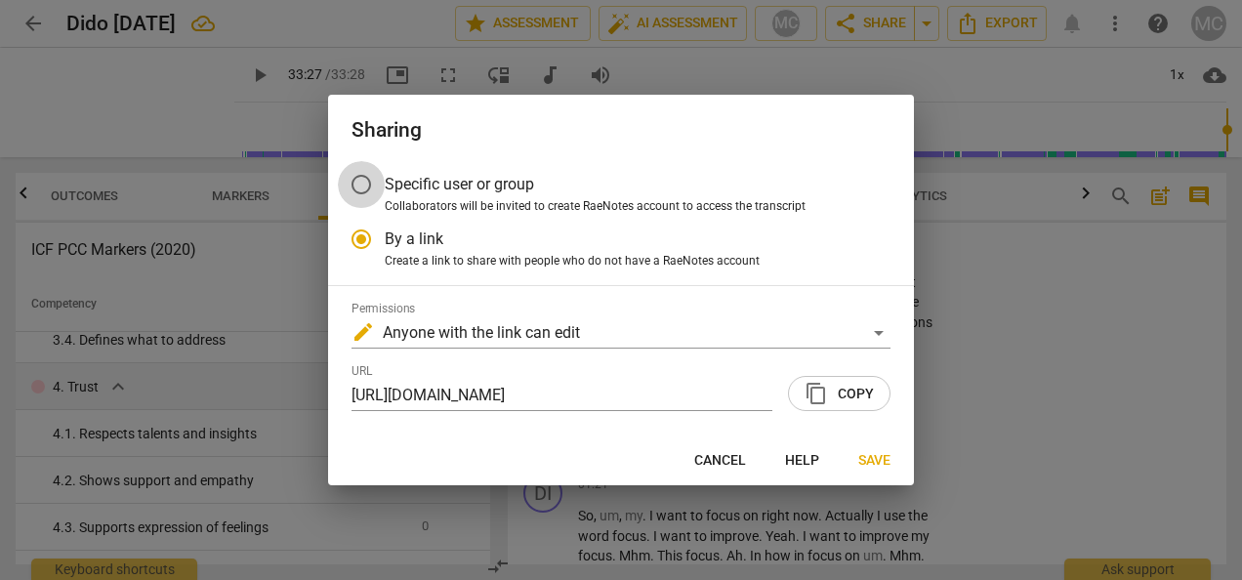
click at [371, 183] on input "Specific user or group" at bounding box center [361, 184] width 47 height 47
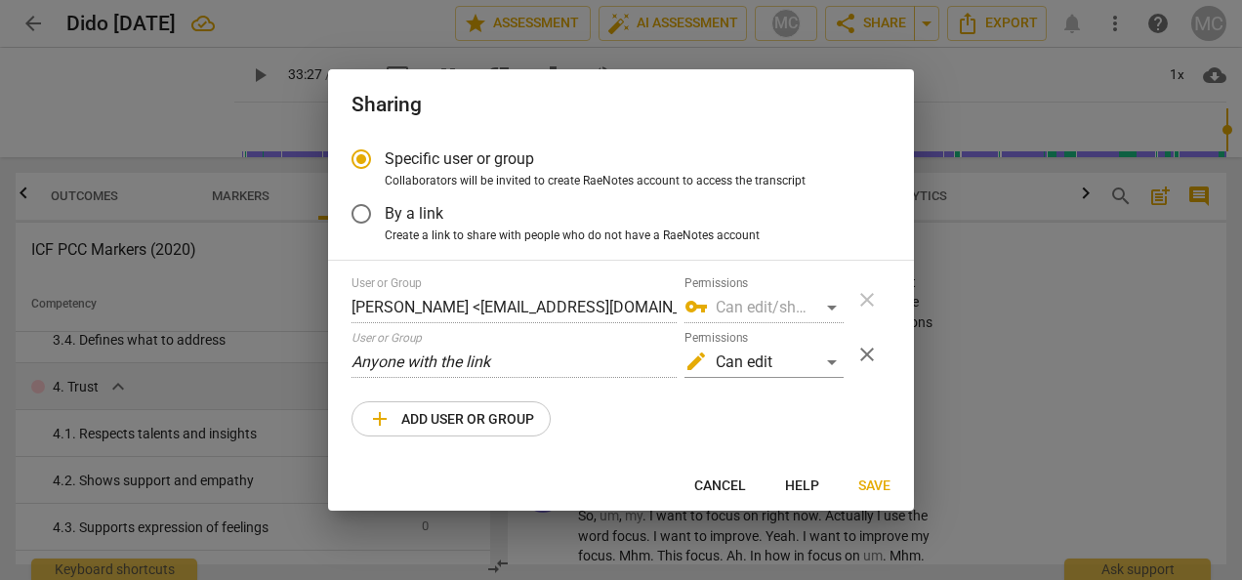
click at [1218, 379] on div at bounding box center [621, 290] width 1242 height 580
radio input "false"
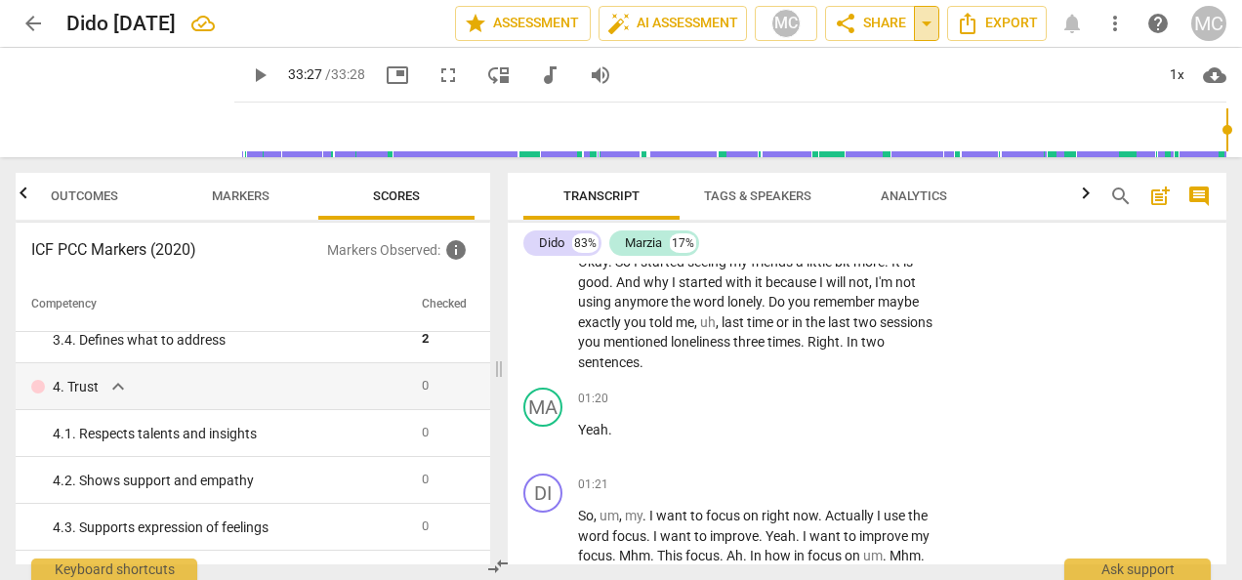
click at [921, 18] on span "arrow_drop_down" at bounding box center [926, 23] width 23 height 23
click at [784, 99] on span "Shared with anyone with the link" at bounding box center [810, 98] width 178 height 18
click at [855, 20] on span "share" at bounding box center [845, 23] width 23 height 23
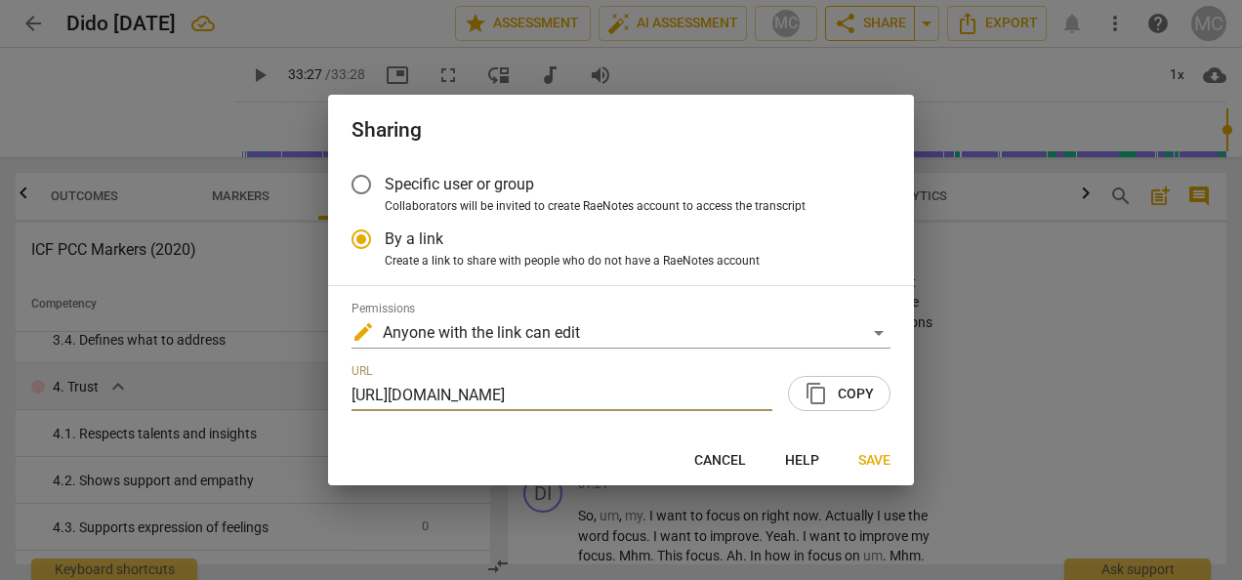
scroll to position [0, 92]
radio input "false"
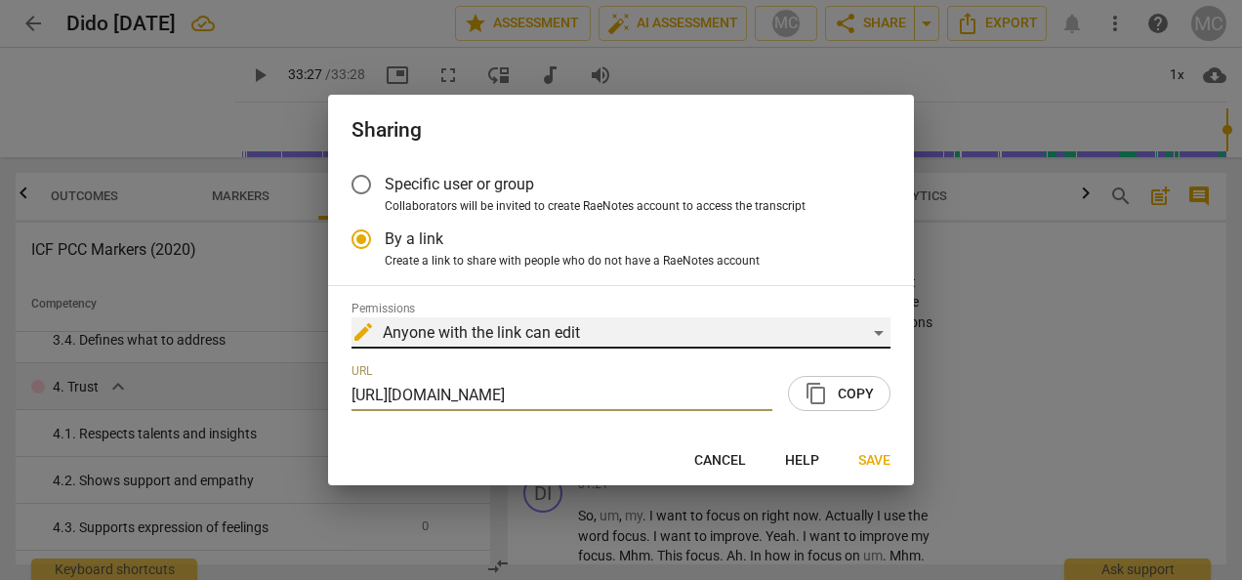
click at [878, 326] on div "edit Anyone with the link can edit" at bounding box center [620, 332] width 539 height 31
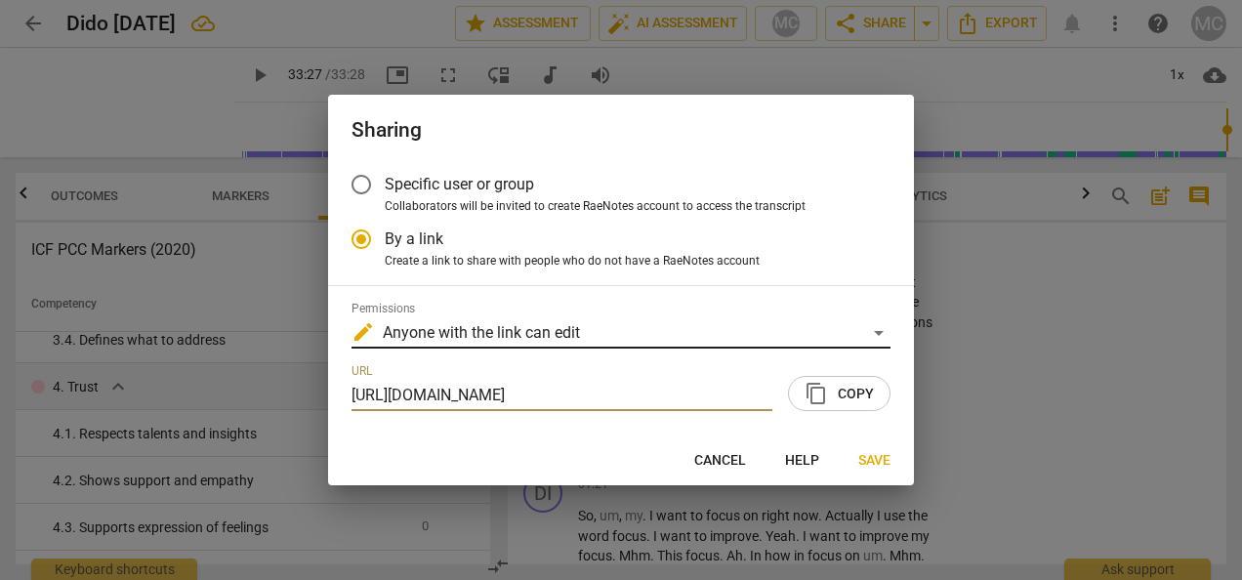
scroll to position [0, 0]
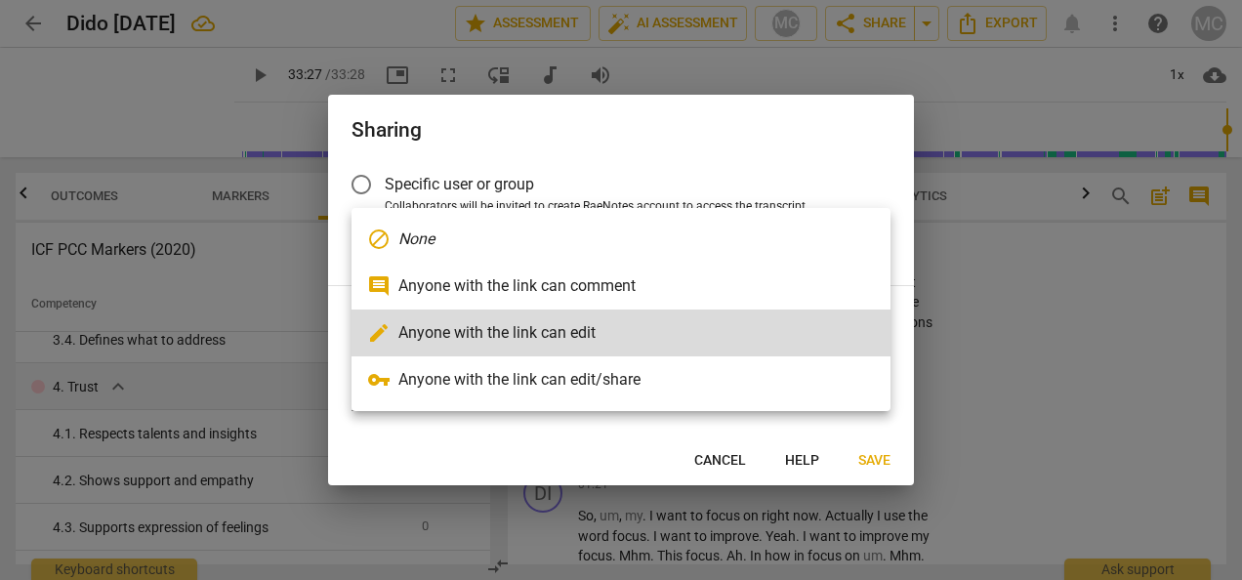
click at [1142, 347] on div at bounding box center [621, 290] width 1242 height 580
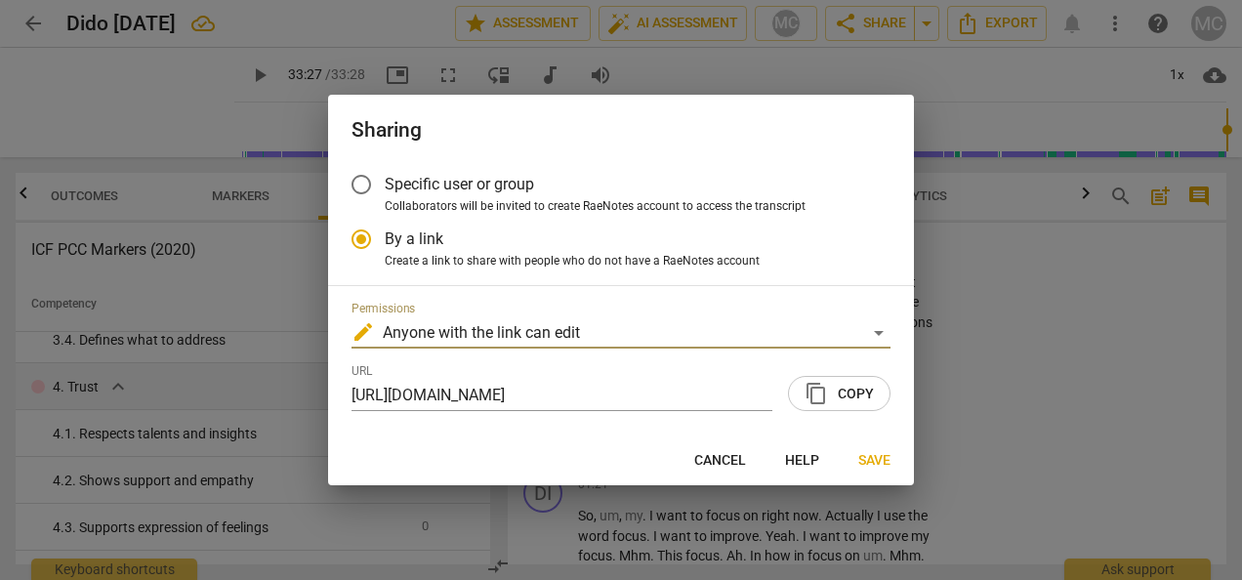
click at [361, 185] on input "Specific user or group" at bounding box center [361, 184] width 47 height 47
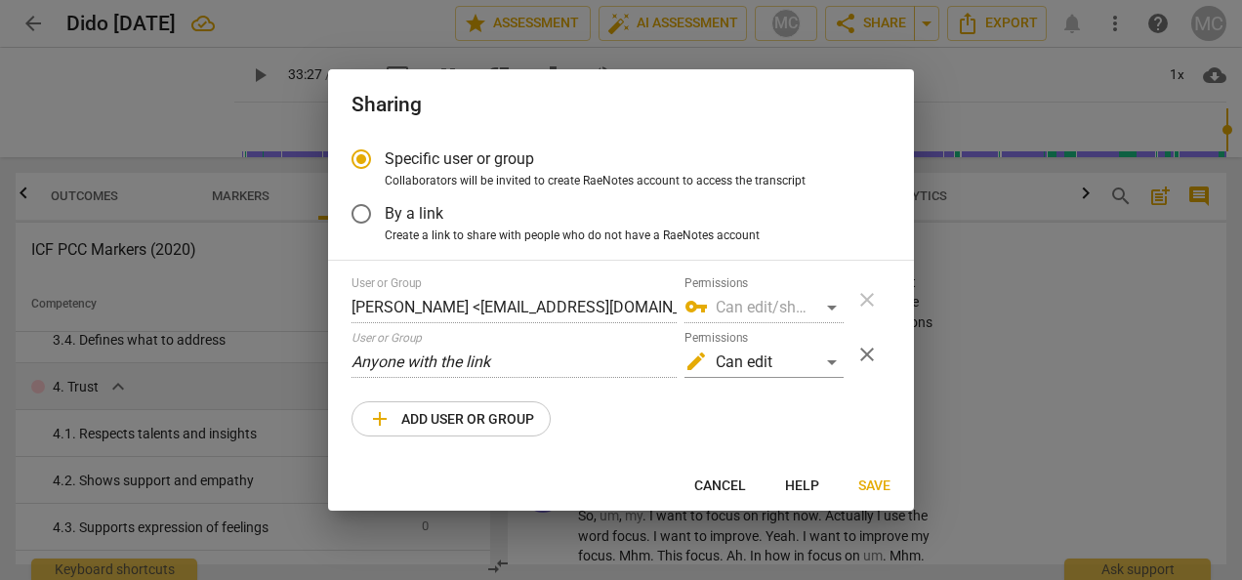
click at [391, 346] on div "User or Group Anyone with the link" at bounding box center [513, 354] width 325 height 47
click at [410, 420] on span "add Add user or group" at bounding box center [451, 418] width 166 height 23
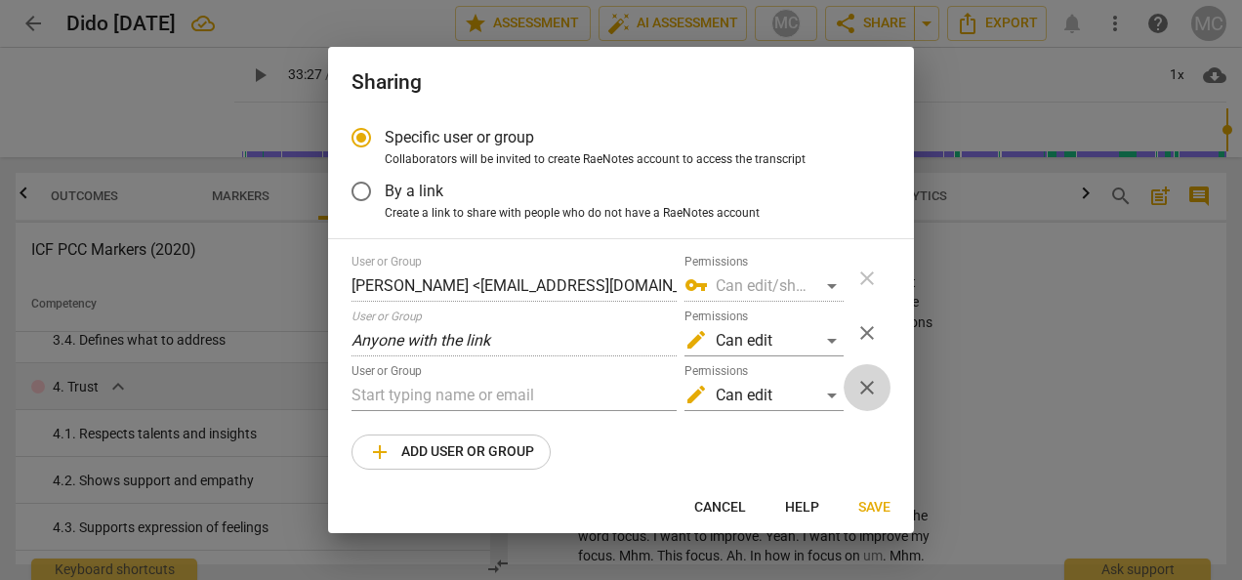
click at [870, 382] on span "close" at bounding box center [866, 387] width 23 height 23
radio input "false"
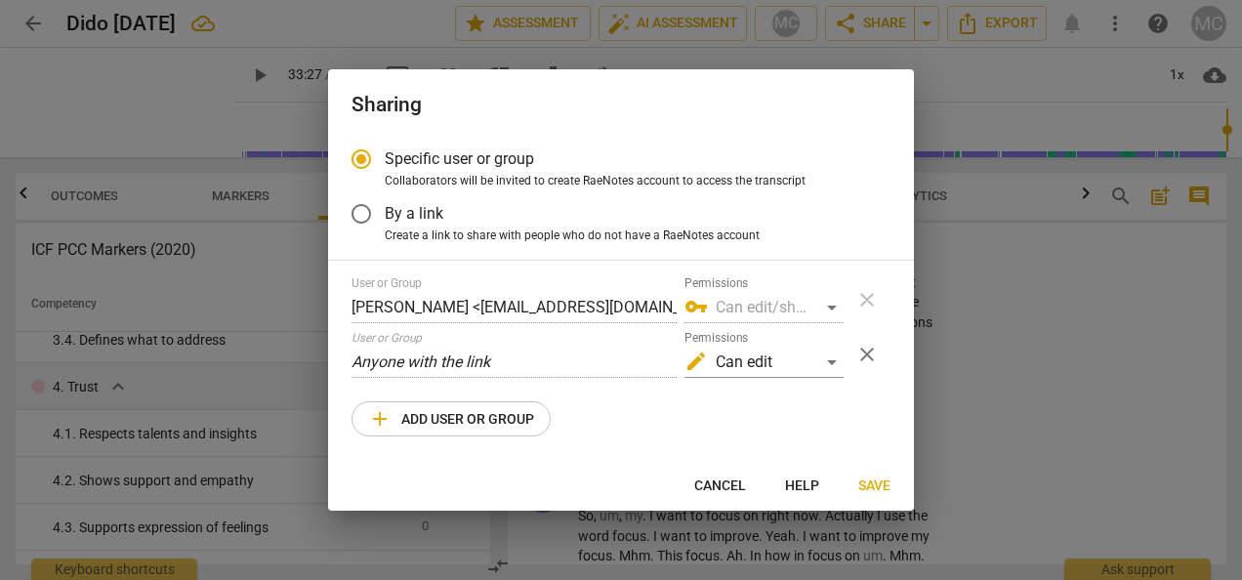
click at [822, 303] on div "vpn_key Can edit/share" at bounding box center [763, 307] width 159 height 31
click at [833, 308] on div "vpn_key Can edit/share" at bounding box center [763, 307] width 159 height 31
click at [869, 301] on div "User or Group [PERSON_NAME] <[EMAIL_ADDRESS][DOMAIN_NAME]> Permissions vpn_key …" at bounding box center [620, 299] width 539 height 47
click at [364, 209] on input "By a link" at bounding box center [361, 213] width 47 height 47
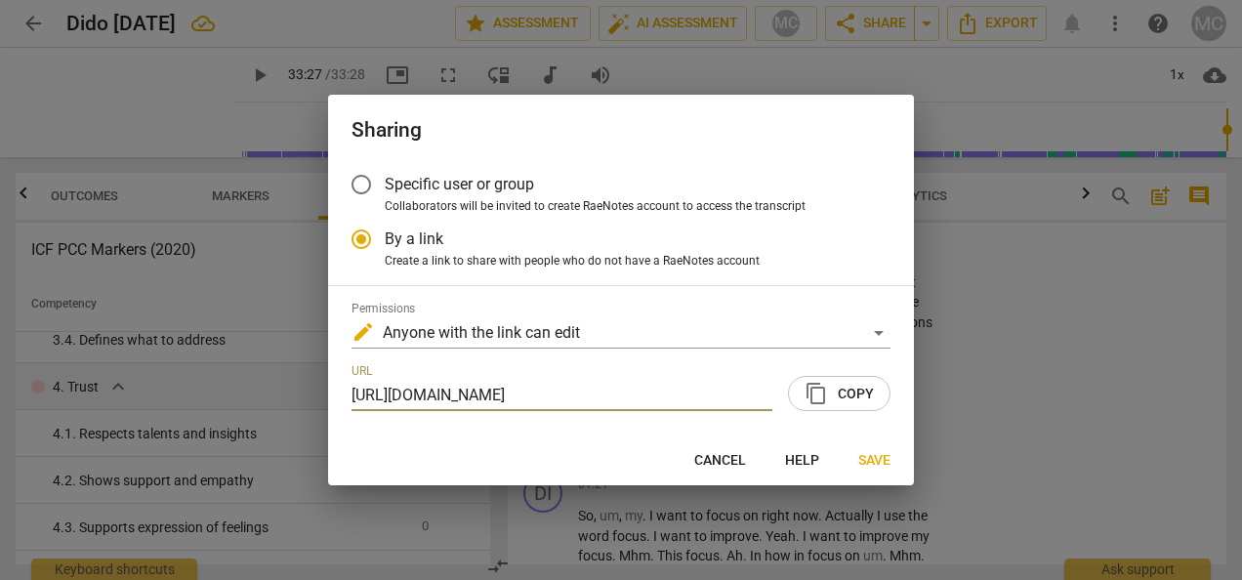
radio input "false"
click at [361, 187] on input "Specific user or group" at bounding box center [361, 184] width 47 height 47
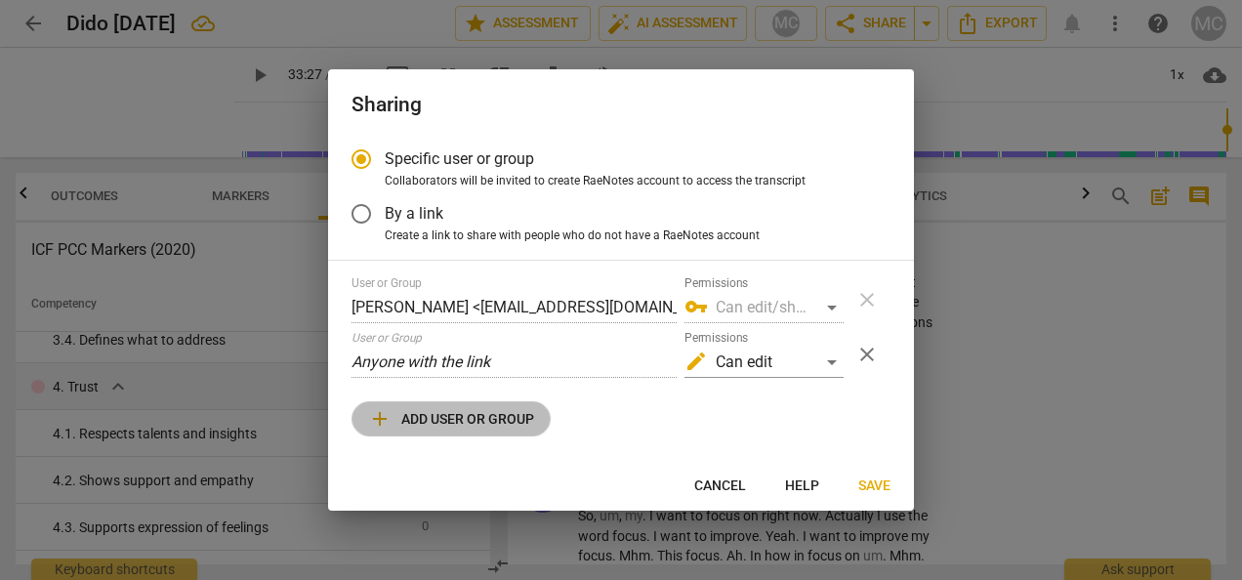
click at [495, 414] on span "add Add user or group" at bounding box center [451, 418] width 166 height 23
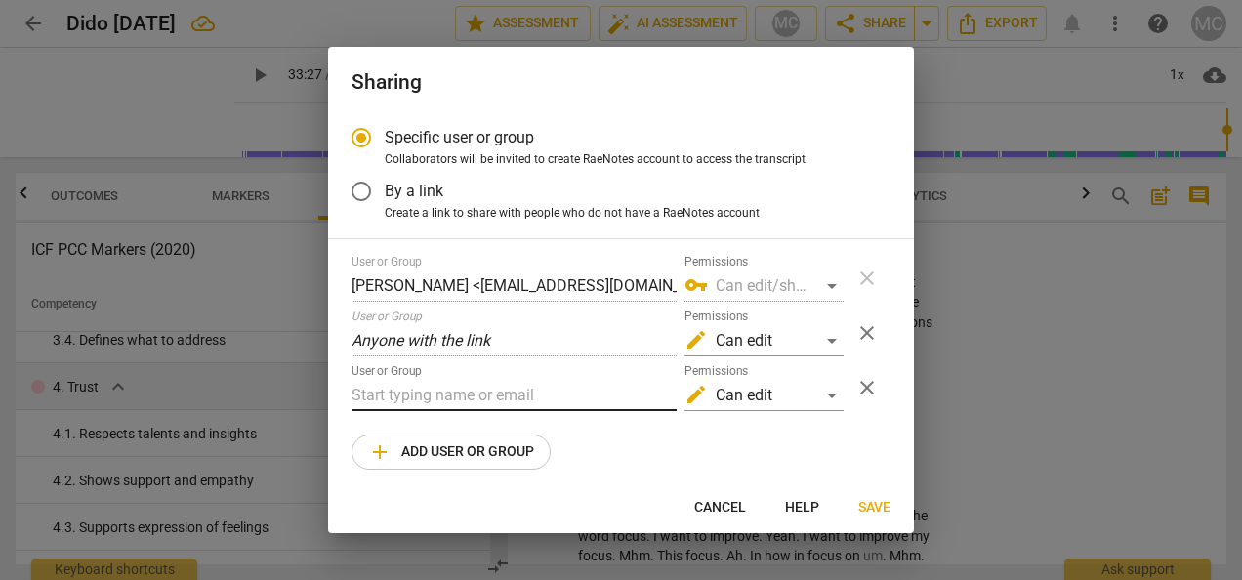
click at [478, 389] on input "text" at bounding box center [513, 395] width 325 height 31
click at [876, 408] on div "User or Group Permissions edit Can edit close" at bounding box center [620, 387] width 539 height 47
click at [862, 334] on span "close" at bounding box center [866, 332] width 23 height 23
radio input "false"
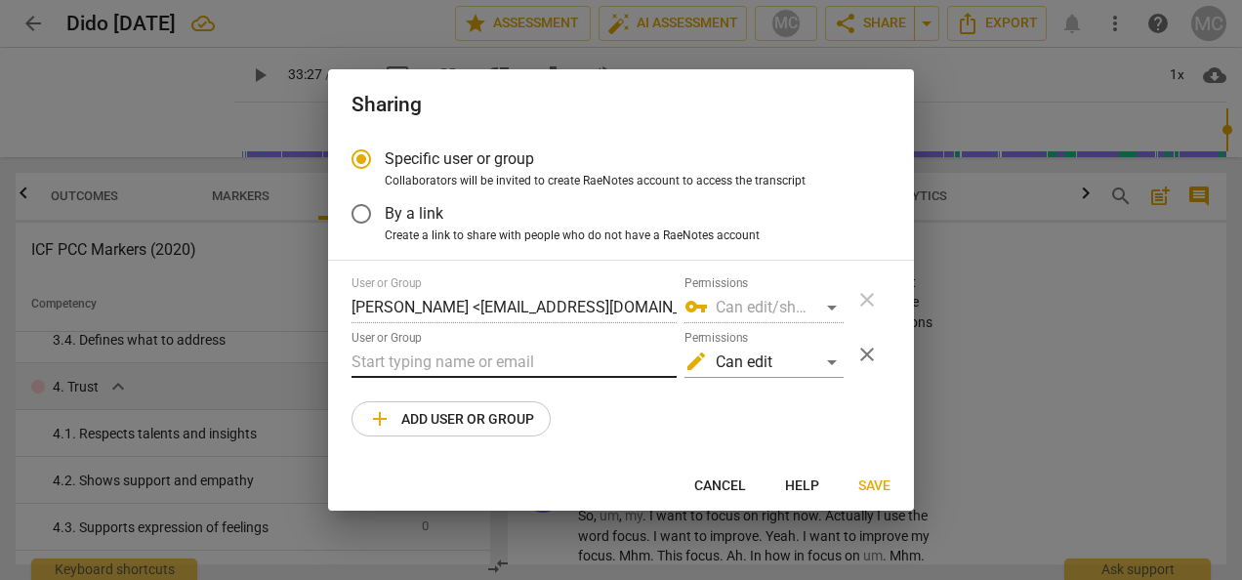
click at [428, 363] on input "text" at bounding box center [513, 361] width 325 height 31
type input "[EMAIL_ADDRESS][DOMAIN_NAME]"
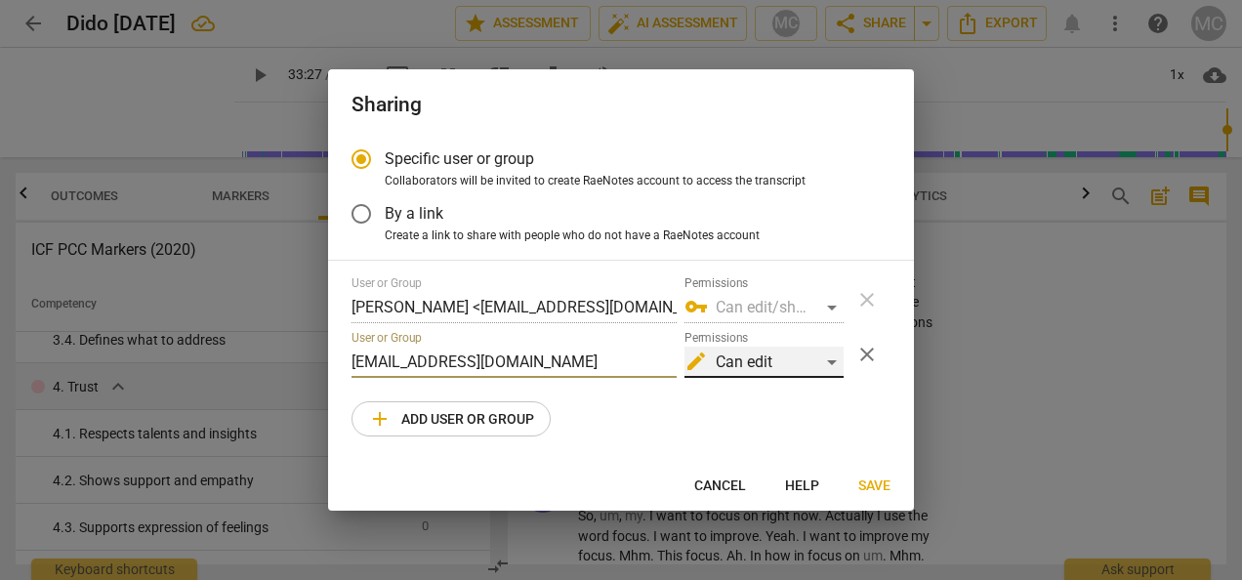
click at [830, 357] on div "edit Can edit" at bounding box center [763, 361] width 159 height 31
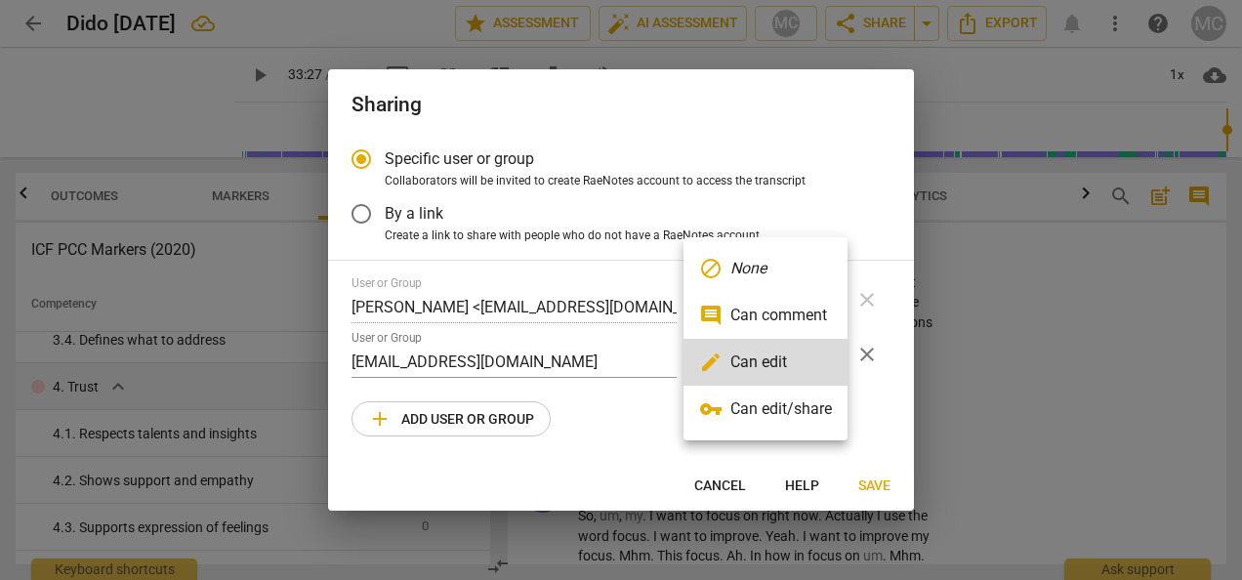
click at [830, 357] on li "edit Can edit" at bounding box center [765, 362] width 164 height 47
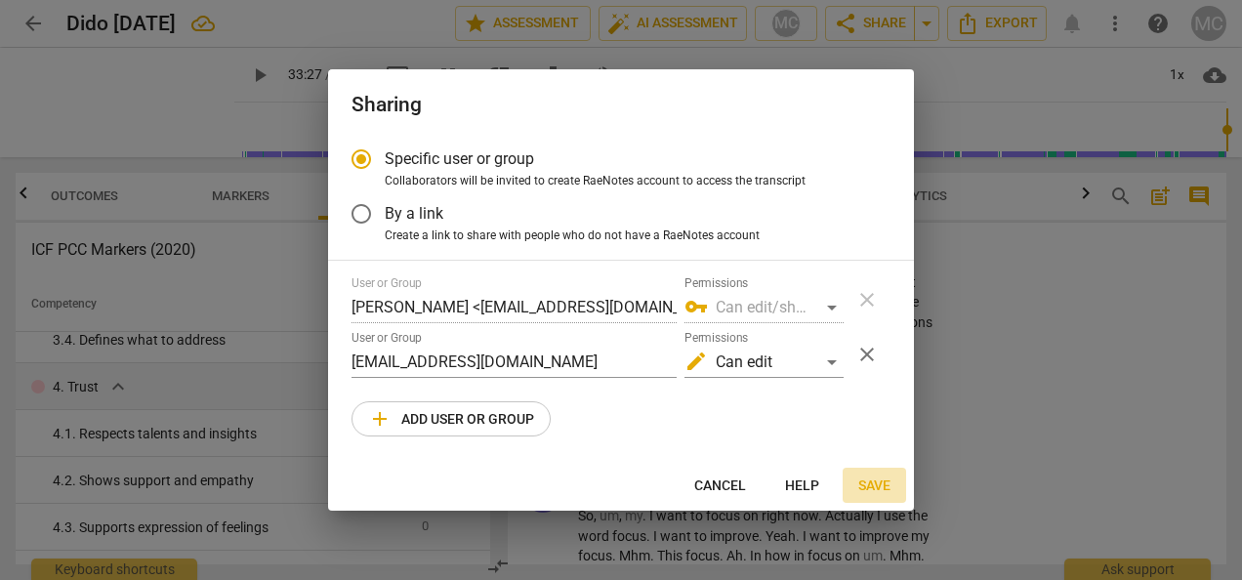
click at [884, 483] on span "Save" at bounding box center [874, 486] width 32 height 20
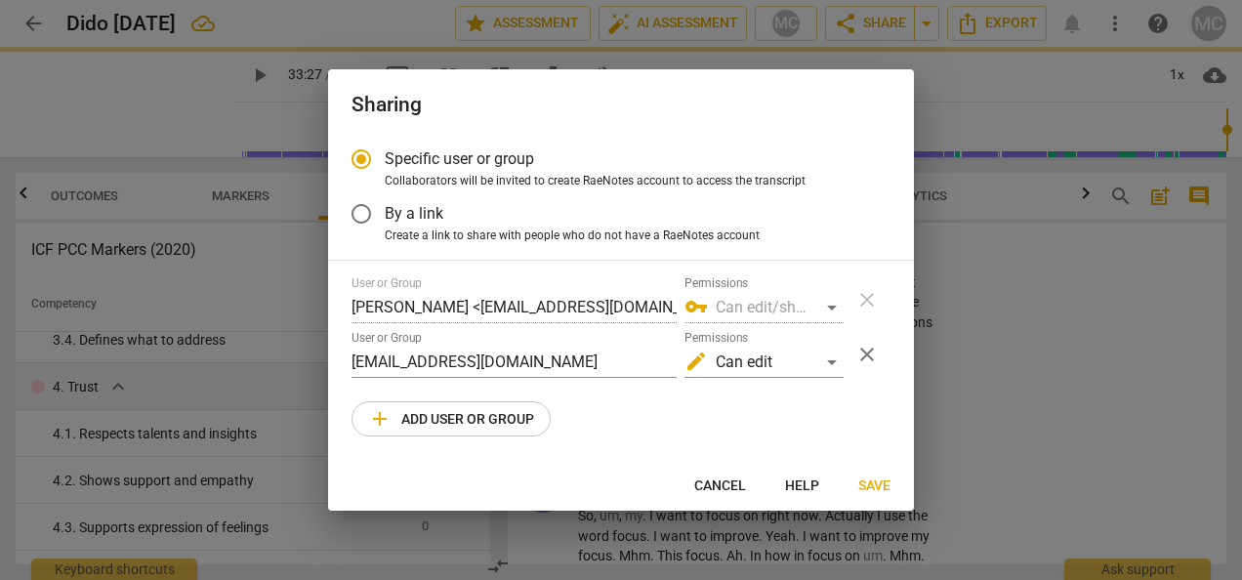
radio input "false"
type input "[PERSON_NAME] <[EMAIL_ADDRESS][DOMAIN_NAME]>"
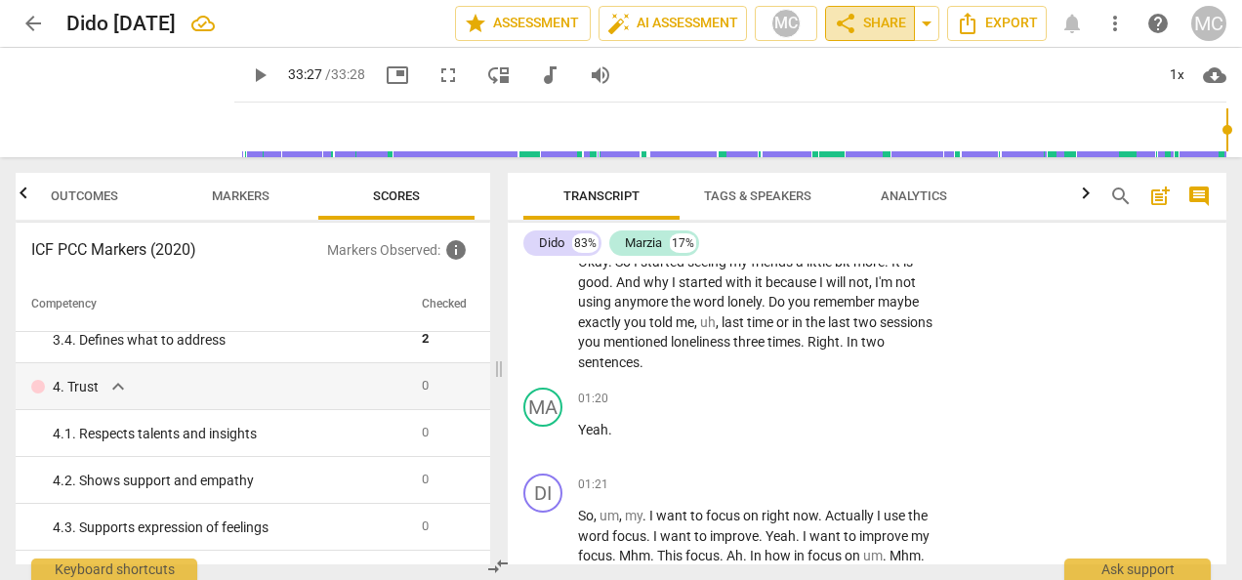
click at [897, 26] on span "share Share" at bounding box center [870, 23] width 72 height 23
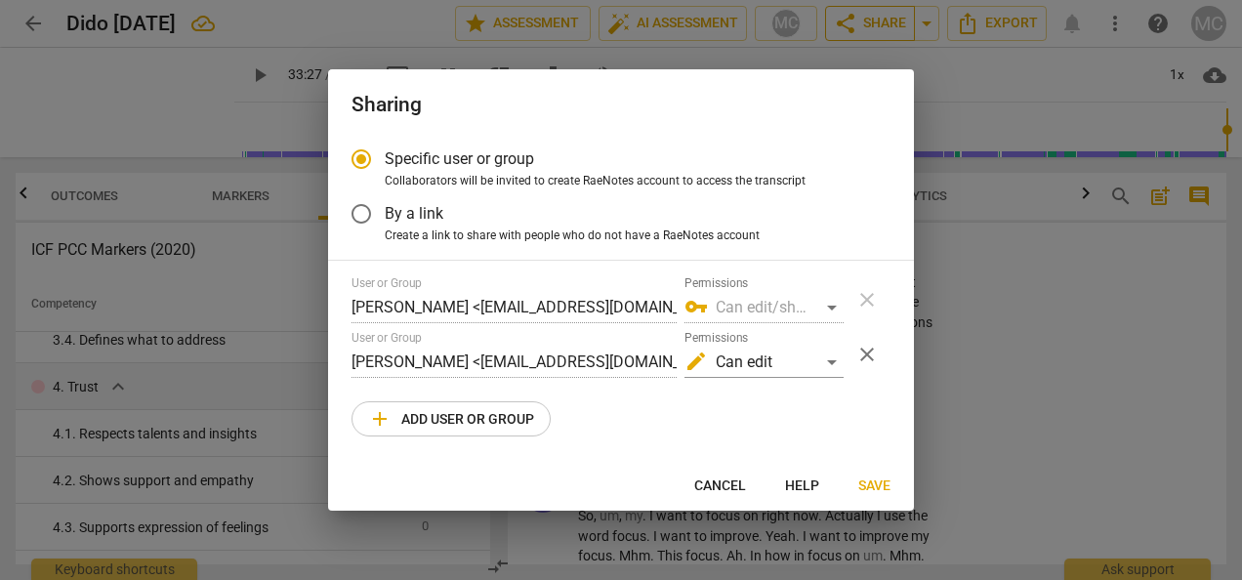
radio input "false"
click at [364, 211] on input "By a link" at bounding box center [361, 213] width 47 height 47
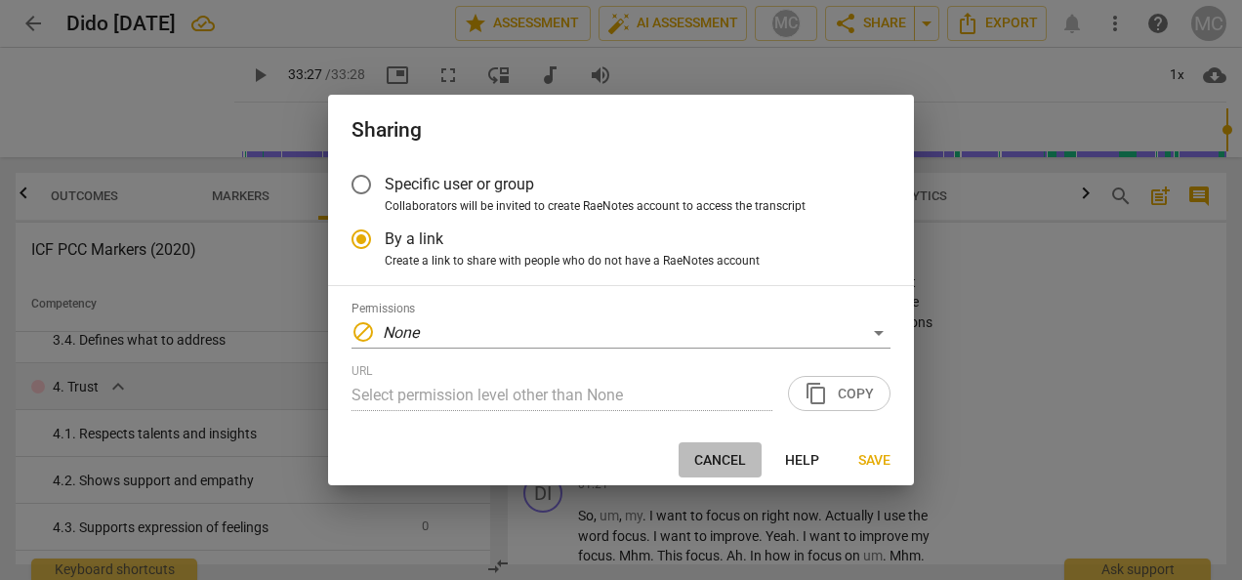
click at [720, 463] on span "Cancel" at bounding box center [720, 461] width 52 height 20
radio input "false"
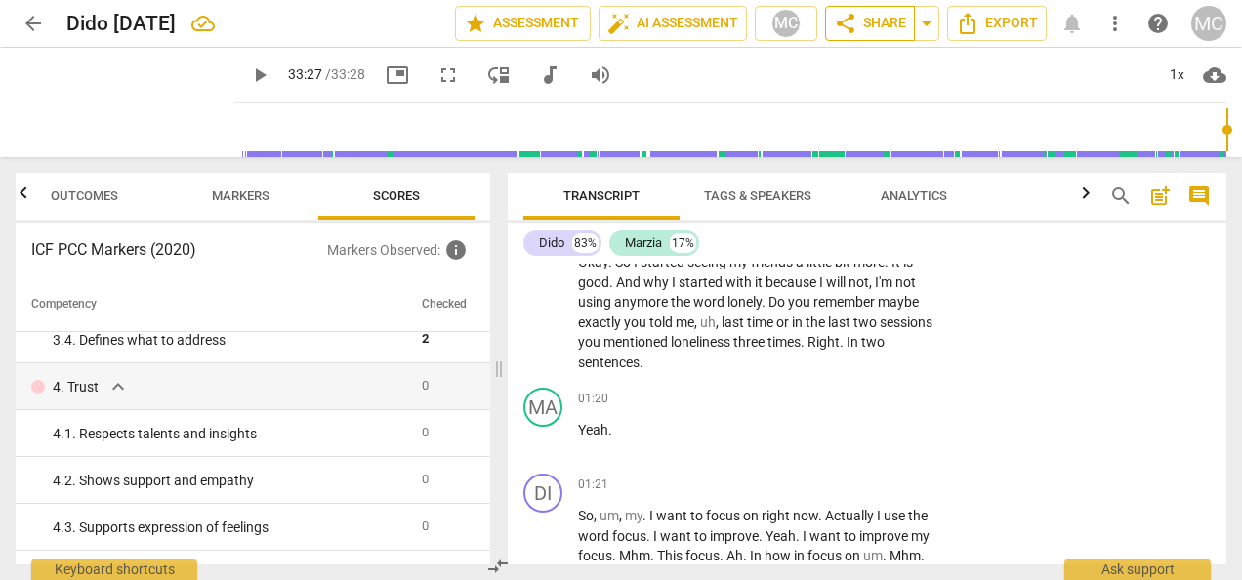
click at [875, 28] on span "share Share" at bounding box center [870, 23] width 72 height 23
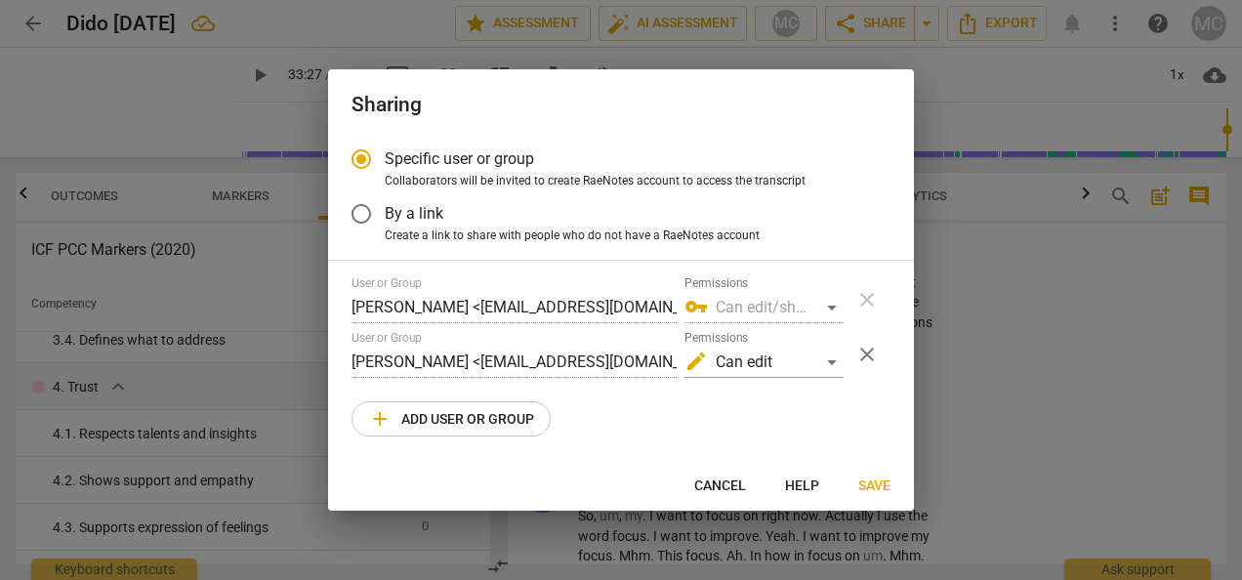
click at [998, 441] on div at bounding box center [621, 290] width 1242 height 580
radio input "false"
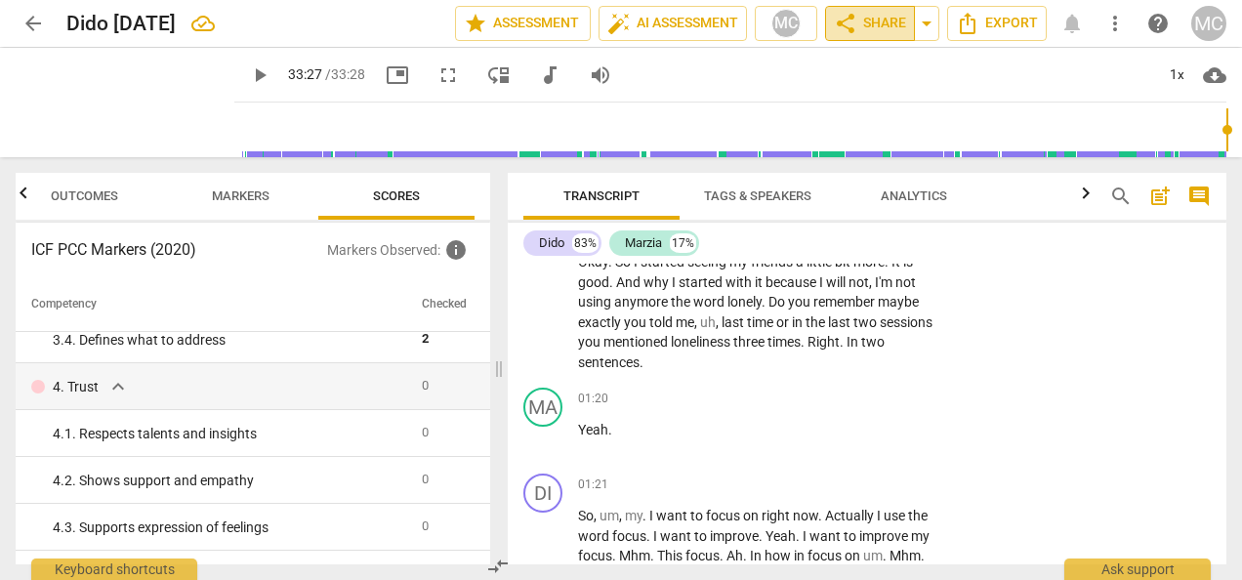
click at [879, 20] on span "share Share" at bounding box center [870, 23] width 72 height 23
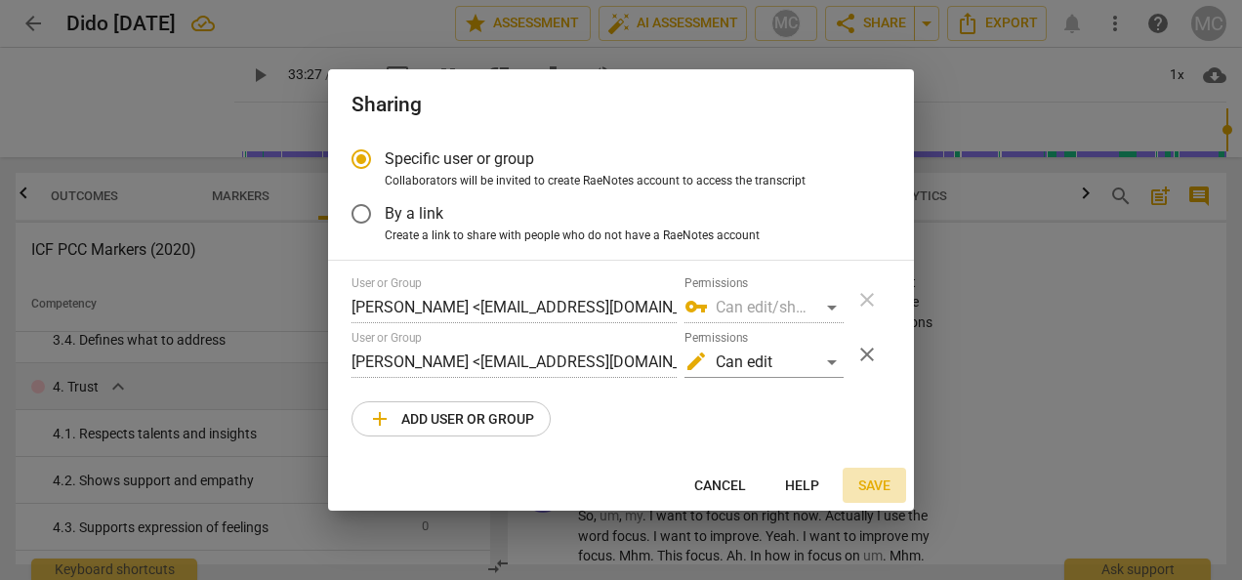
click at [872, 482] on span "Save" at bounding box center [874, 486] width 32 height 20
radio input "false"
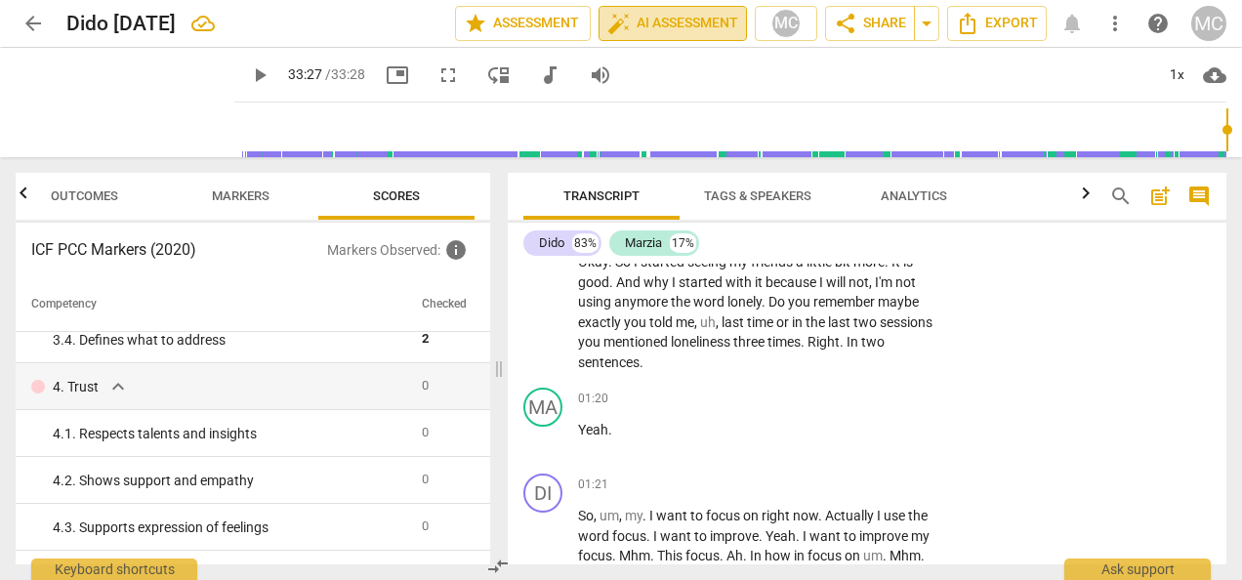
click at [668, 23] on span "auto_fix_high AI Assessment" at bounding box center [672, 23] width 131 height 23
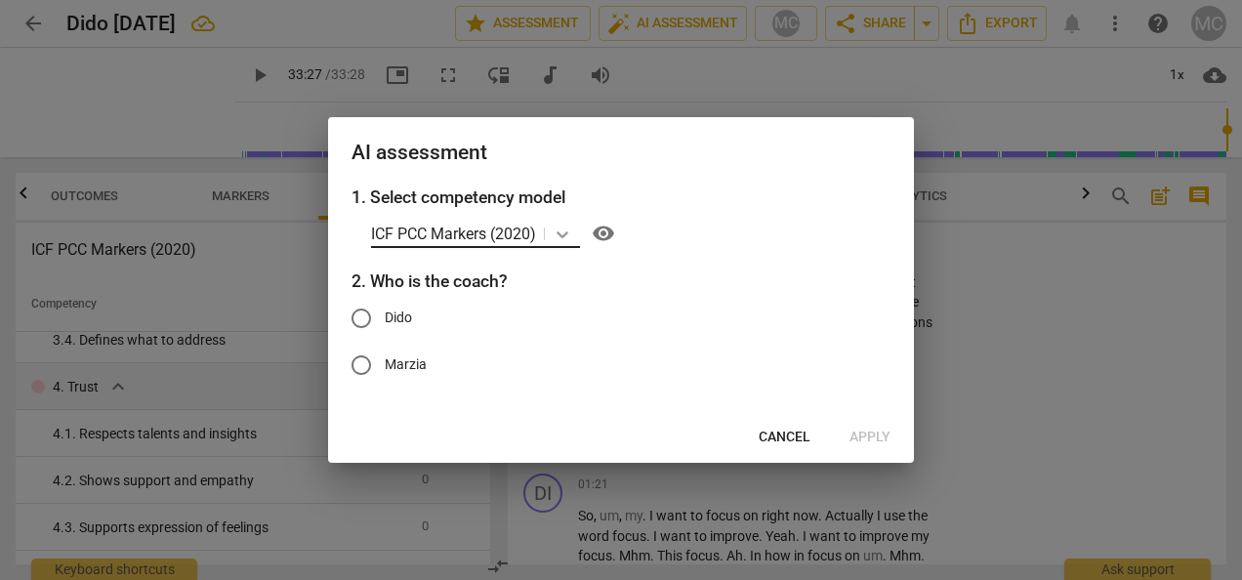
click at [564, 227] on icon at bounding box center [562, 234] width 20 height 20
click at [783, 197] on h3 "1. Select competency model" at bounding box center [620, 196] width 539 height 25
click at [353, 361] on input "Marzia" at bounding box center [361, 365] width 47 height 47
radio input "true"
click at [859, 434] on span "Apply" at bounding box center [869, 438] width 41 height 20
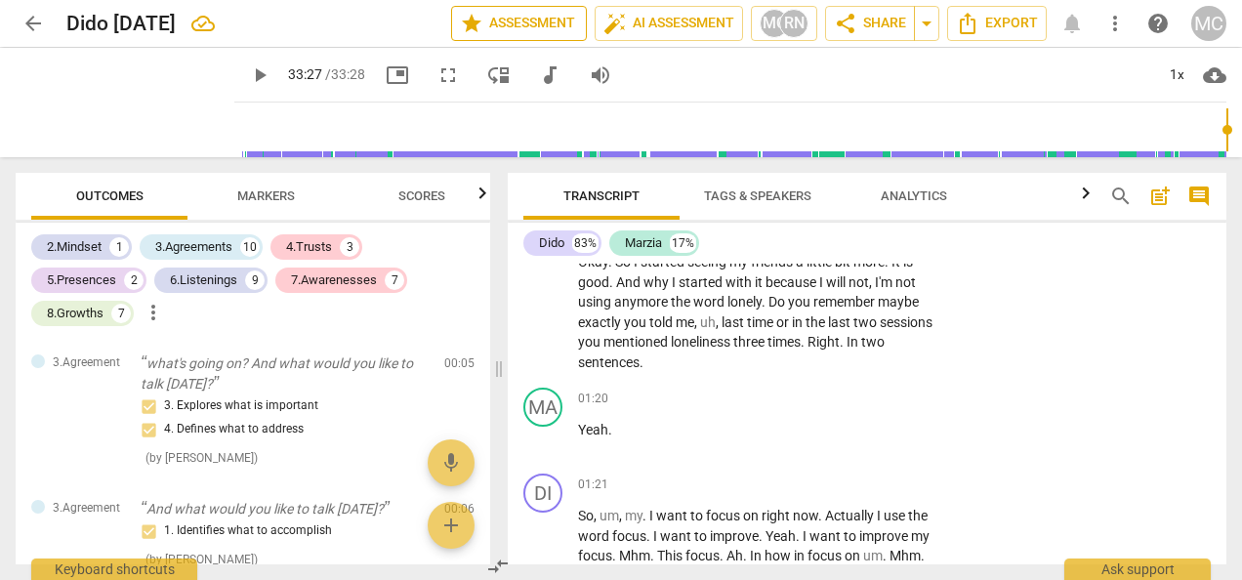
type input "2007"
